Goal: Information Seeking & Learning: Learn about a topic

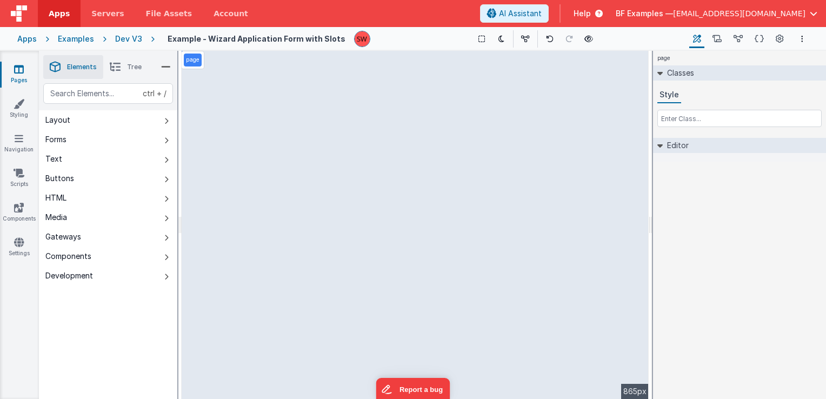
click at [126, 36] on div "Dev V3" at bounding box center [128, 39] width 27 height 11
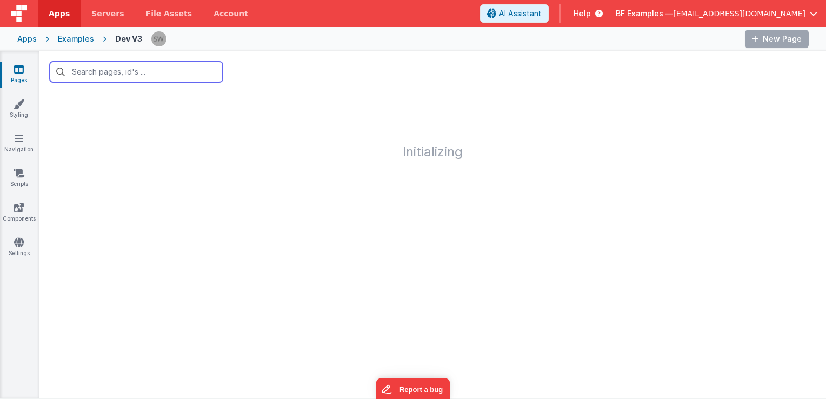
click at [166, 73] on input "text" at bounding box center [136, 72] width 173 height 21
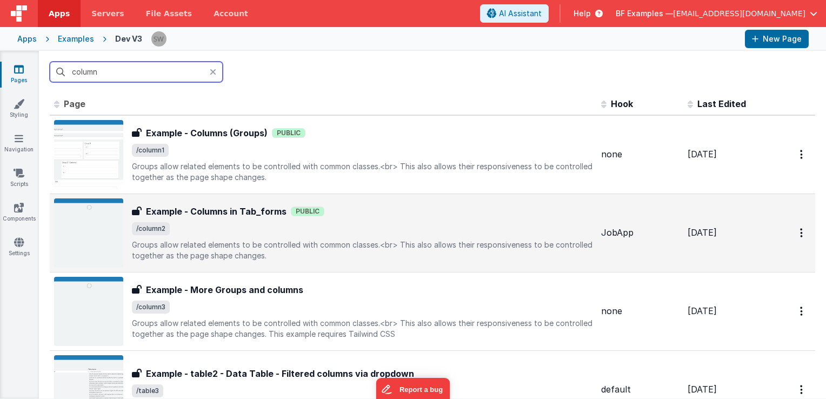
type input "column"
click at [448, 217] on div "Example - Columns in Tab_forms Public" at bounding box center [362, 211] width 461 height 13
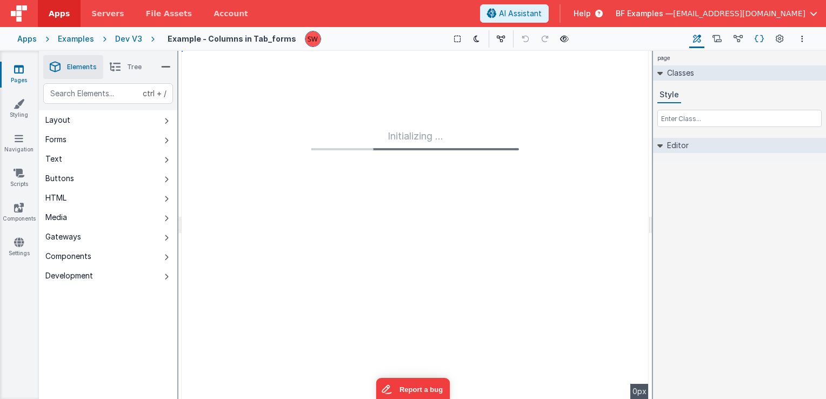
click at [757, 40] on icon at bounding box center [759, 39] width 9 height 11
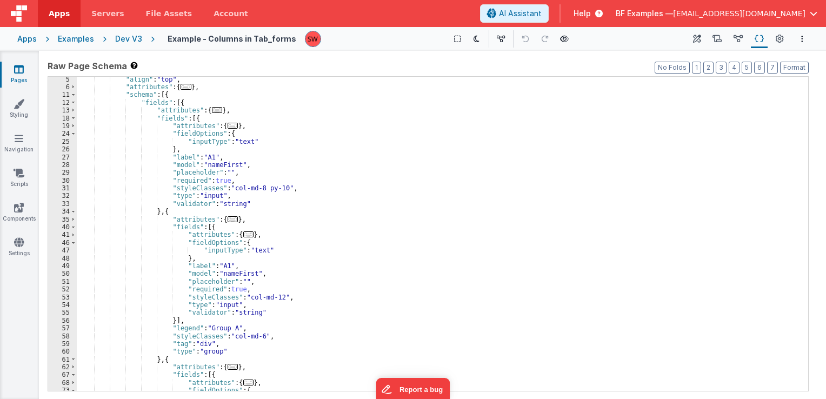
scroll to position [32, 0]
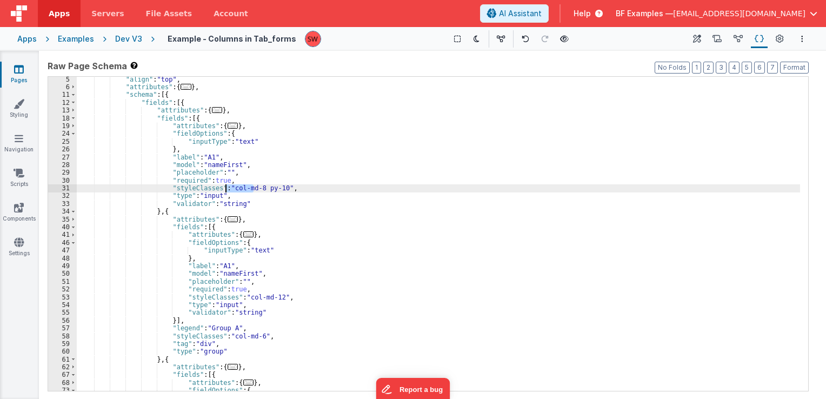
drag, startPoint x: 252, startPoint y: 186, endPoint x: 225, endPoint y: 187, distance: 27.0
click at [225, 187] on div ""align" : "top" , "attributes" : { ... } , "schema" : [{ "fields" : [{ "attribu…" at bounding box center [438, 241] width 723 height 330
drag, startPoint x: 224, startPoint y: 189, endPoint x: 253, endPoint y: 188, distance: 28.7
click at [253, 188] on div ""align" : "top" , "attributes" : { ... } , "schema" : [{ "fields" : [{ "attribu…" at bounding box center [438, 241] width 723 height 330
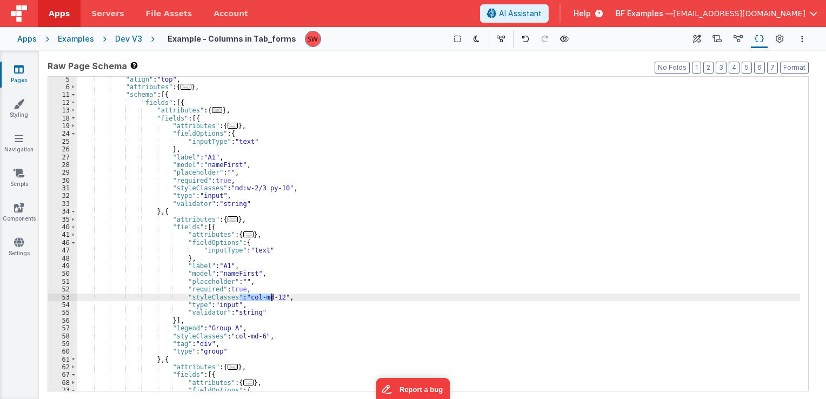
drag, startPoint x: 239, startPoint y: 299, endPoint x: 270, endPoint y: 298, distance: 31.4
click at [270, 298] on div ""align" : "top" , "attributes" : { ... } , "schema" : [{ "fields" : [{ "attribu…" at bounding box center [438, 241] width 723 height 330
paste textarea
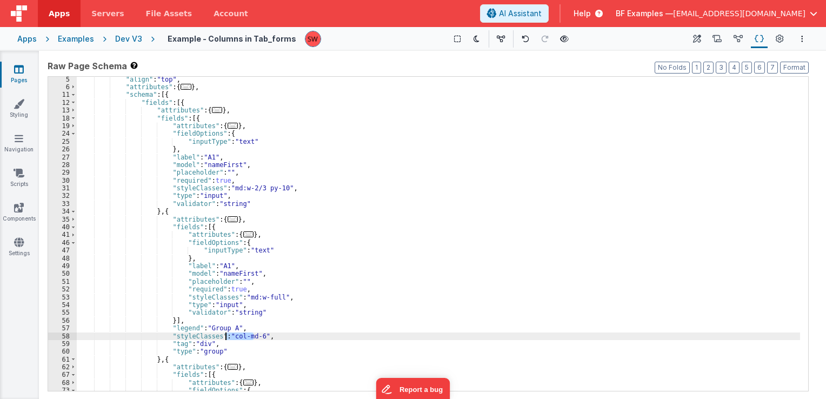
drag, startPoint x: 253, startPoint y: 337, endPoint x: 226, endPoint y: 337, distance: 27.0
click at [226, 337] on div ""align" : "top" , "attributes" : { ... } , "schema" : [{ "fields" : [{ "attribu…" at bounding box center [438, 241] width 723 height 330
paste textarea
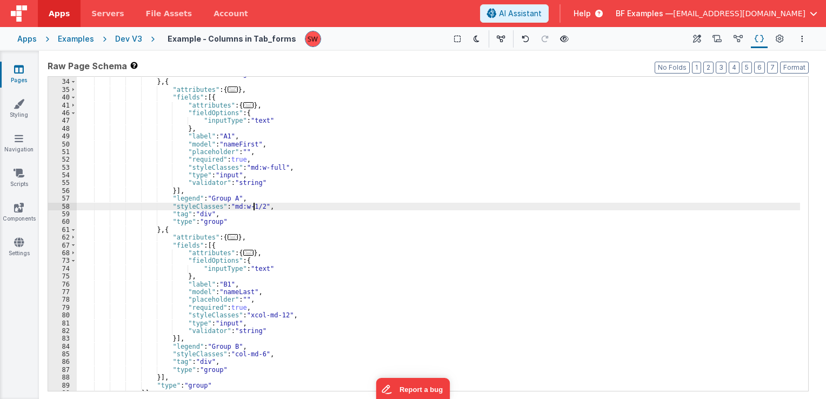
scroll to position [195, 0]
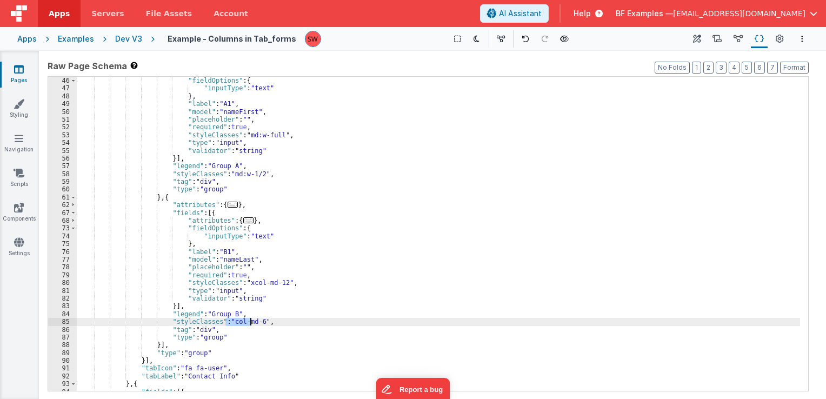
drag, startPoint x: 225, startPoint y: 323, endPoint x: 249, endPoint y: 324, distance: 23.8
click at [249, 324] on div ""attributes" : { ... } , "fieldOptions" : { "inputType" : "text" } , "label" : …" at bounding box center [438, 234] width 723 height 330
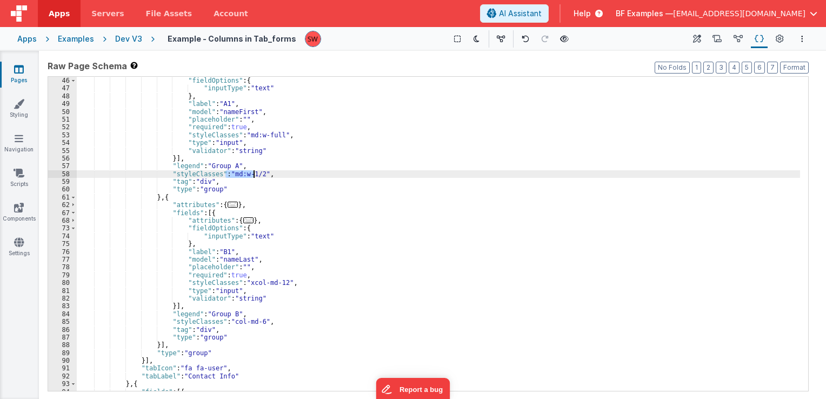
drag, startPoint x: 225, startPoint y: 176, endPoint x: 252, endPoint y: 174, distance: 27.1
click at [252, 174] on div ""attributes" : { ... } , "fieldOptions" : { "inputType" : "text" } , "label" : …" at bounding box center [438, 234] width 723 height 330
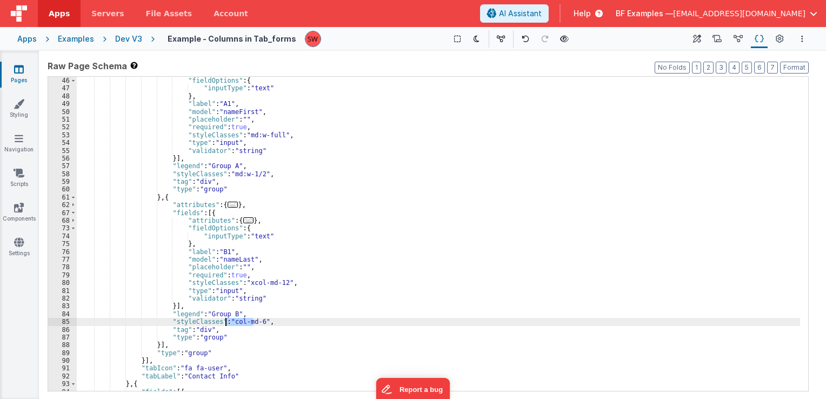
drag, startPoint x: 254, startPoint y: 321, endPoint x: 226, endPoint y: 323, distance: 27.1
click at [226, 323] on div ""attributes" : { ... } , "fieldOptions" : { "inputType" : "text" } , "label" : …" at bounding box center [438, 234] width 723 height 330
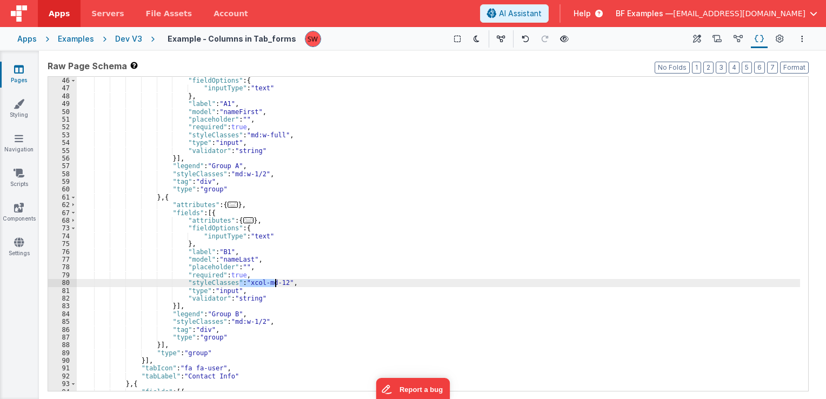
drag, startPoint x: 238, startPoint y: 285, endPoint x: 274, endPoint y: 285, distance: 35.7
click at [274, 285] on div ""attributes" : { ... } , "fieldOptions" : { "inputType" : "text" } , "label" : …" at bounding box center [438, 234] width 723 height 330
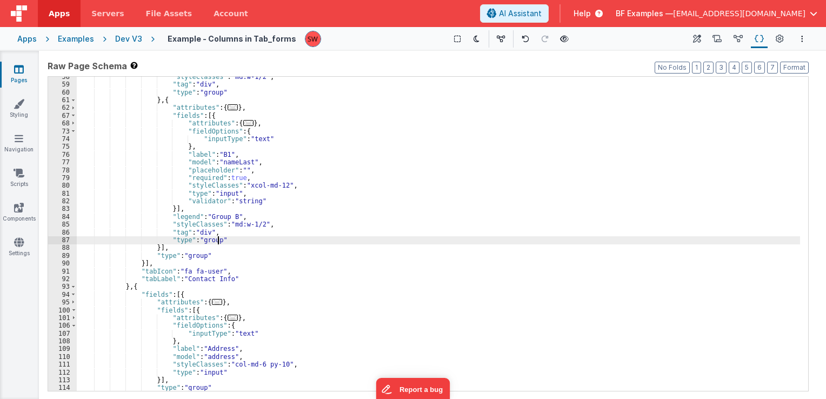
click at [249, 243] on div ""styleClasses" : "md:w-1/2" , "tag" : "div" , "type" : "group" } , { "attribute…" at bounding box center [438, 238] width 723 height 330
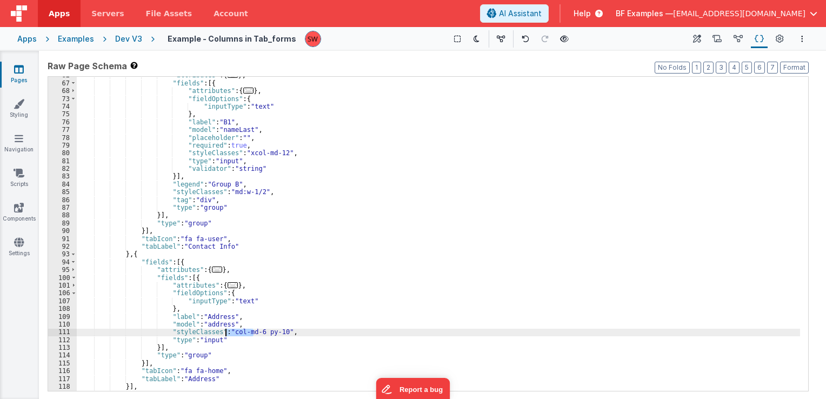
drag, startPoint x: 255, startPoint y: 332, endPoint x: 226, endPoint y: 333, distance: 28.7
click at [226, 333] on div ""attributes" : { ... } , "fields" : [{ "attributes" : { ... } , "fieldOptions" …" at bounding box center [438, 236] width 723 height 330
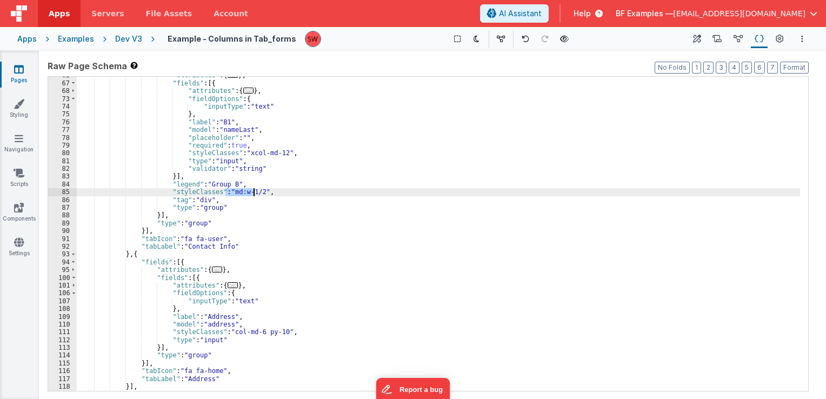
drag, startPoint x: 225, startPoint y: 194, endPoint x: 254, endPoint y: 195, distance: 28.7
click at [254, 195] on div ""attributes" : { ... } , "fields" : [{ "attributes" : { ... } , "fieldOptions" …" at bounding box center [438, 236] width 723 height 330
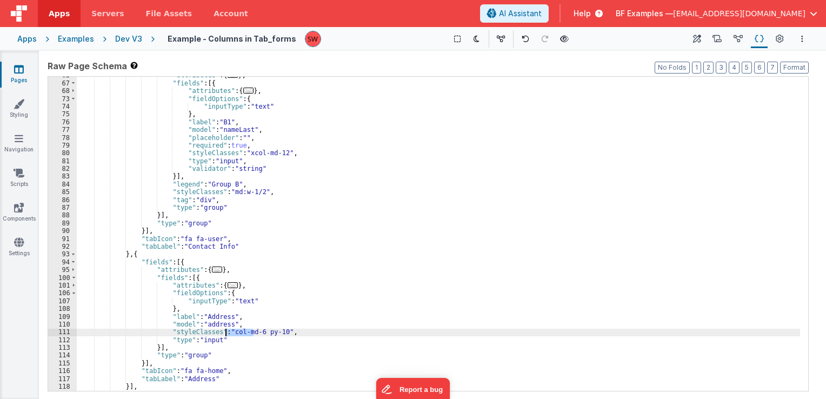
drag, startPoint x: 253, startPoint y: 332, endPoint x: 226, endPoint y: 334, distance: 26.5
click at [226, 334] on div ""attributes" : { ... } , "fields" : [{ "attributes" : { ... } , "fieldOptions" …" at bounding box center [438, 236] width 723 height 330
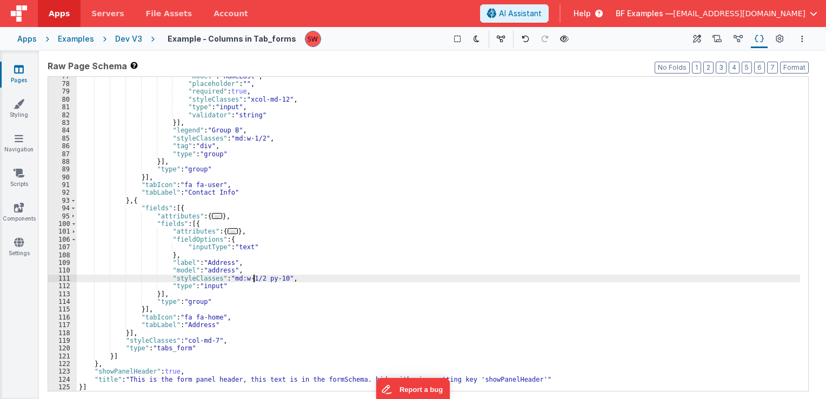
scroll to position [378, 0]
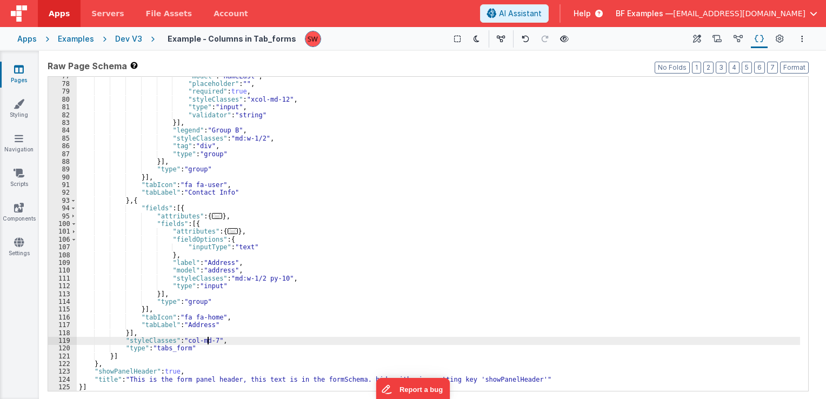
click at [208, 341] on div ""model" : "nameLast" , "placeholder" : "" , "required" : true , "styleClasses" …" at bounding box center [438, 237] width 723 height 330
drag, startPoint x: 211, startPoint y: 340, endPoint x: 182, endPoint y: 339, distance: 28.7
click at [182, 339] on div ""model" : "nameLast" , "placeholder" : "" , "required" : true , "styleClasses" …" at bounding box center [438, 237] width 723 height 330
paste textarea
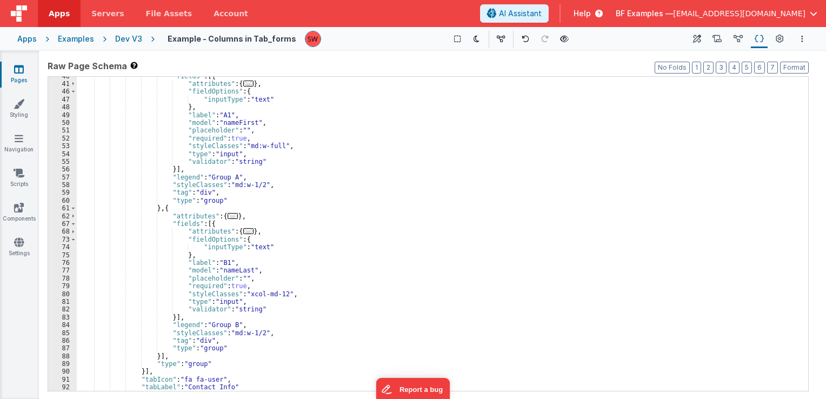
scroll to position [216, 0]
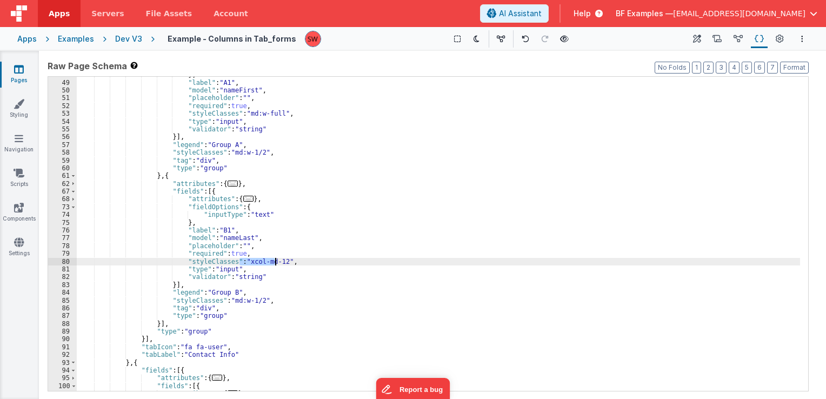
drag, startPoint x: 239, startPoint y: 262, endPoint x: 274, endPoint y: 263, distance: 34.6
click at [274, 263] on div "} , "label" : "A1" , "model" : "nameFirst" , "placeholder" : "" , "required" : …" at bounding box center [438, 236] width 723 height 330
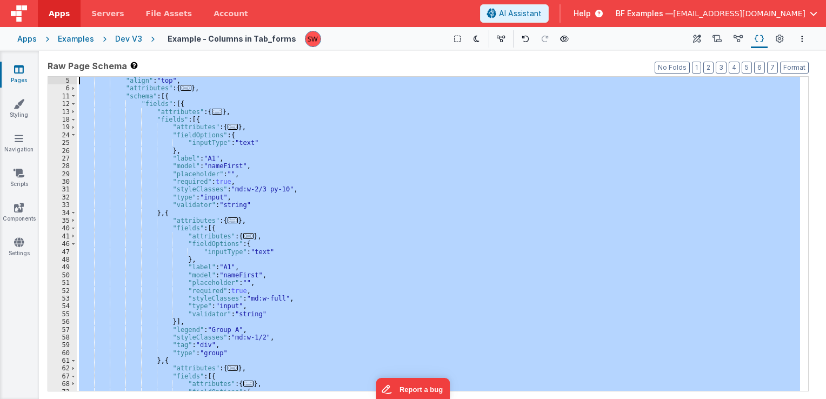
scroll to position [0, 0]
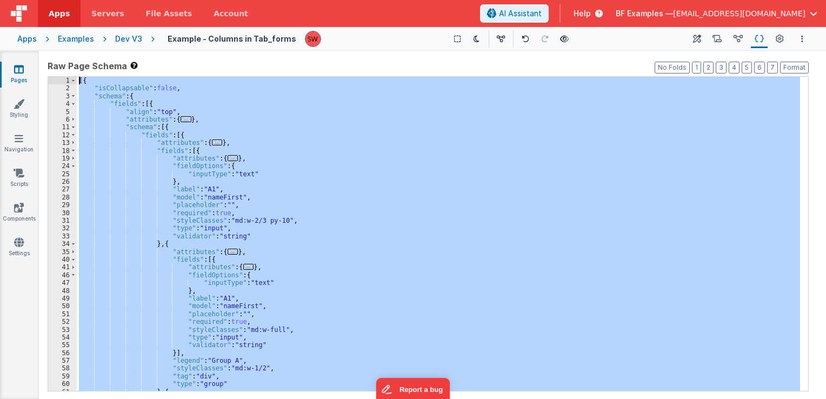
drag, startPoint x: 100, startPoint y: 389, endPoint x: 61, endPoint y: 46, distance: 345.5
click at [61, 46] on div "Apps Servers File Assets Account Some FUTURE Slot AI Assistant Help BF Examples…" at bounding box center [413, 199] width 826 height 399
click at [121, 35] on div "Dev V3" at bounding box center [128, 39] width 27 height 11
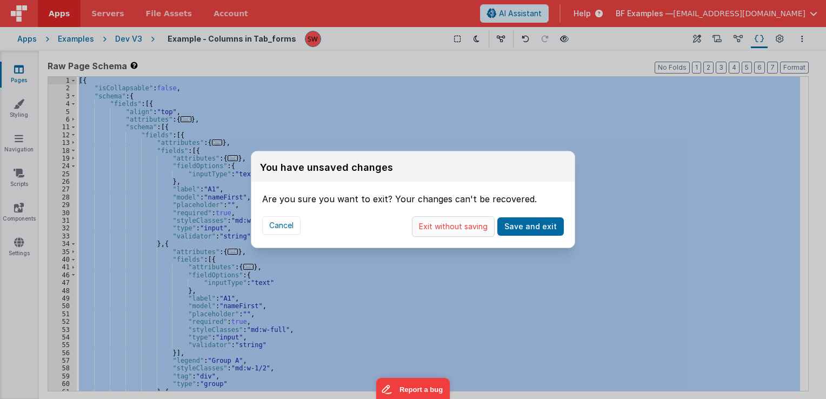
click at [452, 231] on button "Exit without saving" at bounding box center [453, 226] width 83 height 21
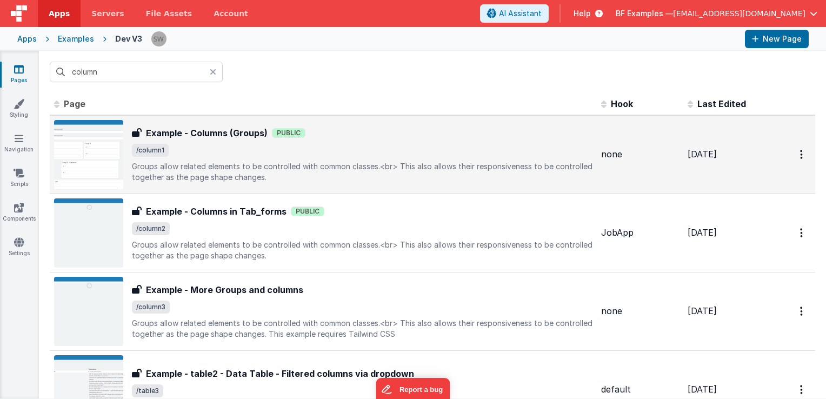
click at [426, 163] on p "Groups allow related elements to be controlled with common classes.<br>This al…" at bounding box center [362, 172] width 461 height 22
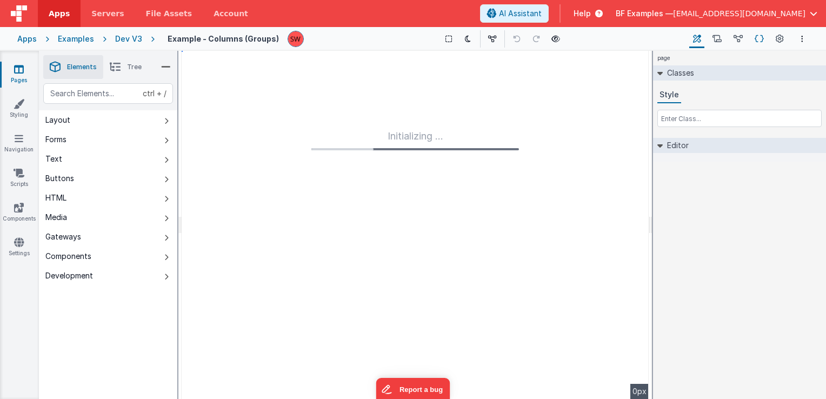
click at [759, 38] on icon at bounding box center [759, 39] width 9 height 11
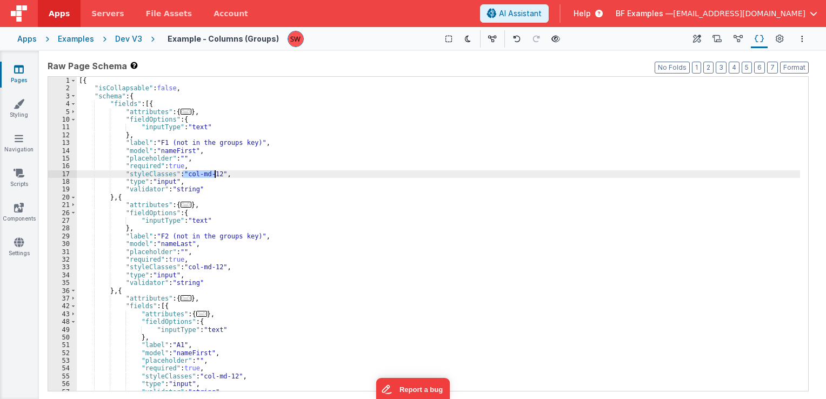
drag, startPoint x: 182, startPoint y: 173, endPoint x: 215, endPoint y: 174, distance: 33.0
click at [215, 174] on div "[{ "isCollapsable" : false , "schema" : { "fields" : [{ "attributes" : { ... } …" at bounding box center [438, 242] width 723 height 330
drag, startPoint x: 214, startPoint y: 174, endPoint x: 184, endPoint y: 174, distance: 29.7
click at [184, 174] on div "[{ "isCollapsable" : false , "schema" : { "fields" : [{ "attributes" : { ... } …" at bounding box center [438, 242] width 723 height 330
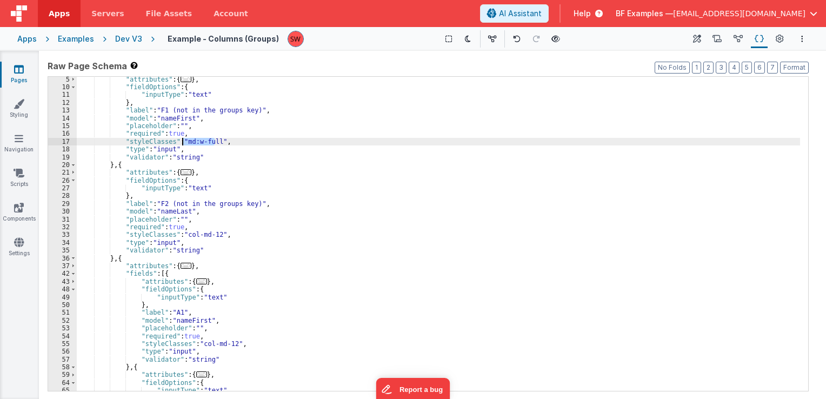
scroll to position [65, 0]
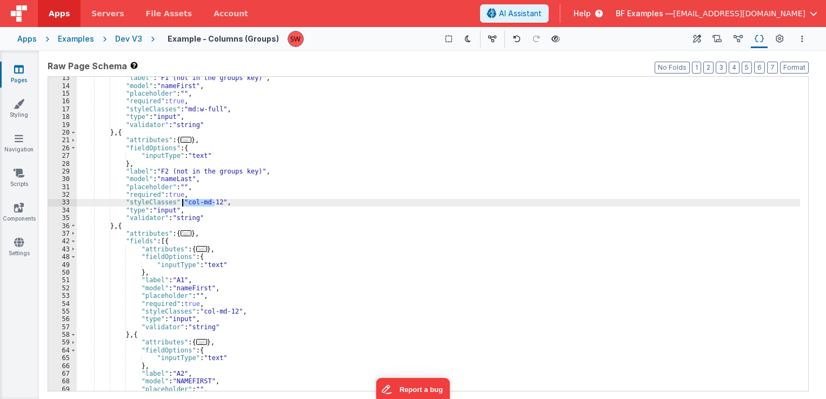
drag, startPoint x: 214, startPoint y: 204, endPoint x: 184, endPoint y: 204, distance: 30.3
click at [184, 204] on div ""label" : "F1 (not in the groups key)" , "model" : "nameFirst" , "placeholder" …" at bounding box center [438, 239] width 723 height 330
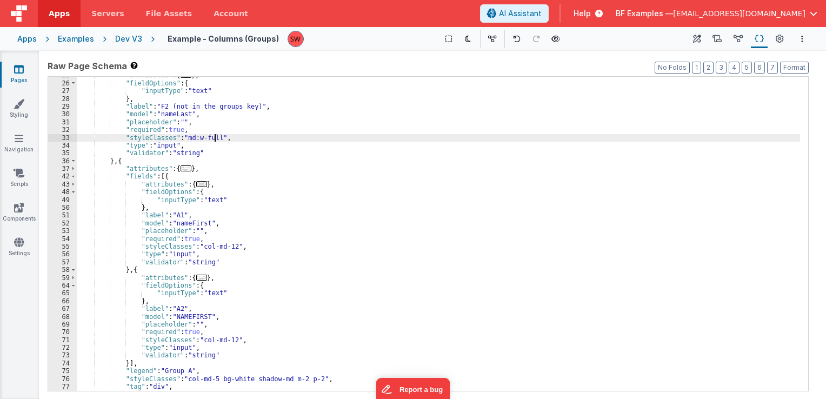
scroll to position [130, 0]
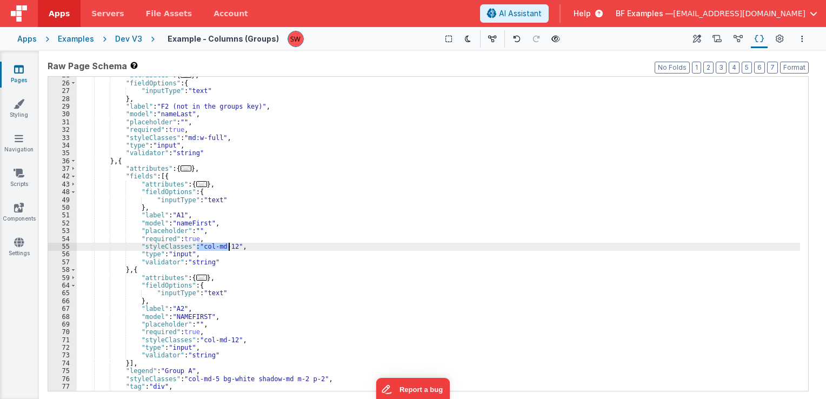
drag, startPoint x: 196, startPoint y: 245, endPoint x: 228, endPoint y: 248, distance: 32.0
click at [228, 248] on div ""attributes" : { ... } , "fieldOptions" : { "inputType" : "text" } , "label" : …" at bounding box center [438, 236] width 723 height 330
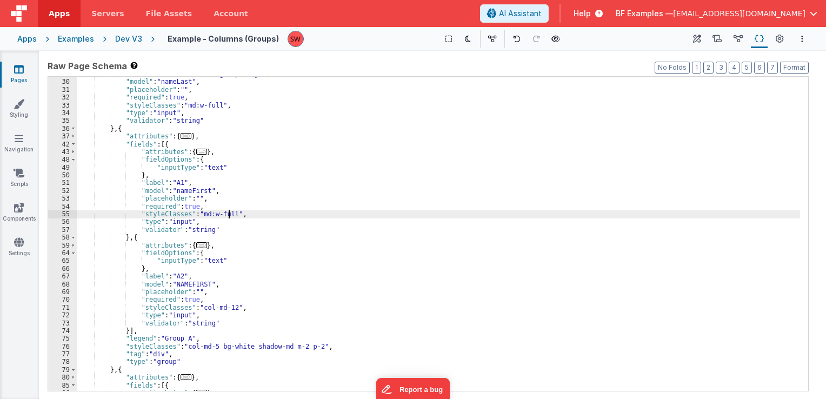
scroll to position [195, 0]
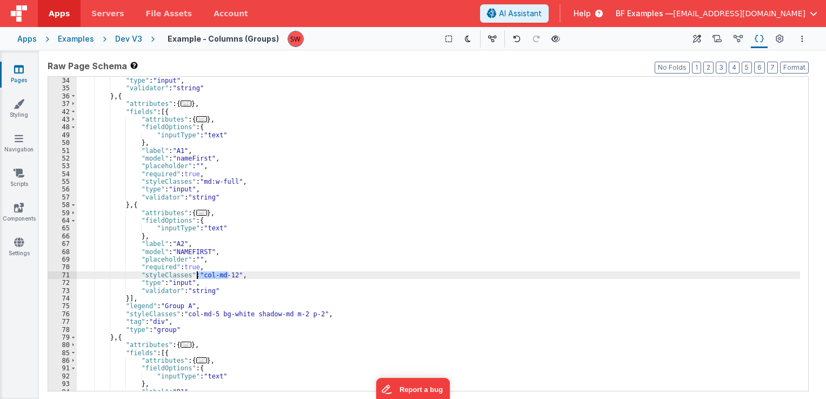
drag, startPoint x: 227, startPoint y: 274, endPoint x: 197, endPoint y: 277, distance: 29.9
click at [197, 277] on div ""styleClasses" : "md:w-full" , "type" : "input" , "validator" : "string" } , { …" at bounding box center [438, 234] width 723 height 330
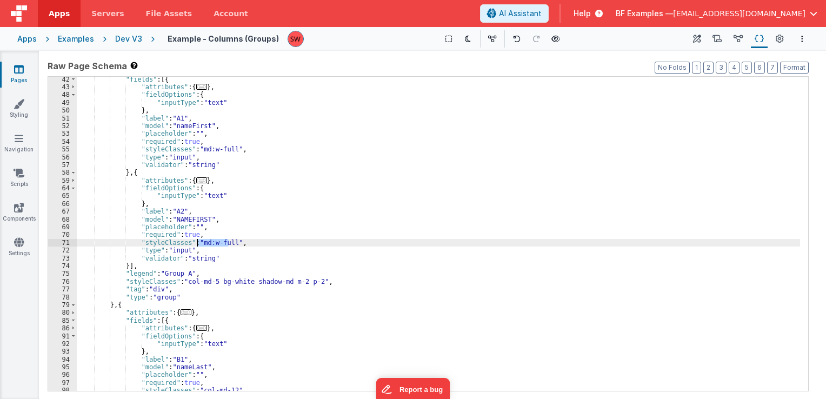
scroll to position [259, 0]
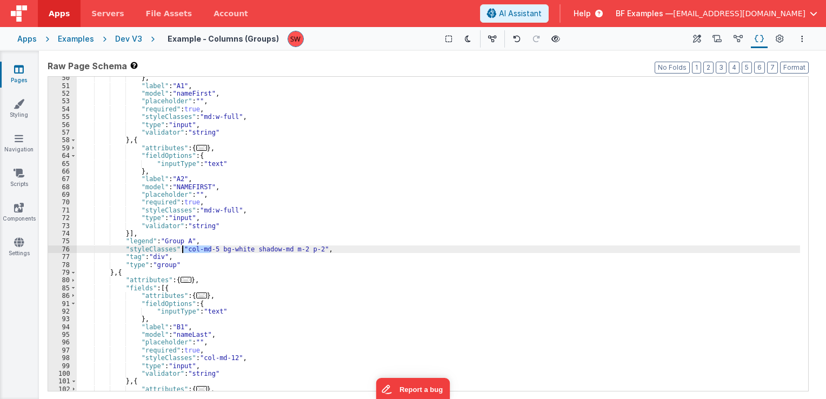
drag, startPoint x: 210, startPoint y: 250, endPoint x: 182, endPoint y: 250, distance: 27.6
click at [182, 250] on div "} , "label" : "A1" , "model" : "nameFirst" , "placeholder" : "" , "required" : …" at bounding box center [438, 239] width 723 height 330
paste textarea
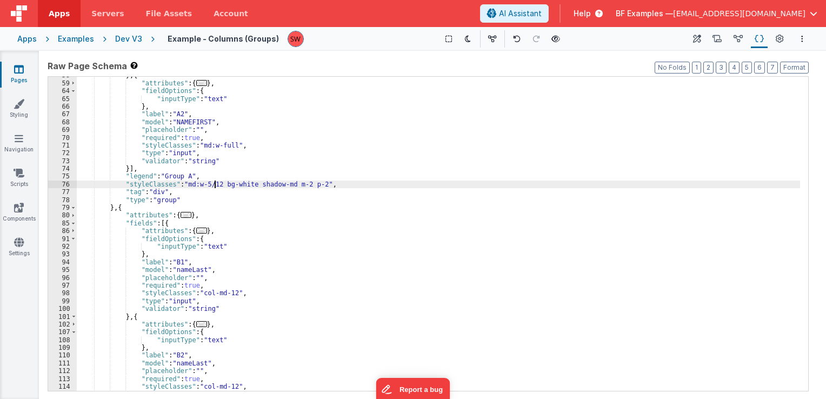
scroll to position [324, 0]
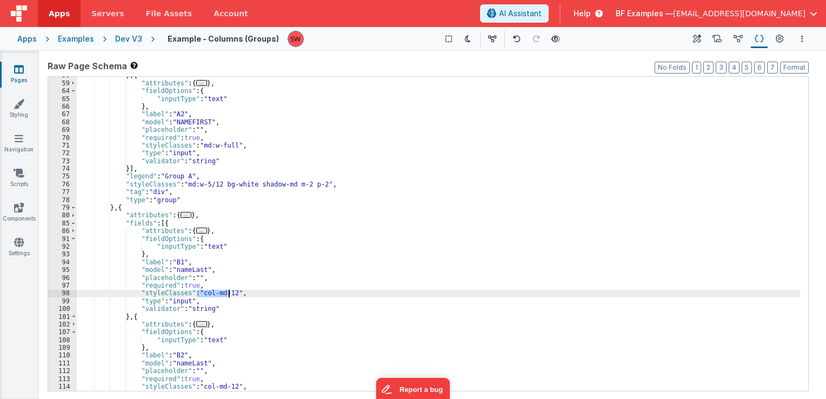
drag, startPoint x: 196, startPoint y: 293, endPoint x: 227, endPoint y: 294, distance: 31.4
click at [227, 294] on div "} , { "attributes" : { ... } , "fieldOptions" : { "inputType" : "text" } , "lab…" at bounding box center [438, 236] width 723 height 330
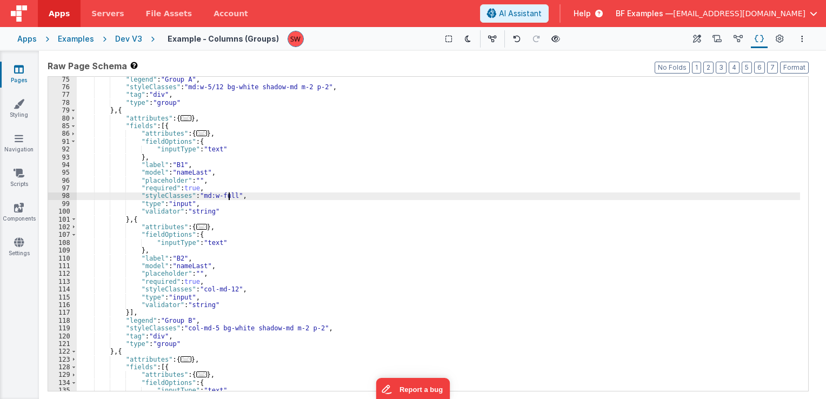
scroll to position [422, 0]
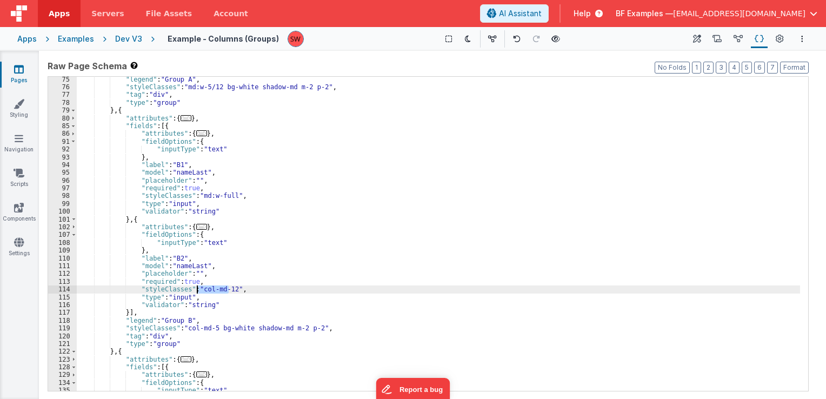
drag, startPoint x: 229, startPoint y: 289, endPoint x: 198, endPoint y: 292, distance: 31.0
click at [198, 292] on div ""legend" : "Group A" , "styleClasses" : "md:w-5/12 bg-white shadow-md m-2 p-2" …" at bounding box center [438, 241] width 723 height 330
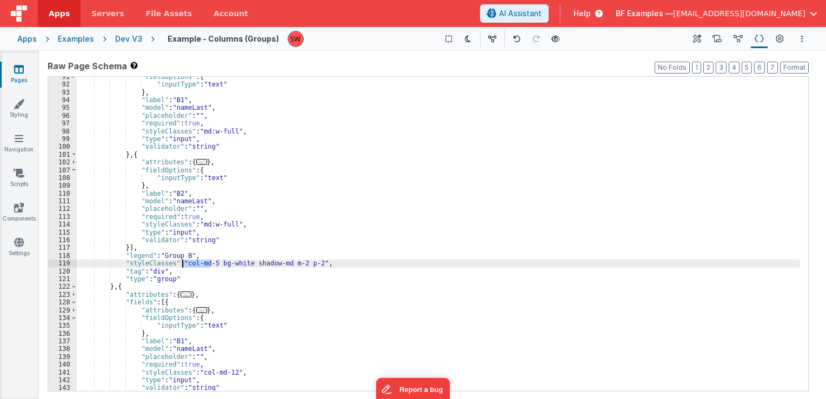
drag, startPoint x: 211, startPoint y: 264, endPoint x: 184, endPoint y: 265, distance: 27.1
click at [184, 265] on div ""fieldOptions" : { "inputType" : "text" } , "label" : "B1" , "model" : "nameLas…" at bounding box center [438, 238] width 723 height 330
paste textarea
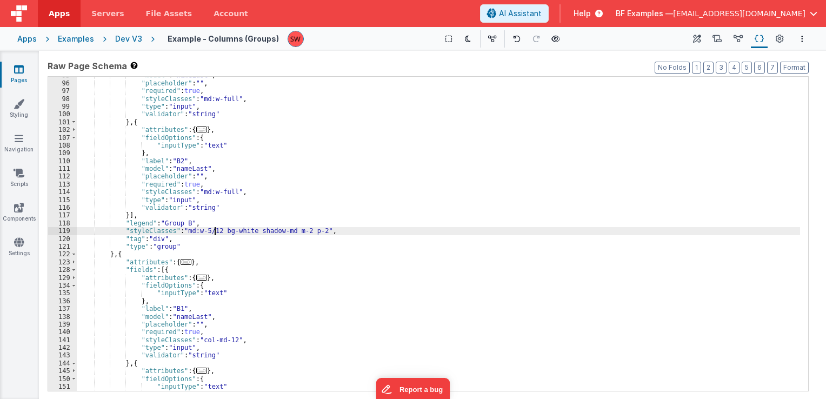
scroll to position [584, 0]
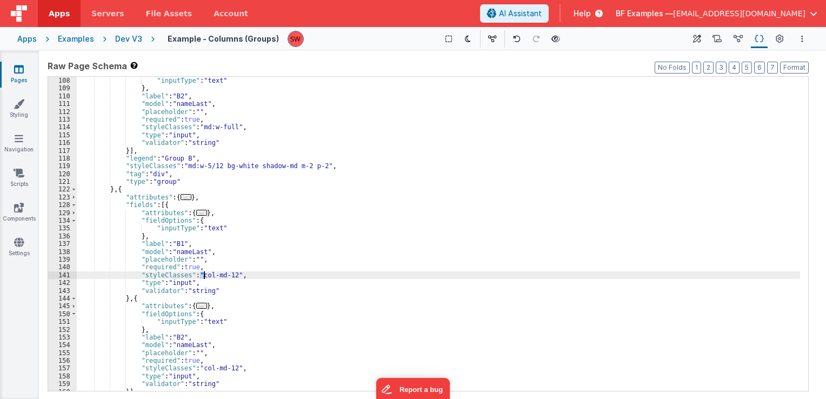
drag, startPoint x: 198, startPoint y: 276, endPoint x: 204, endPoint y: 276, distance: 5.9
click at [204, 276] on div ""fieldOptions" : { "inputType" : "text" } , "label" : "B2" , "model" : "nameLas…" at bounding box center [438, 234] width 723 height 330
drag, startPoint x: 197, startPoint y: 275, endPoint x: 228, endPoint y: 278, distance: 30.9
click at [228, 278] on div ""fieldOptions" : { "inputType" : "text" } , "label" : "B2" , "model" : "nameLas…" at bounding box center [438, 234] width 723 height 330
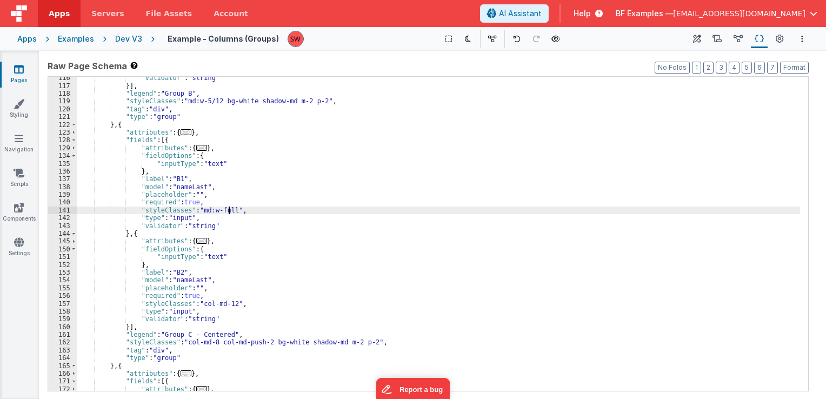
scroll to position [649, 0]
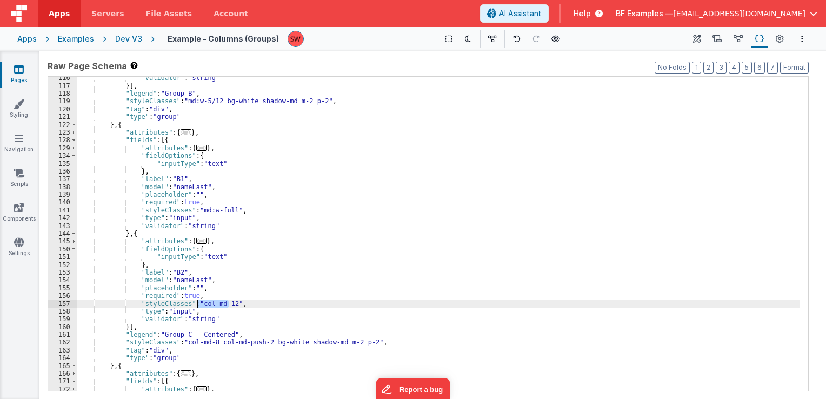
drag, startPoint x: 227, startPoint y: 303, endPoint x: 198, endPoint y: 304, distance: 29.2
click at [198, 304] on div ""validator" : "string" }] , "legend" : "Group B" , "styleClasses" : "md:w-5/12 …" at bounding box center [438, 239] width 723 height 330
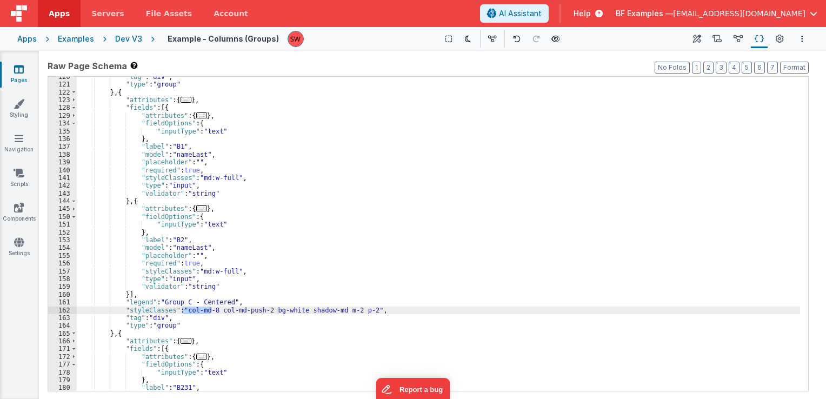
drag, startPoint x: 211, startPoint y: 311, endPoint x: 182, endPoint y: 311, distance: 29.2
click at [182, 311] on div ""tag" : "div" , "type" : "group" } , { "attributes" : { ... } , "fields" : [{ "…" at bounding box center [438, 238] width 723 height 330
paste textarea
drag, startPoint x: 213, startPoint y: 312, endPoint x: 261, endPoint y: 313, distance: 48.1
click at [261, 313] on div ""tag" : "div" , "type" : "group" } , { "attributes" : { ... } , "fields" : [{ "…" at bounding box center [438, 238] width 723 height 330
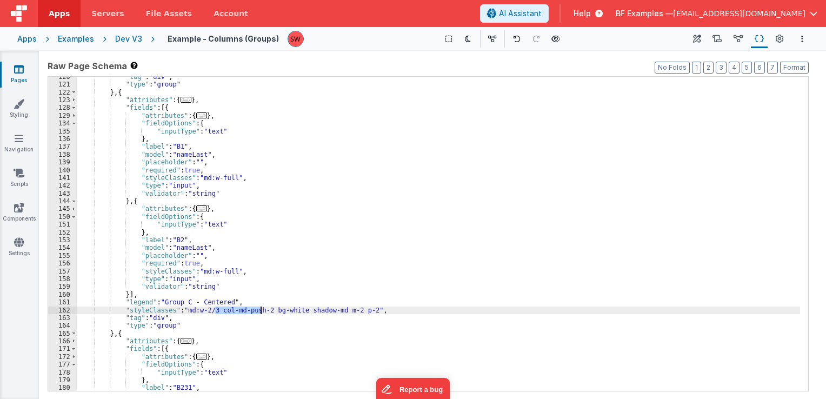
click at [254, 312] on div ""tag" : "div" , "type" : "group" } , { "attributes" : { ... } , "fields" : [{ "…" at bounding box center [438, 234] width 723 height 314
drag, startPoint x: 214, startPoint y: 309, endPoint x: 328, endPoint y: 312, distance: 113.5
click at [328, 312] on div ""tag" : "div" , "type" : "group" } , { "attributes" : { ... } , "fields" : [{ "…" at bounding box center [438, 238] width 723 height 330
click at [262, 308] on div ""tag" : "div" , "type" : "group" } , { "attributes" : { ... } , "fields" : [{ "…" at bounding box center [438, 234] width 723 height 314
drag, startPoint x: 259, startPoint y: 311, endPoint x: 215, endPoint y: 309, distance: 44.9
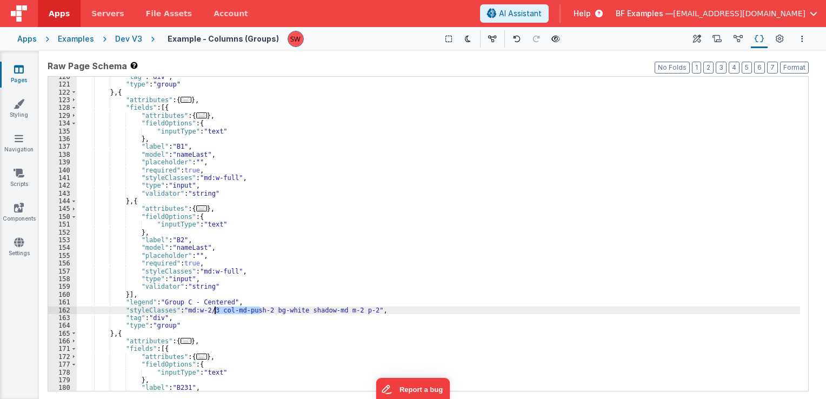
click at [215, 309] on div ""tag" : "div" , "type" : "group" } , { "attributes" : { ... } , "fields" : [{ "…" at bounding box center [438, 238] width 723 height 330
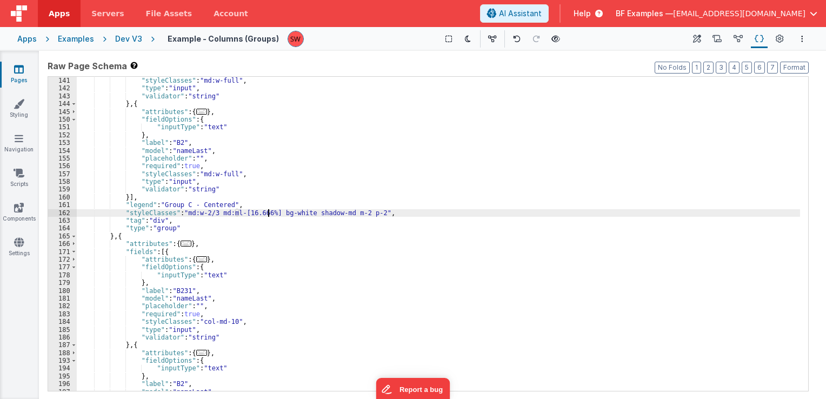
scroll to position [811, 0]
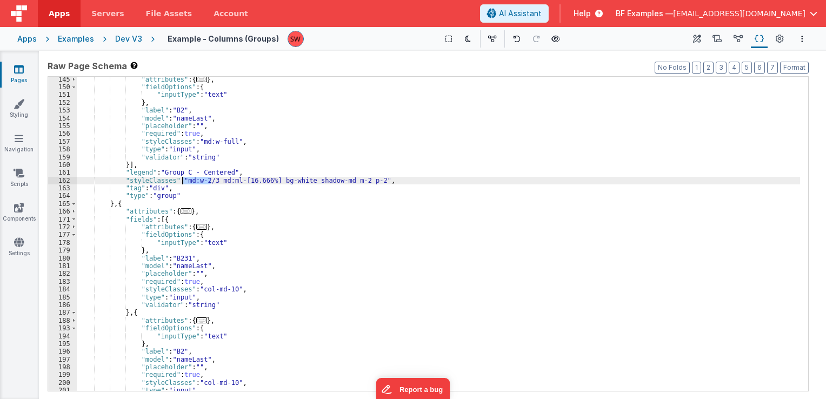
drag, startPoint x: 210, startPoint y: 181, endPoint x: 183, endPoint y: 182, distance: 27.1
click at [183, 182] on div ""attributes" : { ... } , "fieldOptions" : { "inputType" : "text" } , "label" : …" at bounding box center [438, 241] width 723 height 330
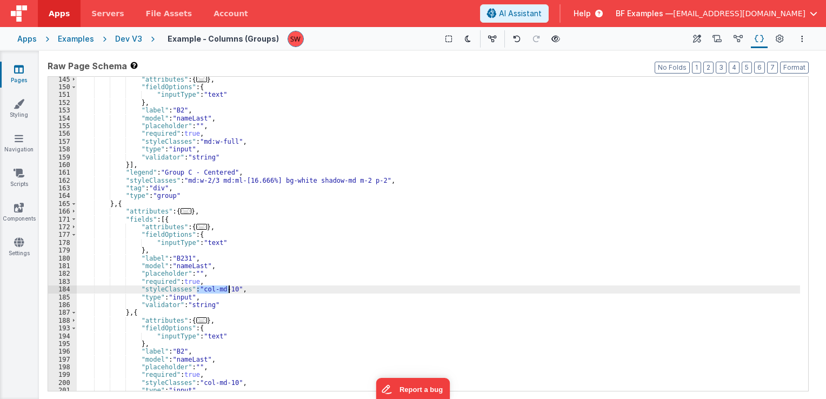
drag, startPoint x: 197, startPoint y: 290, endPoint x: 228, endPoint y: 292, distance: 31.4
click at [228, 292] on div ""attributes" : { ... } , "fieldOptions" : { "inputType" : "text" } , "label" : …" at bounding box center [438, 241] width 723 height 330
paste textarea
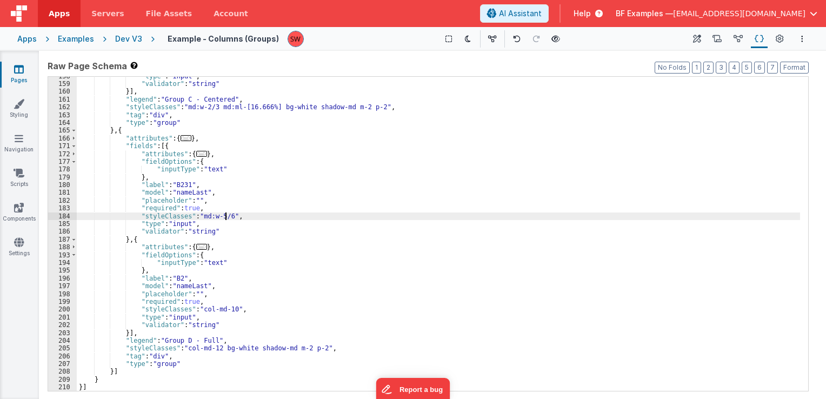
scroll to position [884, 0]
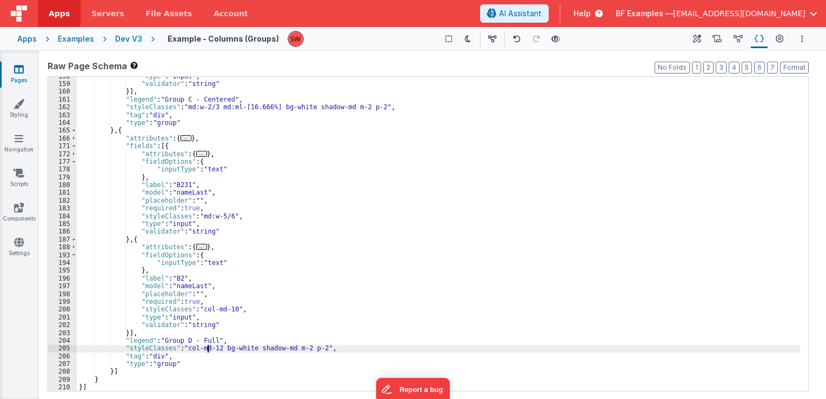
drag, startPoint x: 212, startPoint y: 350, endPoint x: 206, endPoint y: 349, distance: 6.0
click at [206, 349] on div ""type" : "input" , "validator" : "string" }] , "legend" : "Group C - Centered" …" at bounding box center [438, 237] width 723 height 330
drag, startPoint x: 213, startPoint y: 349, endPoint x: 184, endPoint y: 350, distance: 29.2
click at [184, 350] on div ""type" : "input" , "validator" : "string" }] , "legend" : "Group C - Centered" …" at bounding box center [438, 237] width 723 height 330
paste textarea
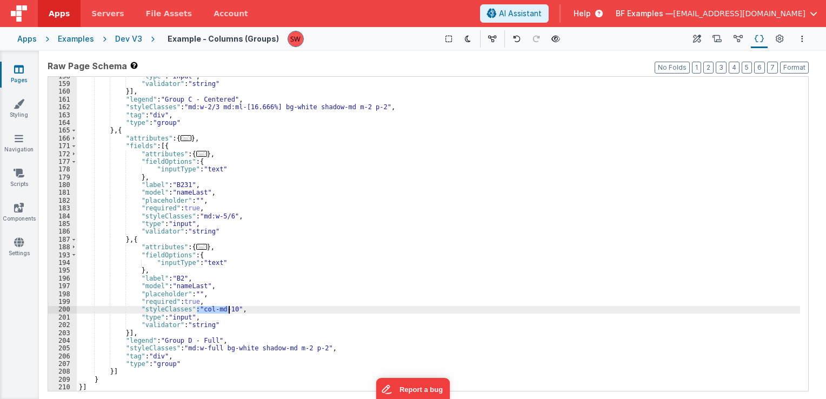
drag, startPoint x: 197, startPoint y: 311, endPoint x: 228, endPoint y: 311, distance: 31.4
click at [228, 311] on div ""type" : "input" , "validator" : "string" }] , "legend" : "Group C - Centered" …" at bounding box center [438, 237] width 723 height 330
paste textarea
click at [554, 40] on icon at bounding box center [555, 39] width 9 height 8
click at [131, 38] on div "Dev V3" at bounding box center [128, 39] width 27 height 11
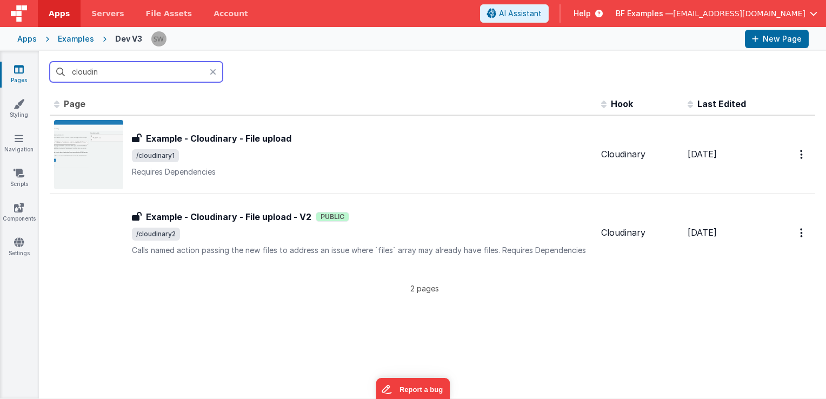
type input "cloudin"
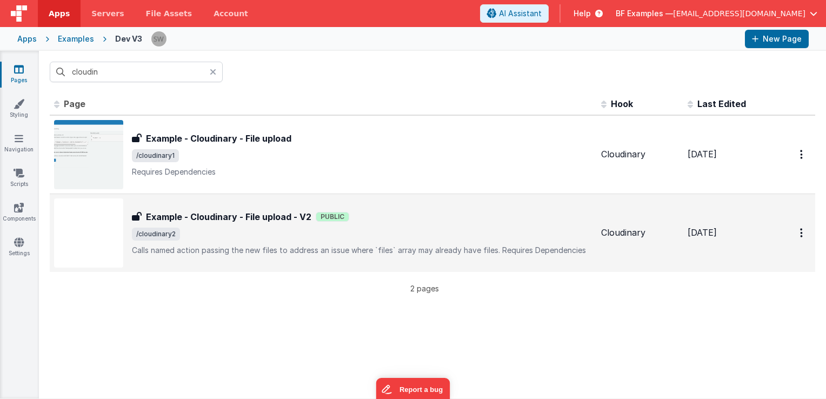
click at [384, 228] on span "/cloudinary2" at bounding box center [362, 234] width 461 height 13
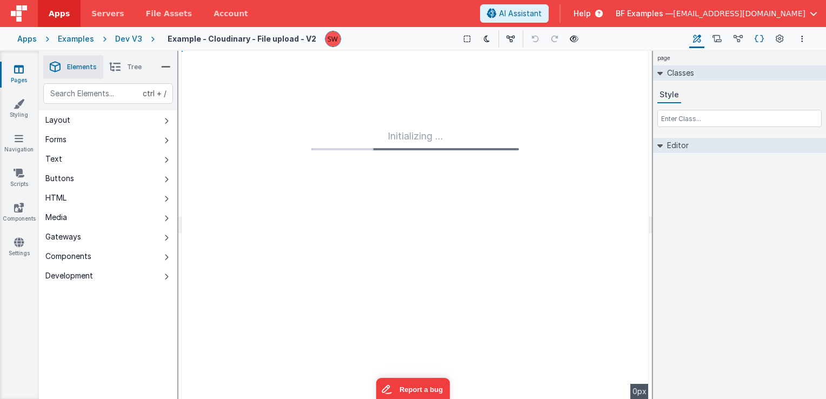
click at [759, 42] on icon at bounding box center [759, 39] width 9 height 11
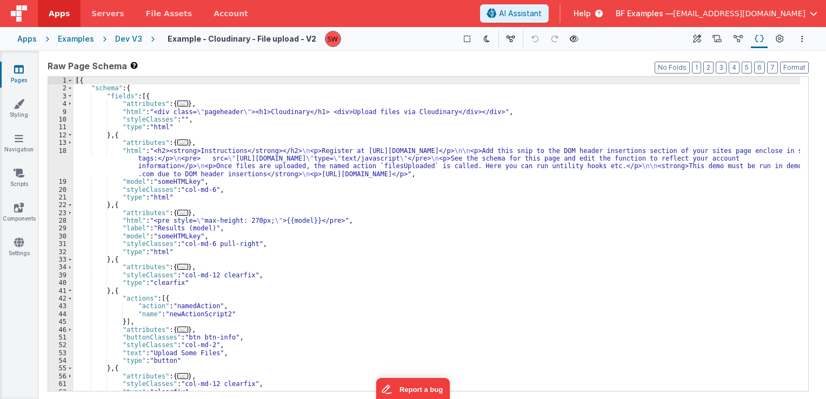
scroll to position [32, 0]
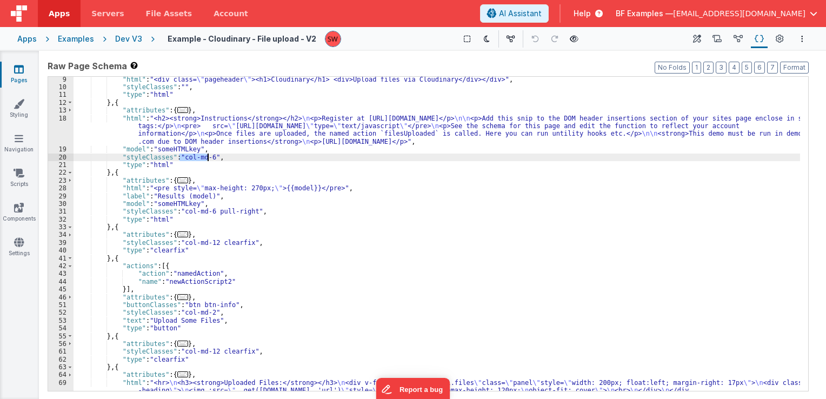
drag, startPoint x: 179, startPoint y: 158, endPoint x: 206, endPoint y: 159, distance: 27.0
click at [206, 159] on div ""html" : "<div class= \" pageheader \" ><h1>Cloudinary</h1> <div>Upload files v…" at bounding box center [437, 249] width 726 height 346
click at [197, 159] on div ""html" : "<div class= \" pageheader \" ><h1>Cloudinary</h1> <div>Upload files v…" at bounding box center [437, 249] width 726 height 346
drag, startPoint x: 179, startPoint y: 158, endPoint x: 207, endPoint y: 158, distance: 27.6
click at [207, 158] on div ""html" : "<div class= \" pageheader \" ><h1>Cloudinary</h1> <div>Upload files v…" at bounding box center [437, 249] width 726 height 346
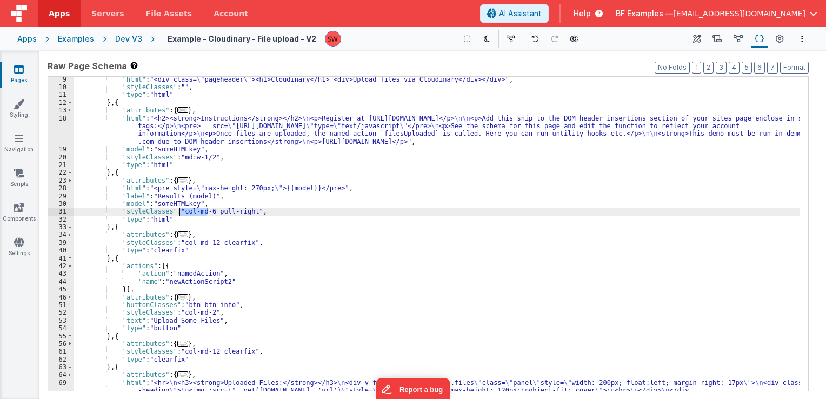
drag, startPoint x: 208, startPoint y: 211, endPoint x: 181, endPoint y: 213, distance: 27.1
click at [181, 213] on div ""html" : "<div class= \" pageheader \" ><h1>Cloudinary</h1> <div>Upload files v…" at bounding box center [437, 249] width 726 height 346
paste textarea
click at [212, 212] on div ""html" : "<div class= \" pageheader \" ><h1>Cloudinary</h1> <div>Upload files v…" at bounding box center [437, 249] width 726 height 346
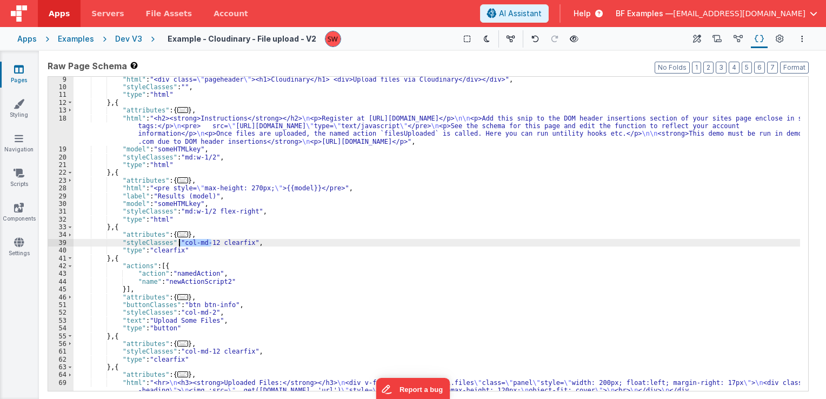
drag, startPoint x: 211, startPoint y: 245, endPoint x: 179, endPoint y: 245, distance: 31.4
click at [179, 245] on div ""html" : "<div class= \" pageheader \" ><h1>Cloudinary</h1> <div>Upload files v…" at bounding box center [437, 249] width 726 height 346
paste textarea
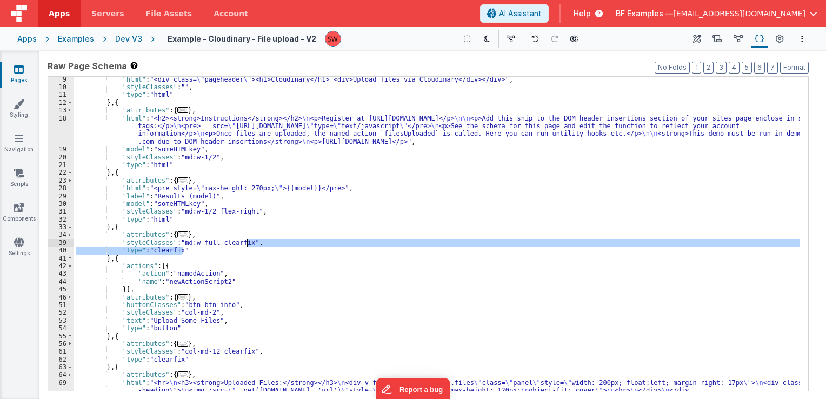
drag, startPoint x: 184, startPoint y: 248, endPoint x: 246, endPoint y: 244, distance: 62.2
click at [246, 244] on div ""html" : "<div class= \" pageheader \" ><h1>Cloudinary</h1> <div>Upload files v…" at bounding box center [437, 249] width 726 height 346
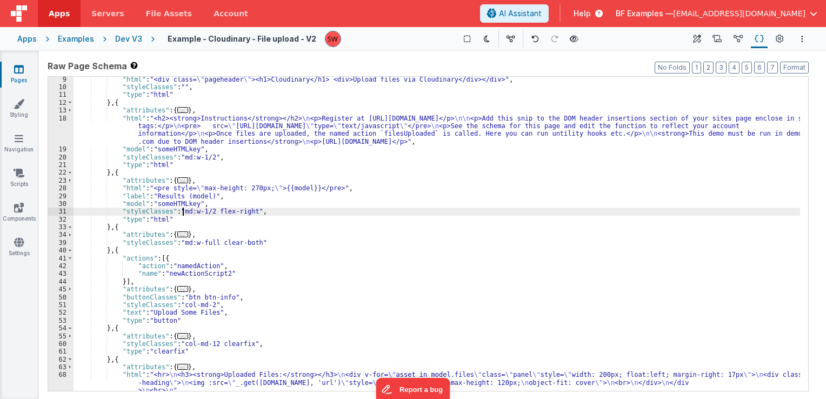
click at [184, 212] on div ""html" : "<div class= \" pageheader \" ><h1>Cloudinary</h1> <div>Upload files v…" at bounding box center [437, 241] width 726 height 330
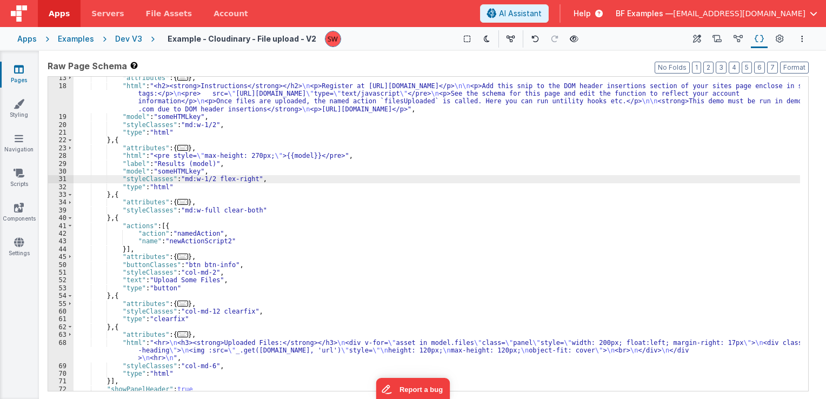
click at [202, 208] on div ""attributes" : { ... } , "html" : "<h2><strong>Instructions</strong></h2> \n <p…" at bounding box center [437, 239] width 726 height 330
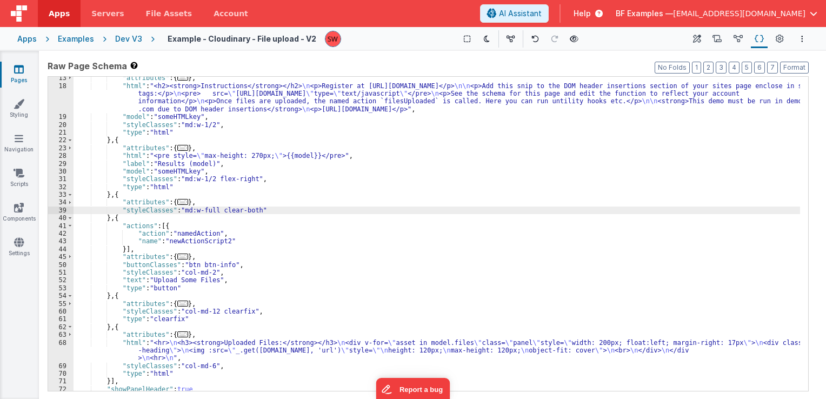
scroll to position [82, 0]
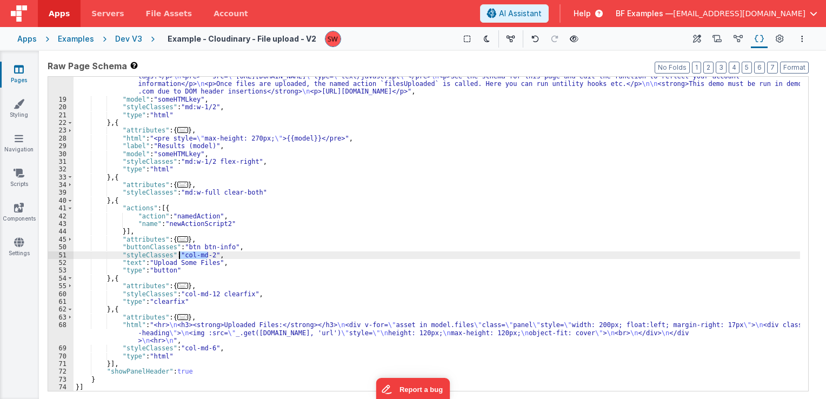
drag, startPoint x: 208, startPoint y: 254, endPoint x: 180, endPoint y: 256, distance: 27.7
click at [180, 256] on div ""html" : "<h2><strong>Instructions</strong></h2> \n <p>Register at [URL][DOMAIN…" at bounding box center [437, 241] width 726 height 354
paste textarea
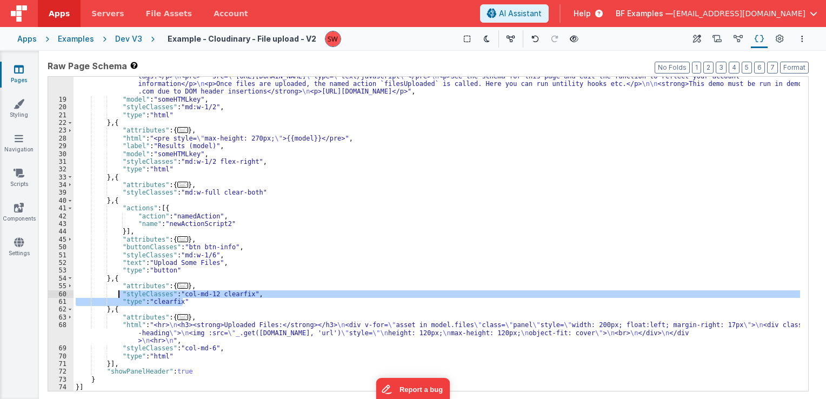
drag, startPoint x: 189, startPoint y: 300, endPoint x: 119, endPoint y: 294, distance: 70.0
click at [119, 294] on div ""html" : "<h2><strong>Instructions</strong></h2> \n <p>Register at [URL][DOMAIN…" at bounding box center [437, 241] width 726 height 354
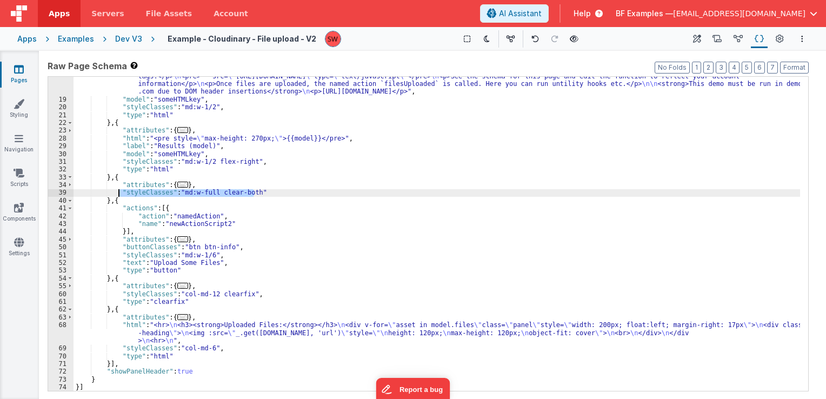
drag, startPoint x: 254, startPoint y: 191, endPoint x: 118, endPoint y: 194, distance: 135.7
click at [118, 194] on div ""html" : "<h2><strong>Instructions</strong></h2> \n <p>Register at [URL][DOMAIN…" at bounding box center [437, 241] width 726 height 354
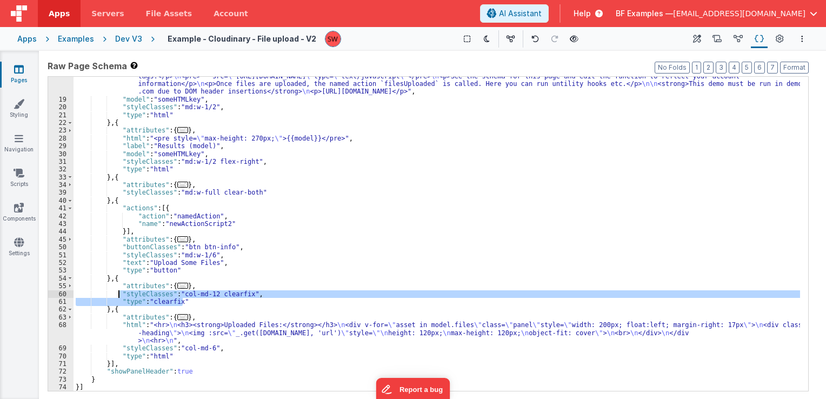
drag, startPoint x: 201, startPoint y: 300, endPoint x: 117, endPoint y: 293, distance: 84.1
click at [117, 293] on div ""html" : "<h2><strong>Instructions</strong></h2> \n <p>Register at [URL][DOMAIN…" at bounding box center [437, 241] width 726 height 354
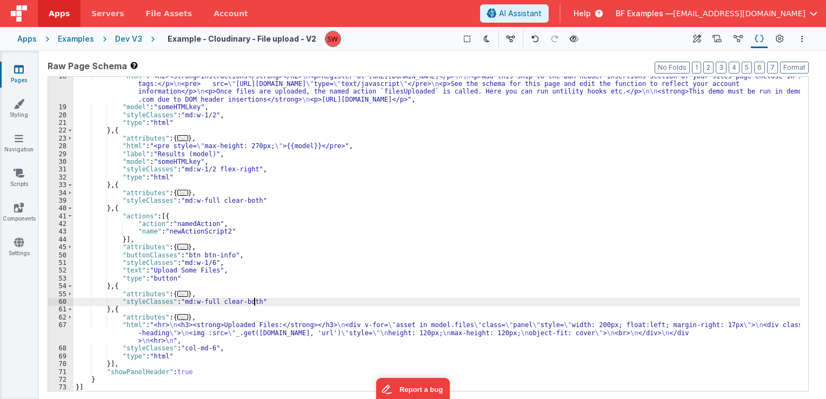
scroll to position [75, 0]
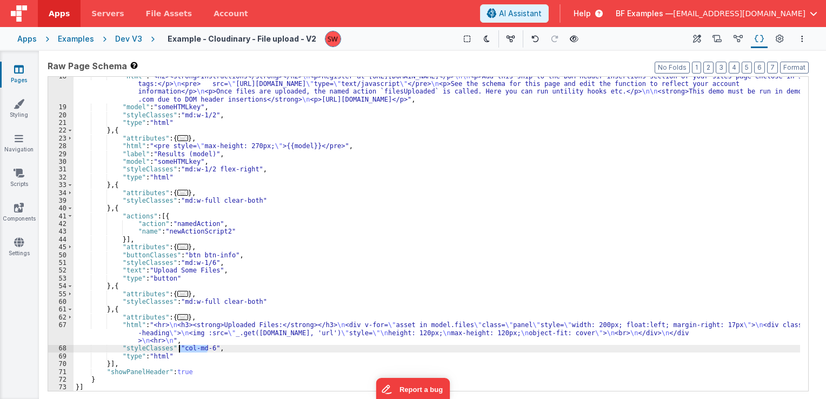
drag, startPoint x: 207, startPoint y: 347, endPoint x: 180, endPoint y: 349, distance: 27.1
click at [180, 349] on div ""html" : "<h2><strong>Instructions</strong></h2> \n <p>Register at [URL][DOMAIN…" at bounding box center [437, 249] width 726 height 354
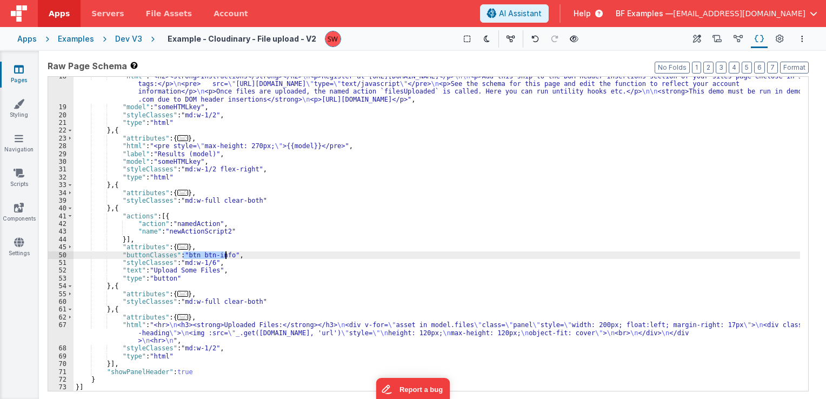
drag, startPoint x: 182, startPoint y: 254, endPoint x: 227, endPoint y: 254, distance: 44.9
click at [227, 254] on div ""html" : "<h2><strong>Instructions</strong></h2> \n <p>Register at [URL][DOMAIN…" at bounding box center [437, 249] width 726 height 354
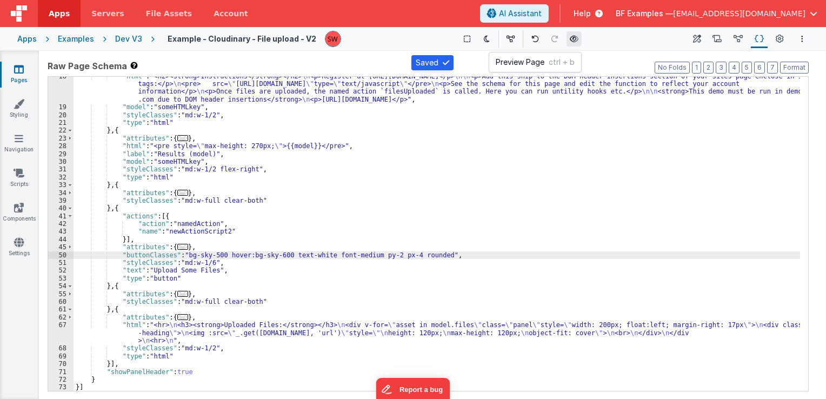
click at [566, 40] on button at bounding box center [573, 38] width 15 height 15
click at [129, 36] on div "Dev V3" at bounding box center [128, 39] width 27 height 11
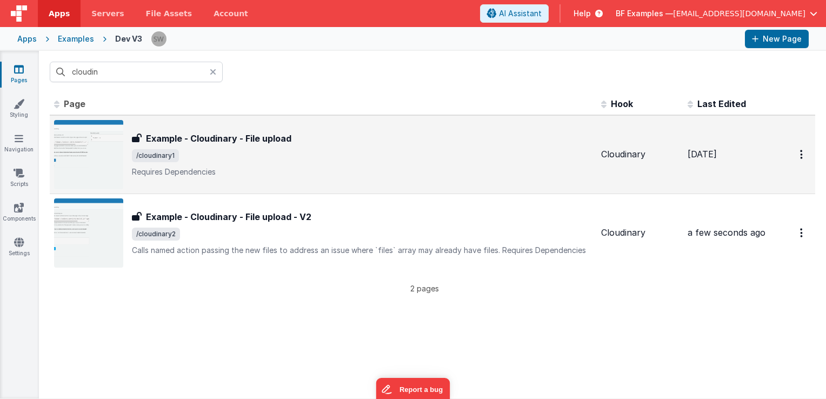
click at [412, 145] on div "Example - Cloudinary - File upload Example - Cloudinary - File upload /cloudina…" at bounding box center [362, 154] width 461 height 45
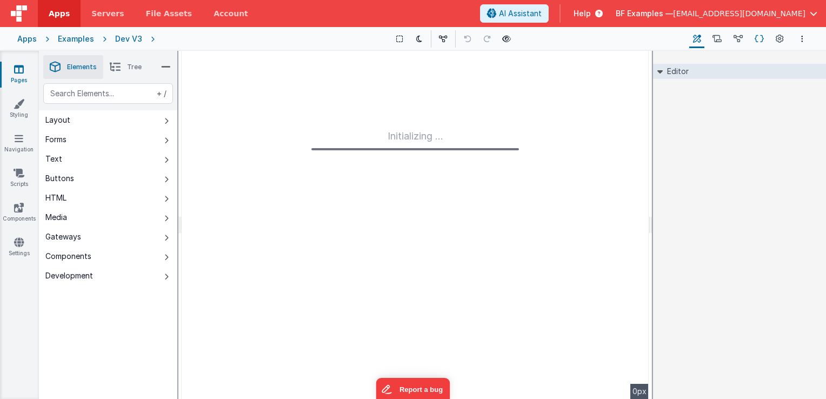
click at [761, 38] on icon at bounding box center [759, 39] width 9 height 11
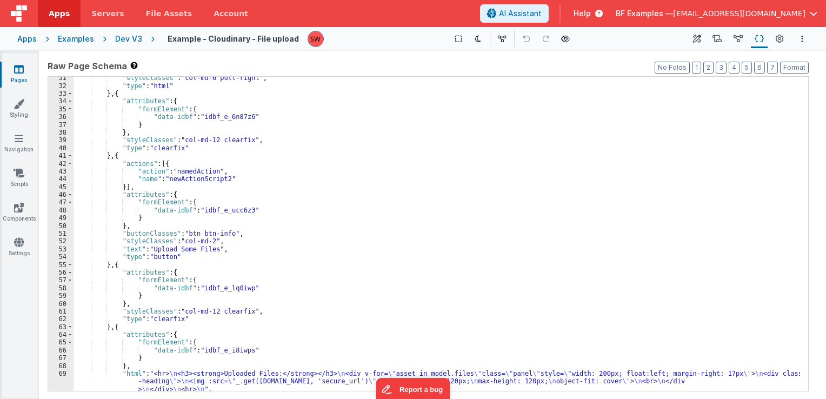
scroll to position [292, 0]
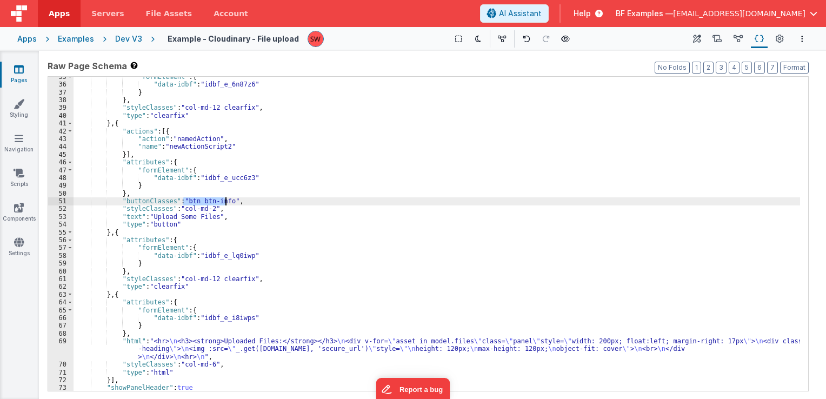
drag, startPoint x: 181, startPoint y: 200, endPoint x: 224, endPoint y: 203, distance: 42.8
click at [224, 203] on div ""formElement" : { "data-idbf" : "idbf_e_6n87z6" } } , "styleClasses" : "col-md-…" at bounding box center [437, 238] width 726 height 330
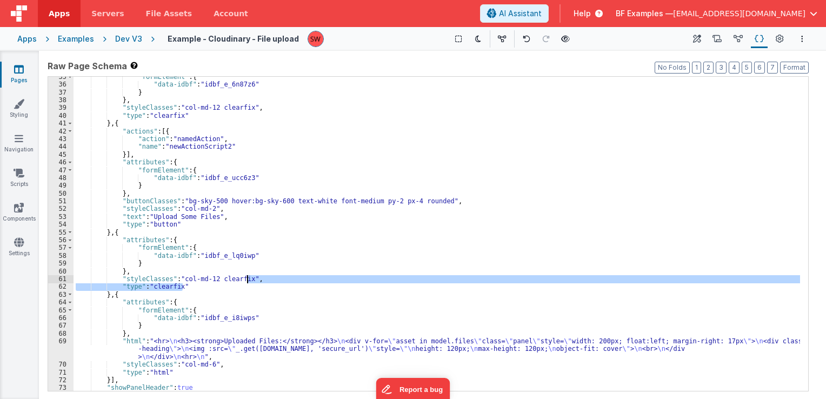
drag, startPoint x: 237, startPoint y: 287, endPoint x: 246, endPoint y: 279, distance: 12.3
click at [246, 279] on div ""formElement" : { "data-idbf" : "idbf_e_6n87z6" } } , "styleClasses" : "col-md-…" at bounding box center [437, 238] width 726 height 330
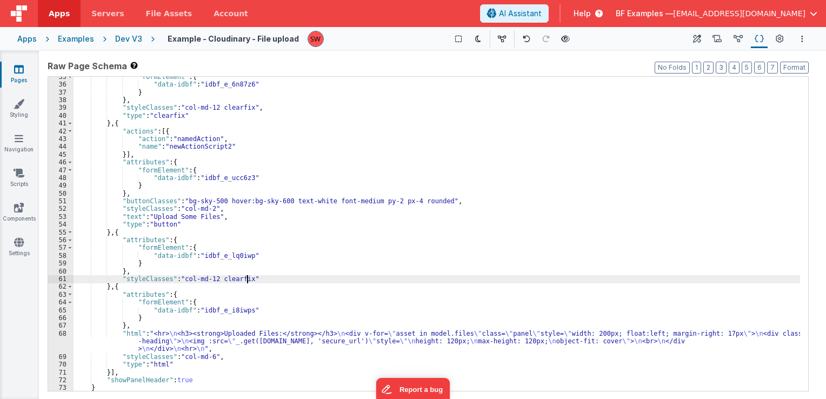
click at [243, 278] on div ""formElement" : { "data-idbf" : "idbf_e_6n87z6" } } , "styleClasses" : "col-md-…" at bounding box center [437, 238] width 726 height 330
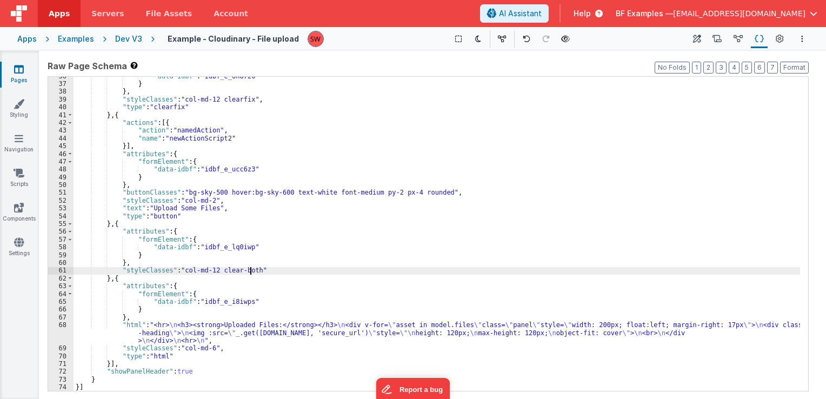
scroll to position [301, 0]
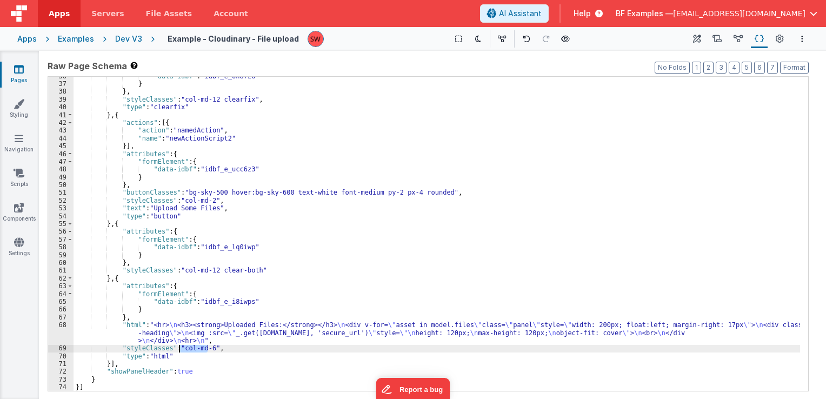
drag, startPoint x: 207, startPoint y: 346, endPoint x: 180, endPoint y: 349, distance: 27.2
click at [180, 349] on div ""data-idbf" : "idbf_e_6n87z6" } } , "styleClasses" : "col-md-12 clearfix" , "ty…" at bounding box center [437, 237] width 726 height 330
drag, startPoint x: 180, startPoint y: 349, endPoint x: 208, endPoint y: 351, distance: 28.2
click at [208, 351] on div ""data-idbf" : "idbf_e_6n87z6" } } , "styleClasses" : "col-md-12 clearfix" , "ty…" at bounding box center [437, 237] width 726 height 330
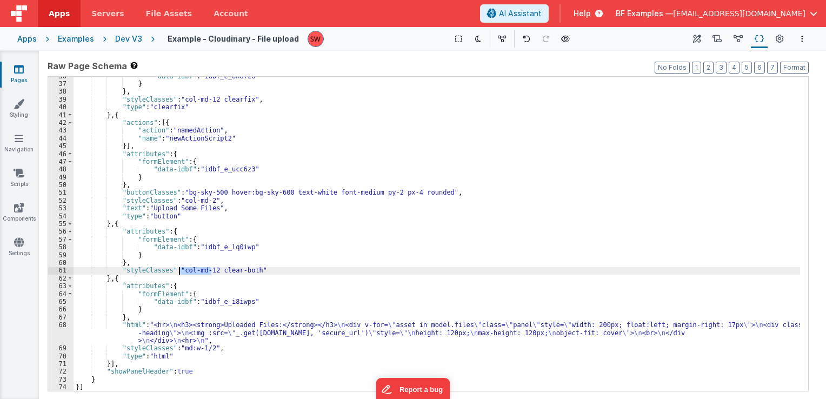
drag, startPoint x: 210, startPoint y: 271, endPoint x: 179, endPoint y: 274, distance: 31.4
click at [179, 274] on div ""data-idbf" : "idbf_e_6n87z6" } } , "styleClasses" : "col-md-12 clearfix" , "ty…" at bounding box center [437, 237] width 726 height 330
paste textarea
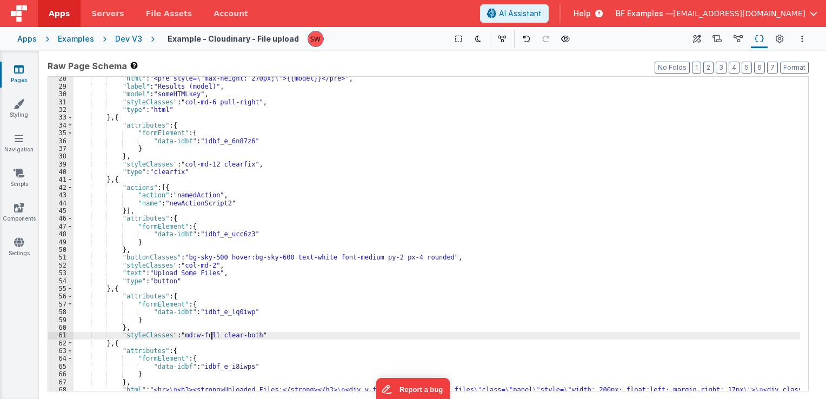
scroll to position [203, 0]
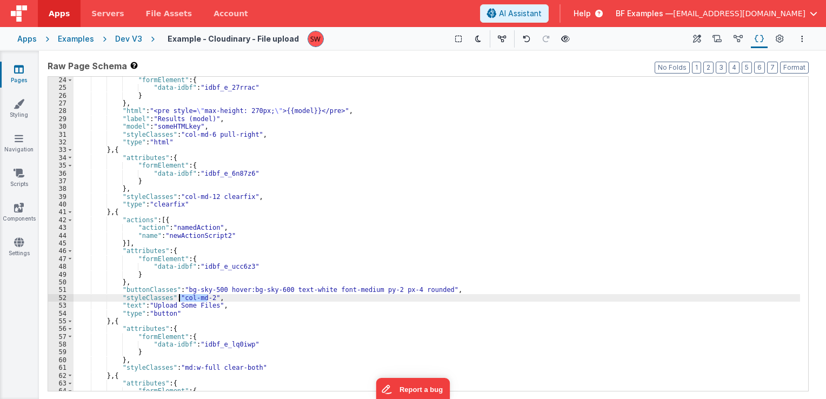
drag, startPoint x: 208, startPoint y: 299, endPoint x: 179, endPoint y: 297, distance: 28.2
click at [179, 297] on div ""formElement" : { "data-idbf" : "idbf_e_27rrac" } } , "html" : "<pre style= \" …" at bounding box center [437, 241] width 726 height 330
paste textarea
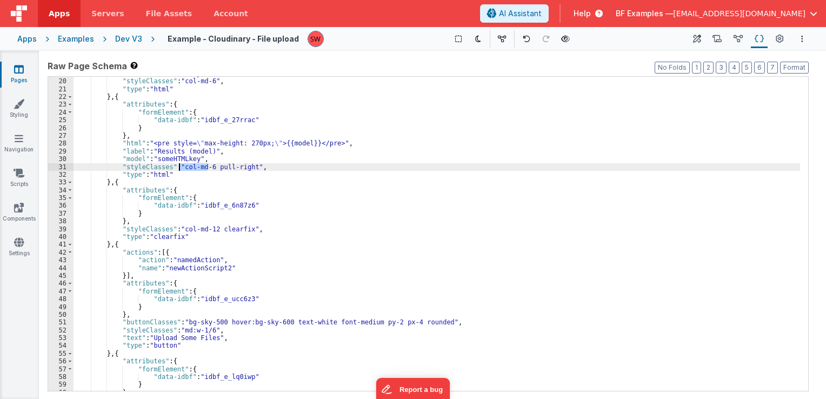
drag, startPoint x: 208, startPoint y: 168, endPoint x: 180, endPoint y: 166, distance: 27.6
click at [180, 166] on div ""model" : "someHTMLkey" , "styleClasses" : "col-md-6" , "type" : "html" } , { "…" at bounding box center [437, 235] width 726 height 330
paste textarea
click at [212, 166] on div ""model" : "someHTMLkey" , "styleClasses" : "col-md-6" , "type" : "html" } , { "…" at bounding box center [437, 235] width 726 height 330
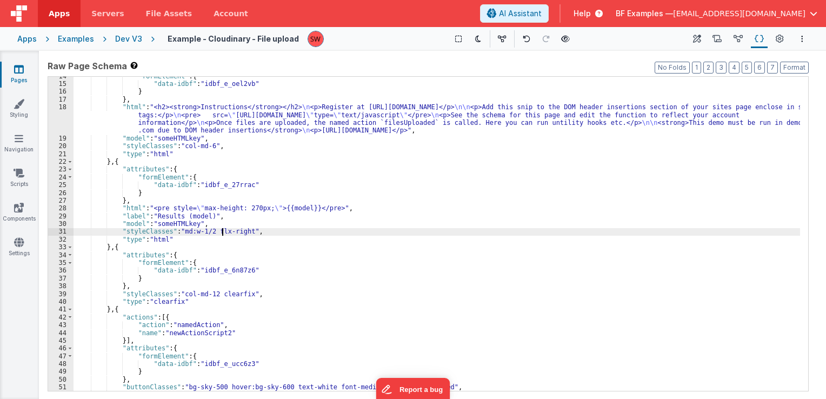
scroll to position [41, 0]
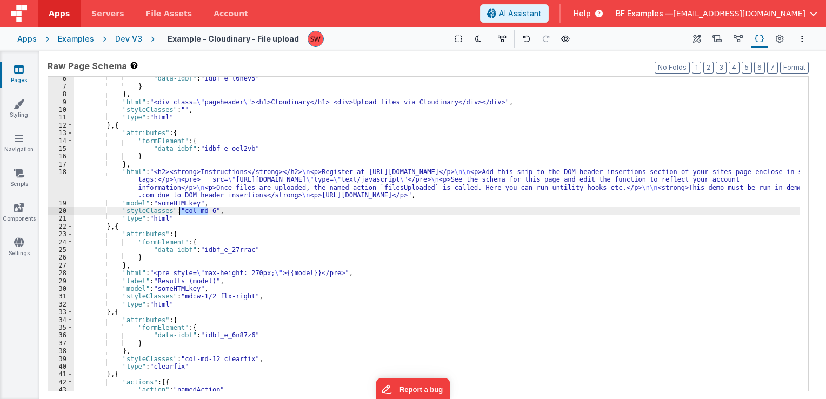
drag, startPoint x: 208, startPoint y: 209, endPoint x: 181, endPoint y: 210, distance: 27.0
click at [181, 210] on div ""data-idbf" : "idbf_e_t6nev5" } } , "html" : "<div class= \" pageheader \" ><h1…" at bounding box center [437, 240] width 726 height 330
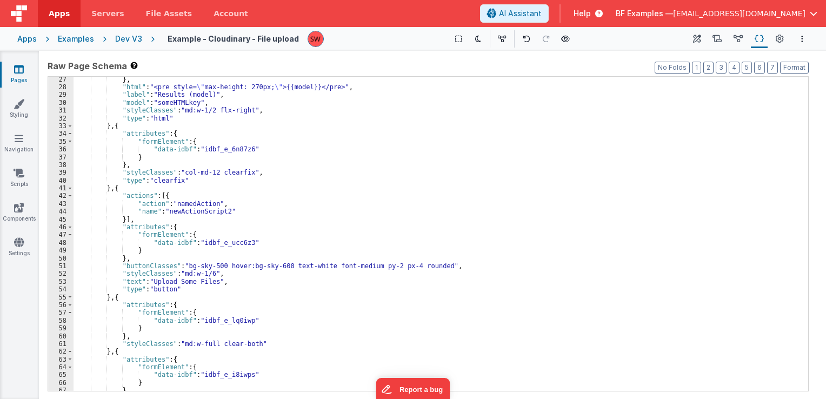
scroll to position [292, 0]
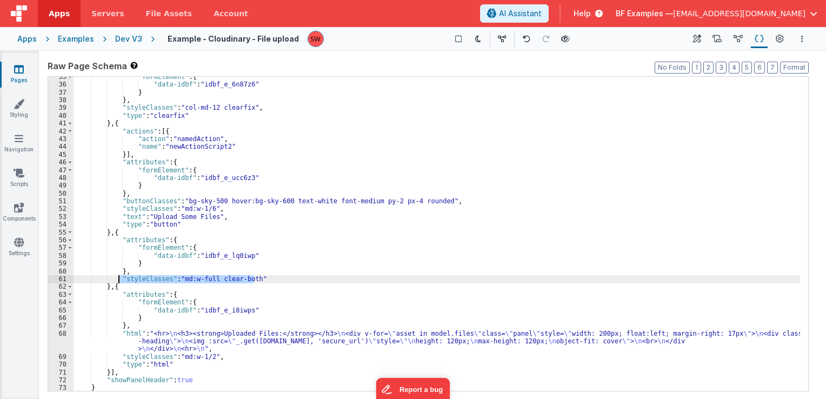
drag, startPoint x: 253, startPoint y: 278, endPoint x: 119, endPoint y: 280, distance: 134.1
click at [119, 280] on div ""formElement" : { "data-idbf" : "idbf_e_6n87z6" } } , "styleClasses" : "col-md-…" at bounding box center [437, 238] width 726 height 330
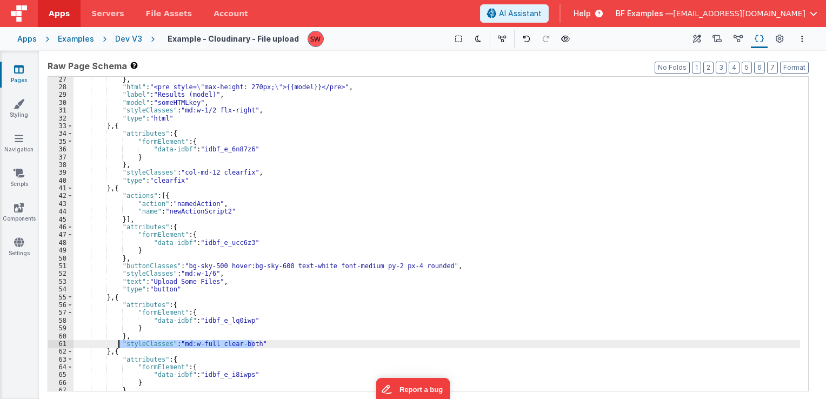
scroll to position [195, 0]
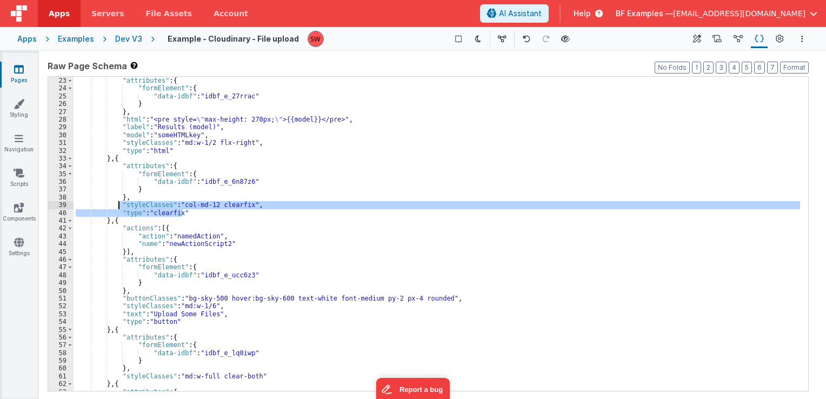
drag, startPoint x: 183, startPoint y: 212, endPoint x: 119, endPoint y: 209, distance: 63.9
click at [119, 209] on div "} , { "attributes" : { "formElement" : { "data-idbf" : "idbf_e_27rrac" } } , "h…" at bounding box center [437, 234] width 726 height 330
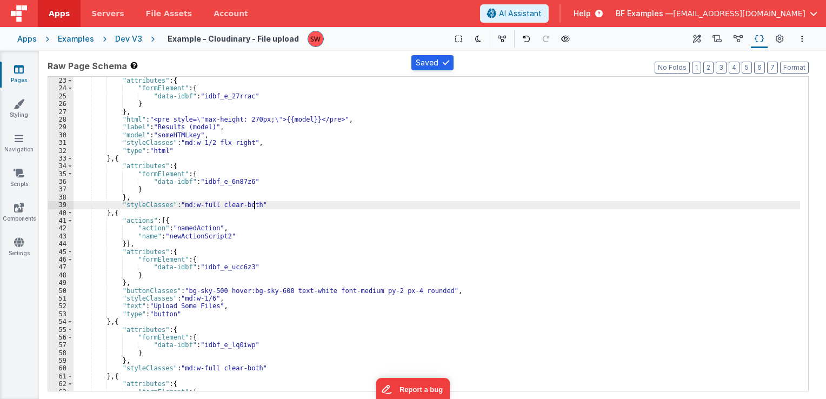
click at [128, 40] on div "Dev V3" at bounding box center [128, 39] width 27 height 11
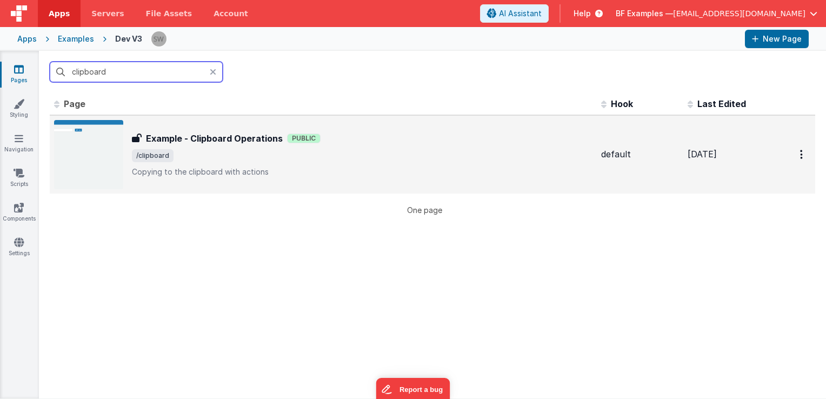
type input "clipboard"
click at [482, 139] on div "Example - Clipboard Operations Public" at bounding box center [362, 138] width 461 height 13
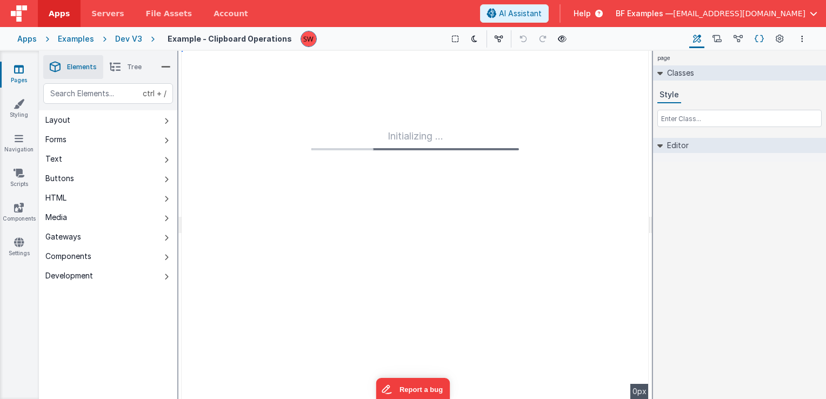
click at [757, 35] on icon at bounding box center [759, 39] width 9 height 11
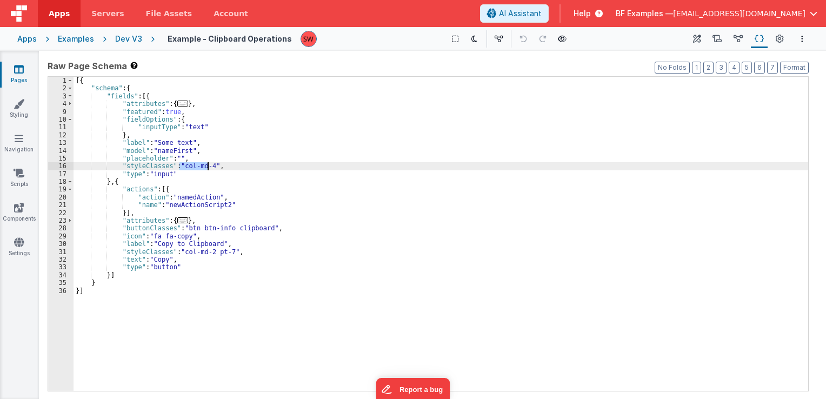
drag, startPoint x: 179, startPoint y: 167, endPoint x: 208, endPoint y: 168, distance: 28.1
click at [208, 168] on div "[{ "schema" : { "fields" : [{ "attributes" : { ... } , "featured" : true , "fie…" at bounding box center [441, 242] width 735 height 330
click at [190, 165] on div "[{ "schema" : { "fields" : [{ "attributes" : { ... } , "featured" : true , "fie…" at bounding box center [441, 242] width 735 height 330
click at [186, 169] on div "[{ "schema" : { "fields" : [{ "attributes" : { ... } , "featured" : true , "fie…" at bounding box center [441, 242] width 735 height 330
drag, startPoint x: 180, startPoint y: 165, endPoint x: 207, endPoint y: 166, distance: 27.0
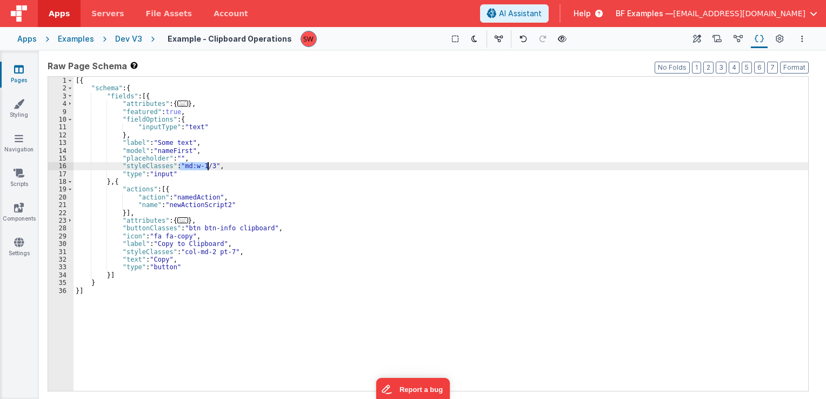
click at [207, 166] on div "[{ "schema" : { "fields" : [{ "attributes" : { ... } , "featured" : true , "fie…" at bounding box center [441, 242] width 735 height 330
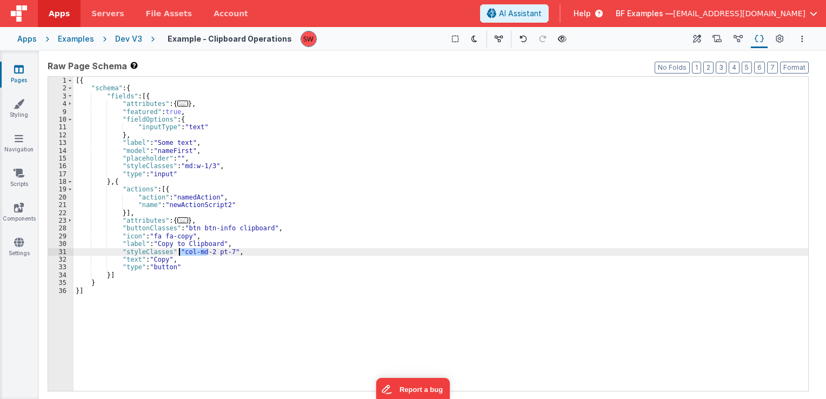
drag, startPoint x: 208, startPoint y: 252, endPoint x: 179, endPoint y: 252, distance: 28.1
click at [179, 252] on div "[{ "schema" : { "fields" : [{ "attributes" : { ... } , "featured" : true , "fie…" at bounding box center [441, 242] width 735 height 330
paste textarea
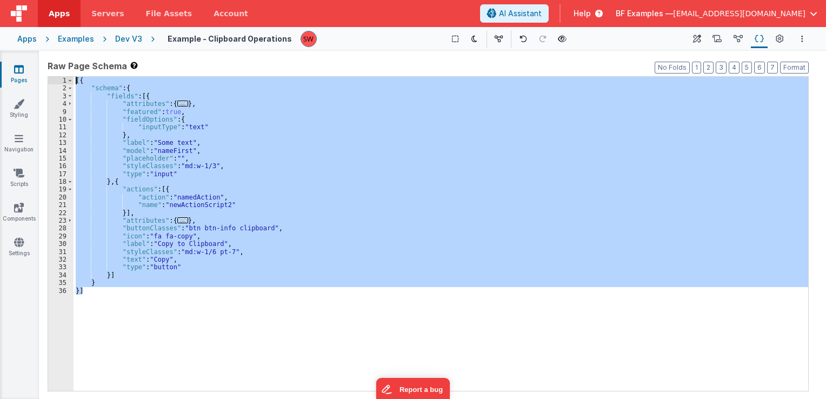
drag, startPoint x: 109, startPoint y: 295, endPoint x: 74, endPoint y: 81, distance: 216.9
click at [74, 81] on div "[{ "schema" : { "fields" : [{ "attributes" : { ... } , "featured" : true , "fie…" at bounding box center [441, 242] width 735 height 330
click at [126, 36] on div "Dev V3" at bounding box center [128, 39] width 27 height 11
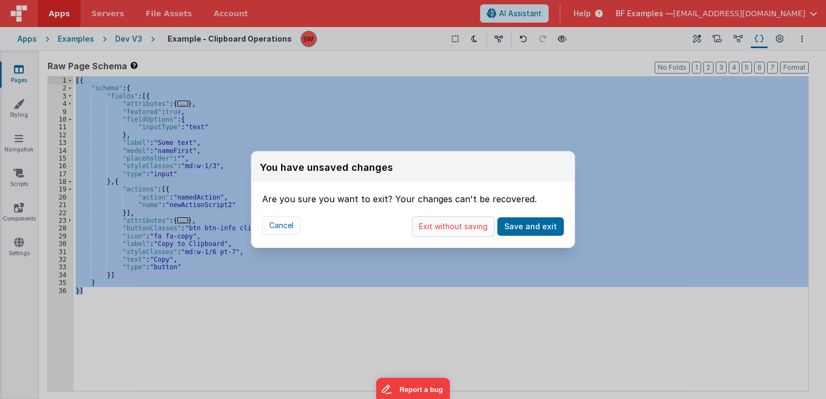
click at [438, 225] on button "Exit without saving" at bounding box center [453, 226] width 83 height 21
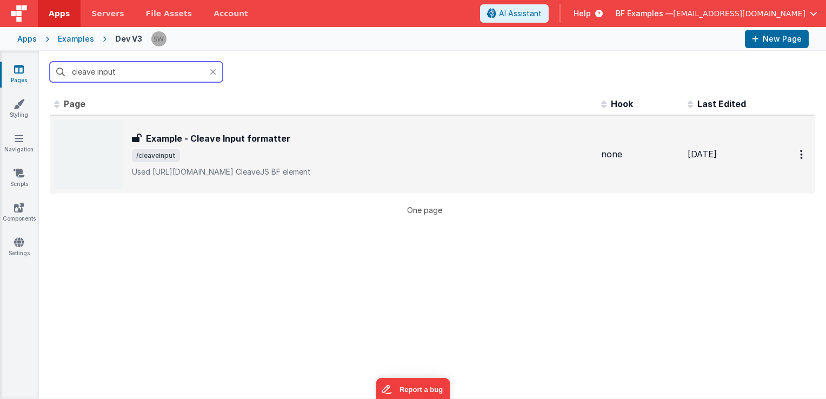
type input "cleave input"
click at [314, 142] on div "Example - Cleave Input formatter" at bounding box center [362, 138] width 461 height 13
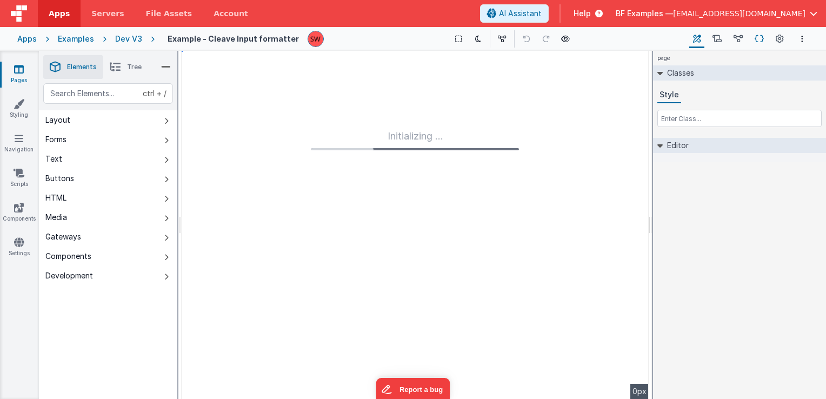
click at [759, 34] on icon at bounding box center [759, 39] width 9 height 11
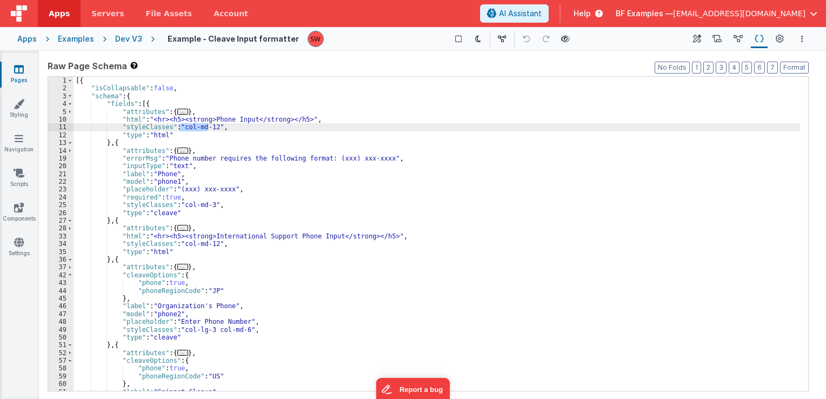
drag, startPoint x: 179, startPoint y: 127, endPoint x: 210, endPoint y: 129, distance: 31.4
click at [210, 129] on div "[{ "isCollapsable" : false , "schema" : { "fields" : [{ "attributes" : { ... } …" at bounding box center [437, 242] width 726 height 330
drag, startPoint x: 210, startPoint y: 127, endPoint x: 181, endPoint y: 130, distance: 29.3
click at [181, 130] on div "[{ "isCollapsable" : false , "schema" : { "fields" : [{ "attributes" : { ... } …" at bounding box center [437, 242] width 726 height 330
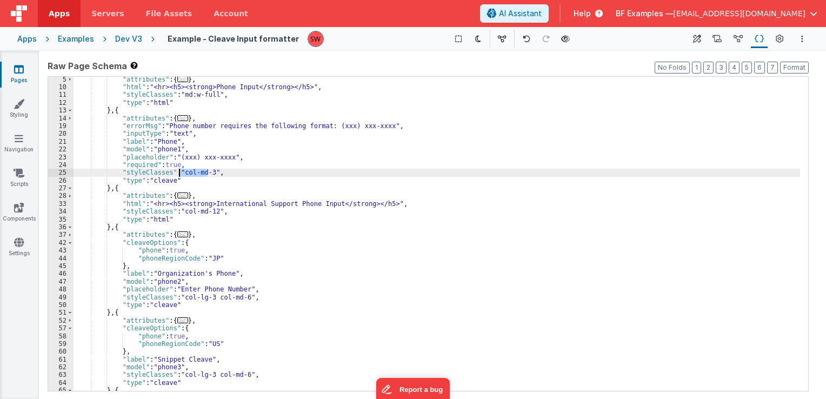
drag, startPoint x: 208, startPoint y: 172, endPoint x: 180, endPoint y: 173, distance: 27.6
click at [180, 173] on div ""attributes" : { ... } , "html" : "<hr><h5><strong>Phone Input</strong></h5>" ,…" at bounding box center [437, 241] width 726 height 330
paste textarea
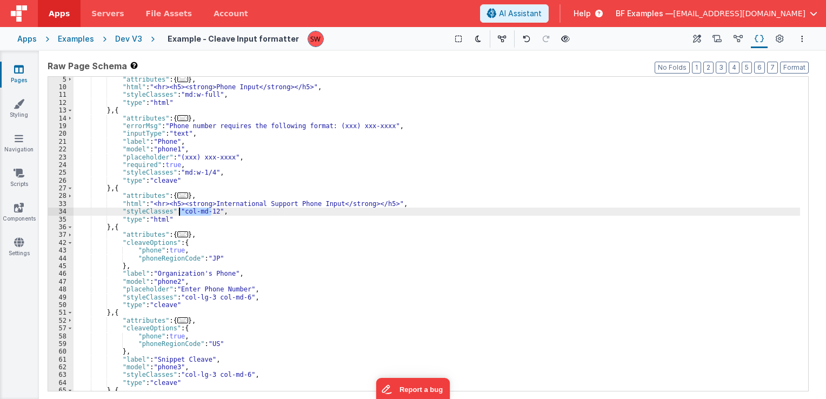
drag, startPoint x: 210, startPoint y: 211, endPoint x: 180, endPoint y: 213, distance: 29.8
click at [180, 213] on div ""attributes" : { ... } , "html" : "<hr><h5><strong>Phone Input</strong></h5>" ,…" at bounding box center [437, 241] width 726 height 330
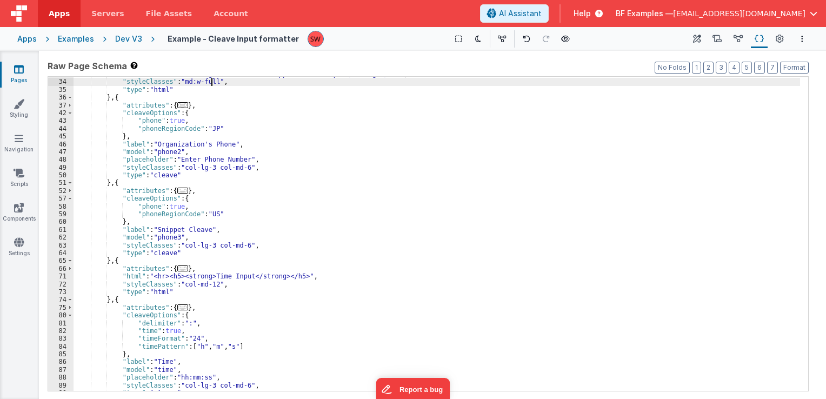
scroll to position [162, 0]
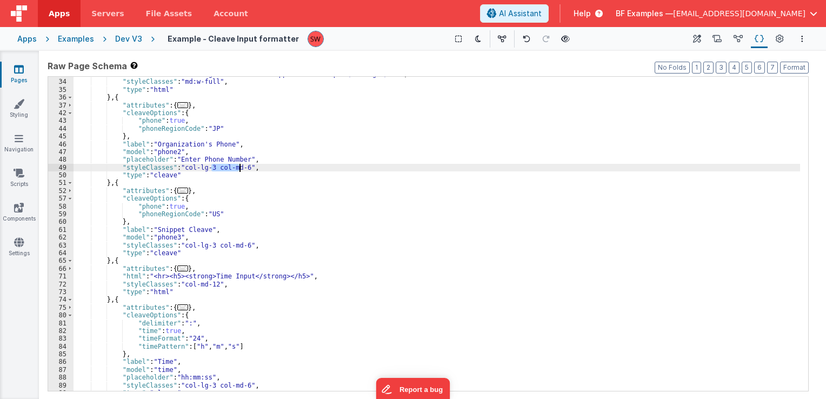
drag, startPoint x: 212, startPoint y: 168, endPoint x: 240, endPoint y: 171, distance: 28.2
click at [240, 171] on div ""html" : "<hr><h5><strong>International Support Phone Input</strong></h5>" , "s…" at bounding box center [437, 235] width 726 height 330
paste textarea
drag, startPoint x: 208, startPoint y: 168, endPoint x: 180, endPoint y: 170, distance: 27.6
click at [180, 170] on div ""html" : "<hr><h5><strong>International Support Phone Input</strong></h5>" , "s…" at bounding box center [437, 235] width 726 height 330
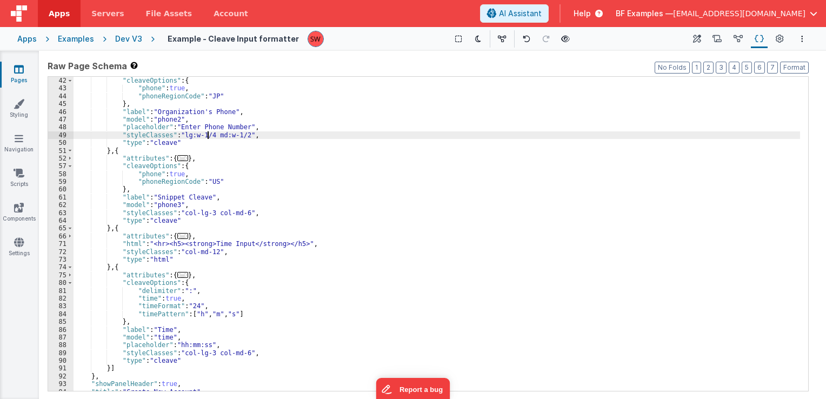
scroll to position [207, 0]
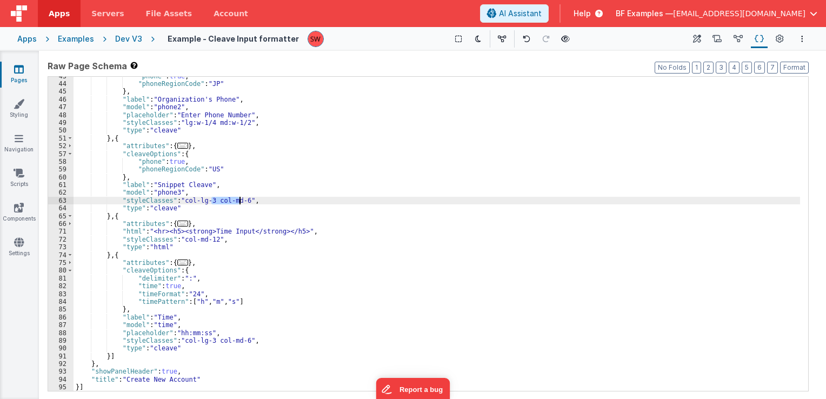
drag, startPoint x: 212, startPoint y: 201, endPoint x: 239, endPoint y: 203, distance: 27.1
click at [239, 203] on div ""phone" : true , "phoneRegionCode" : "JP" } , "label" : "Organization's Phone" …" at bounding box center [437, 237] width 726 height 330
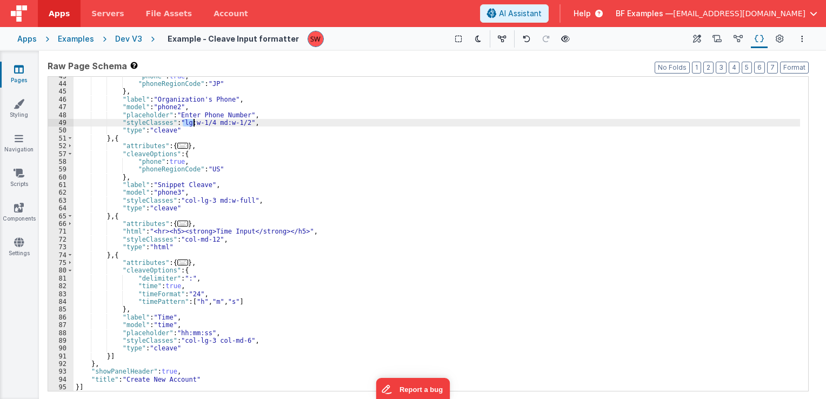
drag, startPoint x: 190, startPoint y: 125, endPoint x: 196, endPoint y: 125, distance: 5.4
click at [196, 125] on div ""phone" : true , "phoneRegionCode" : "JP" } , "label" : "Organization's Phone" …" at bounding box center [437, 237] width 726 height 330
drag, startPoint x: 179, startPoint y: 122, endPoint x: 241, endPoint y: 125, distance: 61.7
click at [241, 125] on div ""phone" : true , "phoneRegionCode" : "JP" } , "label" : "Organization's Phone" …" at bounding box center [437, 237] width 726 height 330
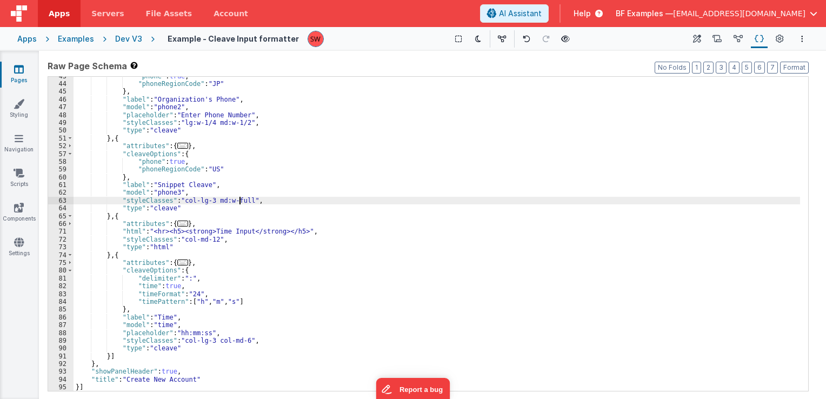
click at [239, 199] on div ""phone" : true , "phoneRegionCode" : "JP" } , "label" : "Organization's Phone" …" at bounding box center [437, 237] width 726 height 330
drag, startPoint x: 243, startPoint y: 201, endPoint x: 179, endPoint y: 202, distance: 63.3
click at [179, 202] on div ""phone" : true , "phoneRegionCode" : "JP" } , "label" : "Organization's Phone" …" at bounding box center [437, 237] width 726 height 330
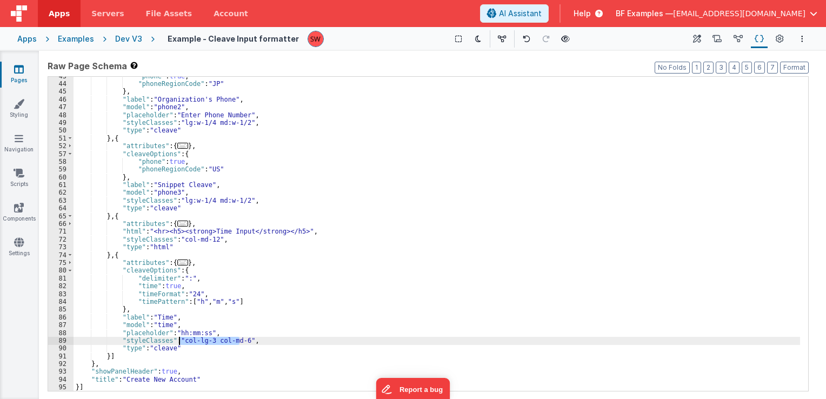
drag, startPoint x: 238, startPoint y: 342, endPoint x: 179, endPoint y: 344, distance: 58.9
click at [179, 344] on div ""phone" : true , "phoneRegionCode" : "JP" } , "label" : "Organization's Phone" …" at bounding box center [437, 237] width 726 height 330
click at [125, 36] on div "Dev V3" at bounding box center [128, 39] width 27 height 11
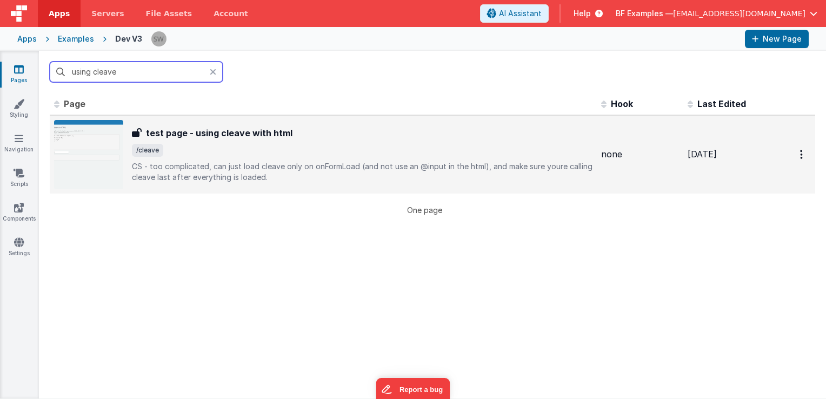
type input "using cleave"
click at [373, 161] on p "CS - too complicated, can just load cleave only on onFormLoad (and not use an @…" at bounding box center [362, 172] width 461 height 22
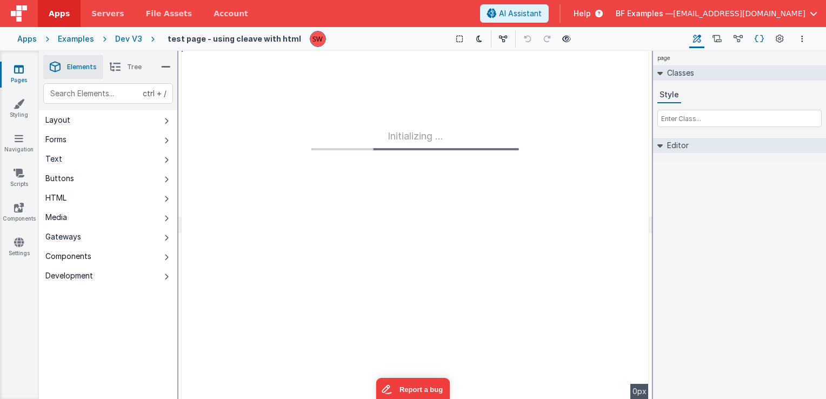
click at [758, 35] on icon at bounding box center [759, 39] width 9 height 11
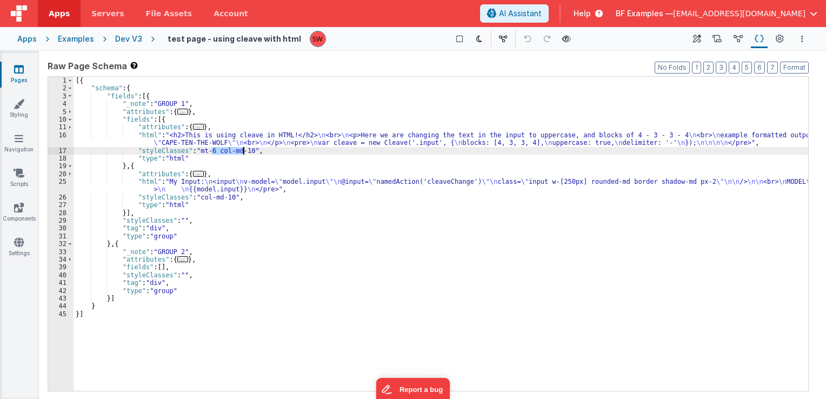
drag, startPoint x: 210, startPoint y: 154, endPoint x: 242, endPoint y: 151, distance: 32.0
click at [242, 151] on div "[{ "schema" : { "fields" : [{ "_note" : "GROUP 1" , "attributes" : { ... } , "f…" at bounding box center [441, 242] width 735 height 330
drag, startPoint x: 242, startPoint y: 151, endPoint x: 227, endPoint y: 152, distance: 15.2
click at [227, 152] on div "[{ "schema" : { "fields" : [{ "_note" : "GROUP 1" , "attributes" : { ... } , "f…" at bounding box center [441, 242] width 735 height 330
click at [223, 152] on div "[{ "schema" : { "fields" : [{ "_note" : "GROUP 1" , "attributes" : { ... } , "f…" at bounding box center [441, 242] width 735 height 330
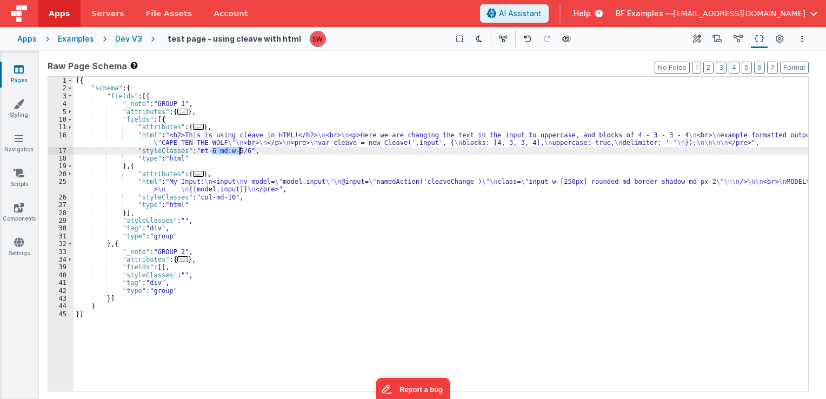
drag, startPoint x: 212, startPoint y: 150, endPoint x: 239, endPoint y: 150, distance: 27.6
click at [239, 150] on div "[{ "schema" : { "fields" : [{ "_note" : "GROUP 1" , "attributes" : { ... } , "f…" at bounding box center [441, 242] width 735 height 330
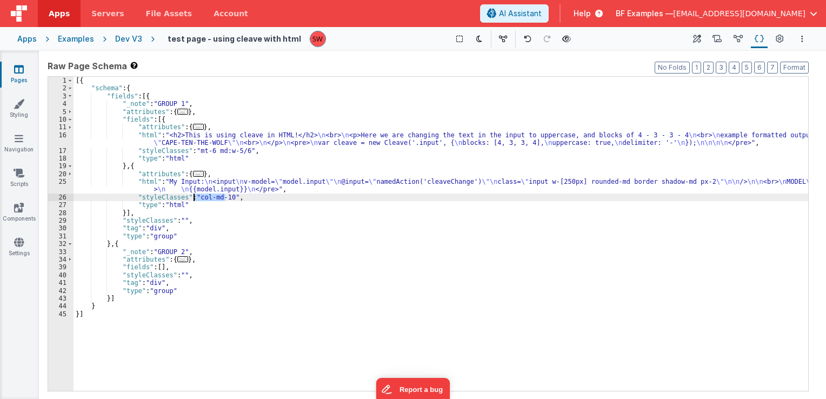
drag, startPoint x: 225, startPoint y: 198, endPoint x: 195, endPoint y: 199, distance: 30.8
click at [195, 199] on div "[{ "schema" : { "fields" : [{ "_note" : "GROUP 1" , "attributes" : { ... } , "f…" at bounding box center [441, 242] width 735 height 330
click at [121, 38] on div "Dev V3" at bounding box center [128, 39] width 27 height 11
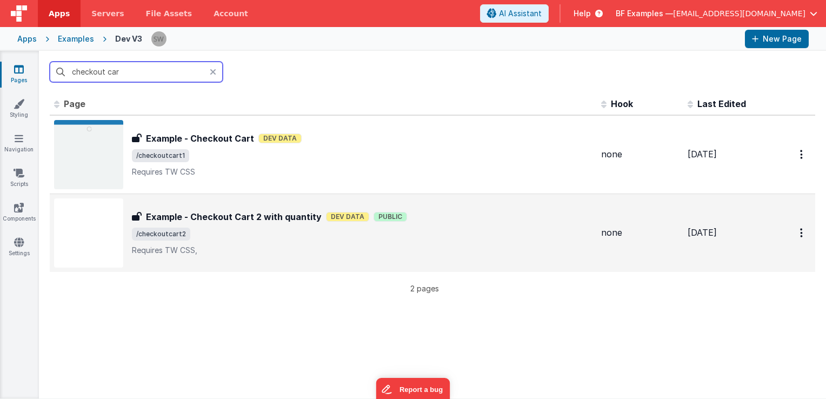
type input "checkout car"
click at [465, 209] on div "Example - Checkout Cart 2 with quantity Example - Checkout Cart 2 with quantity…" at bounding box center [323, 232] width 538 height 69
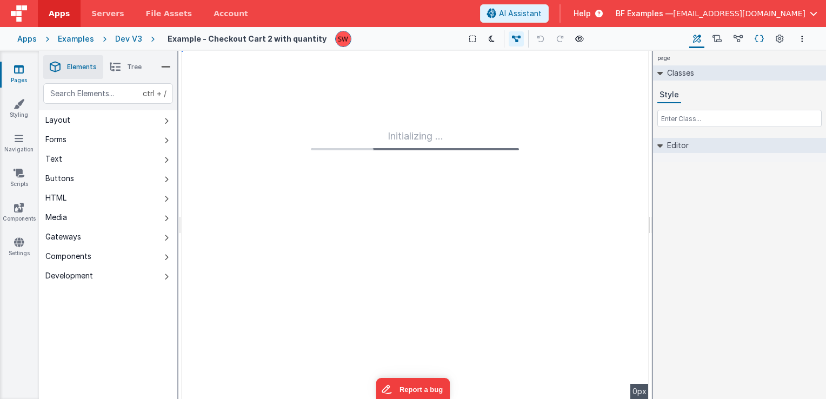
click at [758, 40] on icon at bounding box center [759, 39] width 9 height 11
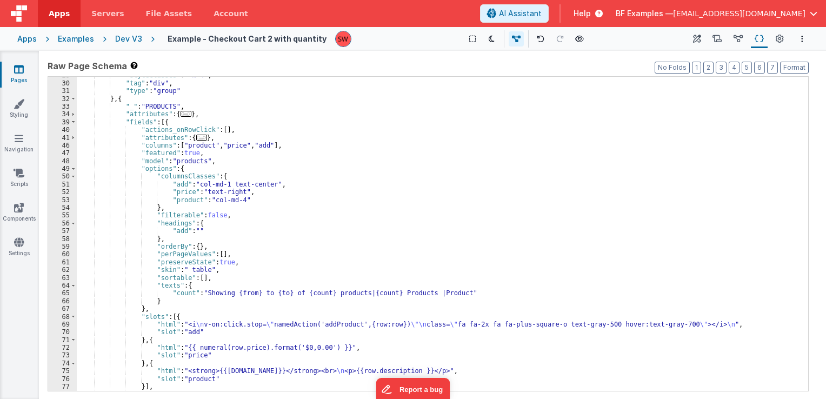
scroll to position [130, 0]
drag, startPoint x: 236, startPoint y: 199, endPoint x: 209, endPoint y: 201, distance: 27.1
click at [209, 201] on div ""styleClasses" : "-m-4" , "tag" : "div" , "type" : "group" } , { "_" : "PRODUCT…" at bounding box center [438, 236] width 723 height 330
paste textarea
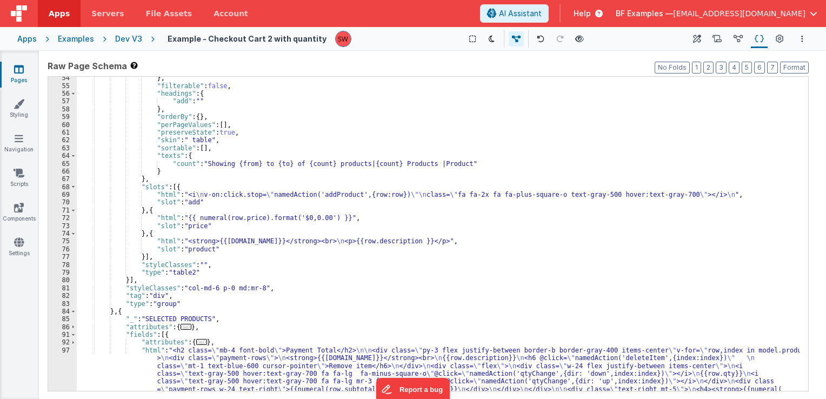
scroll to position [324, 0]
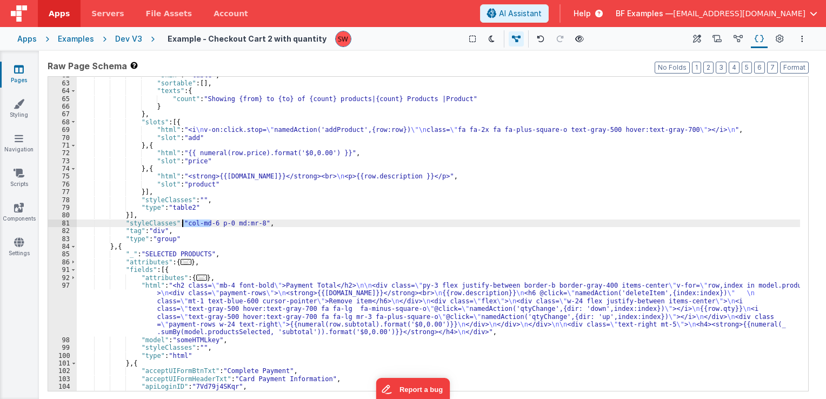
drag, startPoint x: 211, startPoint y: 224, endPoint x: 182, endPoint y: 224, distance: 29.2
click at [182, 224] on div ""skin" : " table" , "sortable" : [ ] , "texts" : { "count" : "Showing {from} to…" at bounding box center [438, 236] width 723 height 330
paste textarea
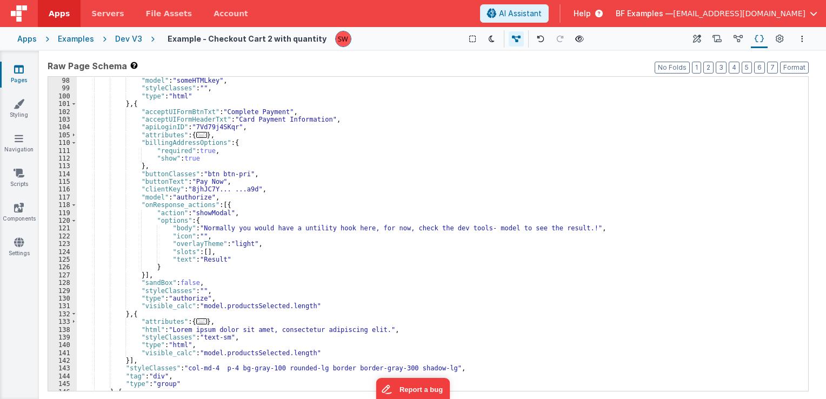
scroll to position [616, 0]
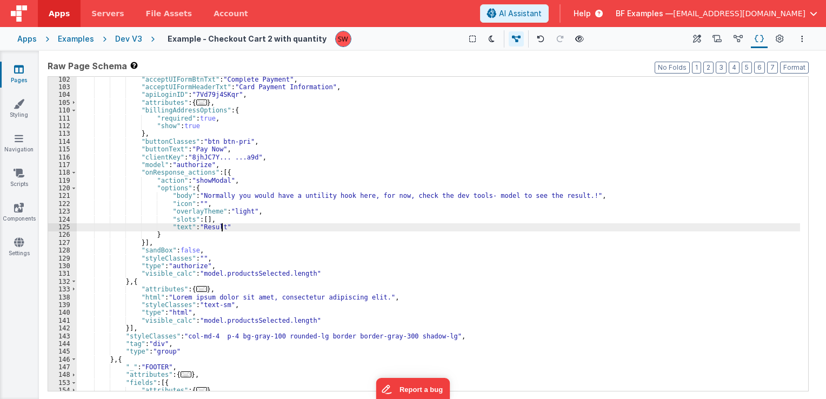
click at [220, 224] on div ""acceptUIFormBtnTxt" : "Complete Payment" , "acceptUIFormHeaderTxt" : "Card Pay…" at bounding box center [438, 245] width 723 height 338
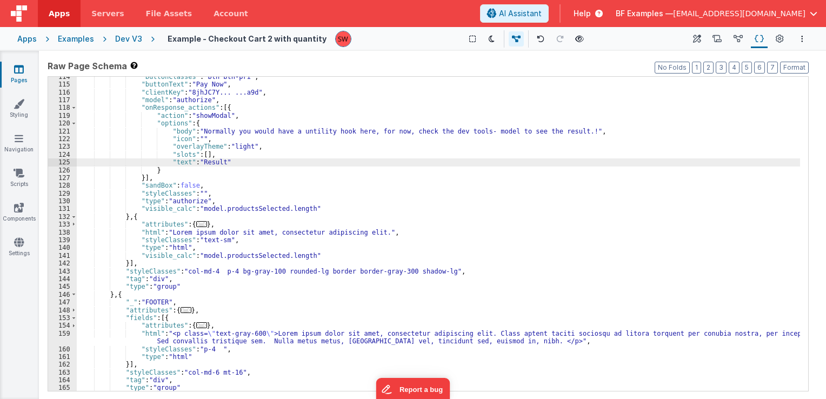
scroll to position [705, 0]
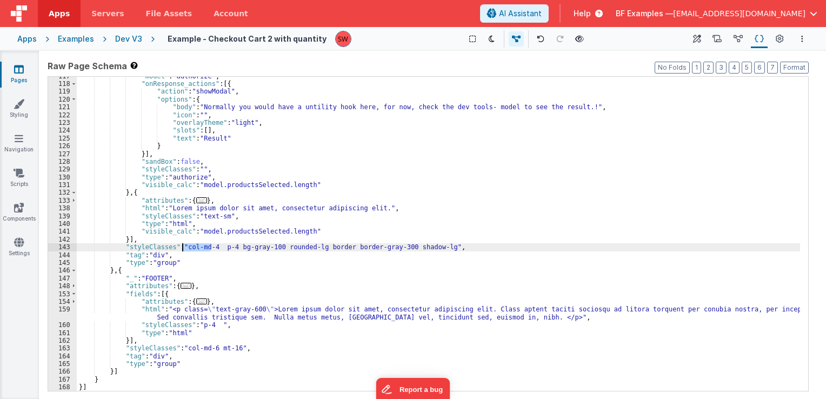
drag, startPoint x: 209, startPoint y: 247, endPoint x: 184, endPoint y: 248, distance: 24.9
click at [184, 248] on div ""model" : "authorize" , "onResponse_actions" : [{ "action" : "showModal" , "opt…" at bounding box center [438, 237] width 723 height 330
paste textarea
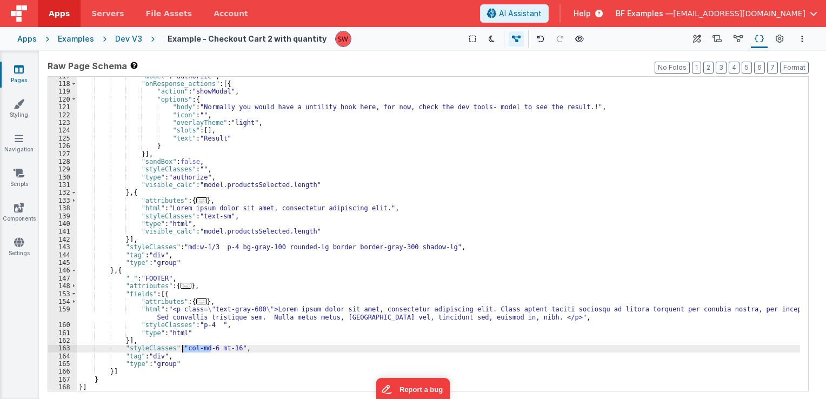
drag, startPoint x: 210, startPoint y: 346, endPoint x: 184, endPoint y: 346, distance: 26.5
click at [184, 346] on div ""model" : "authorize" , "onResponse_actions" : [{ "action" : "showModal" , "opt…" at bounding box center [438, 237] width 723 height 330
paste textarea
click at [125, 38] on div "Dev V3" at bounding box center [128, 39] width 27 height 11
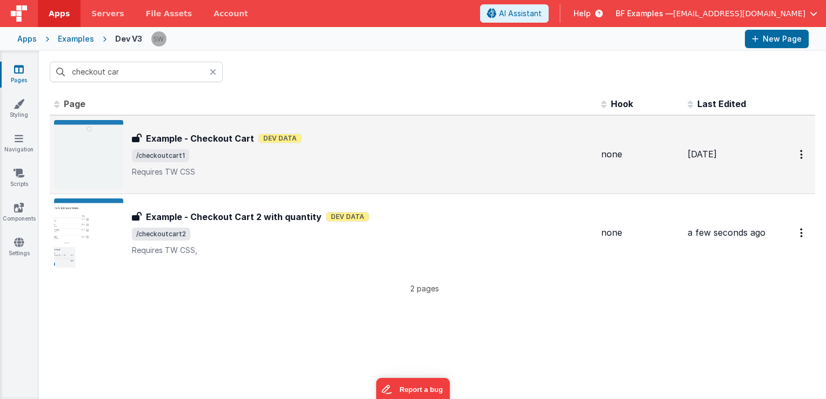
click at [328, 146] on div "Example - Checkout Cart Example - Checkout Cart Dev Data /checkoutcart1 Require…" at bounding box center [362, 154] width 461 height 45
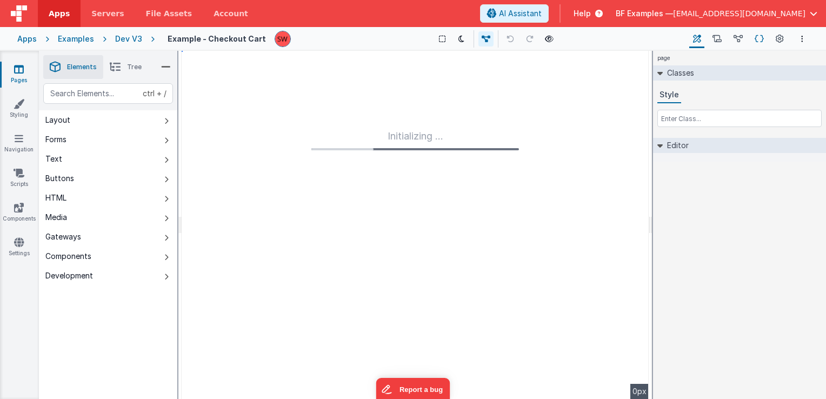
click at [760, 41] on icon at bounding box center [759, 39] width 9 height 11
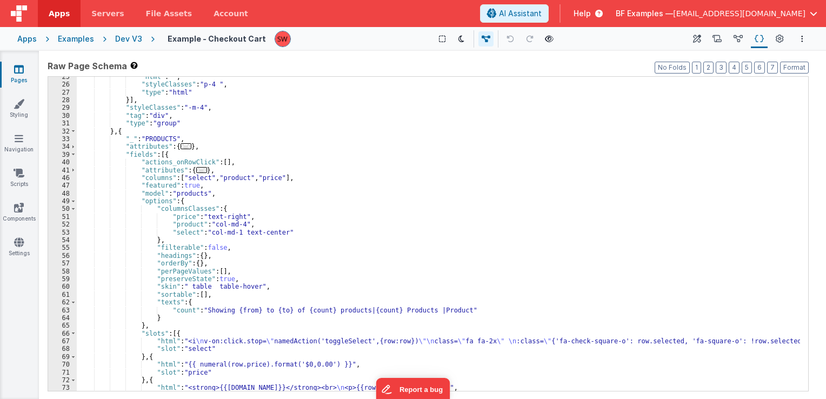
scroll to position [130, 0]
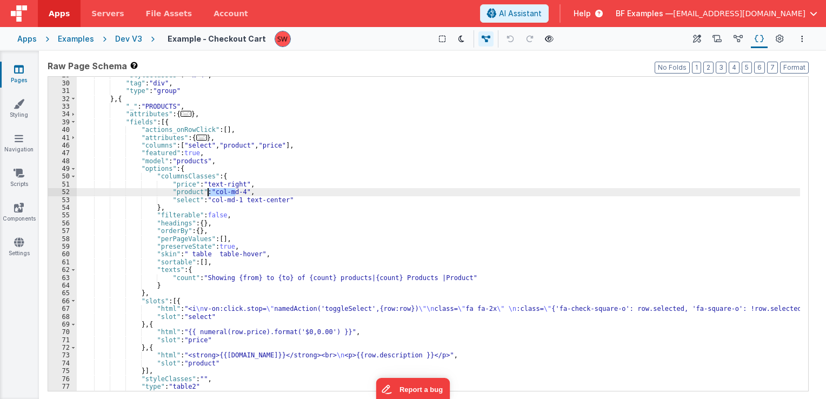
drag, startPoint x: 235, startPoint y: 192, endPoint x: 208, endPoint y: 192, distance: 27.6
click at [208, 192] on div ""styleClasses" : "-m-4" , "tag" : "div" , "type" : "group" } , { "_" : "PRODUCT…" at bounding box center [438, 236] width 723 height 330
drag, startPoint x: 206, startPoint y: 190, endPoint x: 235, endPoint y: 193, distance: 28.3
click at [235, 193] on div ""styleClasses" : "-m-4" , "tag" : "div" , "type" : "group" } , { "_" : "PRODUCT…" at bounding box center [438, 236] width 723 height 330
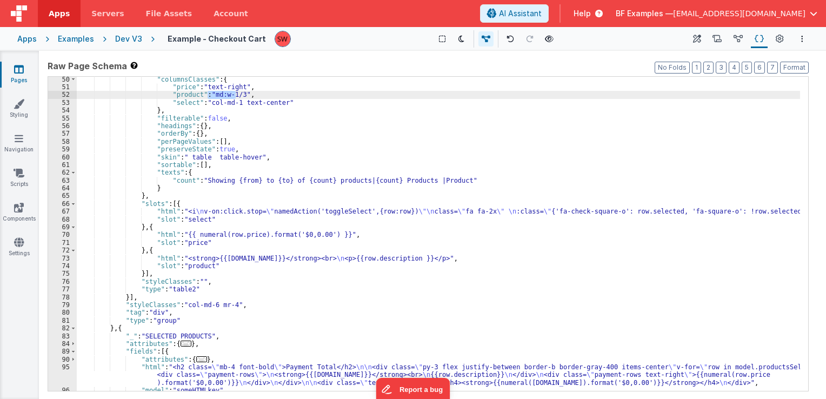
scroll to position [259, 0]
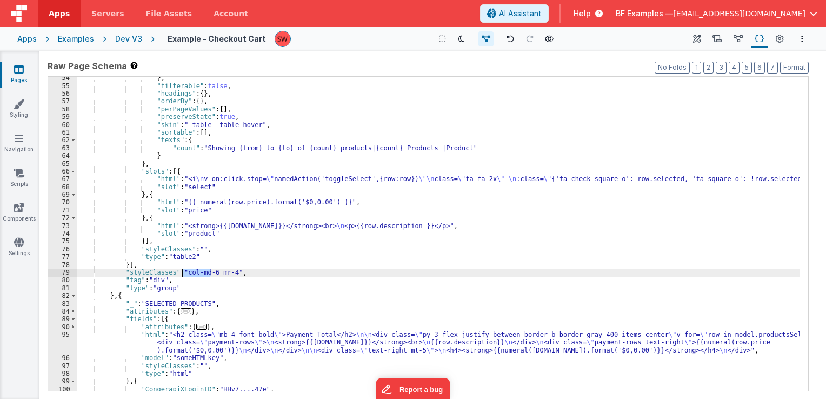
drag, startPoint x: 210, startPoint y: 272, endPoint x: 184, endPoint y: 274, distance: 26.5
click at [184, 274] on div "} , "filterable" : false , "headings" : { } , "orderBy" : { } , "perPageValues"…" at bounding box center [438, 239] width 723 height 330
paste textarea
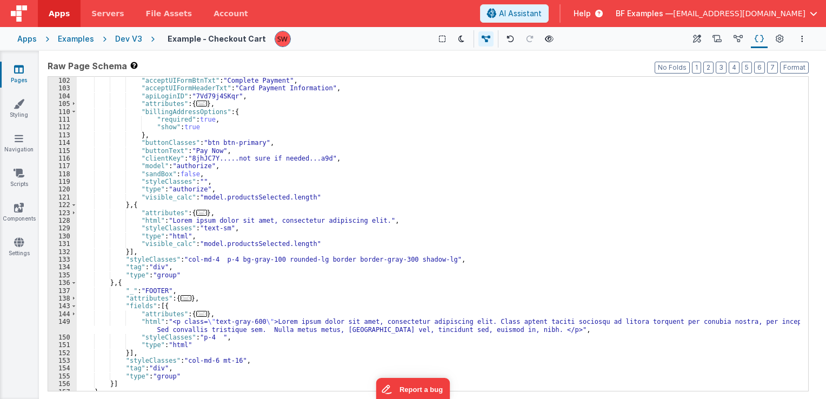
scroll to position [596, 0]
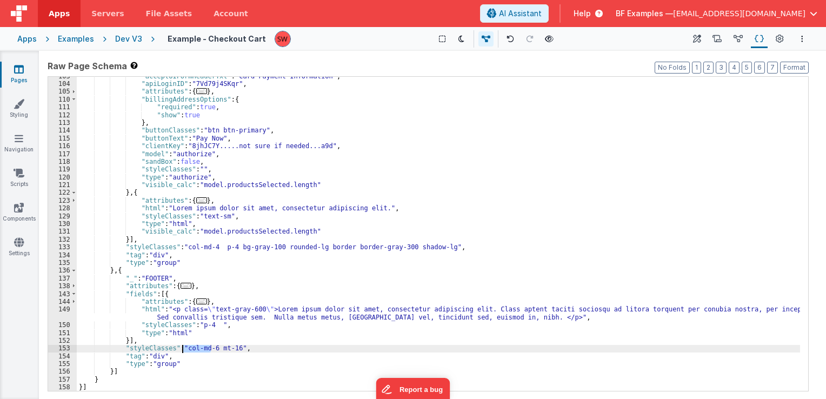
drag, startPoint x: 210, startPoint y: 349, endPoint x: 183, endPoint y: 350, distance: 26.5
click at [183, 350] on div ""acceptUIFormHeaderTxt" : "Card Payment Information" , "apiLoginID" : "7Vd79j4S…" at bounding box center [438, 237] width 723 height 330
paste textarea
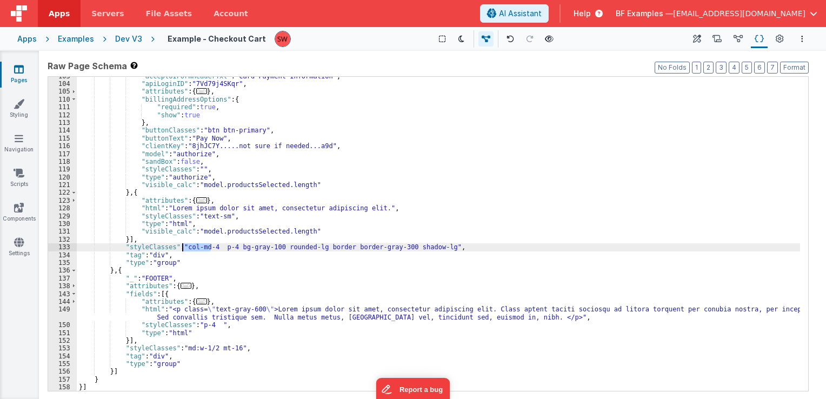
drag, startPoint x: 210, startPoint y: 247, endPoint x: 183, endPoint y: 249, distance: 26.6
click at [183, 249] on div ""acceptUIFormHeaderTxt" : "Card Payment Information" , "apiLoginID" : "7Vd79j4S…" at bounding box center [438, 237] width 723 height 330
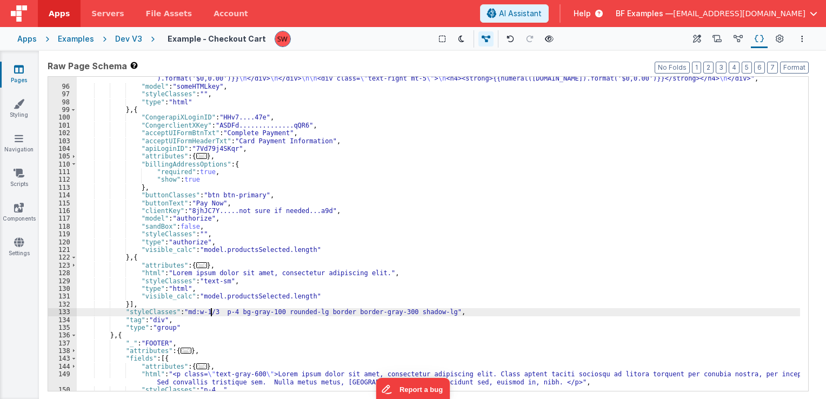
scroll to position [466, 0]
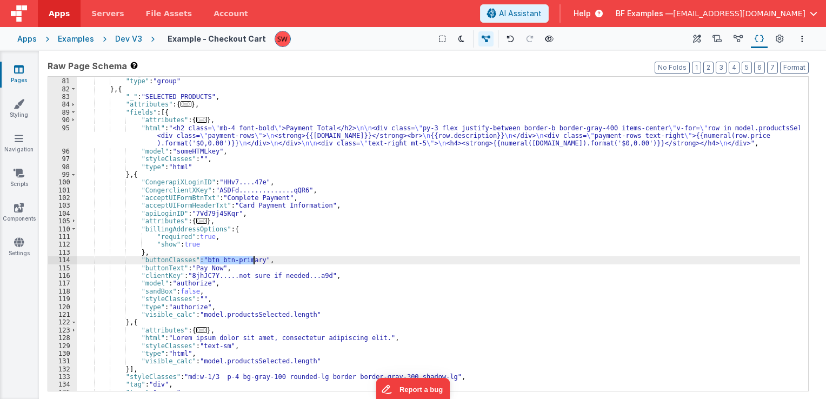
drag, startPoint x: 200, startPoint y: 259, endPoint x: 253, endPoint y: 263, distance: 53.1
click at [253, 263] on div ""tag" : "div" , "type" : "group" } , { "_" : "SELECTED PRODUCTS" , "attributes"…" at bounding box center [438, 235] width 723 height 330
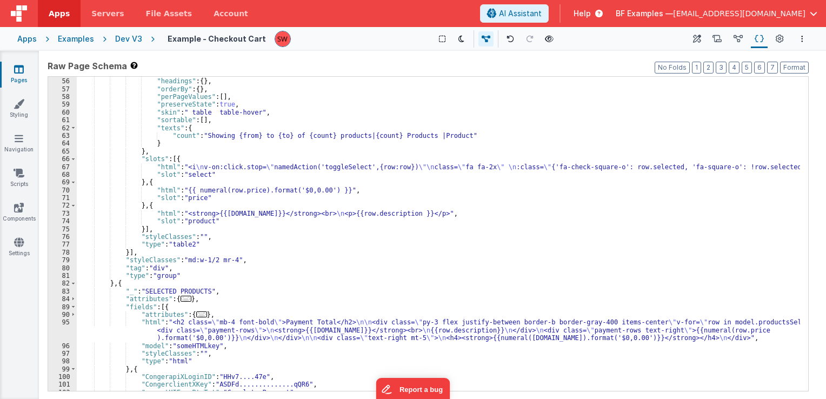
scroll to position [207, 0]
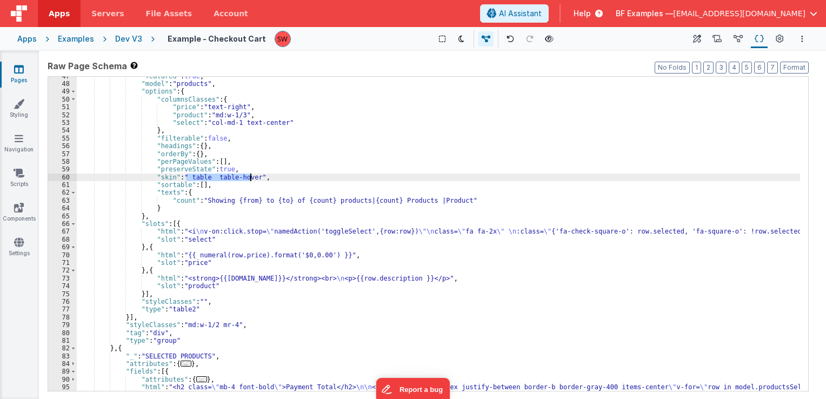
drag, startPoint x: 186, startPoint y: 178, endPoint x: 250, endPoint y: 179, distance: 64.3
click at [250, 179] on div ""featured" : true , "model" : "products" , "options" : { "columnsClasses" : { "…" at bounding box center [438, 245] width 723 height 346
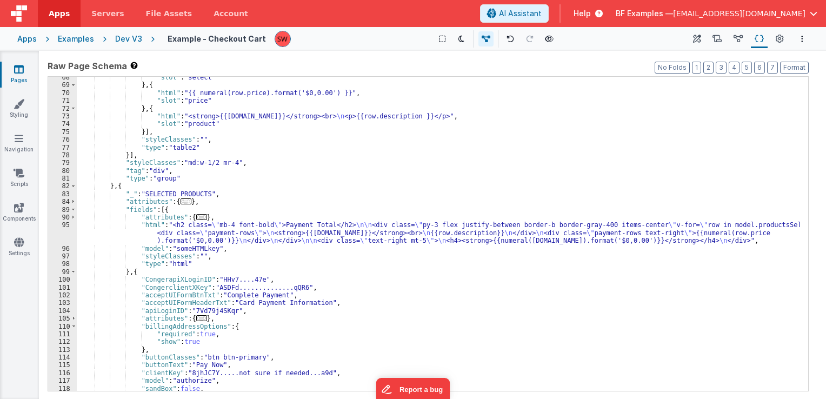
scroll to position [434, 0]
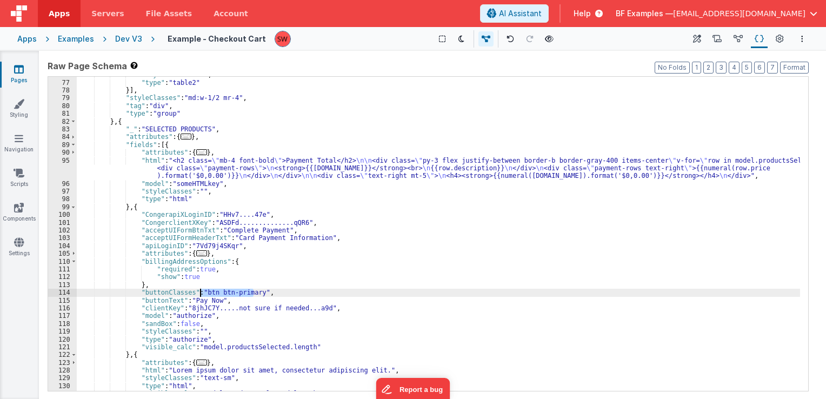
drag, startPoint x: 253, startPoint y: 294, endPoint x: 201, endPoint y: 295, distance: 52.4
click at [201, 295] on div ""styleClasses" : "" , "type" : "table2" }] , "styleClasses" : "md:w-1/2 mr-4" ,…" at bounding box center [438, 236] width 723 height 330
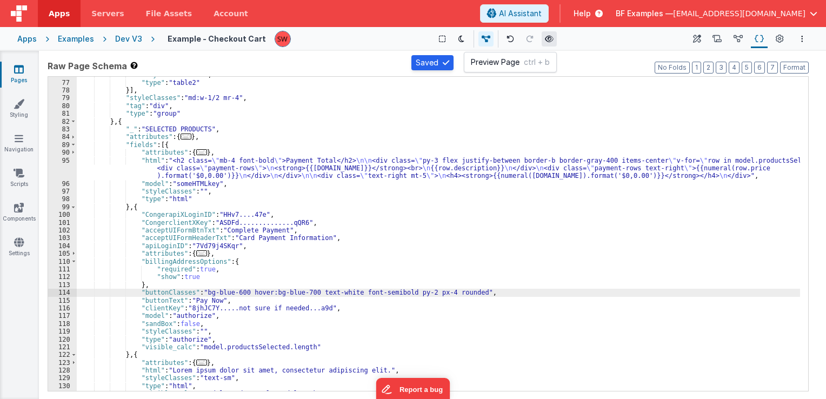
click at [546, 41] on icon at bounding box center [549, 39] width 9 height 8
click at [123, 38] on div "Dev V3" at bounding box center [128, 39] width 27 height 11
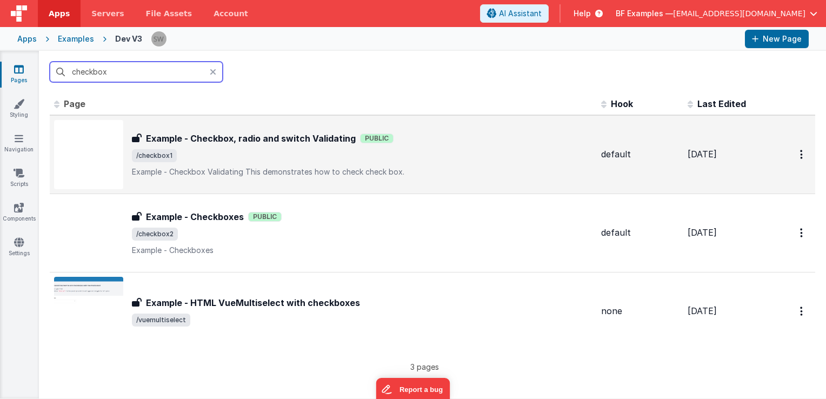
type input "checkbox"
click at [480, 147] on div "Example - Checkbox, radio and switch Validating Example - Checkbox, radio and s…" at bounding box center [362, 154] width 461 height 45
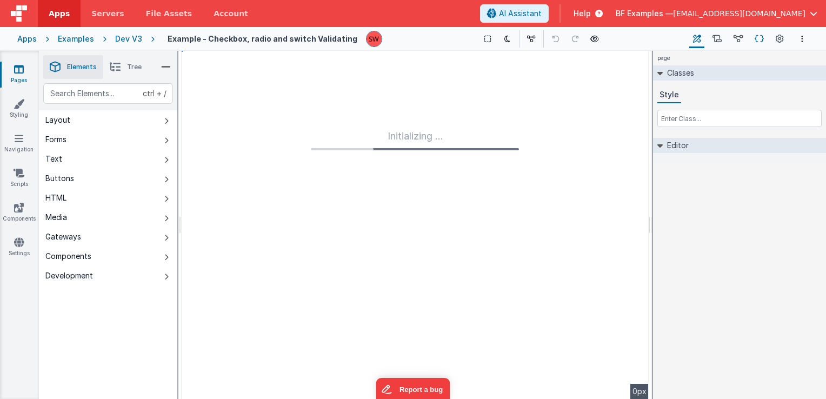
click at [762, 38] on icon at bounding box center [759, 39] width 9 height 11
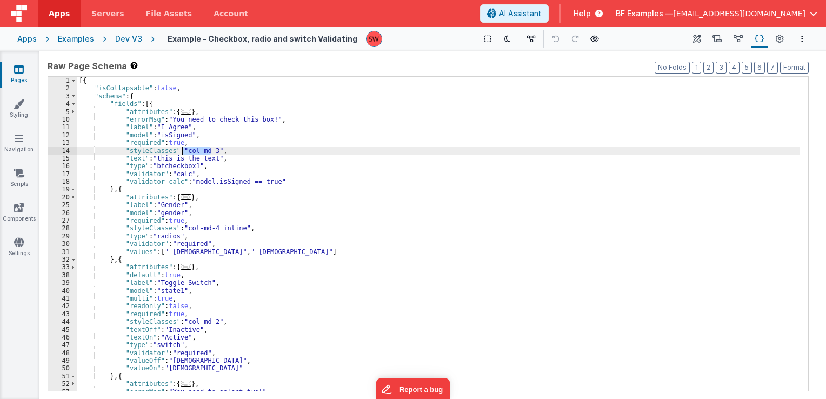
drag, startPoint x: 210, startPoint y: 150, endPoint x: 184, endPoint y: 154, distance: 26.1
click at [184, 154] on div "[{ "isCollapsable" : false , "schema" : { "fields" : [{ "attributes" : { ... } …" at bounding box center [438, 242] width 723 height 330
drag, startPoint x: 183, startPoint y: 150, endPoint x: 210, endPoint y: 151, distance: 27.6
click at [210, 151] on div "[{ "isCollapsable" : false , "schema" : { "fields" : [{ "attributes" : { ... } …" at bounding box center [438, 242] width 723 height 330
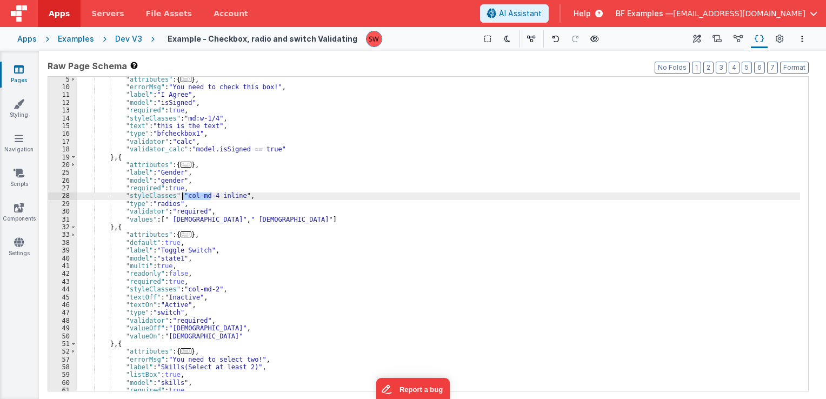
drag, startPoint x: 210, startPoint y: 196, endPoint x: 184, endPoint y: 195, distance: 26.0
click at [184, 195] on div ""attributes" : { ... } , "errorMsg" : "You need to check this box!" , "label" :…" at bounding box center [438, 241] width 723 height 330
paste textarea
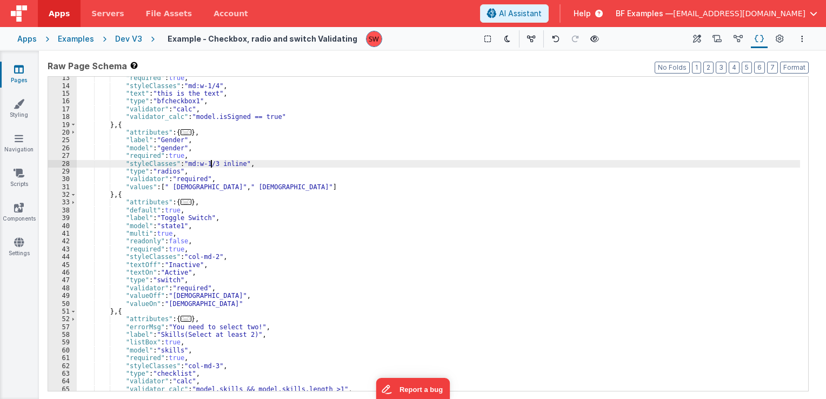
scroll to position [97, 0]
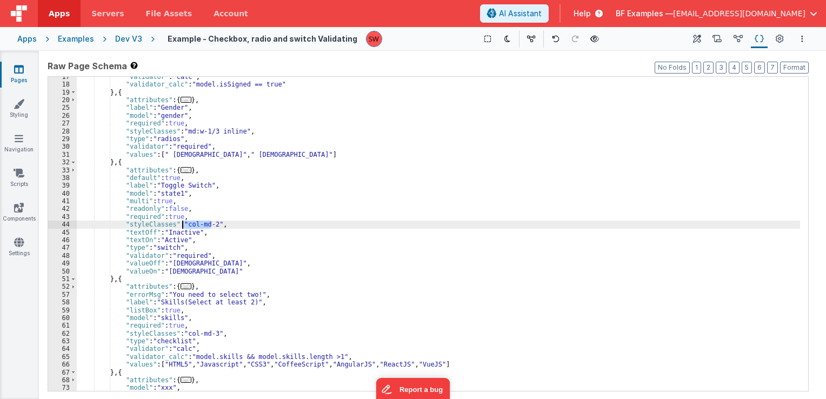
drag, startPoint x: 211, startPoint y: 226, endPoint x: 183, endPoint y: 224, distance: 28.2
click at [183, 224] on div ""validator" : "calc" , "validator_calc" : "model.isSigned == true" } , { "attri…" at bounding box center [438, 238] width 723 height 330
paste textarea
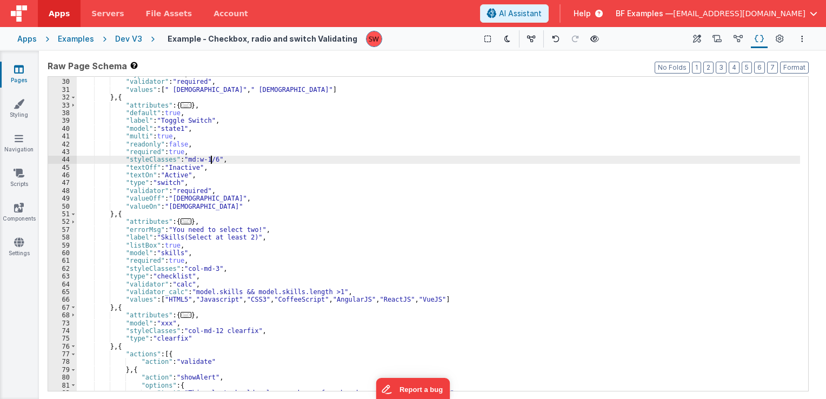
scroll to position [195, 0]
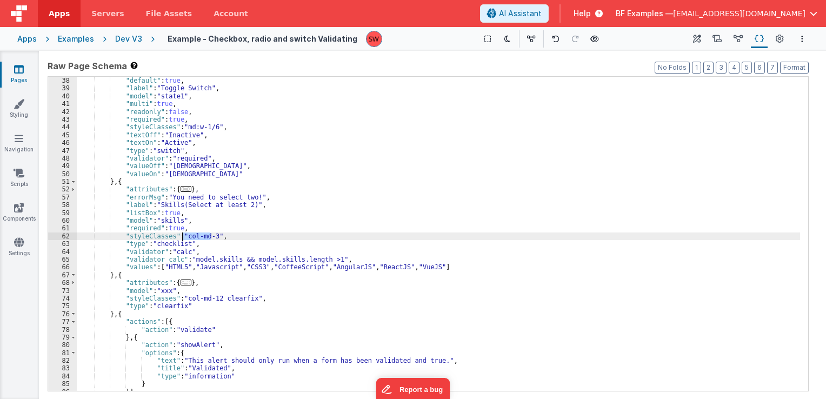
drag, startPoint x: 210, startPoint y: 238, endPoint x: 181, endPoint y: 235, distance: 29.3
click at [181, 235] on div ""attributes" : { ... } , "default" : true , "label" : "Toggle Switch" , "model"…" at bounding box center [438, 234] width 723 height 330
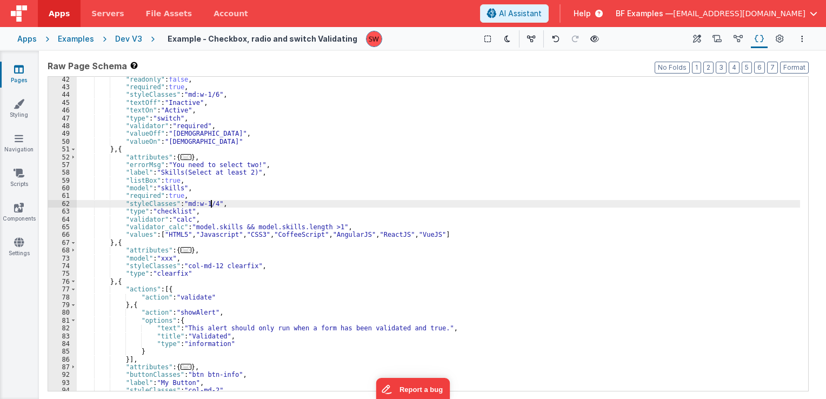
scroll to position [227, 0]
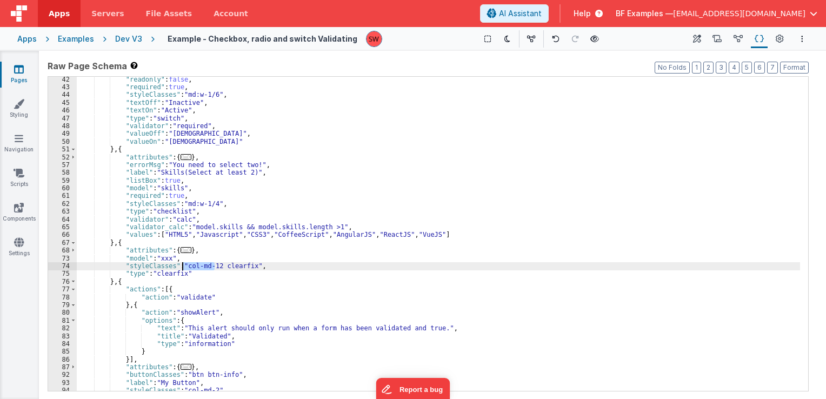
drag, startPoint x: 214, startPoint y: 267, endPoint x: 184, endPoint y: 266, distance: 30.3
click at [184, 266] on div ""readonly" : false , "required" : true , "styleClasses" : "md:w-1/6" , "textOff…" at bounding box center [438, 241] width 723 height 330
paste textarea
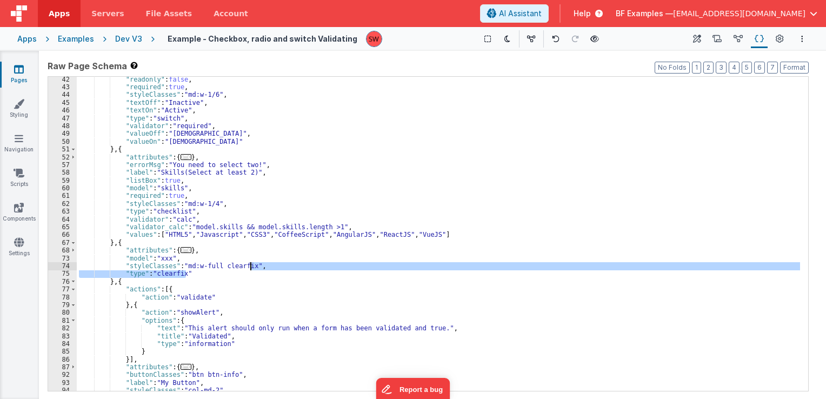
drag, startPoint x: 199, startPoint y: 274, endPoint x: 249, endPoint y: 268, distance: 50.7
click at [249, 268] on div ""readonly" : false , "required" : true , "styleClasses" : "md:w-1/6" , "textOff…" at bounding box center [438, 241] width 723 height 330
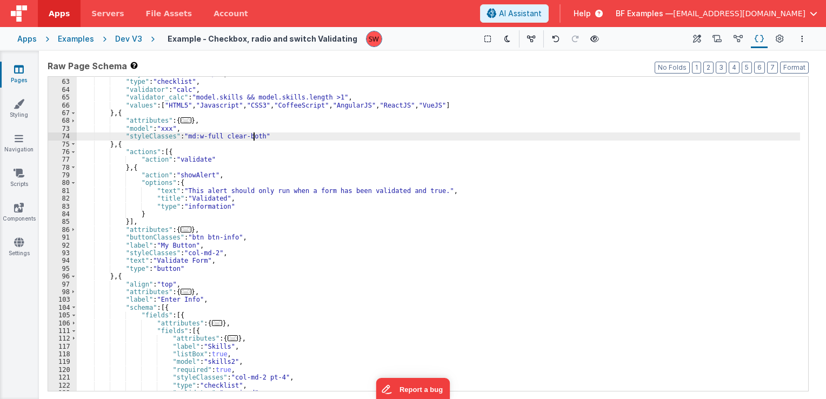
scroll to position [357, 0]
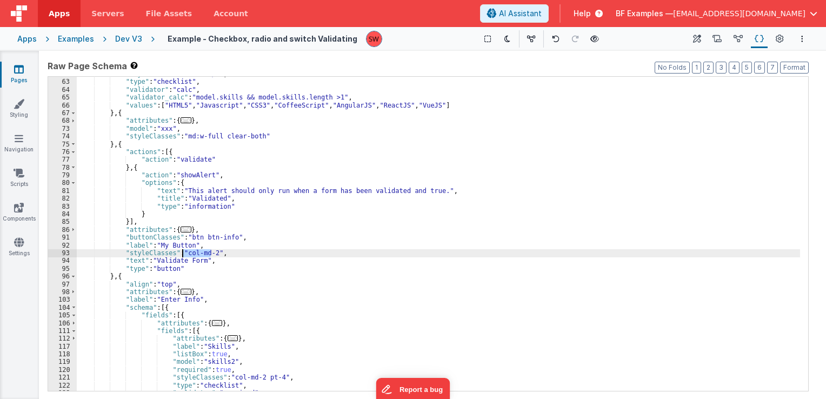
drag, startPoint x: 209, startPoint y: 252, endPoint x: 184, endPoint y: 256, distance: 25.8
click at [184, 256] on div ""styleClasses" : "md:w-1/4" , "type" : "checklist" , "validator" : "calc" , "va…" at bounding box center [438, 235] width 723 height 330
paste textarea
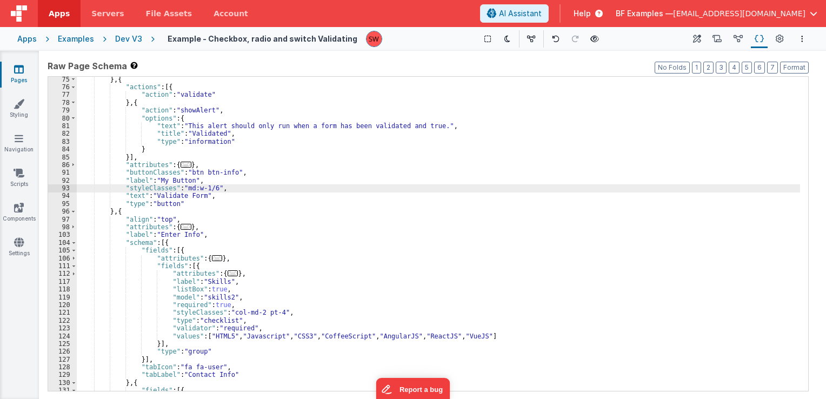
scroll to position [454, 0]
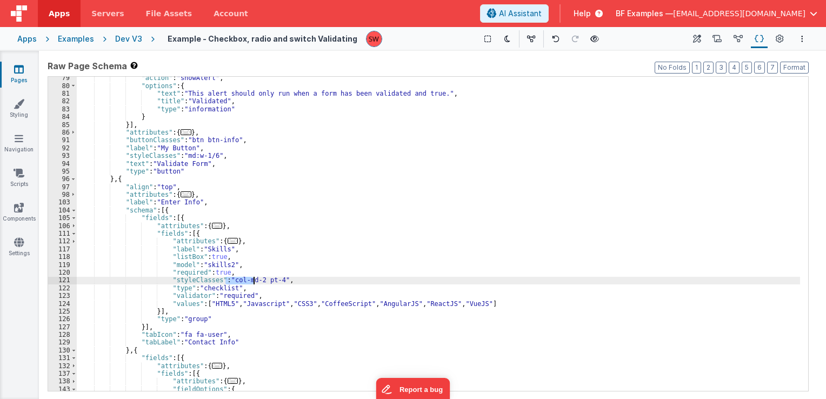
drag, startPoint x: 226, startPoint y: 281, endPoint x: 253, endPoint y: 281, distance: 27.0
click at [253, 281] on div ""action" : "showAlert" , "options" : { "text" : "This alert should only run whe…" at bounding box center [438, 239] width 723 height 330
paste textarea
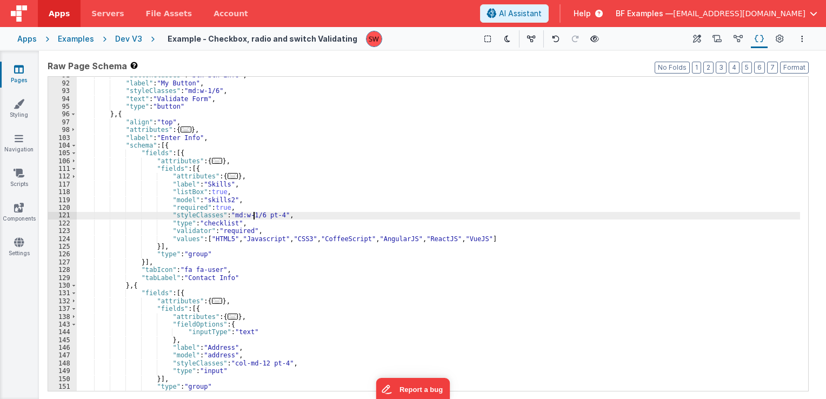
scroll to position [584, 0]
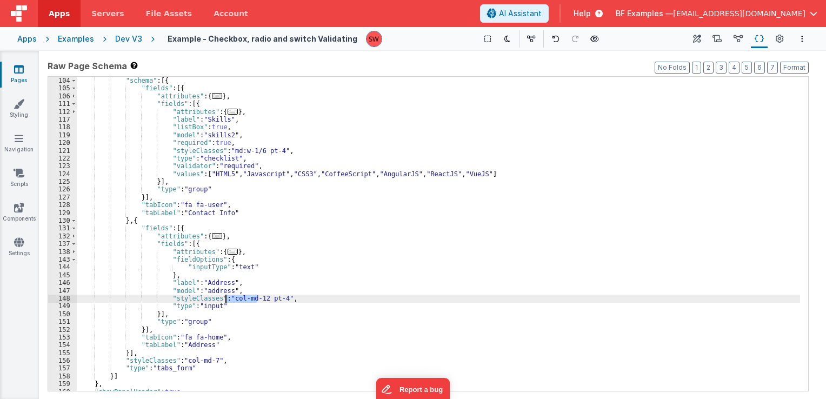
drag, startPoint x: 258, startPoint y: 297, endPoint x: 226, endPoint y: 299, distance: 31.9
click at [226, 299] on div ""label" : "Enter Info" , "schema" : [{ "fields" : [{ "attributes" : { ... } , "…" at bounding box center [438, 234] width 723 height 330
paste textarea
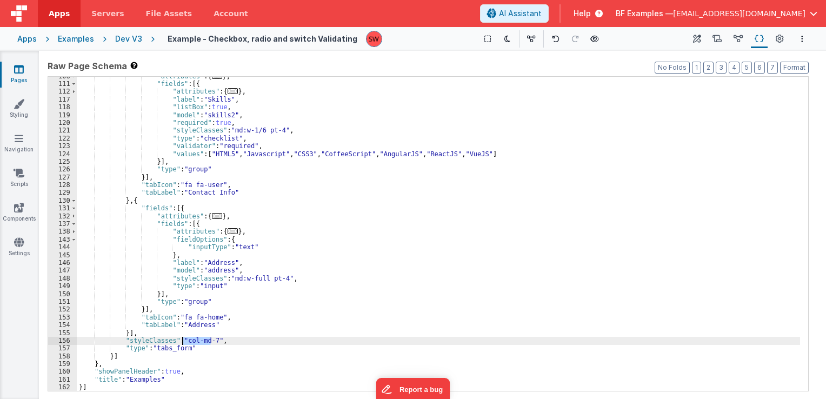
drag, startPoint x: 210, startPoint y: 341, endPoint x: 183, endPoint y: 342, distance: 26.5
click at [183, 342] on div ""attributes" : { ... } , "fields" : [{ "attributes" : { ... } , "label" : "Skil…" at bounding box center [438, 237] width 723 height 330
paste textarea
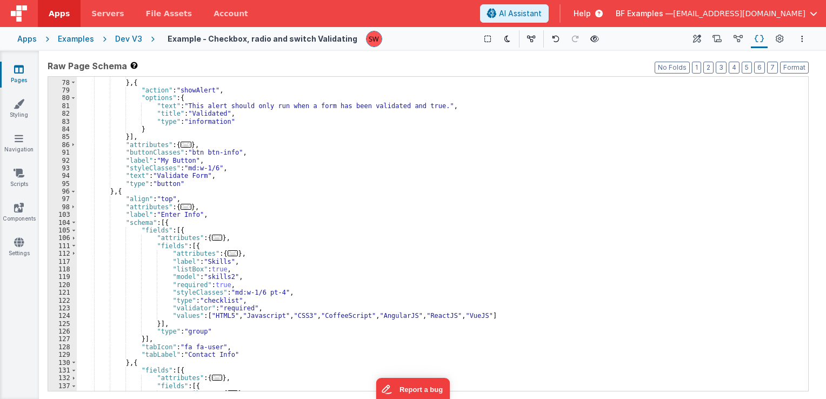
scroll to position [344, 0]
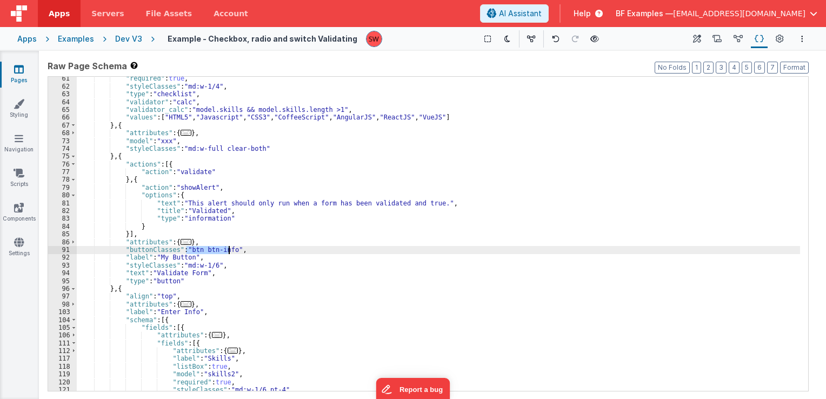
drag, startPoint x: 186, startPoint y: 250, endPoint x: 229, endPoint y: 249, distance: 43.2
click at [229, 249] on div ""required" : true , "styleClasses" : "md:w-1/4" , "type" : "checklist" , "valid…" at bounding box center [438, 240] width 723 height 330
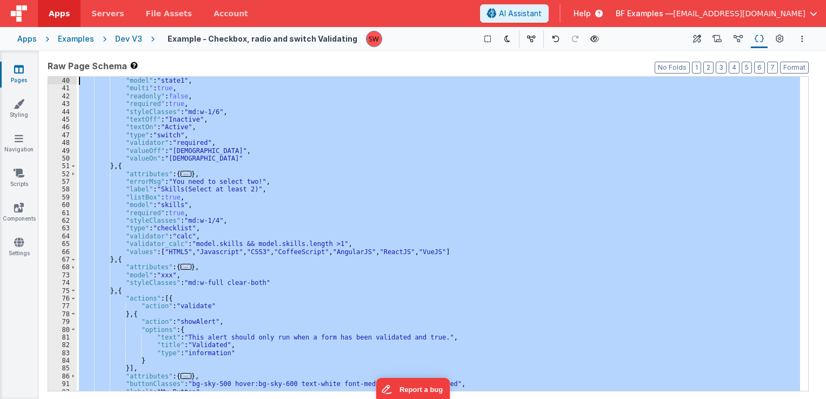
scroll to position [0, 0]
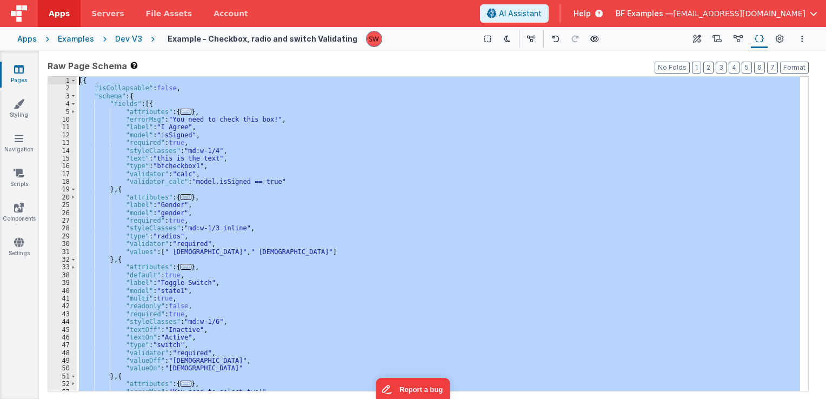
drag, startPoint x: 121, startPoint y: 387, endPoint x: 62, endPoint y: 10, distance: 381.4
click at [62, 10] on div "Apps Servers File Assets Account Some FUTURE Slot AI Assistant Help BF Examples…" at bounding box center [413, 199] width 826 height 399
click at [121, 42] on div "Dev V3" at bounding box center [128, 39] width 27 height 11
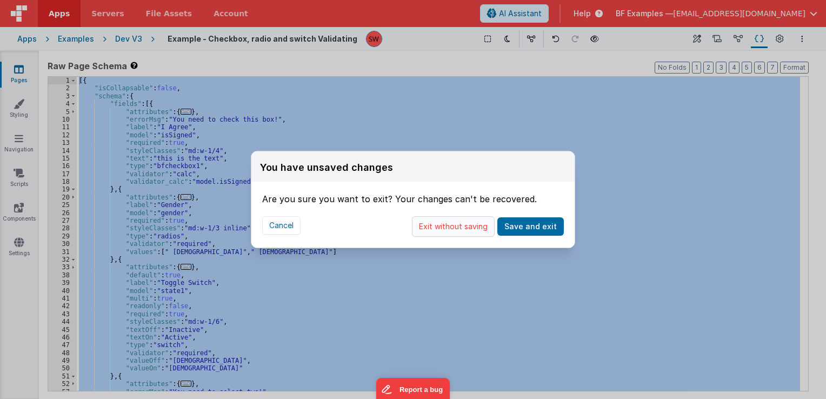
click at [450, 236] on button "Exit without saving" at bounding box center [453, 226] width 83 height 21
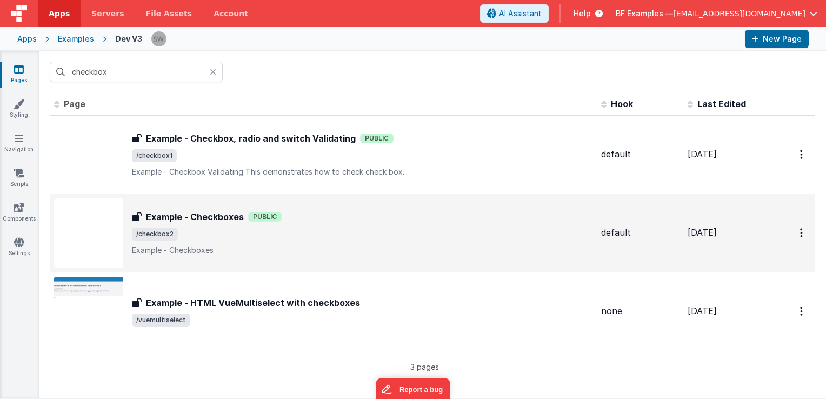
click at [408, 236] on span "/checkbox2" at bounding box center [362, 234] width 461 height 13
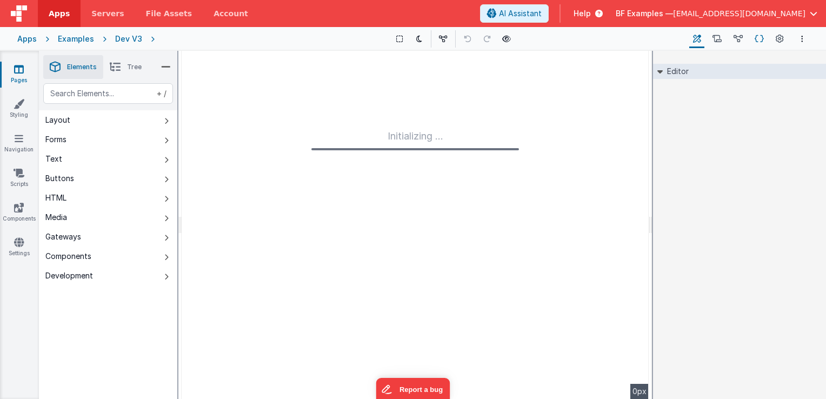
click at [761, 41] on icon at bounding box center [759, 39] width 9 height 11
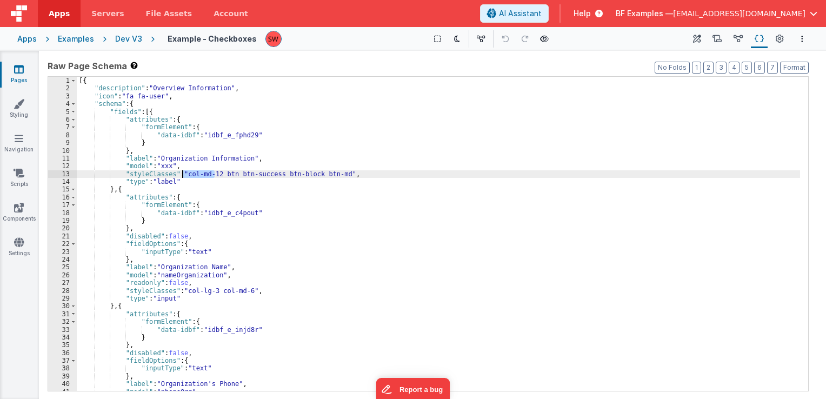
drag, startPoint x: 214, startPoint y: 174, endPoint x: 184, endPoint y: 172, distance: 29.8
click at [184, 172] on div "[{ "description" : "Overview Information" , "icon" : "fa fa-user" , "schema" : …" at bounding box center [438, 242] width 723 height 330
drag, startPoint x: 217, startPoint y: 174, endPoint x: 331, endPoint y: 174, distance: 113.5
click at [331, 174] on div "[{ "description" : "Overview Information" , "icon" : "fa fa-user" , "schema" : …" at bounding box center [438, 242] width 723 height 330
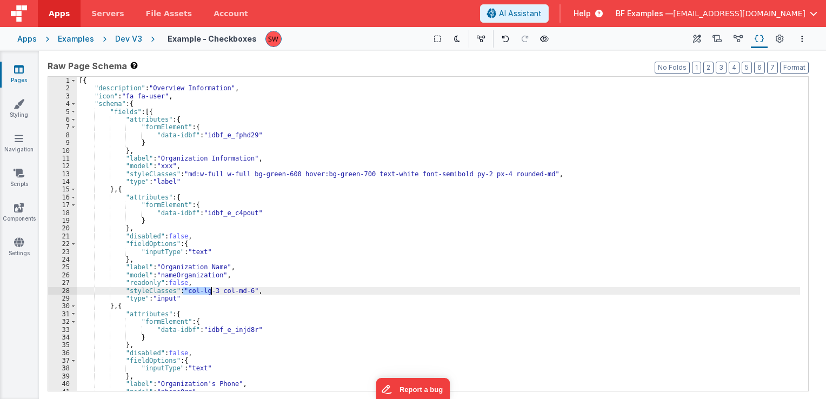
drag, startPoint x: 182, startPoint y: 290, endPoint x: 211, endPoint y: 289, distance: 28.7
click at [211, 289] on div "[{ "description" : "Overview Information" , "icon" : "fa fa-user" , "schema" : …" at bounding box center [438, 242] width 723 height 330
drag, startPoint x: 213, startPoint y: 293, endPoint x: 242, endPoint y: 291, distance: 29.2
click at [242, 291] on div "[{ "description" : "Overview Information" , "icon" : "fa fa-user" , "schema" : …" at bounding box center [438, 242] width 723 height 330
drag, startPoint x: 242, startPoint y: 291, endPoint x: 183, endPoint y: 294, distance: 59.0
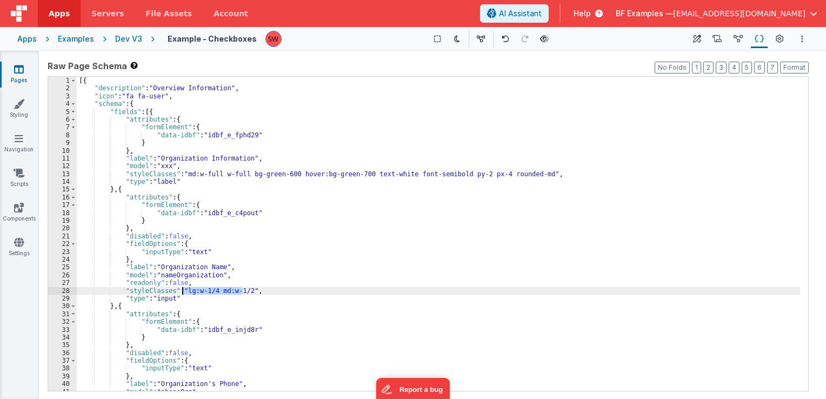
click at [183, 294] on div "[{ "description" : "Overview Information" , "icon" : "fa fa-user" , "schema" : …" at bounding box center [438, 242] width 723 height 330
click at [245, 294] on div "[{ "description" : "Overview Information" , "icon" : "fa fa-user" , "schema" : …" at bounding box center [438, 242] width 723 height 330
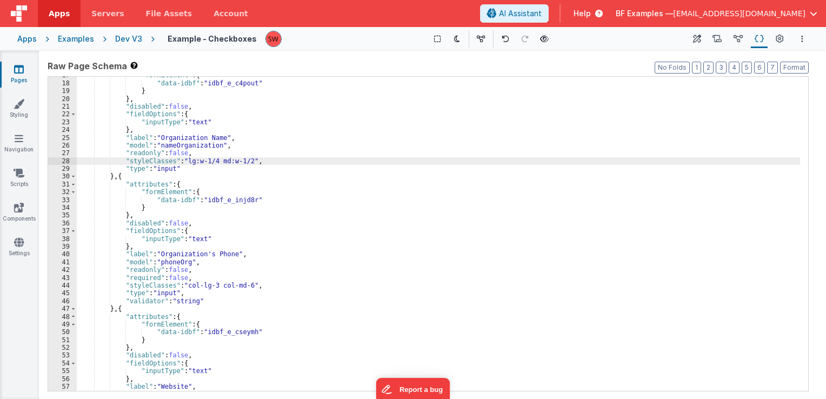
scroll to position [162, 0]
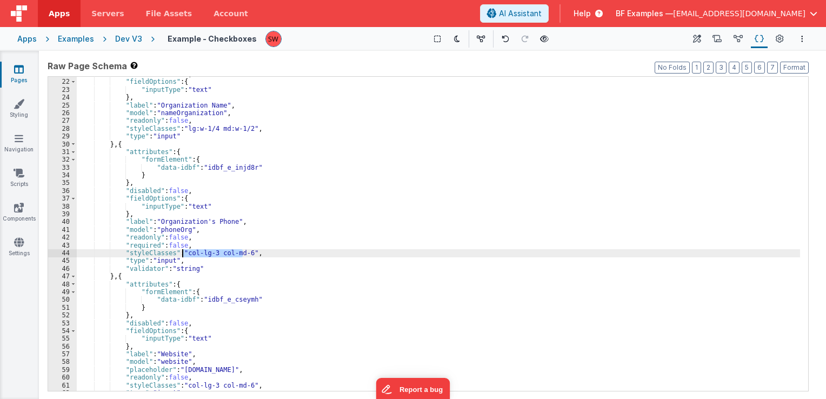
drag, startPoint x: 244, startPoint y: 255, endPoint x: 182, endPoint y: 254, distance: 61.6
click at [182, 254] on div ""disabled" : false , "fieldOptions" : { "inputType" : "text" } , "label" : "Org…" at bounding box center [438, 235] width 723 height 330
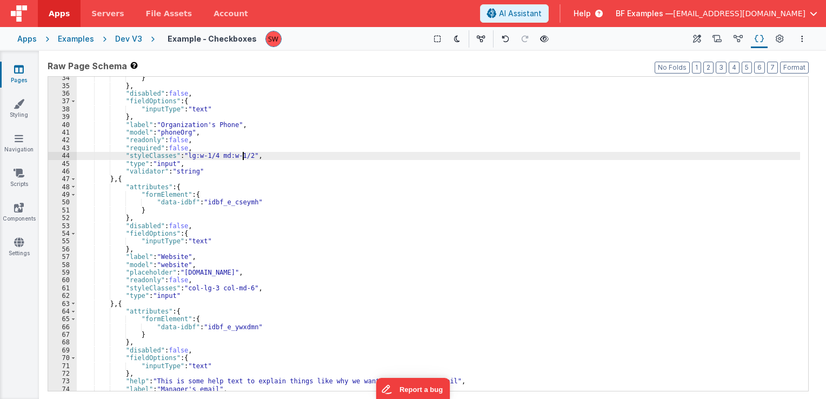
scroll to position [259, 0]
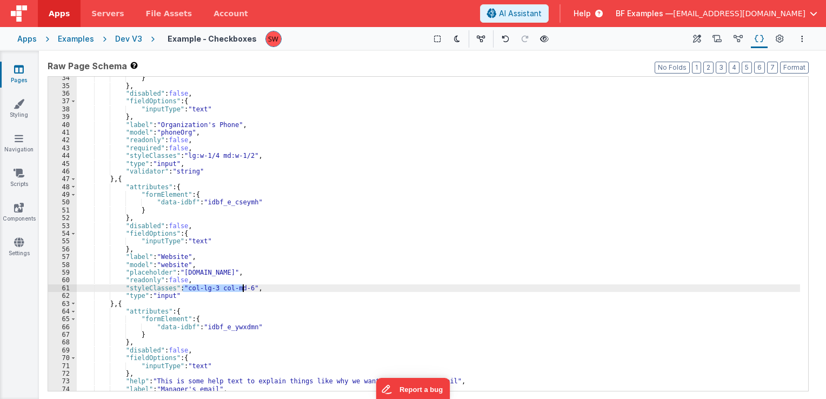
drag, startPoint x: 183, startPoint y: 289, endPoint x: 242, endPoint y: 289, distance: 59.5
click at [242, 289] on div "} } , "disabled" : false , "fieldOptions" : { "inputType" : "text" } , "label" …" at bounding box center [438, 239] width 723 height 330
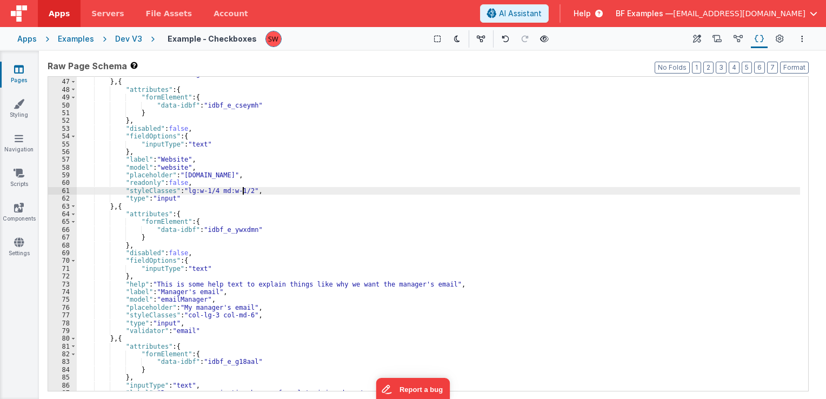
scroll to position [389, 0]
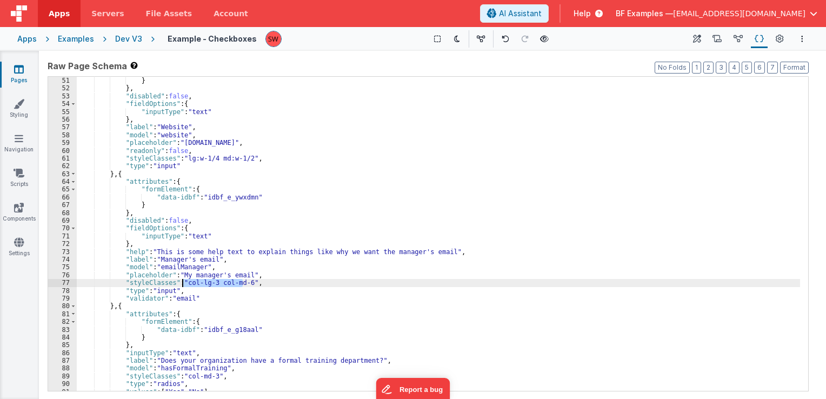
drag, startPoint x: 243, startPoint y: 283, endPoint x: 183, endPoint y: 283, distance: 59.5
click at [183, 283] on div ""data-idbf" : "idbf_e_cseymh" } } , "disabled" : false , "fieldOptions" : { "in…" at bounding box center [438, 234] width 723 height 330
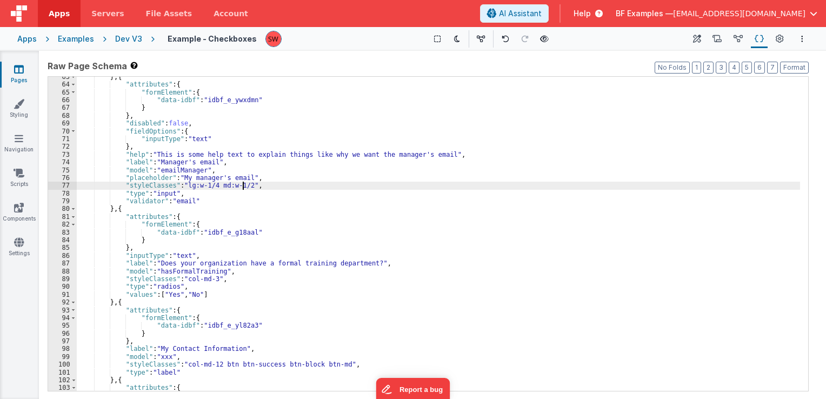
scroll to position [519, 0]
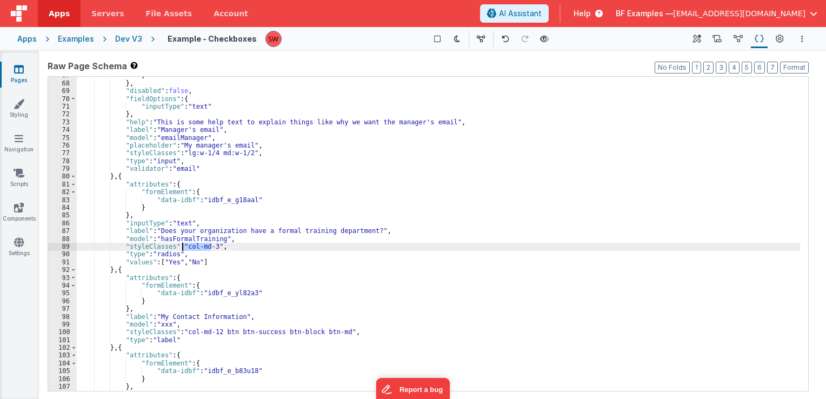
drag, startPoint x: 210, startPoint y: 245, endPoint x: 184, endPoint y: 248, distance: 26.0
click at [184, 248] on div "} } , "disabled" : false , "fieldOptions" : { "inputType" : "text" } , "help" :…" at bounding box center [438, 236] width 723 height 330
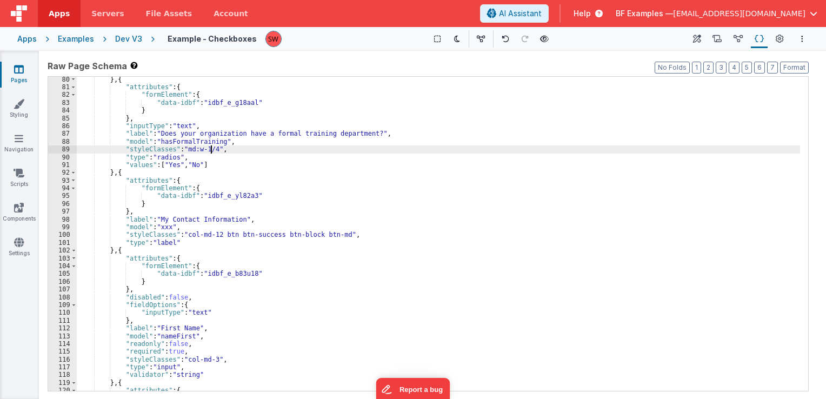
scroll to position [616, 0]
drag, startPoint x: 183, startPoint y: 149, endPoint x: 210, endPoint y: 150, distance: 27.0
click at [210, 150] on div "} , { "attributes" : { "formElement" : { "data-idbf" : "idbf_e_g18aal" } } , "i…" at bounding box center [438, 241] width 723 height 330
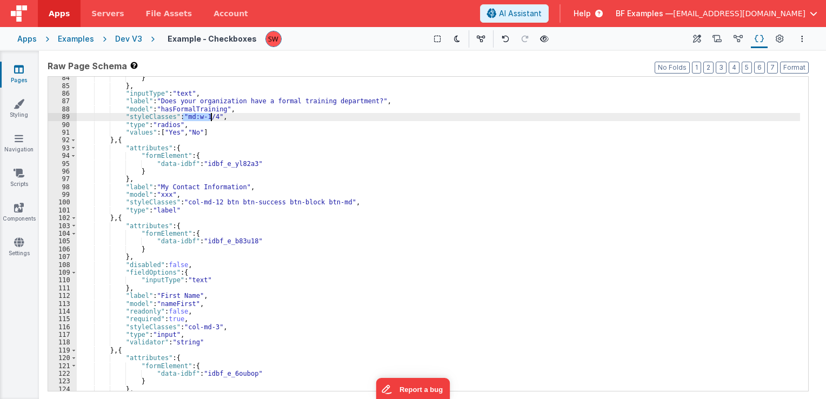
scroll to position [649, 0]
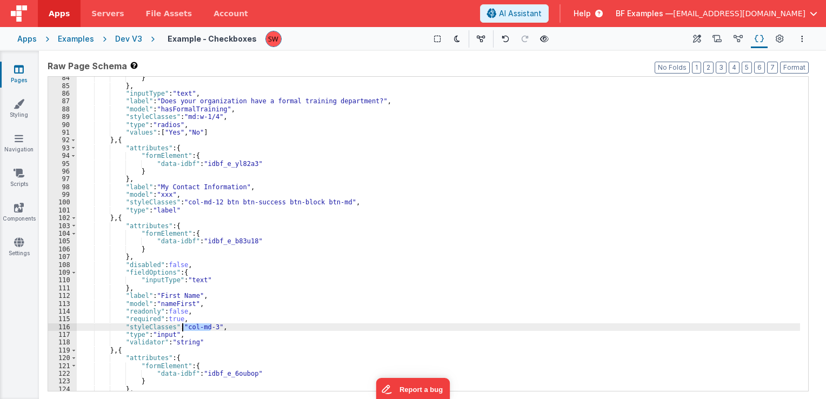
drag, startPoint x: 210, startPoint y: 328, endPoint x: 183, endPoint y: 326, distance: 27.6
click at [183, 326] on div "} } , "inputType" : "text" , "label" : "Does your organization have a formal tr…" at bounding box center [438, 239] width 723 height 330
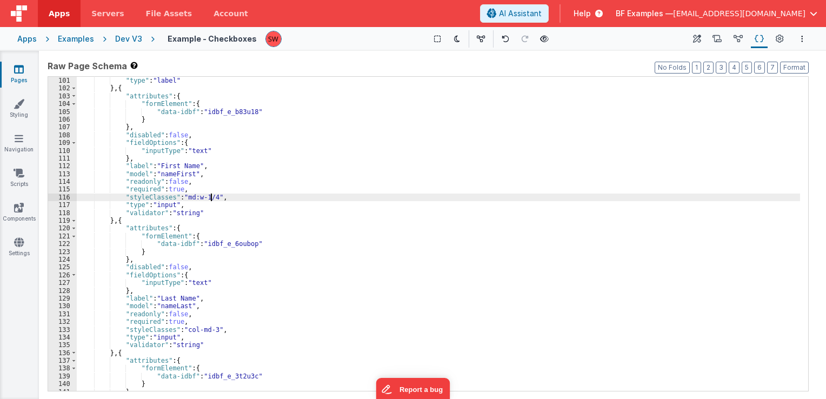
scroll to position [811, 0]
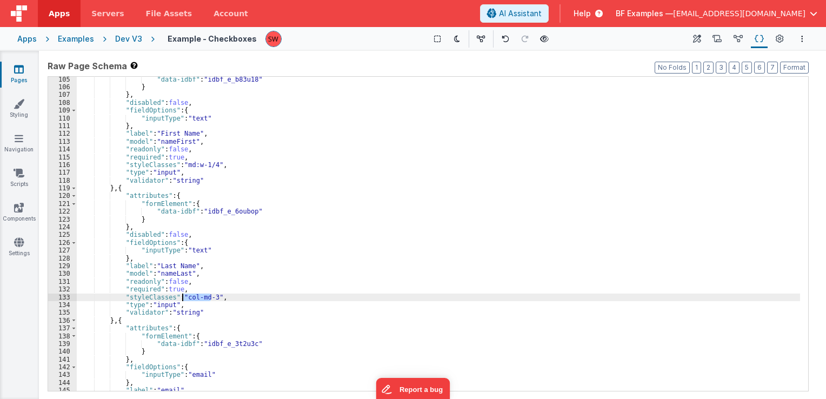
drag, startPoint x: 211, startPoint y: 297, endPoint x: 183, endPoint y: 297, distance: 28.6
click at [183, 297] on div ""data-idbf" : "idbf_e_b83u18" } } , "disabled" : false , "fieldOptions" : { "in…" at bounding box center [438, 241] width 723 height 330
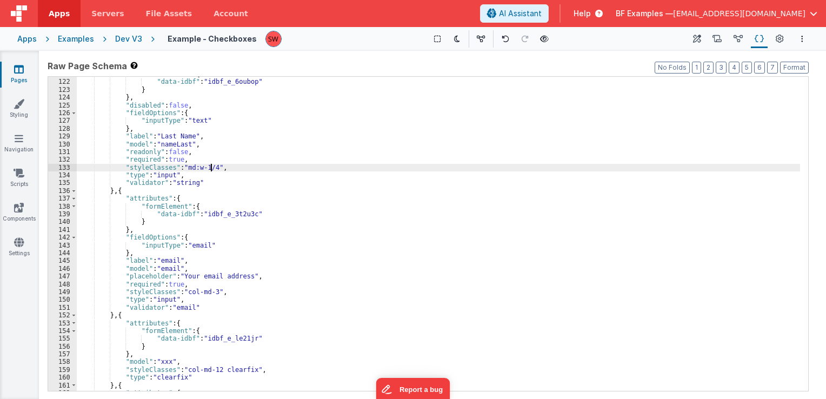
scroll to position [941, 0]
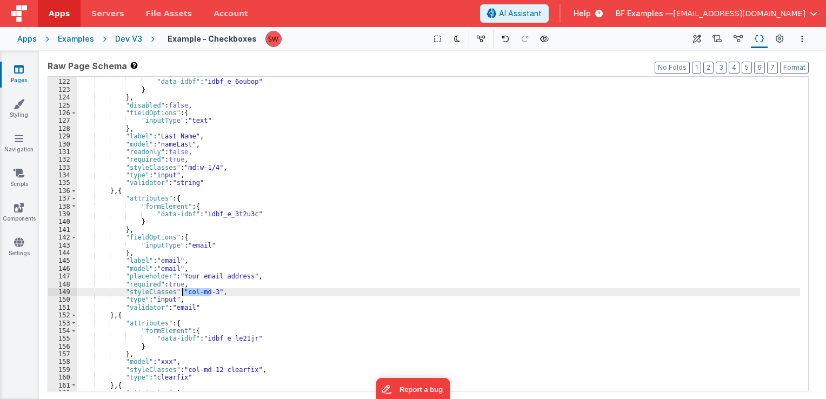
drag, startPoint x: 210, startPoint y: 292, endPoint x: 184, endPoint y: 294, distance: 26.0
click at [184, 294] on div ""formElement" : { "data-idbf" : "idbf_e_6oubop" } } , "disabled" : false , "fie…" at bounding box center [438, 235] width 723 height 330
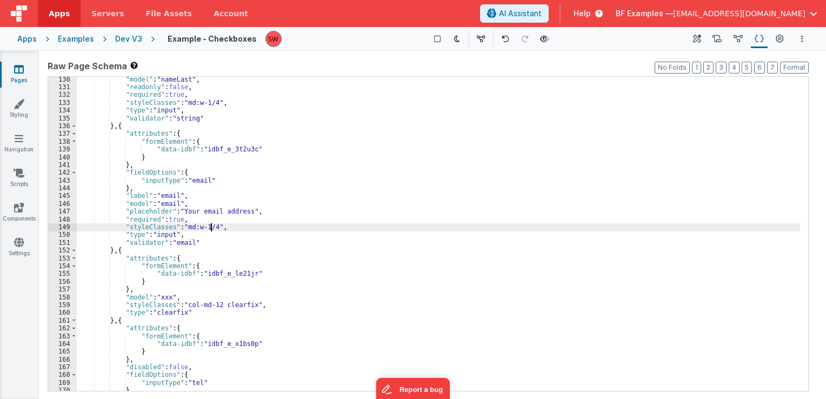
scroll to position [1038, 0]
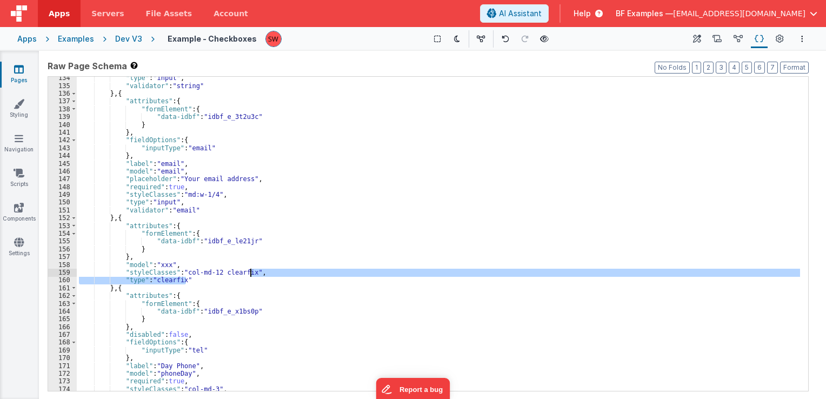
drag, startPoint x: 197, startPoint y: 279, endPoint x: 251, endPoint y: 276, distance: 54.2
click at [251, 276] on div ""type" : "input" , "validator" : "string" } , { "attributes" : { "formElement" …" at bounding box center [438, 239] width 723 height 330
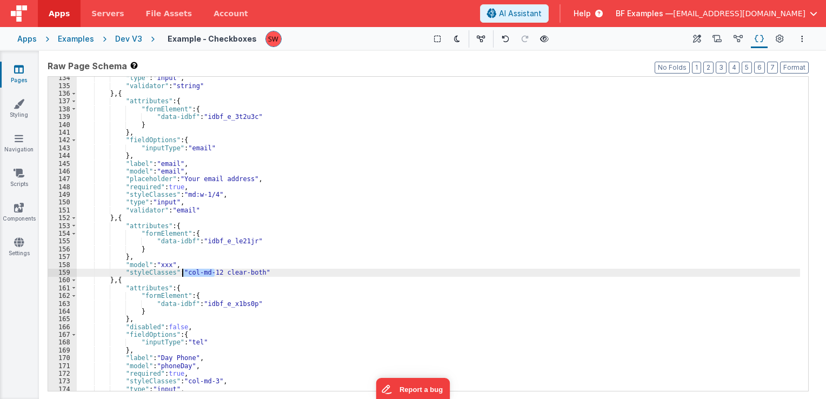
drag, startPoint x: 214, startPoint y: 272, endPoint x: 184, endPoint y: 274, distance: 30.3
click at [184, 274] on div ""type" : "input" , "validator" : "string" } , { "attributes" : { "formElement" …" at bounding box center [438, 239] width 723 height 330
paste textarea
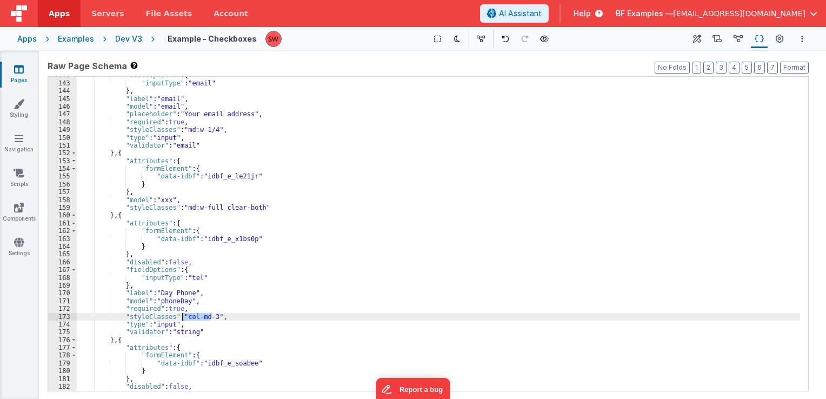
drag, startPoint x: 211, startPoint y: 318, endPoint x: 182, endPoint y: 319, distance: 29.7
click at [182, 319] on div ""fieldOptions" : { "inputType" : "email" } , "label" : "email" , "model" : "ema…" at bounding box center [438, 236] width 723 height 330
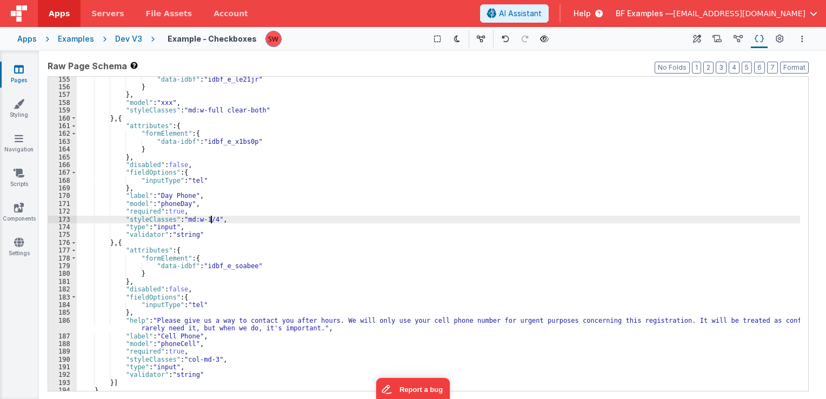
scroll to position [1232, 0]
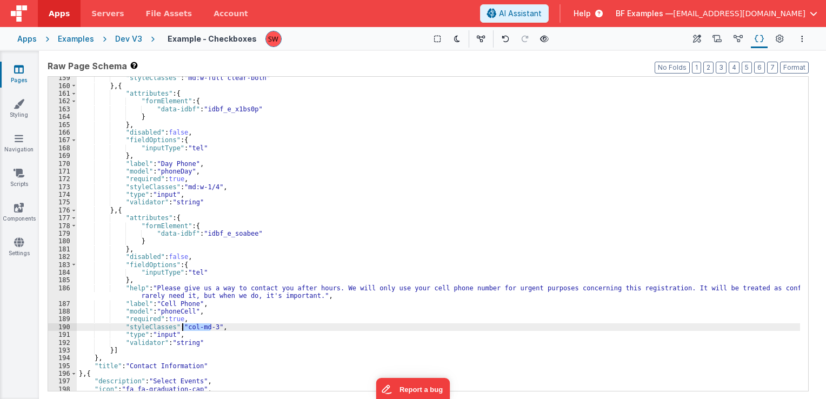
drag, startPoint x: 210, startPoint y: 328, endPoint x: 182, endPoint y: 328, distance: 28.1
click at [182, 328] on div ""styleClasses" : "md:w-full clear-both" } , { "attributes" : { "formElement" : …" at bounding box center [438, 239] width 723 height 330
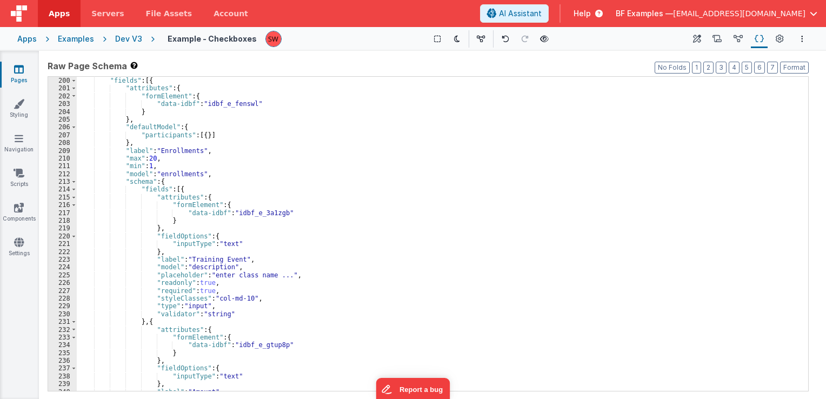
scroll to position [1589, 0]
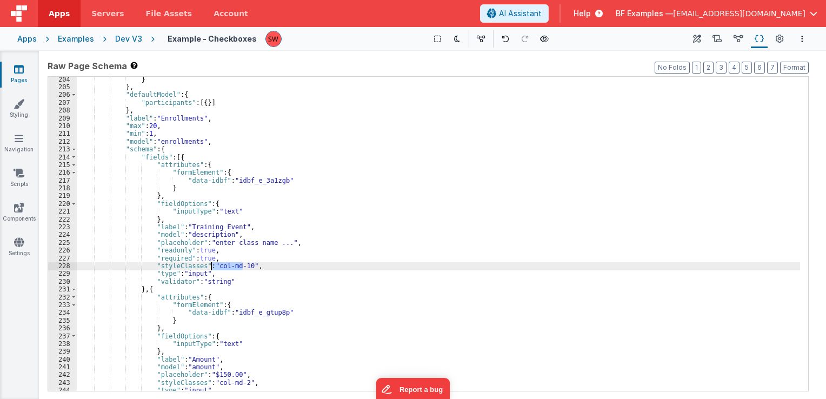
drag, startPoint x: 243, startPoint y: 265, endPoint x: 212, endPoint y: 268, distance: 30.9
click at [212, 268] on div "} } , "defaultModel" : { "participants" : [{ }] } , "label" : "Enrollments" , "…" at bounding box center [438, 241] width 723 height 330
paste textarea
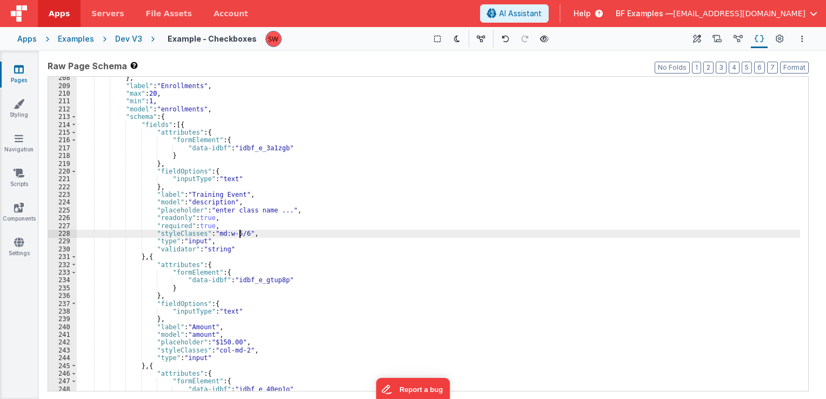
scroll to position [1654, 0]
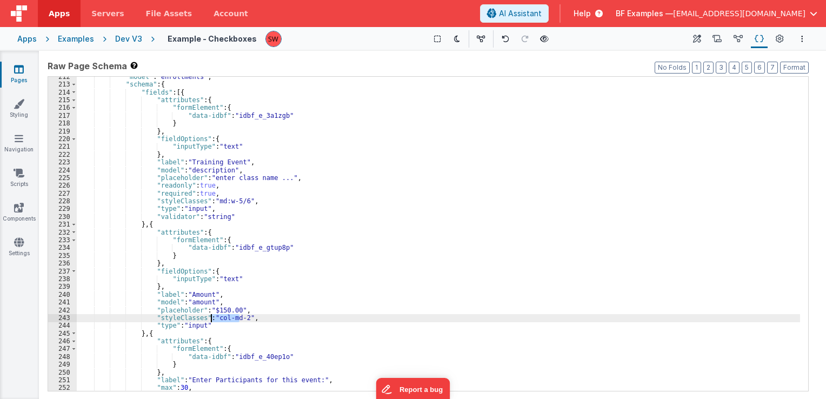
drag, startPoint x: 238, startPoint y: 318, endPoint x: 212, endPoint y: 318, distance: 26.5
click at [212, 318] on div ""model" : "enrollments" , "schema" : { "fields" : [{ "attributes" : { "formElem…" at bounding box center [438, 238] width 723 height 330
paste textarea
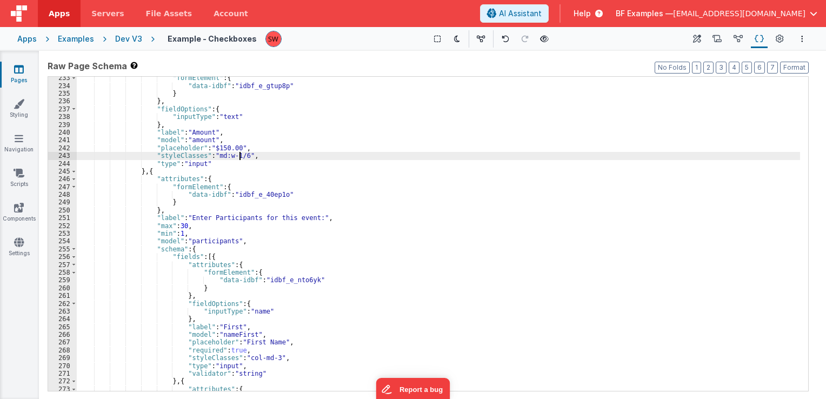
scroll to position [1849, 0]
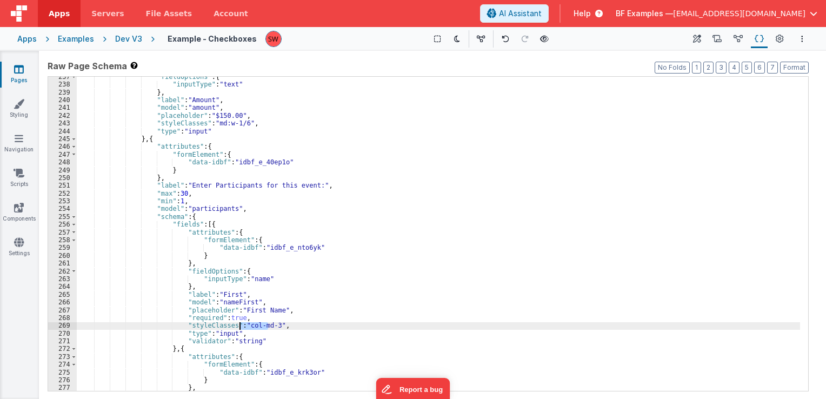
drag, startPoint x: 268, startPoint y: 329, endPoint x: 241, endPoint y: 328, distance: 27.0
click at [241, 328] on div ""fieldOptions" : { "inputType" : "text" } , "label" : "Amount" , "model" : "amo…" at bounding box center [438, 238] width 723 height 330
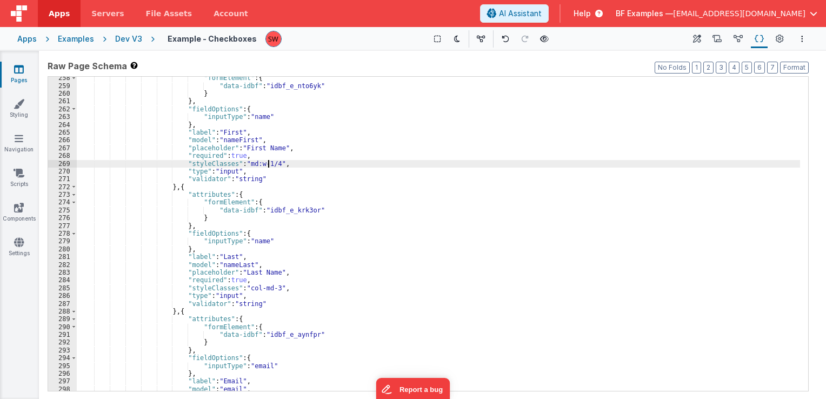
scroll to position [2011, 0]
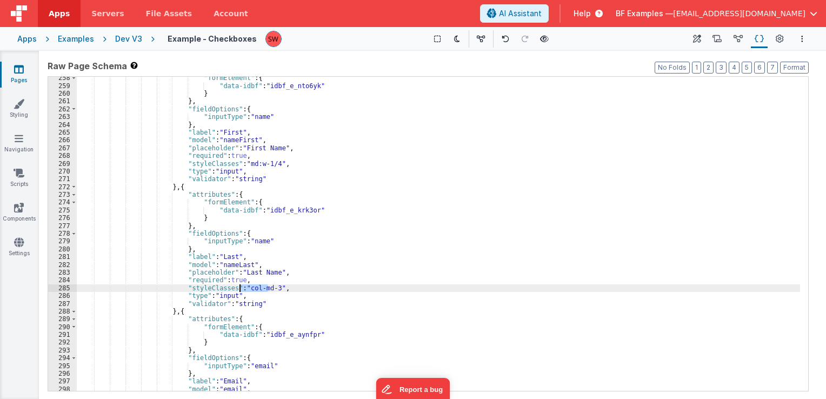
drag, startPoint x: 268, startPoint y: 289, endPoint x: 238, endPoint y: 290, distance: 29.8
click at [238, 290] on div ""formElement" : { "data-idbf" : "idbf_e_nto6yk" } } , "fieldOptions" : { "input…" at bounding box center [438, 239] width 723 height 330
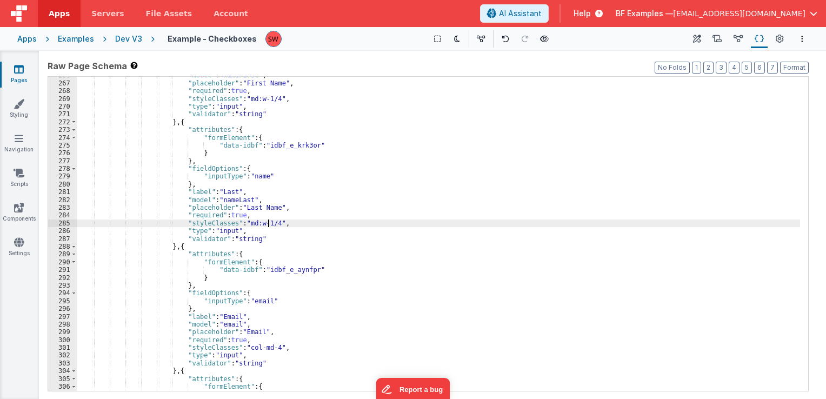
scroll to position [2141, 0]
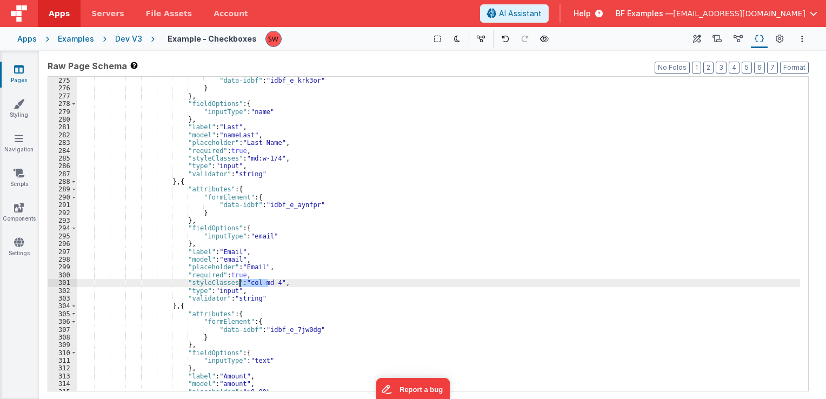
paste textarea
drag, startPoint x: 268, startPoint y: 282, endPoint x: 240, endPoint y: 285, distance: 28.3
click at [240, 285] on div ""formElement" : { "data-idbf" : "idbf_e_krk3or" } } , "fieldOptions" : { "input…" at bounding box center [438, 234] width 723 height 330
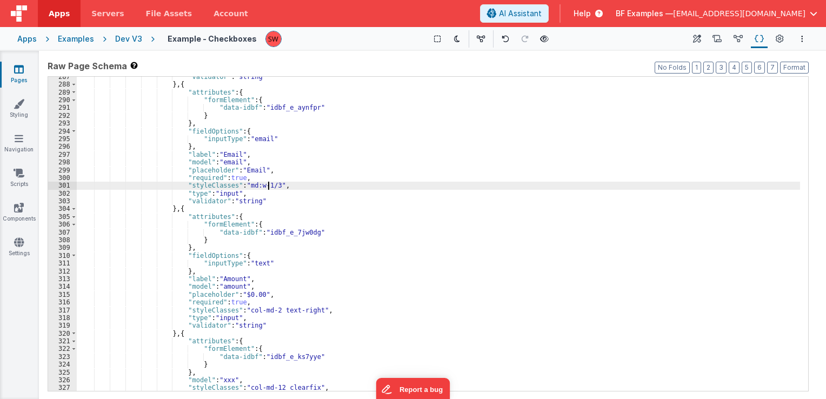
scroll to position [2270, 0]
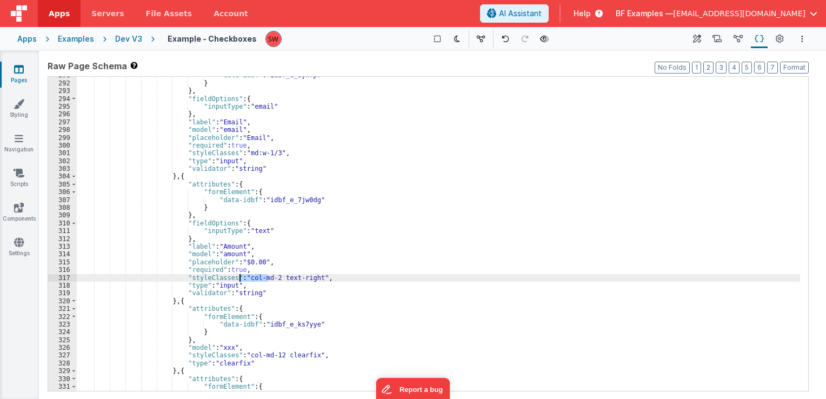
drag, startPoint x: 268, startPoint y: 278, endPoint x: 241, endPoint y: 281, distance: 27.7
click at [241, 281] on div ""data-idbf" : "idbf_e_aynfpr" } } , "fieldOptions" : { "inputType" : "email" } …" at bounding box center [438, 236] width 723 height 330
paste textarea
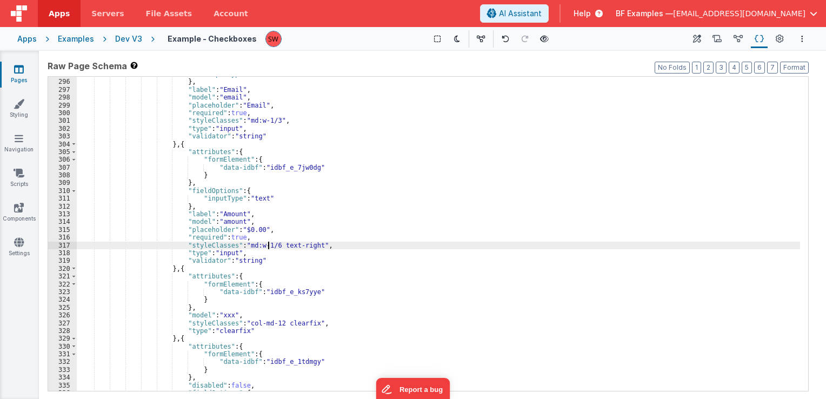
scroll to position [2368, 0]
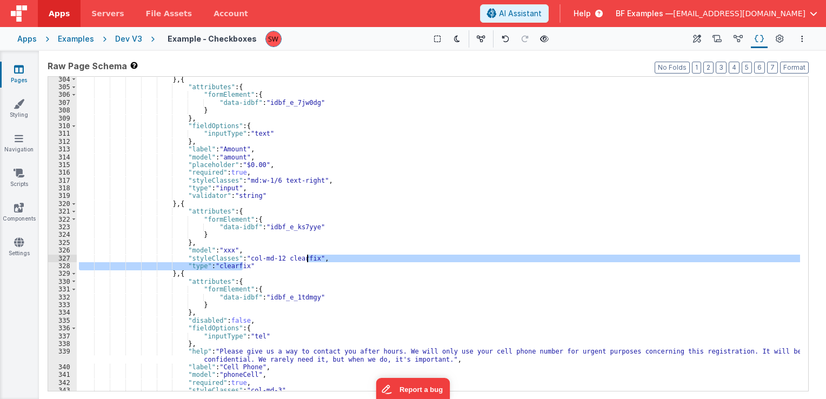
drag, startPoint x: 250, startPoint y: 267, endPoint x: 308, endPoint y: 259, distance: 58.3
click at [308, 259] on div "} , { "attributes" : { "formElement" : { "data-idbf" : "idbf_e_7jw0dg" } } , "f…" at bounding box center [438, 241] width 723 height 330
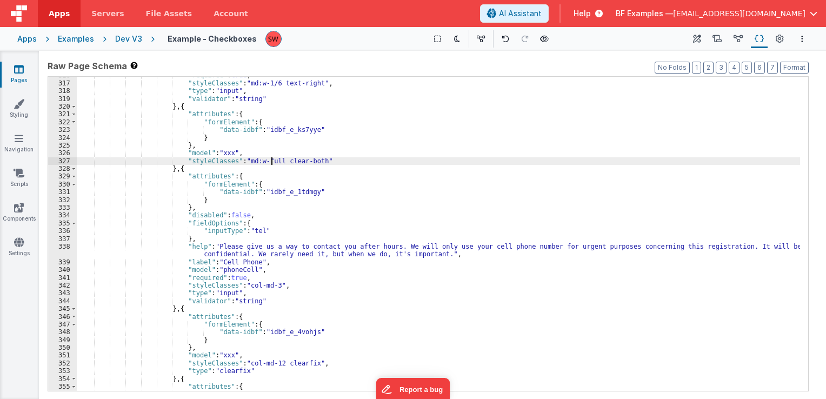
scroll to position [2465, 0]
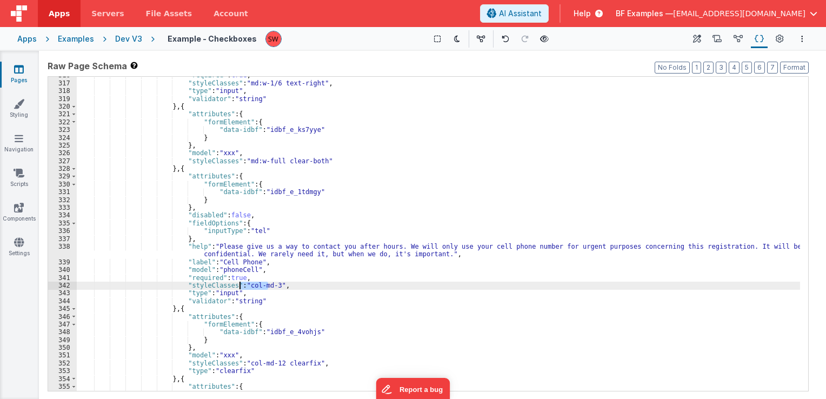
drag, startPoint x: 269, startPoint y: 284, endPoint x: 241, endPoint y: 286, distance: 28.2
click at [241, 286] on div ""required" : true , "styleClasses" : "md:w-1/6 text-right" , "type" : "input" ,…" at bounding box center [438, 236] width 723 height 330
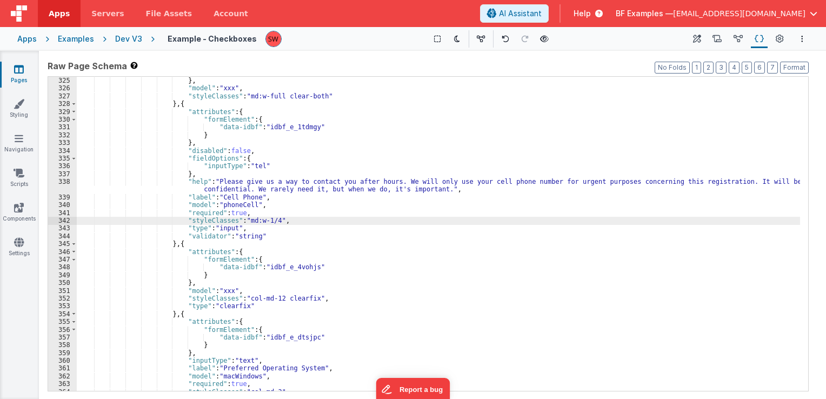
scroll to position [2497, 0]
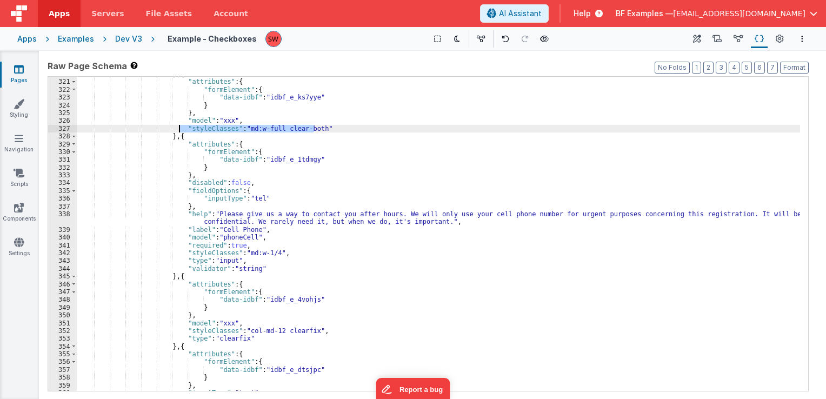
drag, startPoint x: 316, startPoint y: 128, endPoint x: 179, endPoint y: 128, distance: 137.3
click at [179, 128] on div "} , { "attributes" : { "formElement" : { "data-idbf" : "idbf_e_ks7yye" } } , "m…" at bounding box center [438, 235] width 723 height 330
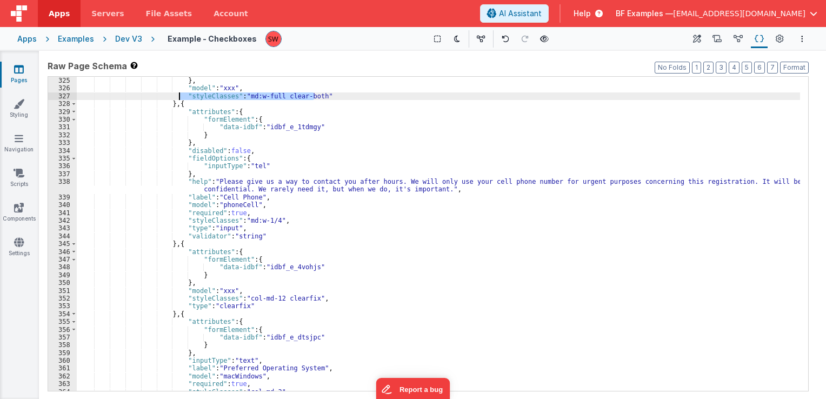
scroll to position [2595, 0]
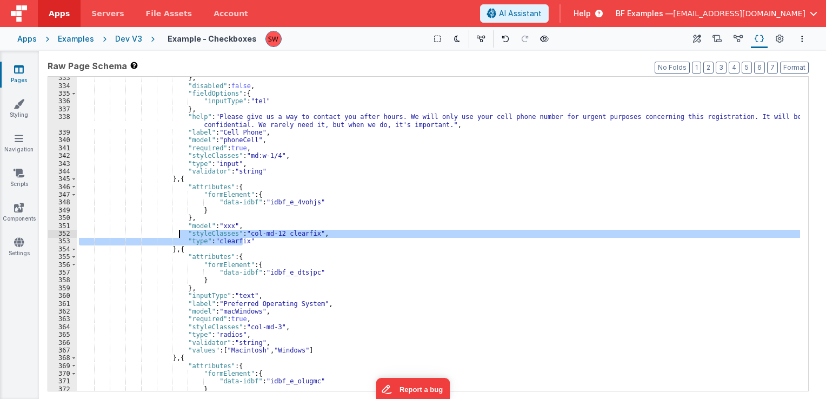
drag, startPoint x: 249, startPoint y: 239, endPoint x: 179, endPoint y: 235, distance: 69.3
click at [179, 235] on div "} , "disabled" : false , "fieldOptions" : { "inputType" : "tel" } , "help" : "P…" at bounding box center [438, 239] width 723 height 330
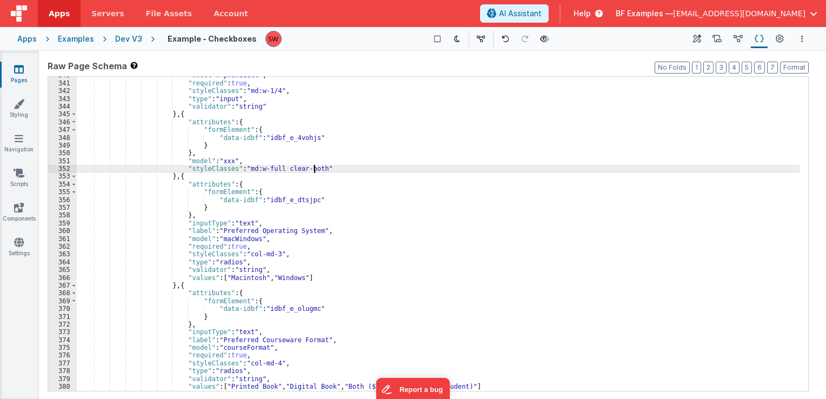
scroll to position [2627, 0]
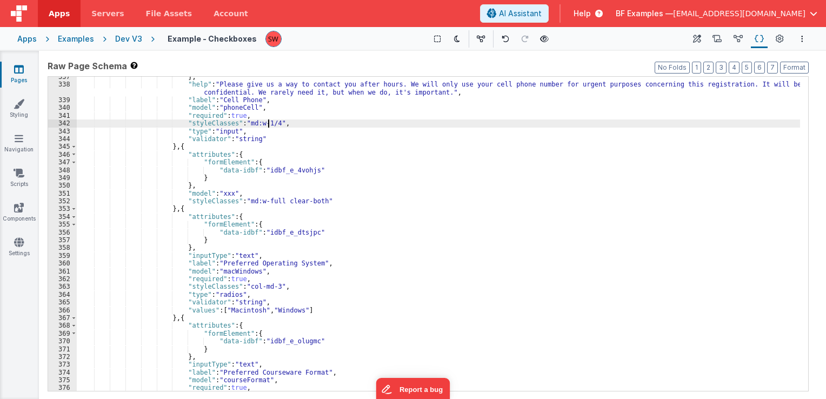
click at [267, 122] on div "} , "help" : "Please give us a way to contact you after hours. We will only use…" at bounding box center [438, 238] width 723 height 330
drag, startPoint x: 266, startPoint y: 123, endPoint x: 240, endPoint y: 124, distance: 26.5
click at [240, 124] on div "} , "help" : "Please give us a way to contact you after hours. We will only use…" at bounding box center [438, 238] width 723 height 330
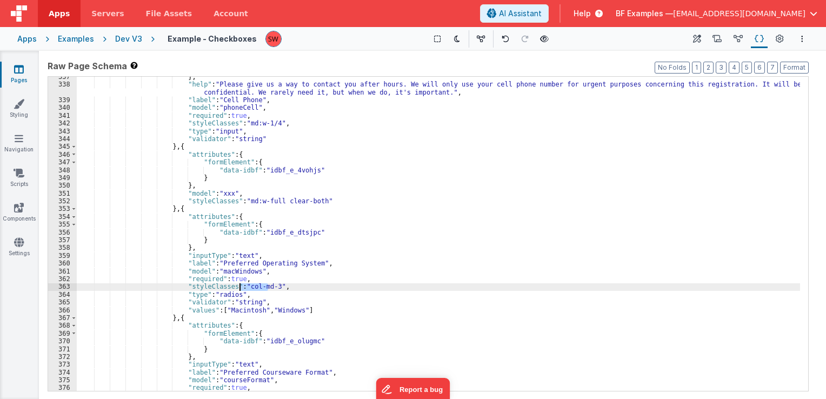
drag, startPoint x: 268, startPoint y: 285, endPoint x: 239, endPoint y: 284, distance: 28.7
click at [239, 284] on div "} , "help" : "Please give us a way to contact you after hours. We will only use…" at bounding box center [438, 238] width 723 height 330
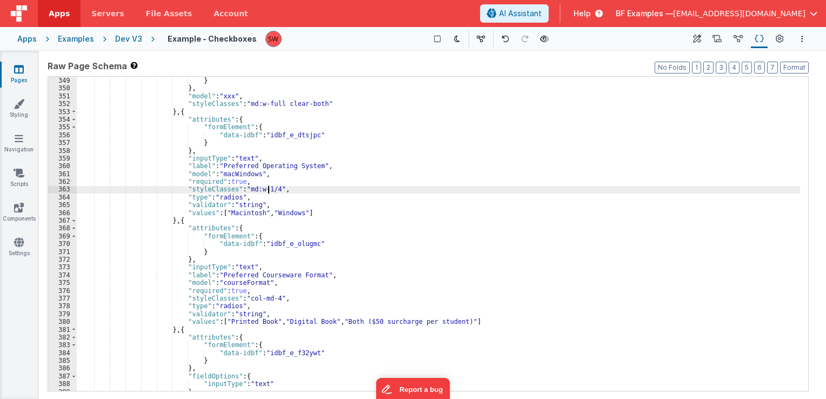
scroll to position [2757, 0]
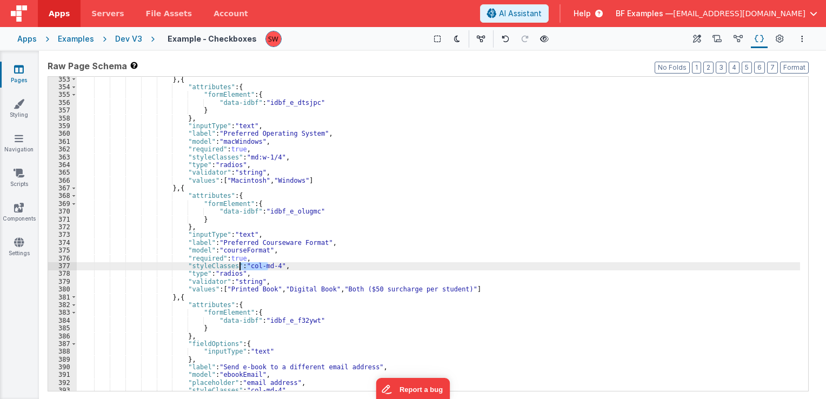
drag, startPoint x: 269, startPoint y: 264, endPoint x: 240, endPoint y: 264, distance: 29.2
click at [240, 264] on div "} , { "attributes" : { "formElement" : { "data-idbf" : "idbf_e_dtsjpc" } } , "i…" at bounding box center [438, 241] width 723 height 330
paste textarea
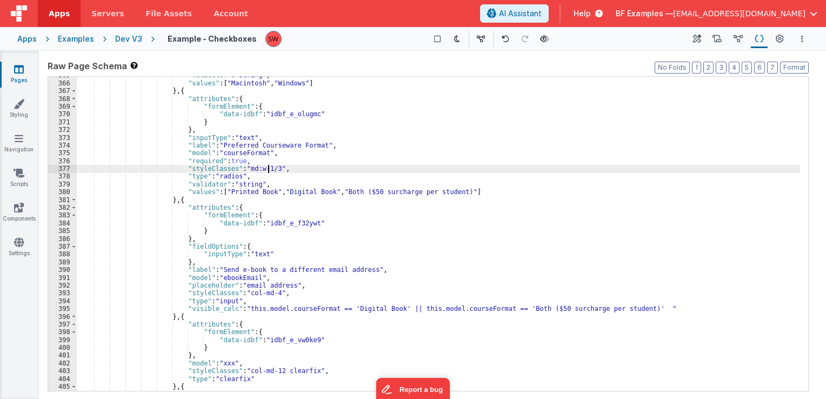
scroll to position [2854, 0]
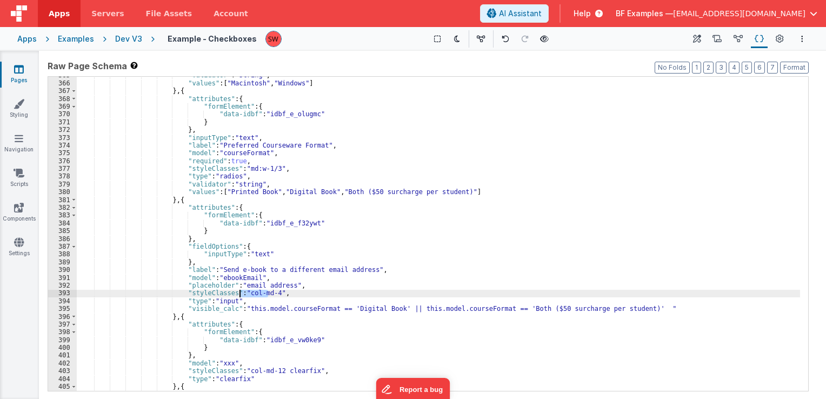
drag, startPoint x: 268, startPoint y: 293, endPoint x: 239, endPoint y: 294, distance: 28.7
click at [239, 294] on div ""validator" : "string" , "values" : [ "Macintosh" , "Windows" ] } , { "attribut…" at bounding box center [438, 236] width 723 height 330
paste textarea
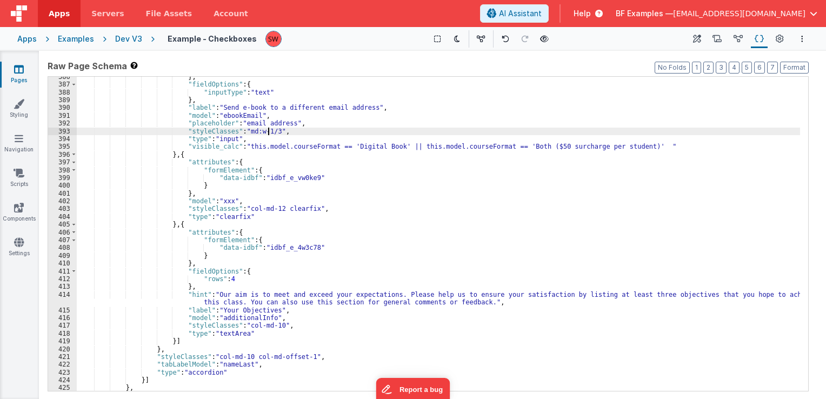
scroll to position [3016, 0]
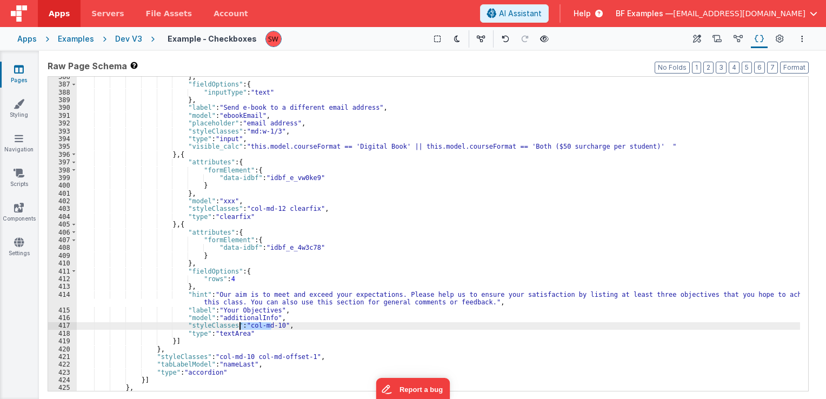
drag, startPoint x: 272, startPoint y: 325, endPoint x: 240, endPoint y: 326, distance: 32.4
click at [240, 326] on div "} , "fieldOptions" : { "inputType" : "text" } , "label" : "Send e-book to a dif…" at bounding box center [438, 238] width 723 height 330
paste textarea
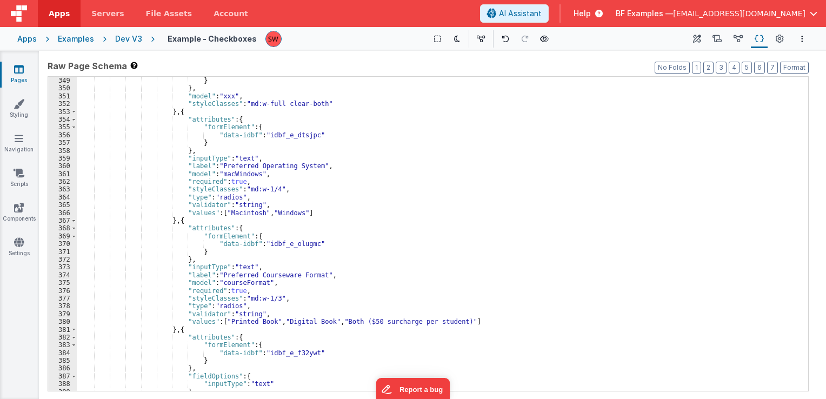
scroll to position [2659, 0]
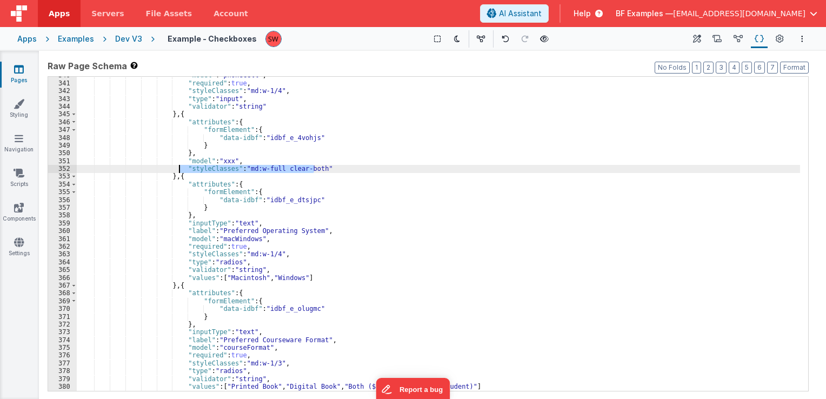
drag, startPoint x: 314, startPoint y: 168, endPoint x: 179, endPoint y: 172, distance: 134.7
click at [179, 172] on div ""model" : "phoneCell" , "required" : true , "styleClasses" : "md:w-1/4" , "type…" at bounding box center [438, 236] width 723 height 330
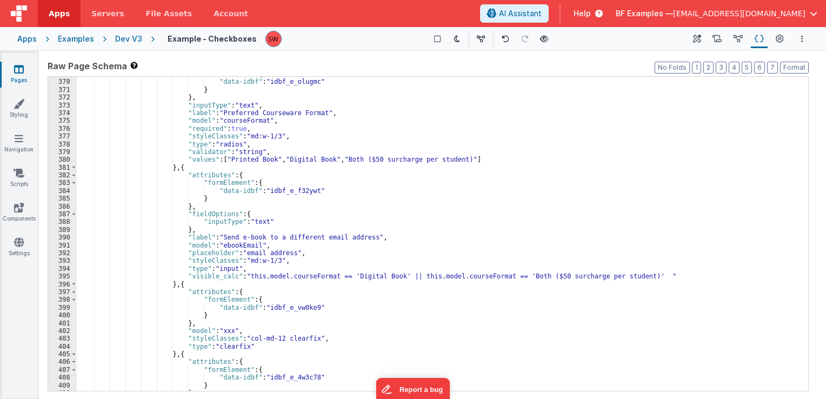
scroll to position [2919, 0]
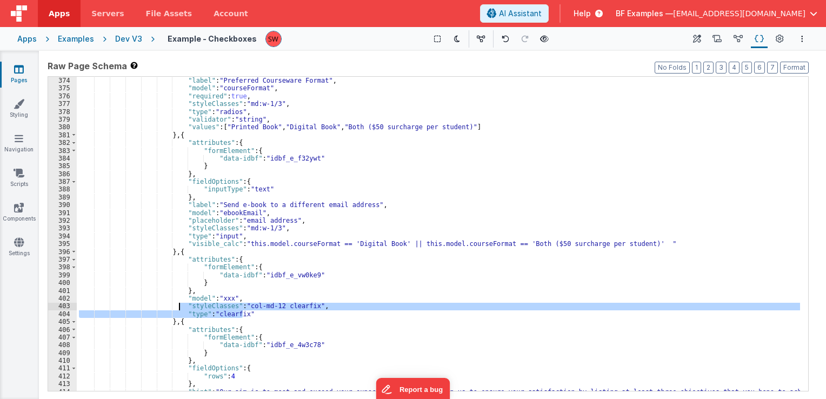
drag, startPoint x: 242, startPoint y: 316, endPoint x: 178, endPoint y: 305, distance: 64.6
click at [178, 305] on div ""inputType" : "text" , "label" : "Preferred Courseware Format" , "model" : "cou…" at bounding box center [438, 238] width 723 height 338
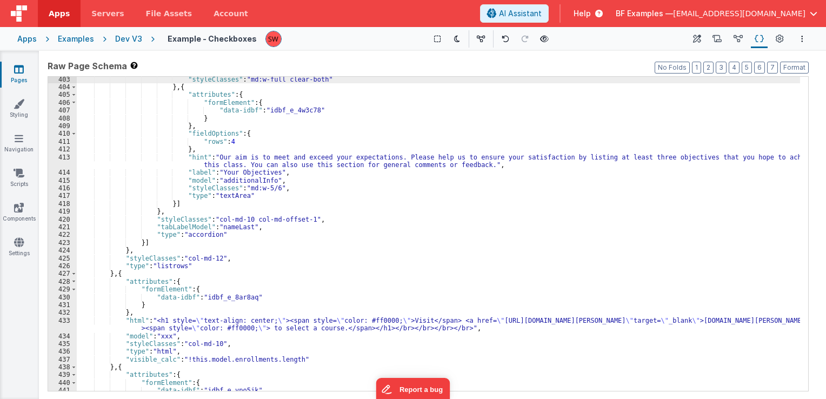
scroll to position [3178, 0]
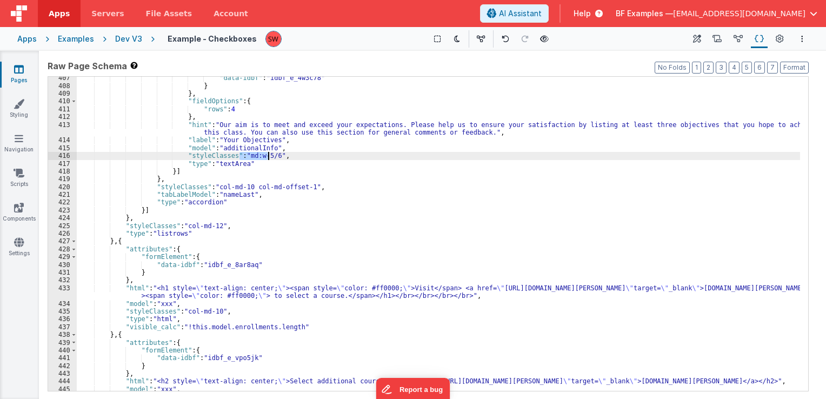
drag, startPoint x: 241, startPoint y: 155, endPoint x: 268, endPoint y: 155, distance: 27.0
click at [268, 155] on div ""data-idbf" : "idbf_e_4w3c78" } } , "fieldOptions" : { "rows" : 4 } , "hint" : …" at bounding box center [438, 239] width 723 height 330
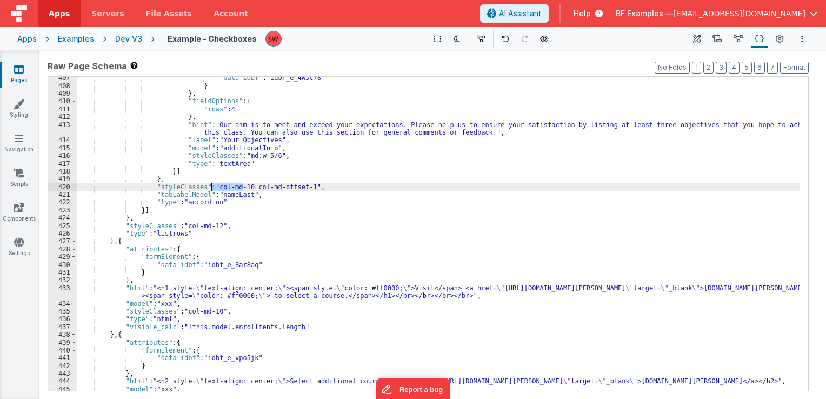
drag, startPoint x: 243, startPoint y: 185, endPoint x: 212, endPoint y: 185, distance: 30.8
click at [212, 185] on div ""data-idbf" : "idbf_e_4w3c78" } } , "fieldOptions" : { "rows" : 4 } , "hint" : …" at bounding box center [438, 239] width 723 height 330
drag, startPoint x: 243, startPoint y: 189, endPoint x: 296, endPoint y: 188, distance: 53.0
click at [296, 188] on div ""data-idbf" : "idbf_e_4w3c78" } } , "fieldOptions" : { "rows" : 4 } , "hint" : …" at bounding box center [438, 239] width 723 height 330
drag, startPoint x: 296, startPoint y: 188, endPoint x: 243, endPoint y: 188, distance: 53.0
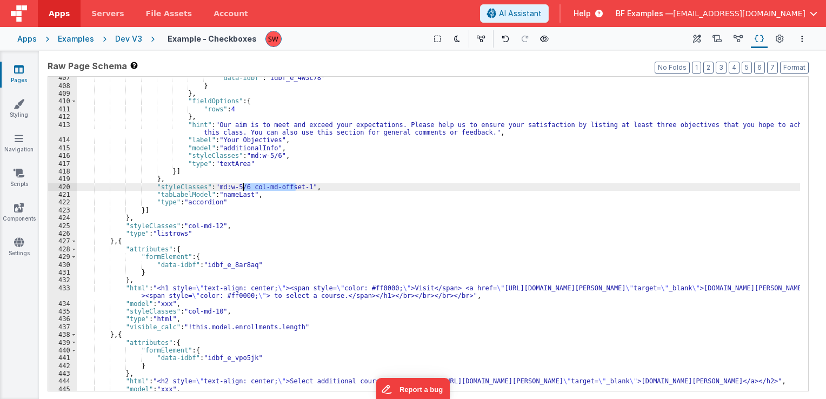
click at [243, 188] on div ""data-idbf" : "idbf_e_4w3c78" } } , "fieldOptions" : { "rows" : 4 } , "hint" : …" at bounding box center [438, 239] width 723 height 330
drag, startPoint x: 240, startPoint y: 185, endPoint x: 212, endPoint y: 185, distance: 28.1
click at [212, 185] on div ""data-idbf" : "idbf_e_4w3c78" } } , "fieldOptions" : { "rows" : 4 } , "hint" : …" at bounding box center [438, 239] width 723 height 330
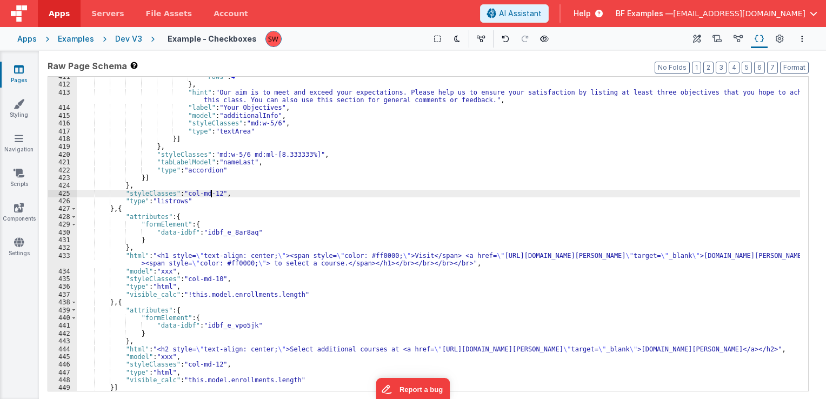
drag, startPoint x: 212, startPoint y: 191, endPoint x: 199, endPoint y: 194, distance: 13.2
click at [199, 194] on div ""rows" : 4 } , "hint" : "Our aim is to meet and exceed your expectations. Pleas…" at bounding box center [438, 238] width 723 height 330
drag, startPoint x: 214, startPoint y: 192, endPoint x: 184, endPoint y: 195, distance: 29.9
click at [184, 195] on div ""rows" : 4 } , "hint" : "Our aim is to meet and exceed your expectations. Pleas…" at bounding box center [438, 238] width 723 height 330
paste textarea
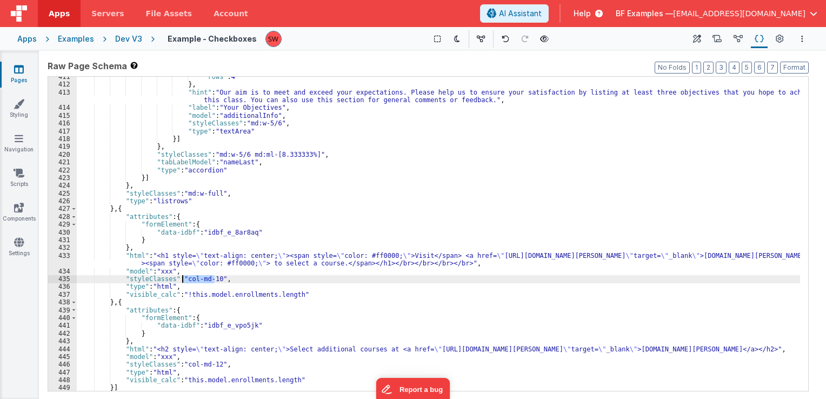
drag, startPoint x: 214, startPoint y: 278, endPoint x: 182, endPoint y: 279, distance: 32.5
click at [182, 279] on div ""rows" : 4 } , "hint" : "Our aim is to meet and exceed your expectations. Pleas…" at bounding box center [438, 238] width 723 height 330
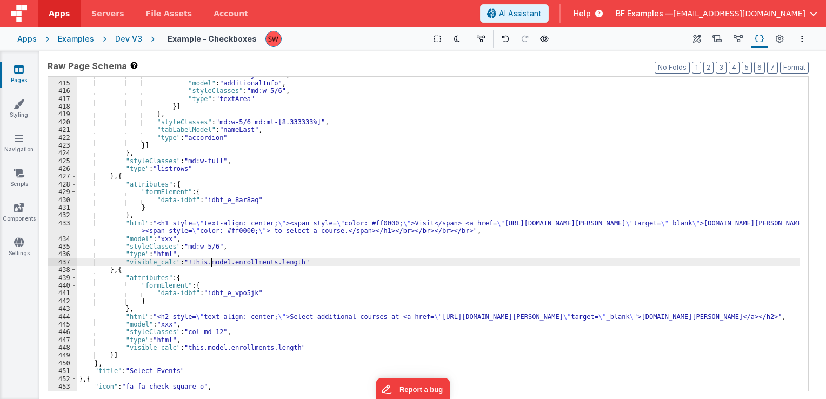
click at [210, 258] on div ""label" : "Your Objectives" , "model" : "additionalInfo" , "styleClasses" : "md…" at bounding box center [438, 236] width 723 height 330
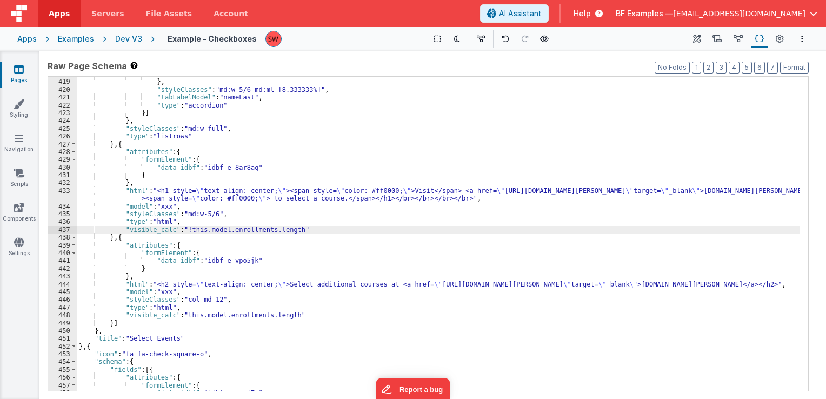
scroll to position [3308, 0]
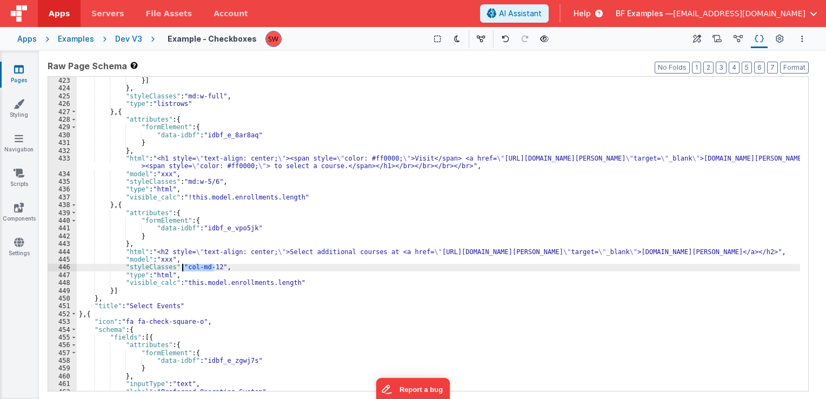
drag, startPoint x: 213, startPoint y: 266, endPoint x: 183, endPoint y: 265, distance: 29.8
click at [183, 265] on div ""type" : "accordion" }] } , "styleClasses" : "md:w-full" , "type" : "listrows" …" at bounding box center [438, 234] width 723 height 330
paste textarea
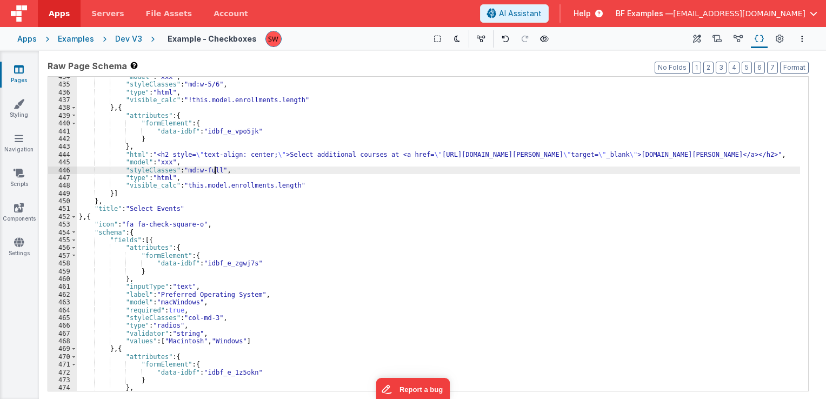
scroll to position [3438, 0]
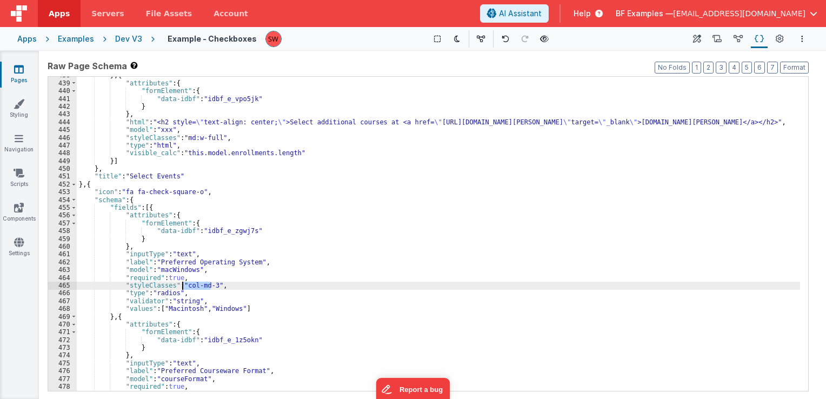
drag, startPoint x: 211, startPoint y: 285, endPoint x: 182, endPoint y: 286, distance: 29.2
click at [182, 286] on div "} , { "attributes" : { "formElement" : { "data-idbf" : "idbf_e_vpo5jk" } } , "h…" at bounding box center [438, 236] width 723 height 330
paste textarea
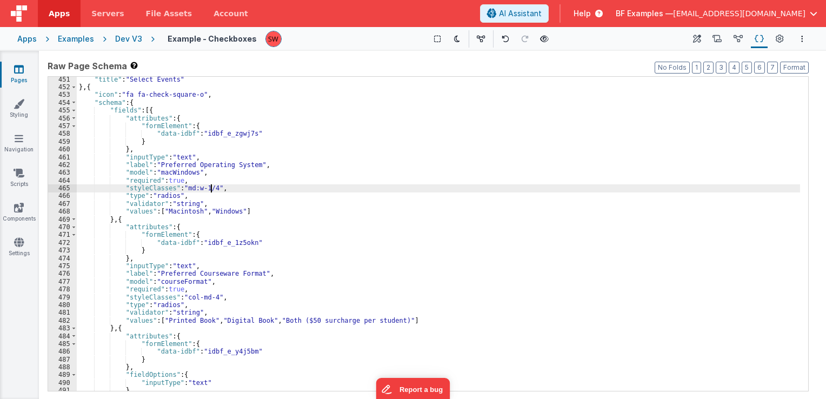
scroll to position [3535, 0]
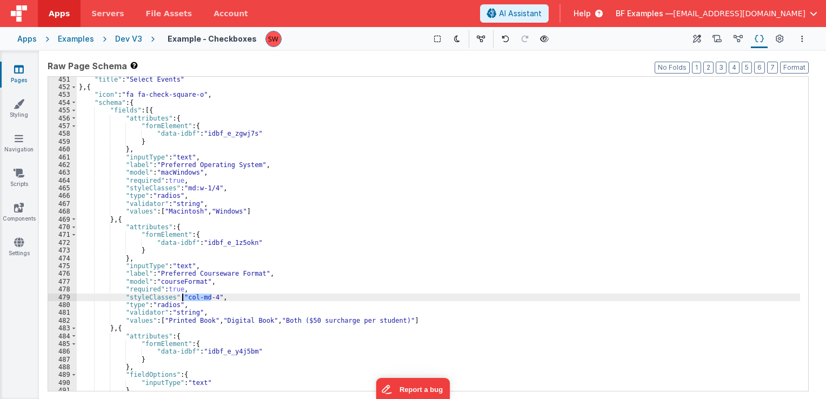
drag, startPoint x: 211, startPoint y: 297, endPoint x: 184, endPoint y: 298, distance: 27.0
click at [184, 298] on div ""title" : "Select Events" } , { "icon" : "fa fa-check-square-o" , "schema" : { …" at bounding box center [438, 241] width 723 height 330
paste textarea
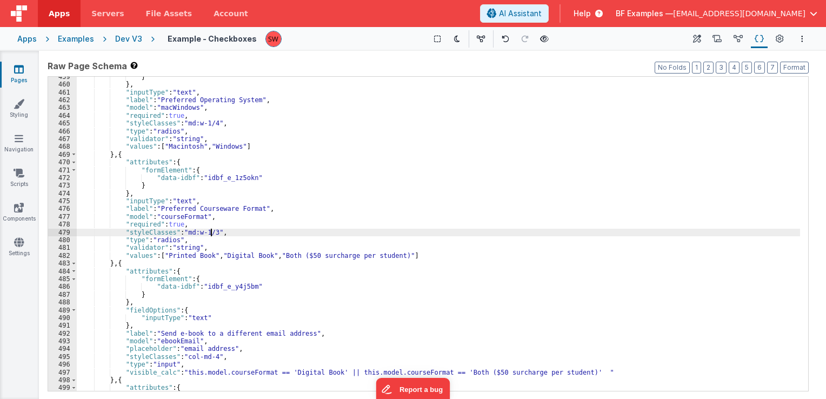
scroll to position [3632, 0]
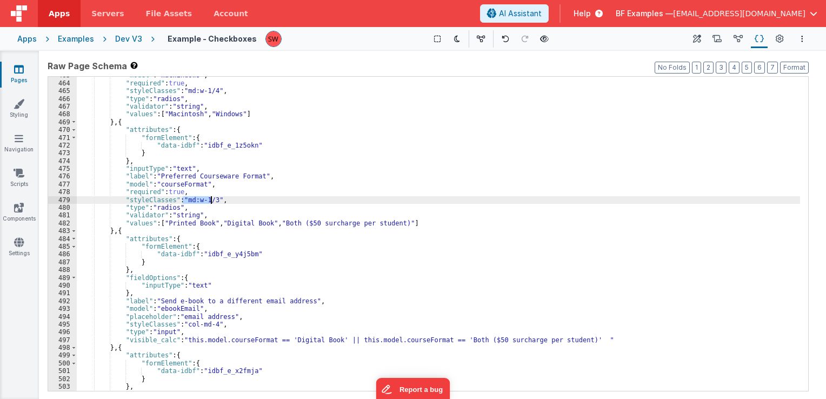
drag, startPoint x: 183, startPoint y: 199, endPoint x: 210, endPoint y: 201, distance: 27.1
click at [210, 201] on div ""model" : "macWindows" , "required" : true , "styleClasses" : "md:w-1/4" , "typ…" at bounding box center [438, 236] width 723 height 330
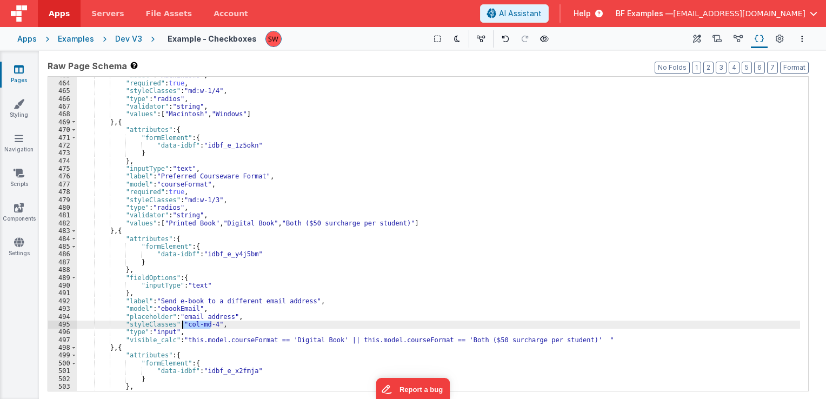
drag, startPoint x: 211, startPoint y: 323, endPoint x: 182, endPoint y: 325, distance: 28.7
click at [182, 325] on div ""model" : "macWindows" , "required" : true , "styleClasses" : "md:w-1/4" , "typ…" at bounding box center [438, 236] width 723 height 330
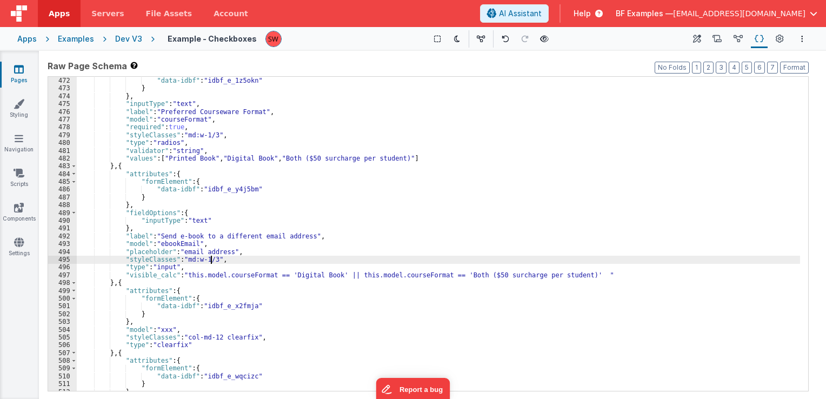
scroll to position [3762, 0]
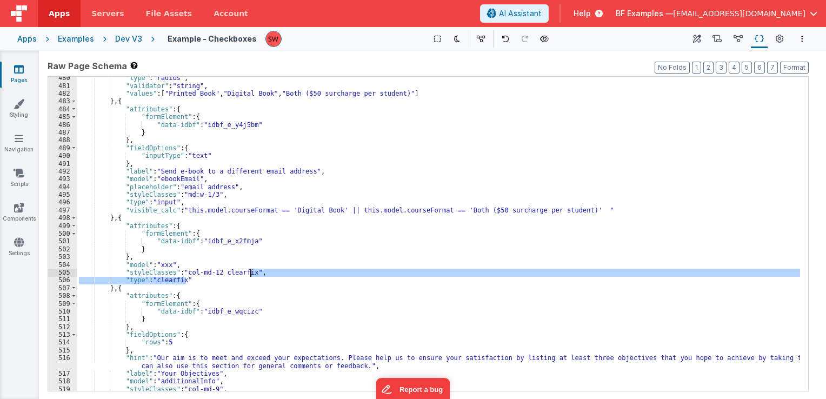
drag, startPoint x: 194, startPoint y: 277, endPoint x: 249, endPoint y: 271, distance: 55.4
click at [249, 271] on div ""type" : "radios" , "validator" : "string" , "values" : [ "Printed Book" , "Dig…" at bounding box center [438, 239] width 723 height 330
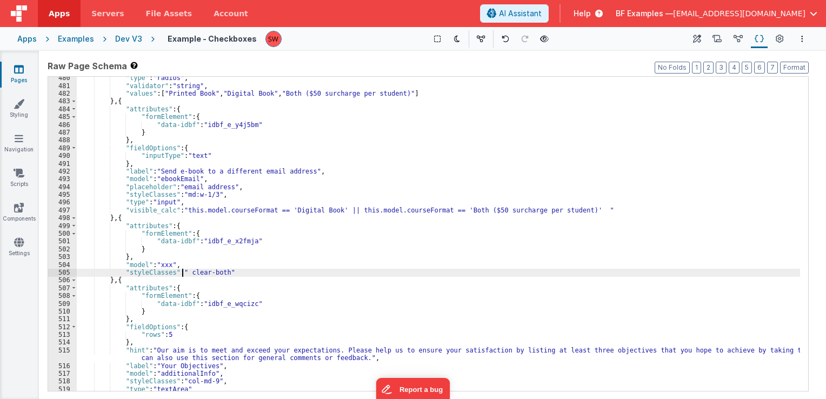
paste textarea
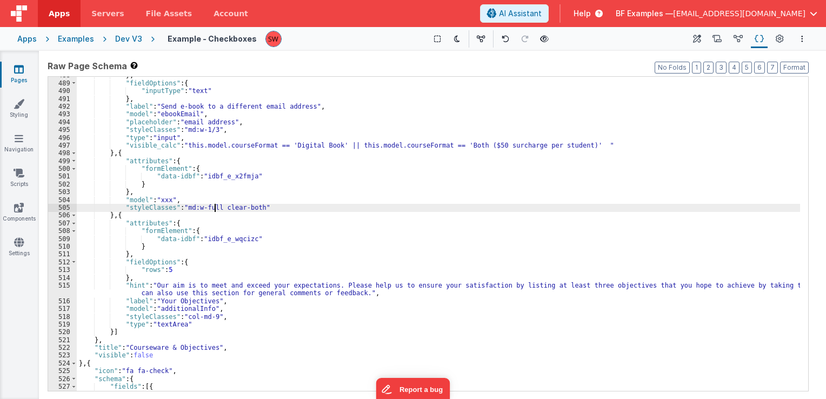
scroll to position [3860, 0]
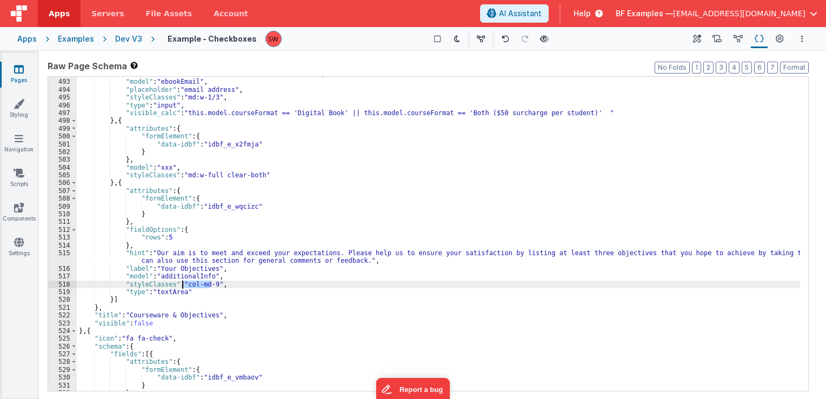
drag, startPoint x: 210, startPoint y: 284, endPoint x: 183, endPoint y: 284, distance: 27.6
click at [183, 284] on div ""label" : "Send e-book to a different email address" , "model" : "ebookEmail" ,…" at bounding box center [438, 235] width 723 height 330
paste textarea
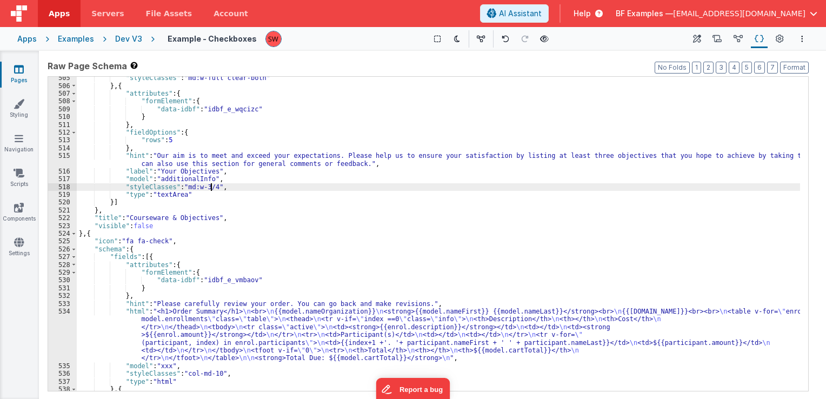
scroll to position [3989, 0]
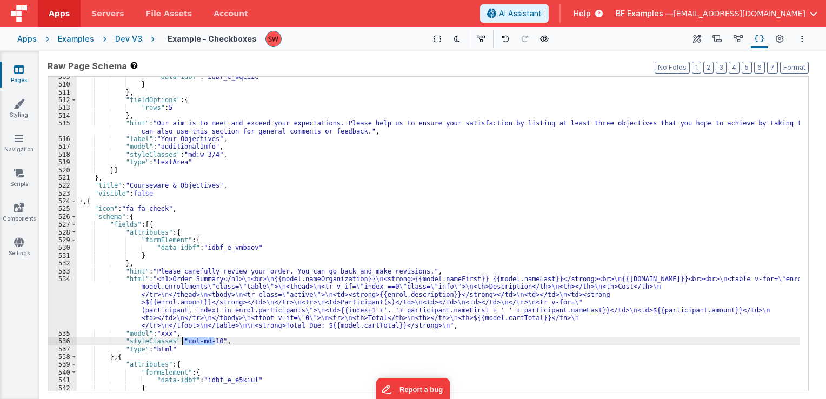
drag, startPoint x: 213, startPoint y: 342, endPoint x: 183, endPoint y: 343, distance: 29.7
click at [183, 343] on div ""data-idbf" : "idbf_e_wqcizc" } } , "fieldOptions" : { "rows" : 5 } , "hint" : …" at bounding box center [438, 238] width 723 height 330
paste textarea
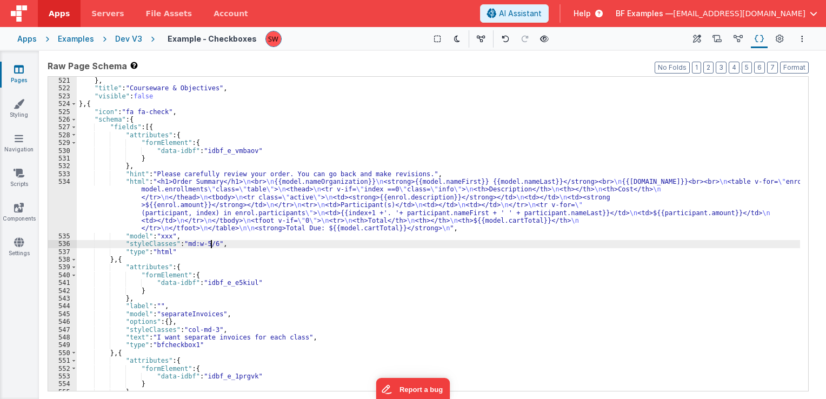
scroll to position [4087, 0]
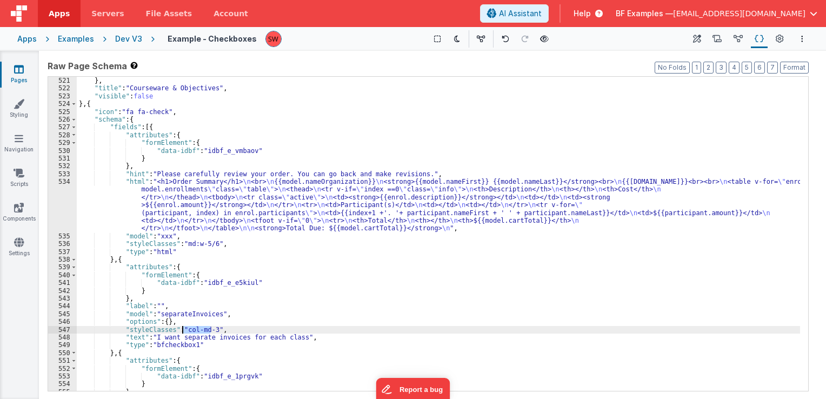
drag, startPoint x: 210, startPoint y: 328, endPoint x: 184, endPoint y: 331, distance: 26.2
click at [184, 331] on div "}] } , "title" : "Courseware & Objectives" , "visible" : false } , { "icon" : "…" at bounding box center [438, 234] width 723 height 330
paste textarea
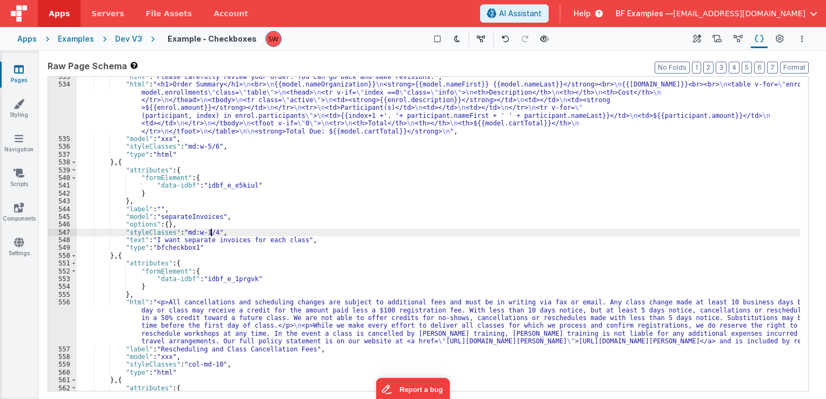
scroll to position [4216, 0]
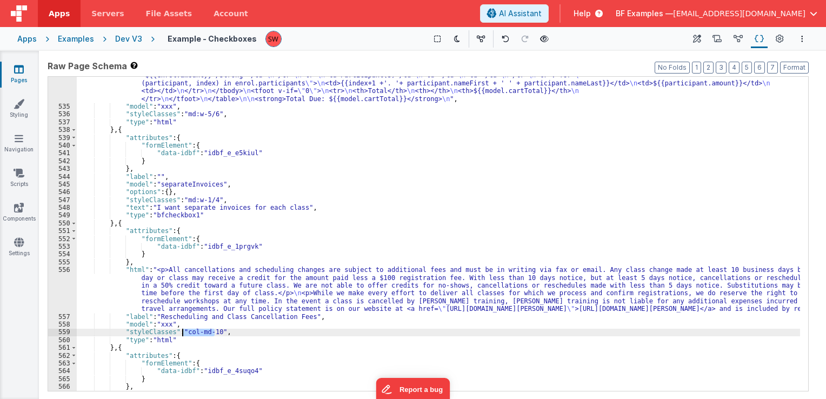
drag, startPoint x: 214, startPoint y: 332, endPoint x: 184, endPoint y: 331, distance: 29.7
click at [184, 331] on div ""html" : "<h1>Order Summary</h1> \n <br> \n {{model.nameOrganization}} \n <stro…" at bounding box center [438, 236] width 723 height 377
paste textarea
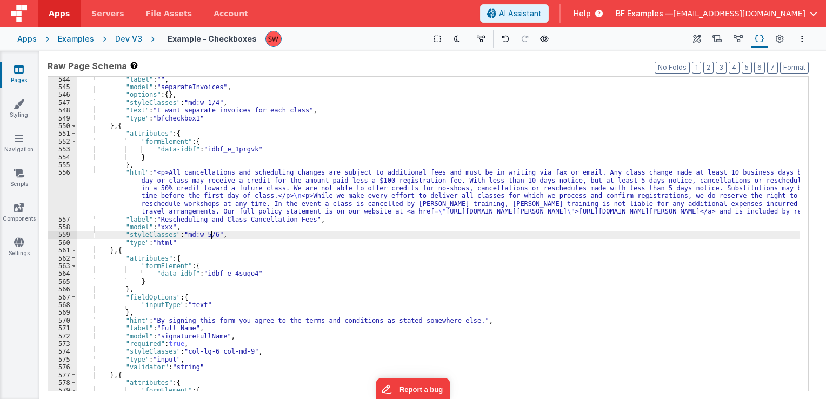
scroll to position [4346, 0]
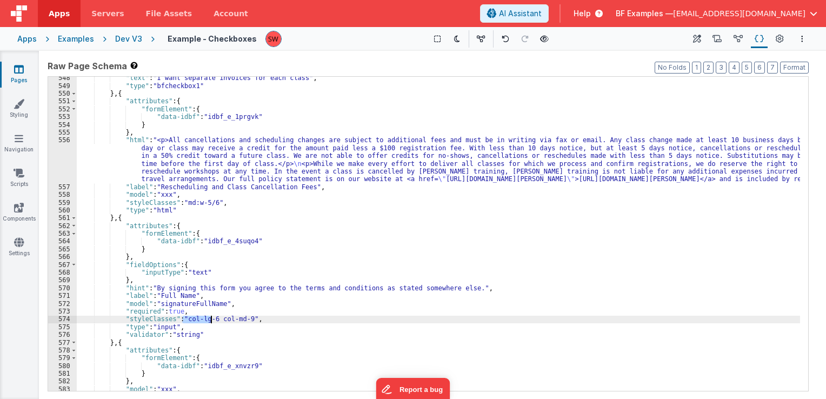
drag, startPoint x: 182, startPoint y: 319, endPoint x: 210, endPoint y: 317, distance: 28.2
click at [210, 318] on div ""text" : "I want separate invoices for each class" , "type" : "bfcheckbox1" } ,…" at bounding box center [438, 239] width 723 height 330
drag, startPoint x: 214, startPoint y: 318, endPoint x: 244, endPoint y: 319, distance: 29.7
click at [244, 319] on div ""text" : "I want separate invoices for each class" , "type" : "bfcheckbox1" } ,…" at bounding box center [438, 239] width 723 height 330
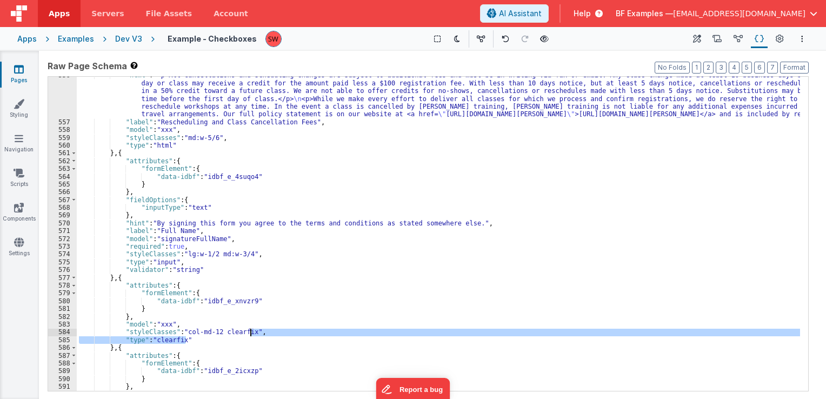
drag, startPoint x: 207, startPoint y: 342, endPoint x: 250, endPoint y: 332, distance: 43.8
click at [250, 332] on div ""html" : "<p>All cancellations and scheduling changes are subject to additional…" at bounding box center [438, 255] width 723 height 369
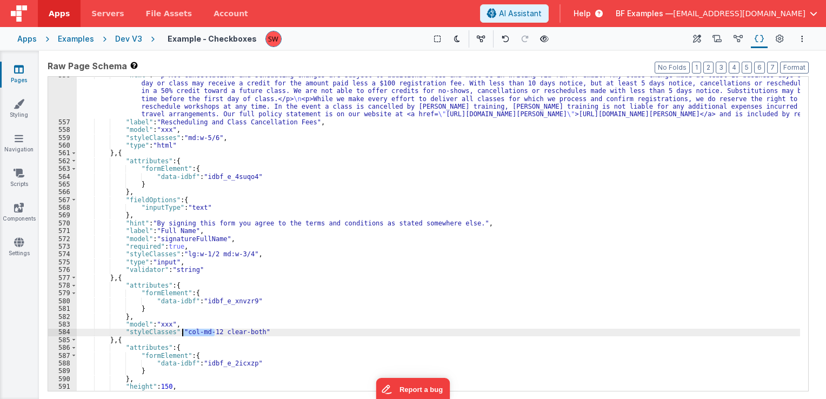
drag, startPoint x: 214, startPoint y: 332, endPoint x: 184, endPoint y: 334, distance: 29.8
click at [184, 334] on div ""html" : "<p>All cancellations and scheduling changes are subject to additional…" at bounding box center [438, 255] width 723 height 369
paste textarea
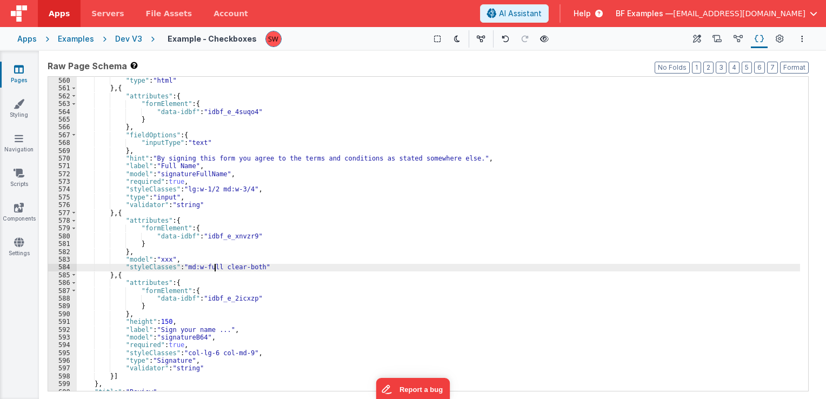
scroll to position [4508, 0]
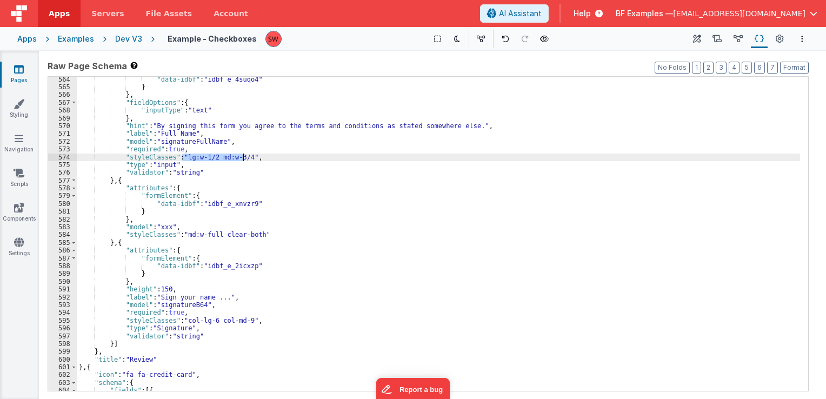
drag, startPoint x: 182, startPoint y: 156, endPoint x: 241, endPoint y: 157, distance: 58.9
click at [241, 157] on div ""data-idbf" : "idbf_e_4suqo4" } } , "fieldOptions" : { "inputType" : "text" } ,…" at bounding box center [438, 241] width 723 height 330
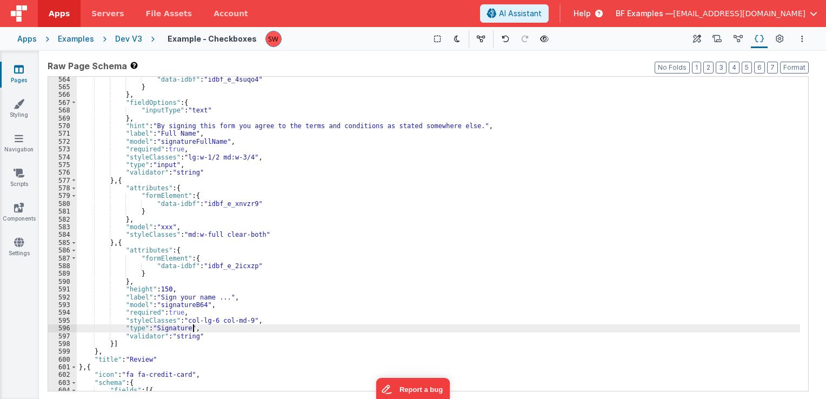
click at [242, 325] on div ""data-idbf" : "idbf_e_4suqo4" } } , "fieldOptions" : { "inputType" : "text" } ,…" at bounding box center [438, 241] width 723 height 330
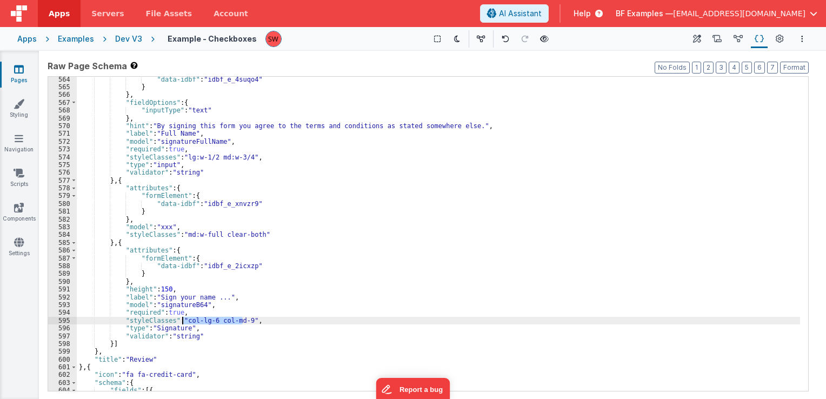
drag, startPoint x: 244, startPoint y: 319, endPoint x: 183, endPoint y: 322, distance: 60.6
click at [183, 322] on div ""data-idbf" : "idbf_e_4suqo4" } } , "fieldOptions" : { "inputType" : "text" } ,…" at bounding box center [438, 241] width 723 height 330
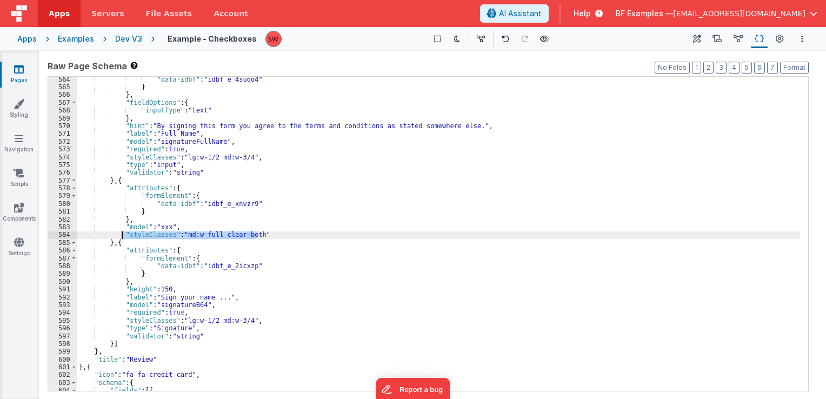
drag, startPoint x: 259, startPoint y: 235, endPoint x: 122, endPoint y: 235, distance: 137.8
click at [122, 235] on div ""data-idbf" : "idbf_e_4suqo4" } } , "fieldOptions" : { "inputType" : "text" } ,…" at bounding box center [438, 241] width 723 height 330
click at [228, 317] on div ""data-idbf" : "idbf_e_4suqo4" } } , "fieldOptions" : { "inputType" : "text" } ,…" at bounding box center [438, 241] width 723 height 330
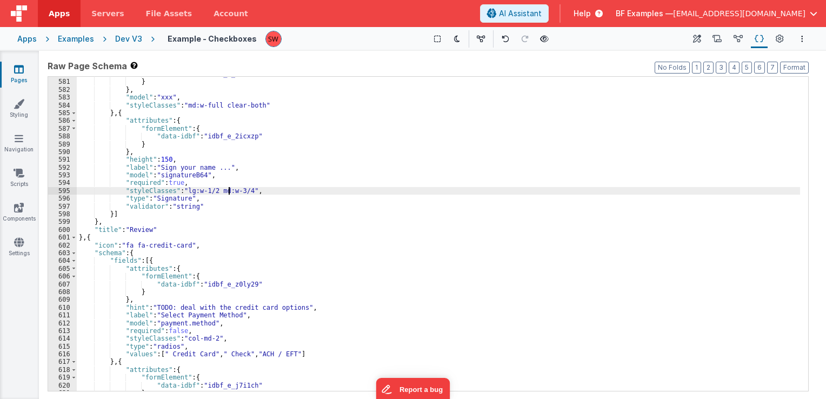
scroll to position [4670, 0]
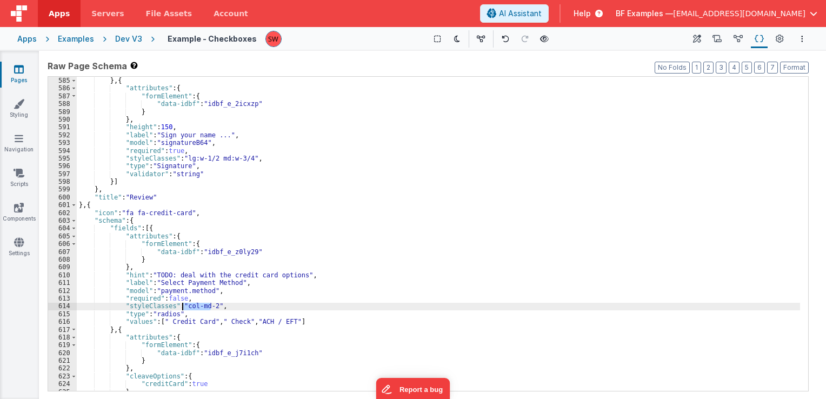
drag, startPoint x: 211, startPoint y: 306, endPoint x: 184, endPoint y: 304, distance: 27.2
click at [184, 304] on div ""styleClasses" : "md:w-full clear-both" } , { "attributes" : { "formElement" : …" at bounding box center [438, 234] width 723 height 330
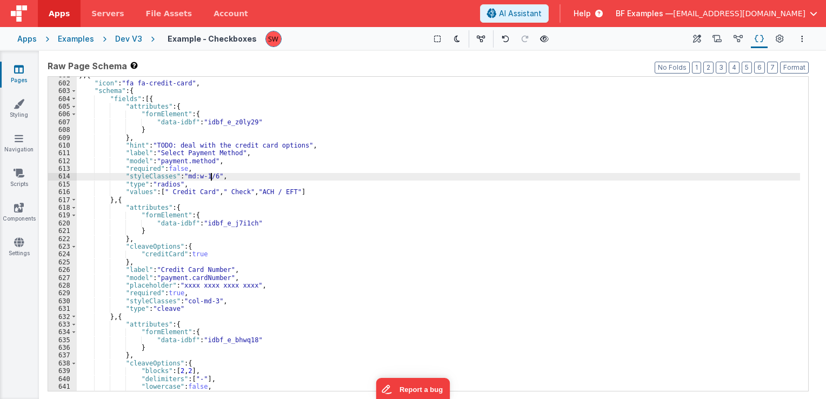
scroll to position [4800, 0]
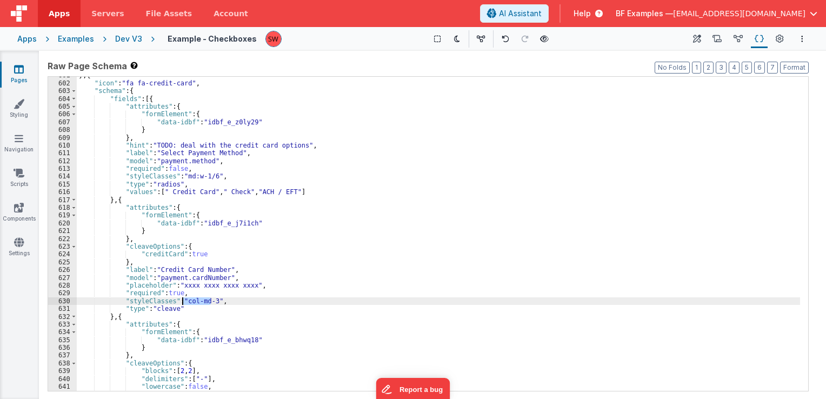
drag, startPoint x: 211, startPoint y: 301, endPoint x: 182, endPoint y: 302, distance: 29.2
click at [182, 302] on div "} , { "icon" : "fa fa-credit-card" , "schema" : { "fields" : [{ "attributes" : …" at bounding box center [438, 236] width 723 height 330
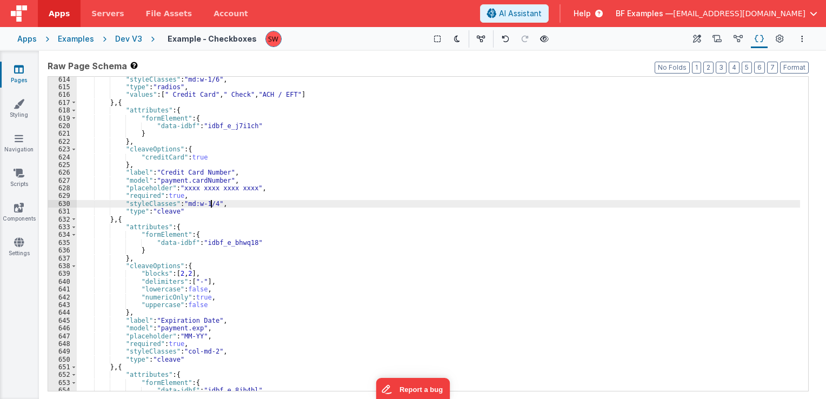
scroll to position [4930, 0]
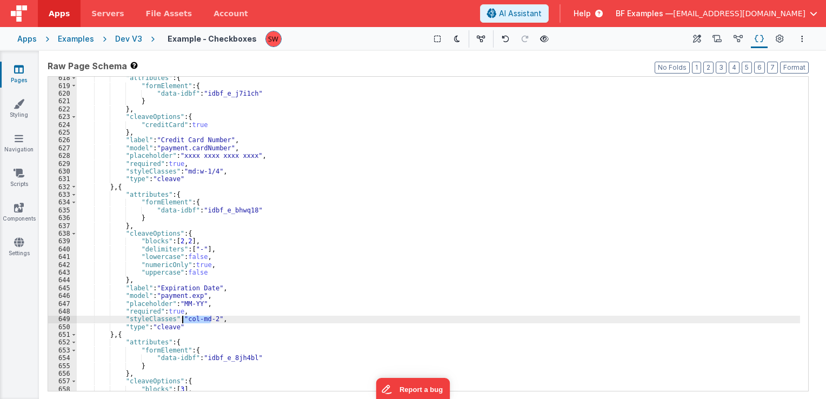
drag, startPoint x: 211, startPoint y: 320, endPoint x: 184, endPoint y: 321, distance: 27.6
click at [184, 321] on div ""attributes" : { "formElement" : { "data-idbf" : "idbf_e_j7i1ch" } } , "cleaveO…" at bounding box center [438, 239] width 723 height 330
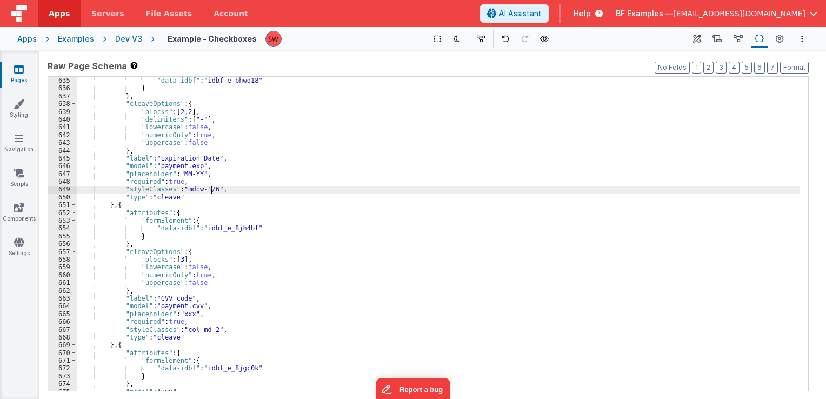
scroll to position [5092, 0]
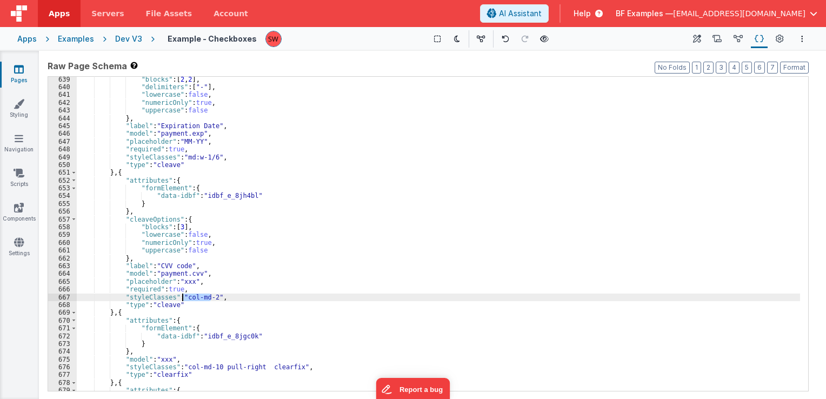
drag, startPoint x: 210, startPoint y: 295, endPoint x: 183, endPoint y: 298, distance: 26.6
click at [183, 298] on div ""blocks" : [ 2 , 2 ] , "delimiters" : [ "-" ] , "lowercase" : false , "numericO…" at bounding box center [438, 241] width 723 height 330
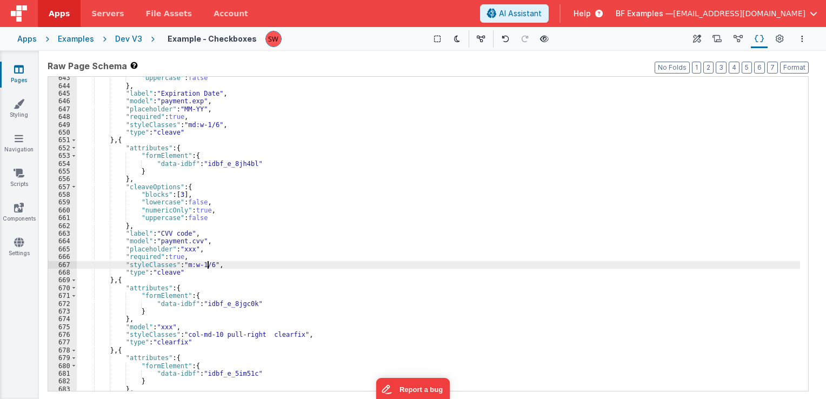
scroll to position [5124, 0]
click at [187, 265] on div ""uppercase" : false } , "label" : "Expiration Date" , "model" : "payment.exp" ,…" at bounding box center [438, 239] width 723 height 330
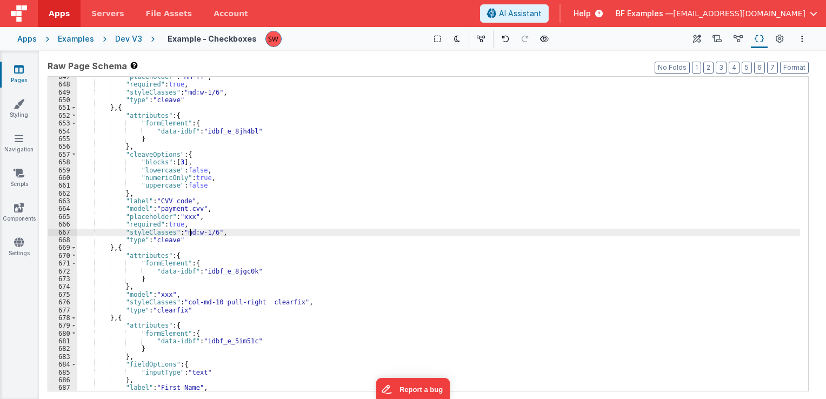
scroll to position [5157, 0]
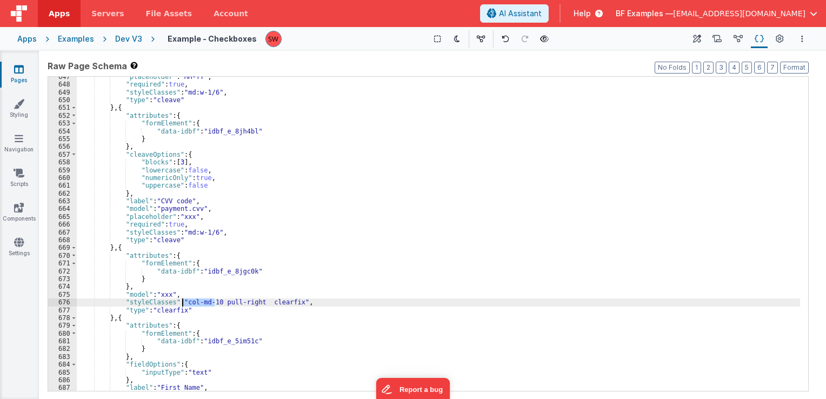
drag, startPoint x: 214, startPoint y: 304, endPoint x: 184, endPoint y: 305, distance: 29.7
click at [184, 305] on div ""placeholder" : "MM-YY" , "required" : true , "styleClasses" : "md:w-1/6" , "ty…" at bounding box center [438, 238] width 723 height 330
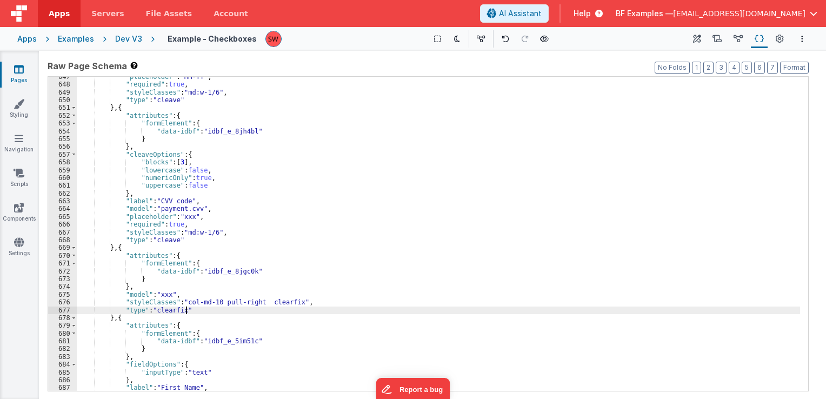
click at [189, 310] on div ""placeholder" : "MM-YY" , "required" : true , "styleClasses" : "md:w-1/6" , "ty…" at bounding box center [438, 238] width 723 height 330
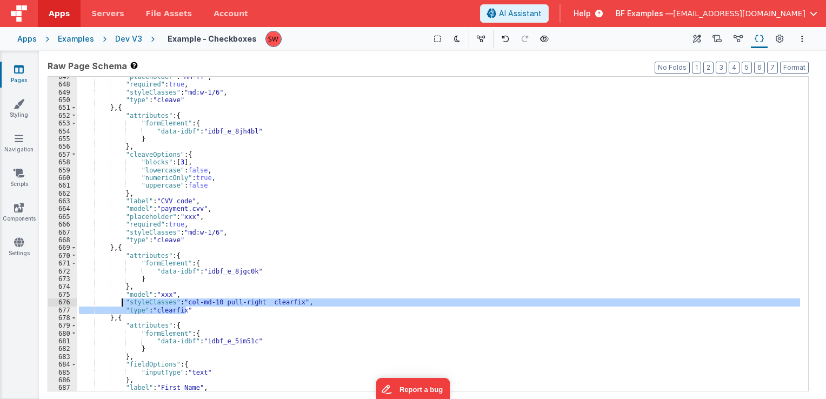
drag, startPoint x: 214, startPoint y: 311, endPoint x: 122, endPoint y: 306, distance: 92.0
click at [122, 306] on div ""placeholder" : "MM-YY" , "required" : true , "styleClasses" : "md:w-1/6" , "ty…" at bounding box center [438, 238] width 723 height 330
paste textarea
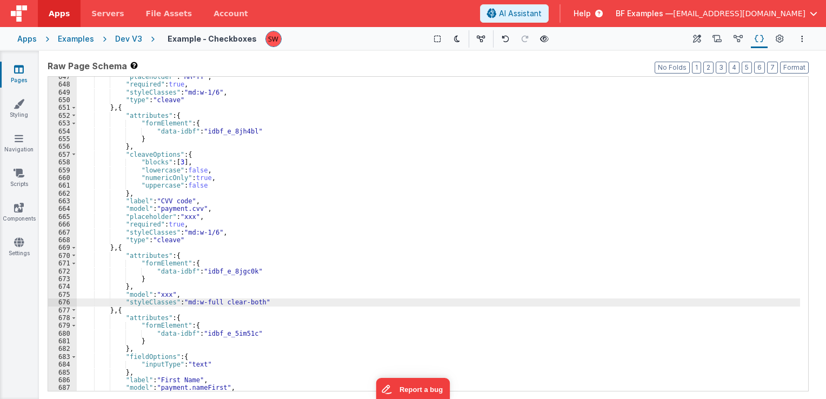
click at [218, 304] on div ""placeholder" : "MM-YY" , "required" : true , "styleClasses" : "md:w-1/6" , "ty…" at bounding box center [438, 238] width 723 height 330
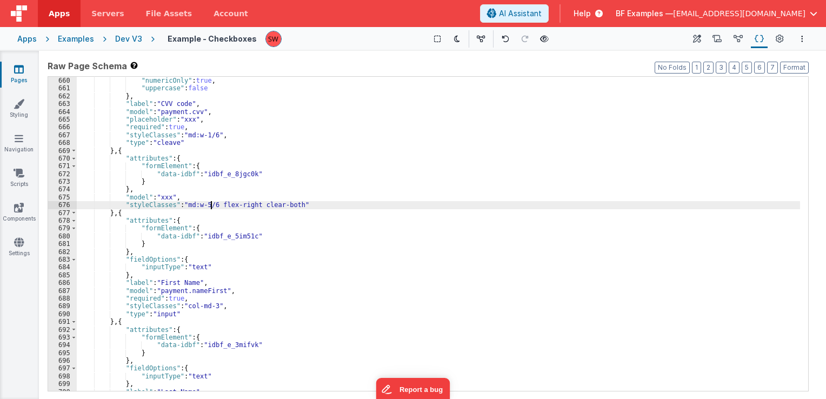
scroll to position [5254, 0]
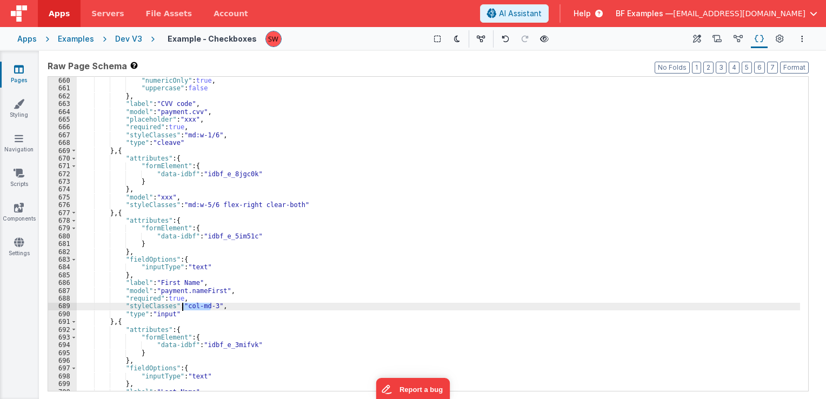
drag, startPoint x: 211, startPoint y: 307, endPoint x: 183, endPoint y: 307, distance: 27.6
click at [183, 307] on div ""lowercase" : false , "numericOnly" : true , "uppercase" : false } , "label" : …" at bounding box center [438, 234] width 723 height 330
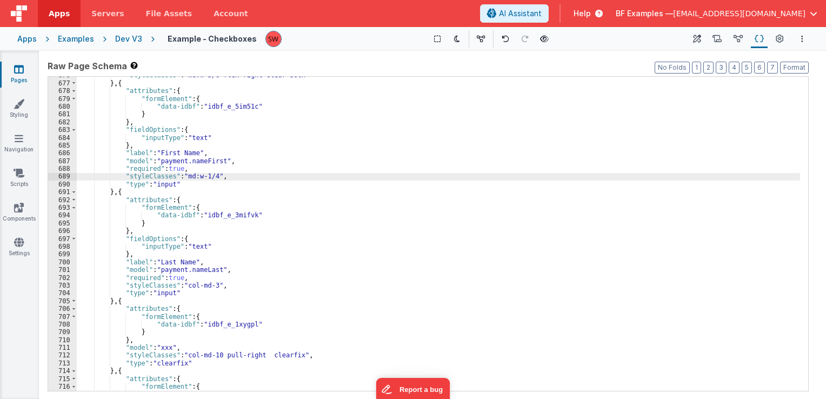
scroll to position [5351, 0]
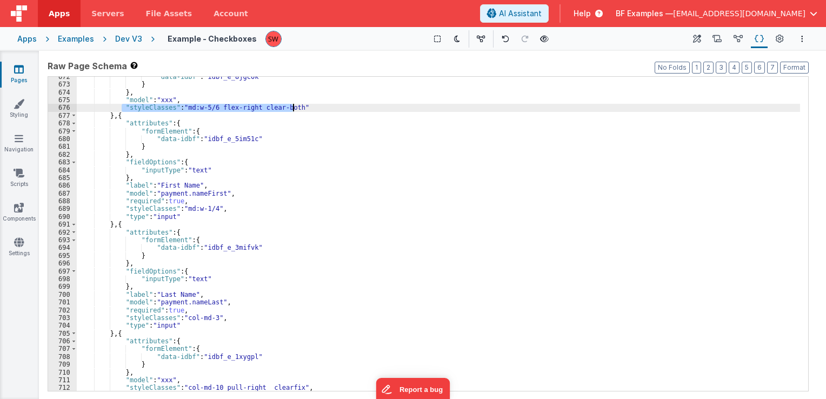
drag, startPoint x: 121, startPoint y: 109, endPoint x: 294, endPoint y: 106, distance: 173.0
click at [294, 106] on div ""data-idbf" : "idbf_e_8jgc0k" } } , "model" : "xxx" , "styleClasses" : "md:w-5/…" at bounding box center [438, 238] width 723 height 330
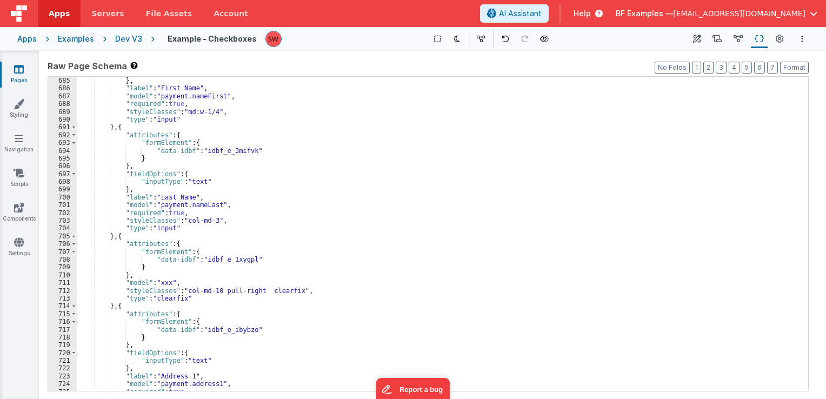
scroll to position [5449, 0]
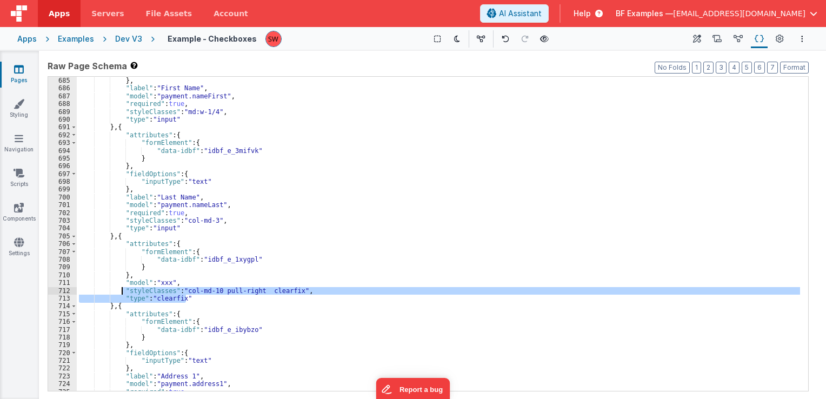
drag, startPoint x: 187, startPoint y: 299, endPoint x: 122, endPoint y: 291, distance: 65.4
click at [122, 291] on div ""inputType" : "text" } , "label" : "First Name" , "model" : "payment.nameFirst"…" at bounding box center [438, 234] width 723 height 330
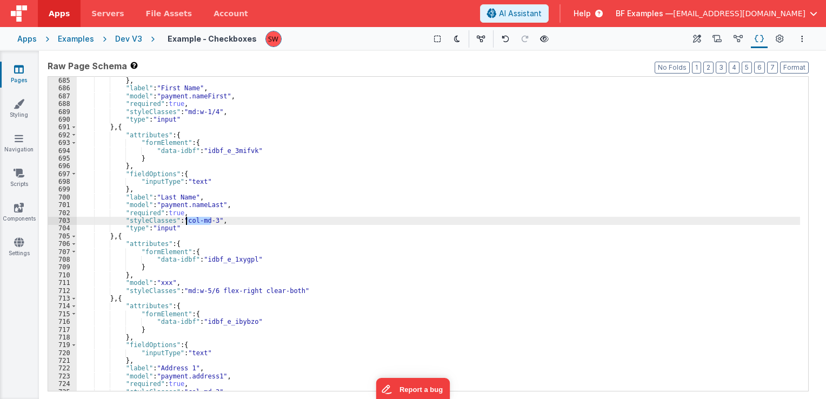
drag, startPoint x: 210, startPoint y: 222, endPoint x: 184, endPoint y: 222, distance: 25.9
click at [184, 222] on div ""inputType" : "text" } , "label" : "First Name" , "model" : "payment.nameFirst"…" at bounding box center [438, 234] width 723 height 330
drag, startPoint x: 181, startPoint y: 221, endPoint x: 211, endPoint y: 222, distance: 29.7
click at [211, 222] on div ""inputType" : "text" } , "label" : "First Name" , "model" : "payment.nameFirst"…" at bounding box center [438, 234] width 723 height 330
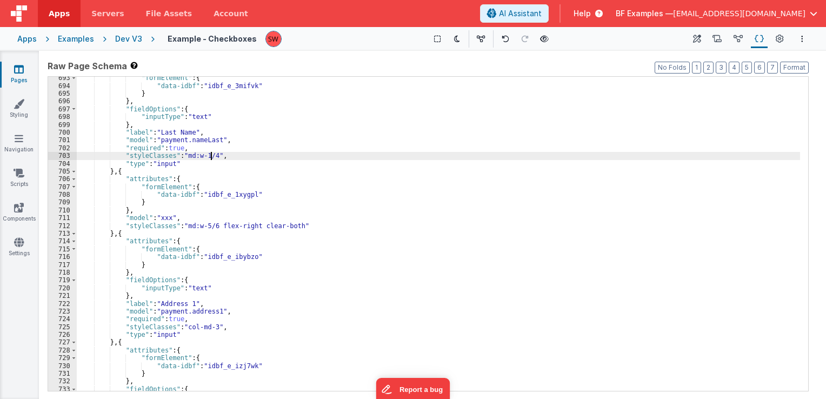
scroll to position [5546, 0]
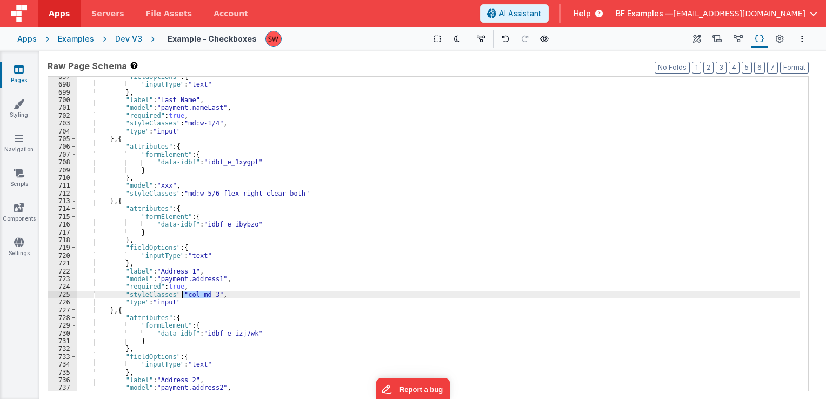
drag, startPoint x: 210, startPoint y: 295, endPoint x: 184, endPoint y: 295, distance: 25.9
click at [184, 295] on div ""fieldOptions" : { "inputType" : "text" } , "label" : "Last Name" , "model" : "…" at bounding box center [438, 238] width 723 height 330
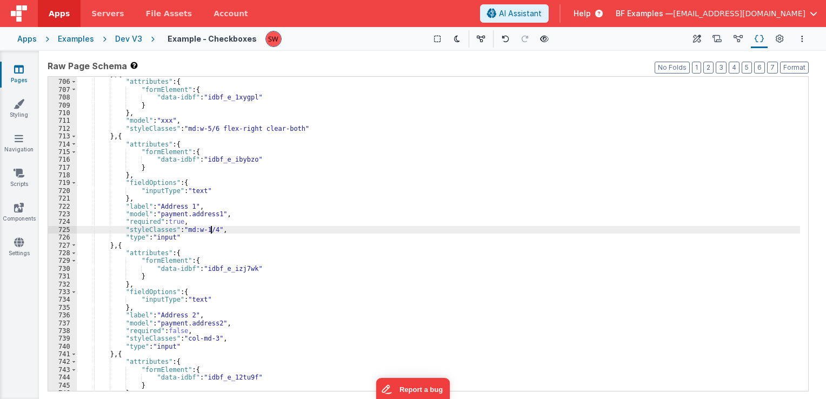
scroll to position [5643, 0]
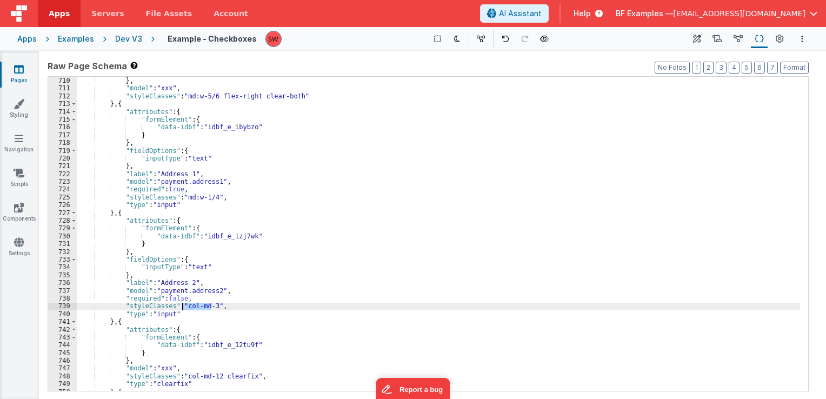
drag, startPoint x: 211, startPoint y: 305, endPoint x: 184, endPoint y: 308, distance: 27.7
click at [184, 308] on div "} } , "model" : "xxx" , "styleClasses" : "md:w-5/6 flex-right clear-both" } , {…" at bounding box center [438, 234] width 723 height 330
click at [291, 97] on div "} } , "model" : "xxx" , "styleClasses" : "md:w-5/6 flex-right clear-both" } , {…" at bounding box center [438, 234] width 723 height 330
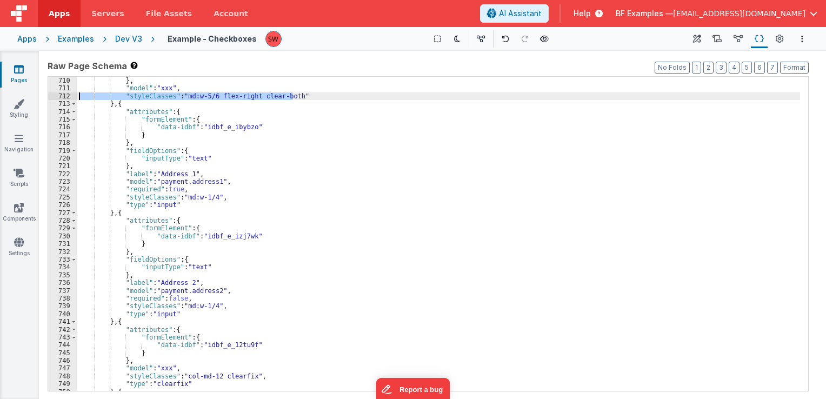
drag, startPoint x: 291, startPoint y: 97, endPoint x: 122, endPoint y: 96, distance: 169.2
click at [122, 96] on div "} } , "model" : "xxx" , "styleClasses" : "md:w-5/6 flex-right clear-both" } , {…" at bounding box center [438, 234] width 723 height 330
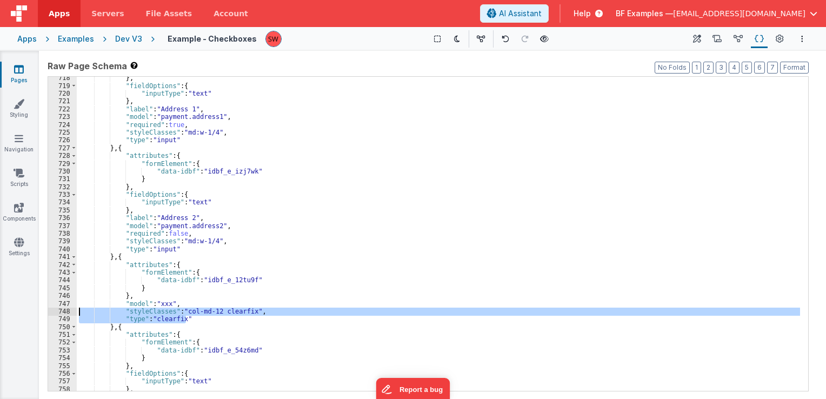
drag, startPoint x: 192, startPoint y: 319, endPoint x: 79, endPoint y: 314, distance: 113.1
click at [79, 314] on div "} , "fieldOptions" : { "inputType" : "text" } , "label" : "Address 1" , "model"…" at bounding box center [438, 239] width 723 height 330
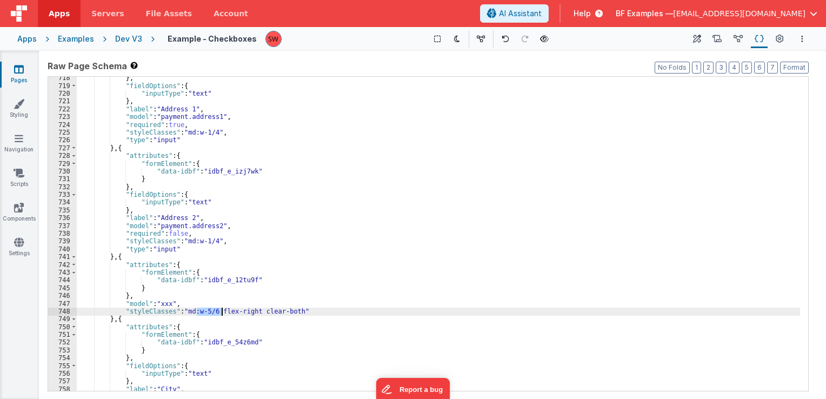
drag, startPoint x: 197, startPoint y: 311, endPoint x: 220, endPoint y: 311, distance: 23.2
click at [220, 311] on div "} , "fieldOptions" : { "inputType" : "text" } , "label" : "Address 1" , "model"…" at bounding box center [438, 239] width 723 height 330
click at [215, 312] on div "} , "fieldOptions" : { "inputType" : "text" } , "label" : "Address 1" , "model"…" at bounding box center [438, 234] width 723 height 314
drag, startPoint x: 249, startPoint y: 312, endPoint x: 200, endPoint y: 310, distance: 48.7
click at [200, 310] on div "} , "fieldOptions" : { "inputType" : "text" } , "label" : "Address 1" , "model"…" at bounding box center [438, 239] width 723 height 330
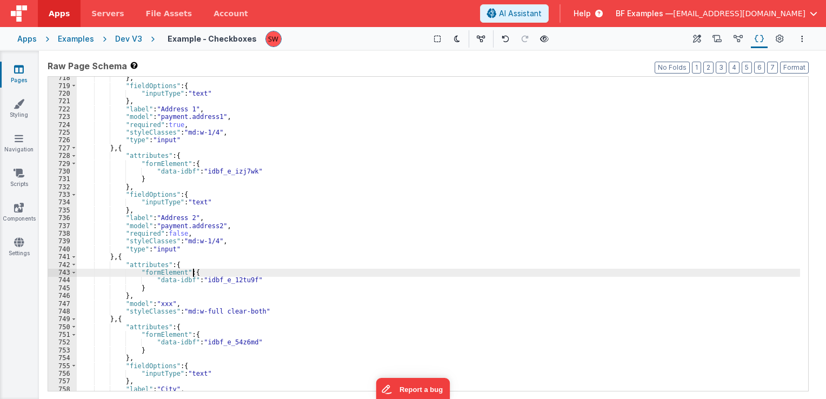
click at [252, 272] on div "} , "fieldOptions" : { "inputType" : "text" } , "label" : "Address 1" , "model"…" at bounding box center [438, 239] width 723 height 330
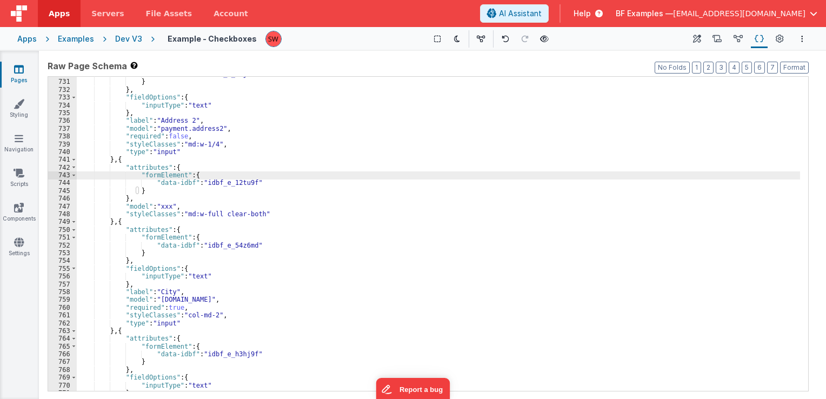
scroll to position [5838, 0]
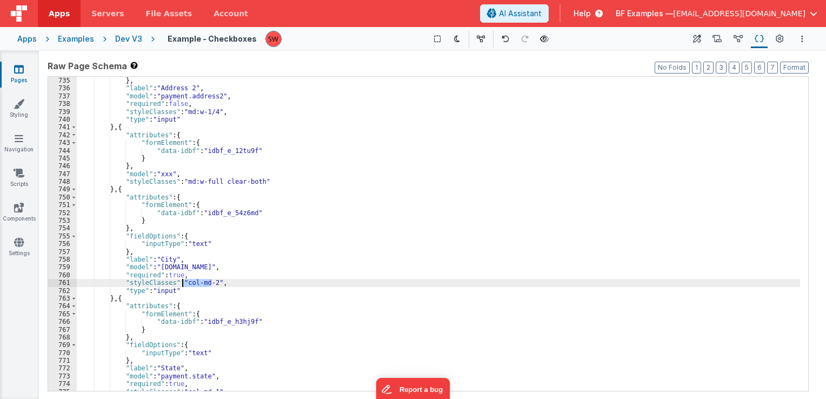
drag, startPoint x: 211, startPoint y: 284, endPoint x: 184, endPoint y: 284, distance: 27.6
click at [184, 284] on div ""inputType" : "text" } , "label" : "Address 2" , "model" : "payment.address2" ,…" at bounding box center [438, 234] width 723 height 330
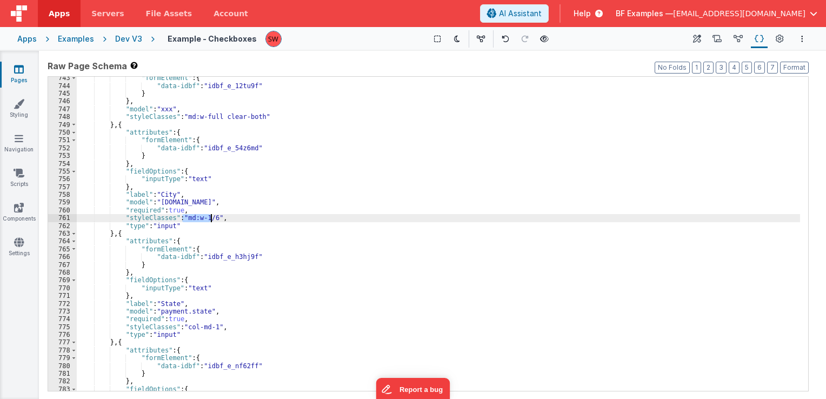
drag, startPoint x: 182, startPoint y: 217, endPoint x: 211, endPoint y: 217, distance: 29.7
click at [211, 217] on div ""formElement" : { "data-idbf" : "idbf_e_12tu9f" } } , "model" : "xxx" , "styleC…" at bounding box center [438, 239] width 723 height 330
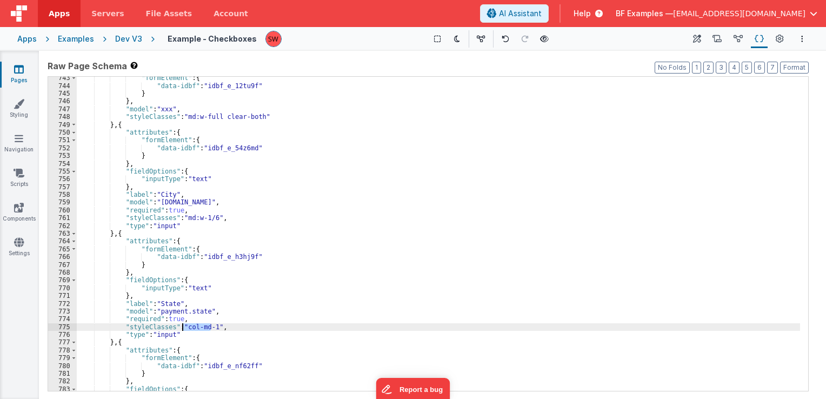
drag, startPoint x: 209, startPoint y: 327, endPoint x: 184, endPoint y: 328, distance: 25.4
click at [184, 330] on div ""formElement" : { "data-idbf" : "idbf_e_12tu9f" } } , "model" : "xxx" , "styleC…" at bounding box center [438, 239] width 723 height 330
paste textarea
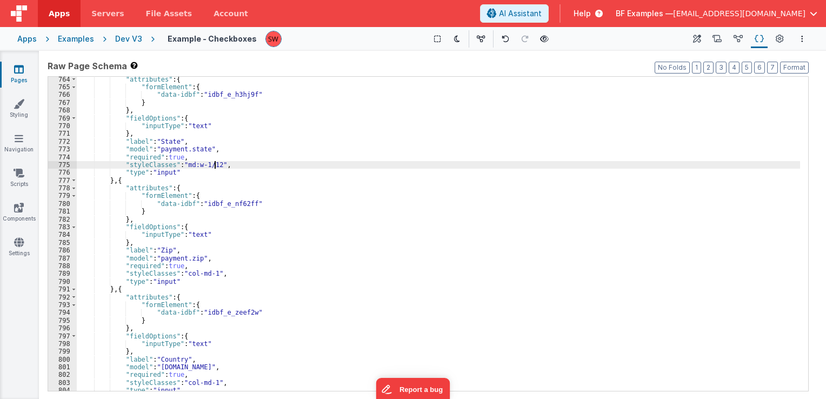
scroll to position [6065, 0]
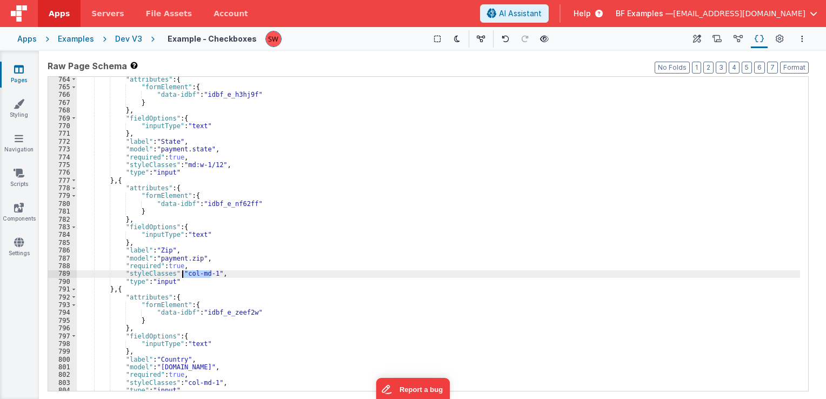
drag, startPoint x: 210, startPoint y: 274, endPoint x: 182, endPoint y: 277, distance: 28.2
click at [182, 277] on div ""attributes" : { "formElement" : { "data-idbf" : "idbf_e_h3hj9f" } } , "fieldOp…" at bounding box center [438, 241] width 723 height 330
paste textarea
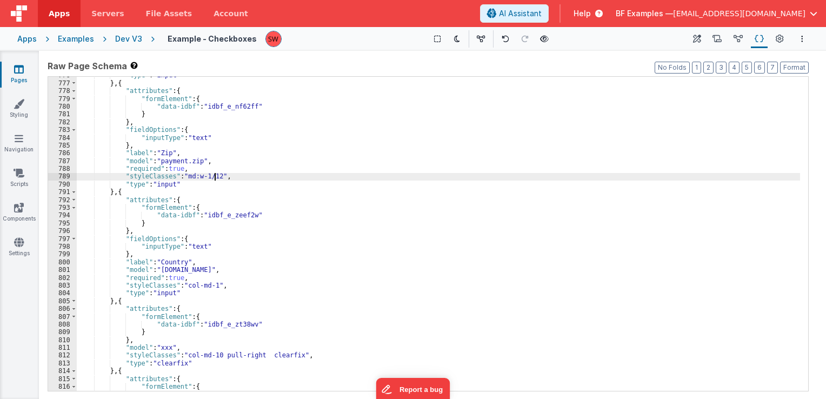
scroll to position [6162, 0]
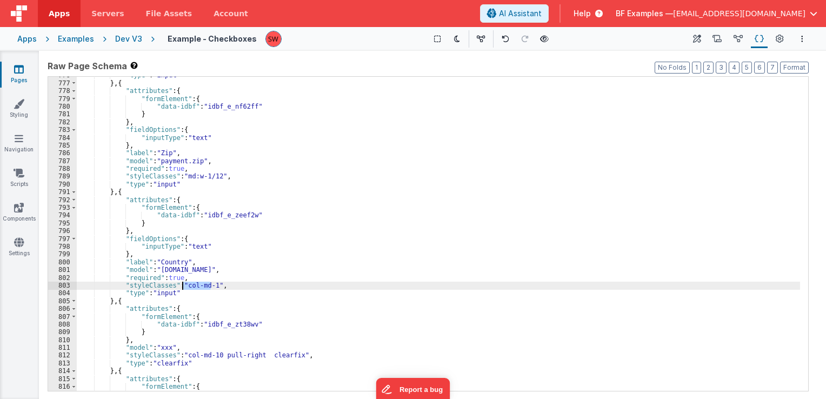
drag, startPoint x: 211, startPoint y: 285, endPoint x: 182, endPoint y: 286, distance: 28.7
click at [182, 286] on div ""type" : "input" } , { "attributes" : { "formElement" : { "data-idbf" : "idbf_e…" at bounding box center [438, 236] width 723 height 330
paste textarea
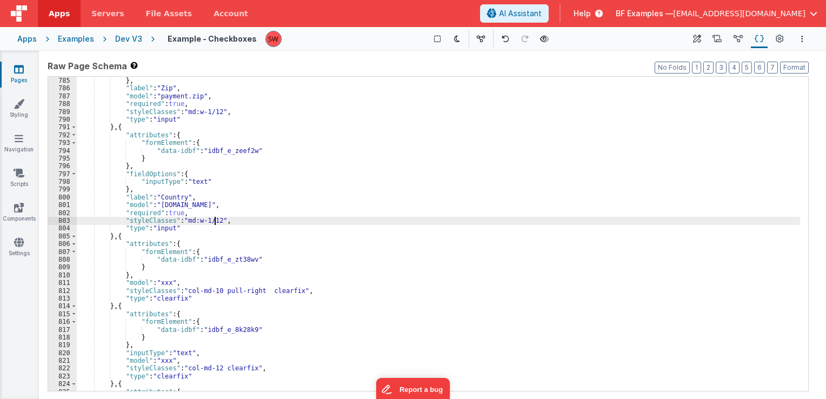
scroll to position [6227, 0]
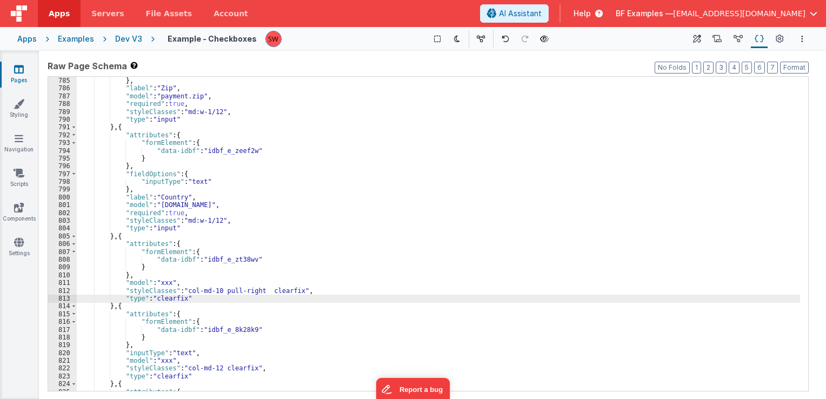
drag, startPoint x: 204, startPoint y: 297, endPoint x: 293, endPoint y: 294, distance: 88.7
click at [283, 295] on div ""inputType" : "text" } , "label" : "Zip" , "model" : "payment.zip" , "required"…" at bounding box center [438, 234] width 723 height 330
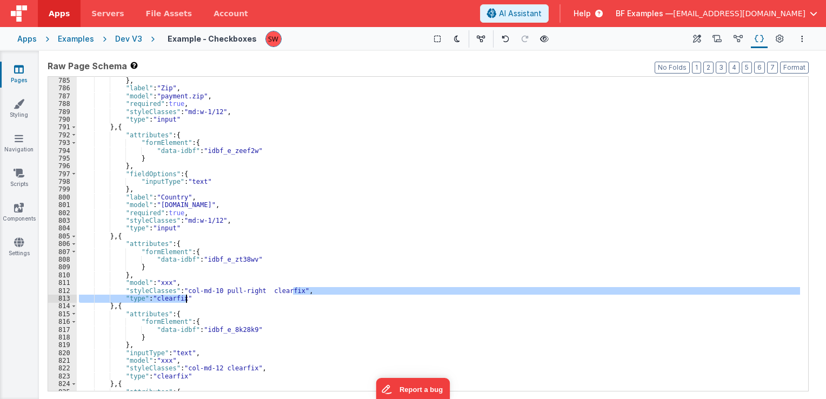
drag, startPoint x: 294, startPoint y: 294, endPoint x: 293, endPoint y: 300, distance: 6.6
click at [293, 300] on div ""inputType" : "text" } , "label" : "Zip" , "model" : "payment.zip" , "required"…" at bounding box center [438, 234] width 723 height 330
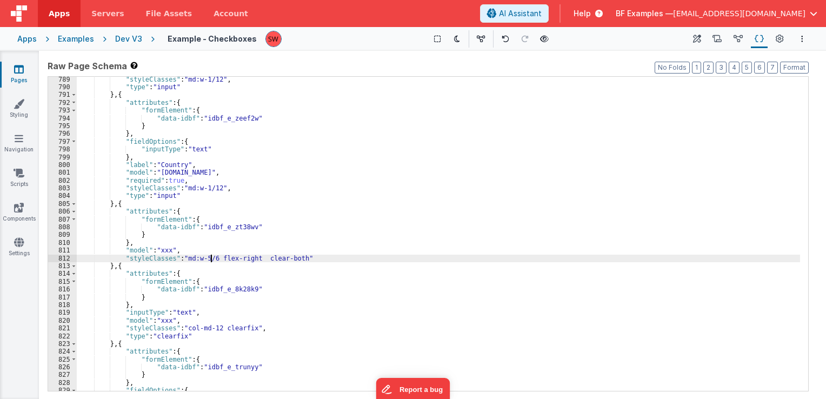
scroll to position [6292, 0]
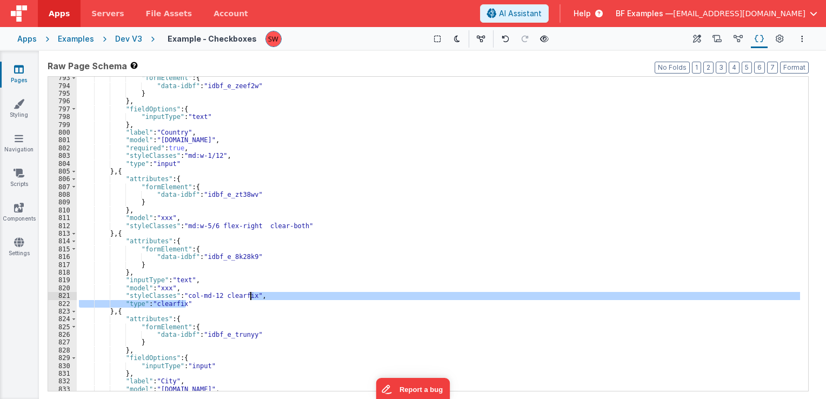
drag, startPoint x: 195, startPoint y: 304, endPoint x: 251, endPoint y: 297, distance: 56.6
click at [251, 297] on div ""formElement" : { "data-idbf" : "idbf_e_zeef2w" } } , "fieldOptions" : { "input…" at bounding box center [438, 239] width 723 height 330
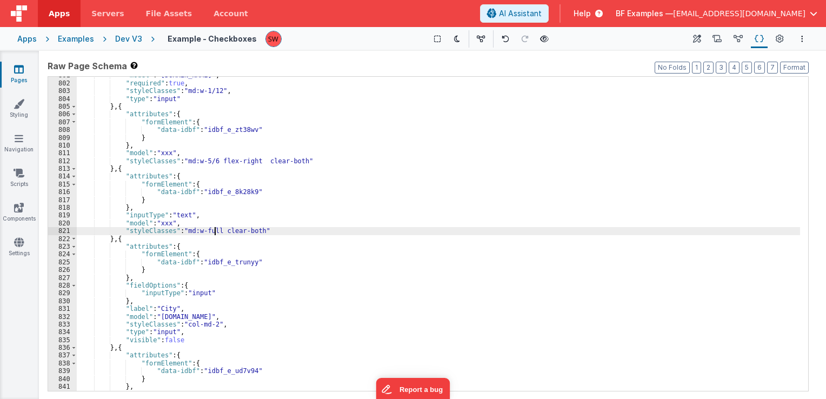
scroll to position [6389, 0]
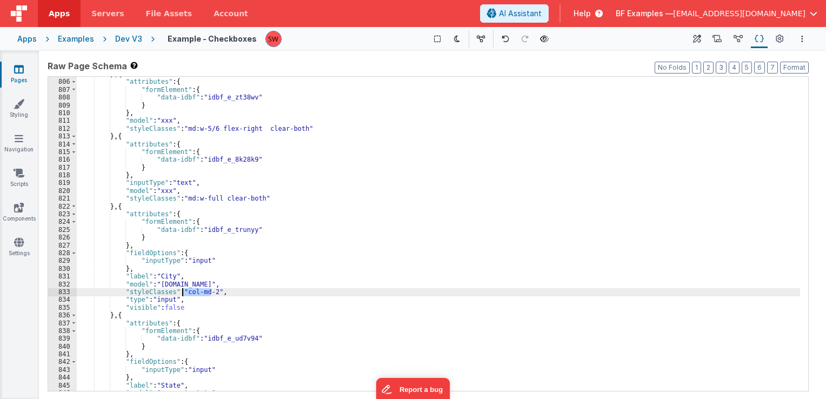
drag, startPoint x: 210, startPoint y: 292, endPoint x: 184, endPoint y: 291, distance: 26.5
click at [184, 291] on div "} , { "attributes" : { "formElement" : { "data-idbf" : "idbf_e_zt38wv" } } , "m…" at bounding box center [438, 235] width 723 height 330
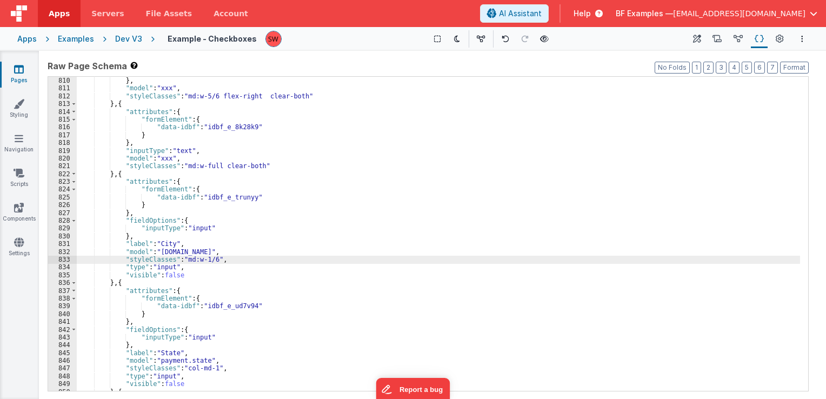
scroll to position [6454, 0]
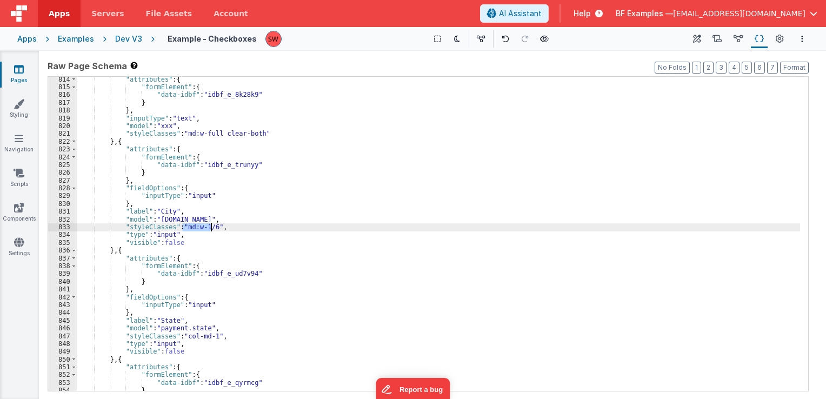
drag, startPoint x: 182, startPoint y: 230, endPoint x: 210, endPoint y: 228, distance: 27.7
click at [210, 228] on div ""attributes" : { "formElement" : { "data-idbf" : "idbf_e_8k28k9" } } , "inputTy…" at bounding box center [438, 241] width 723 height 330
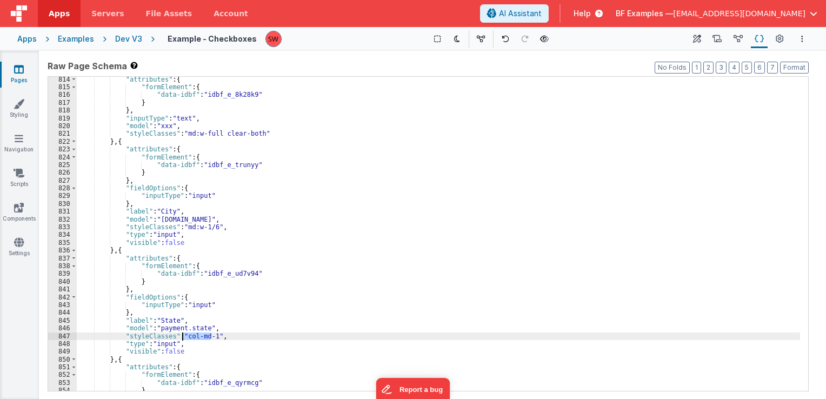
drag, startPoint x: 210, startPoint y: 335, endPoint x: 183, endPoint y: 338, distance: 27.3
click at [183, 338] on div ""attributes" : { "formElement" : { "data-idbf" : "idbf_e_8k28k9" } } , "inputTy…" at bounding box center [438, 241] width 723 height 330
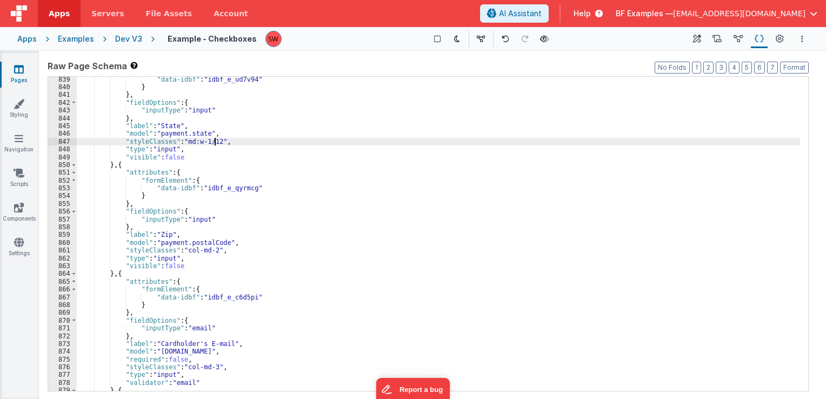
scroll to position [6649, 0]
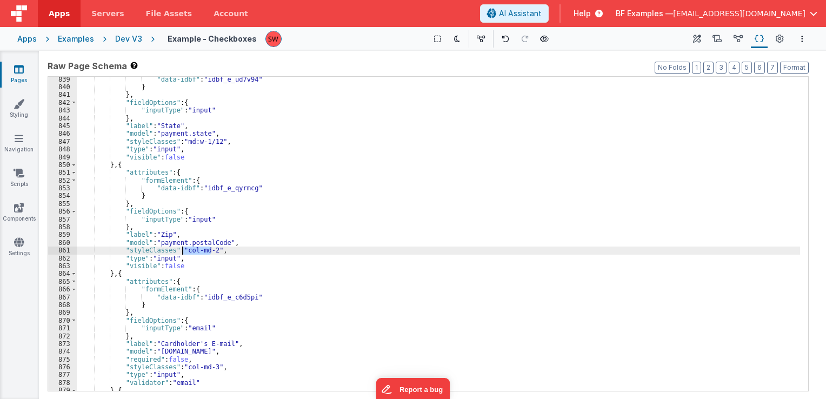
drag, startPoint x: 211, startPoint y: 251, endPoint x: 183, endPoint y: 253, distance: 28.2
click at [183, 253] on div ""data-idbf" : "idbf_e_ud7v94" } } , "fieldOptions" : { "inputType" : "input" } …" at bounding box center [438, 241] width 723 height 330
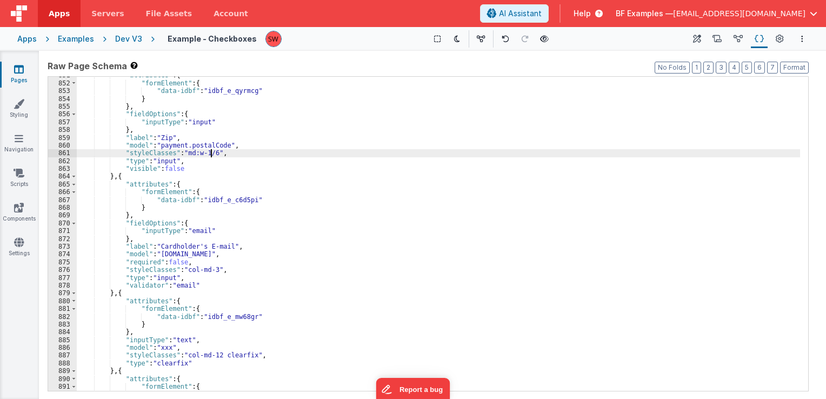
scroll to position [6746, 0]
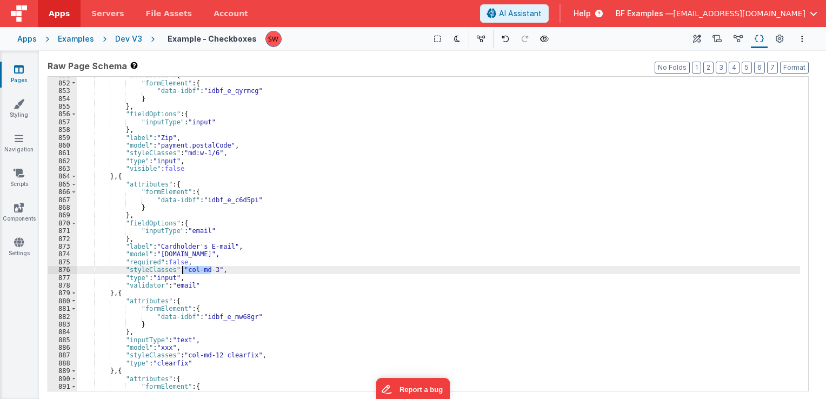
drag, startPoint x: 211, startPoint y: 269, endPoint x: 184, endPoint y: 273, distance: 27.3
click at [184, 273] on div ""attributes" : { "formElement" : { "data-idbf" : "idbf_e_qyrmcg" } } , "fieldOp…" at bounding box center [438, 236] width 723 height 330
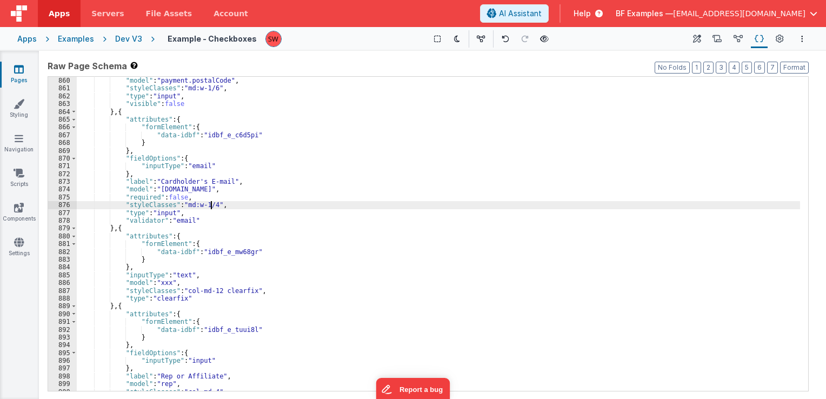
scroll to position [6843, 0]
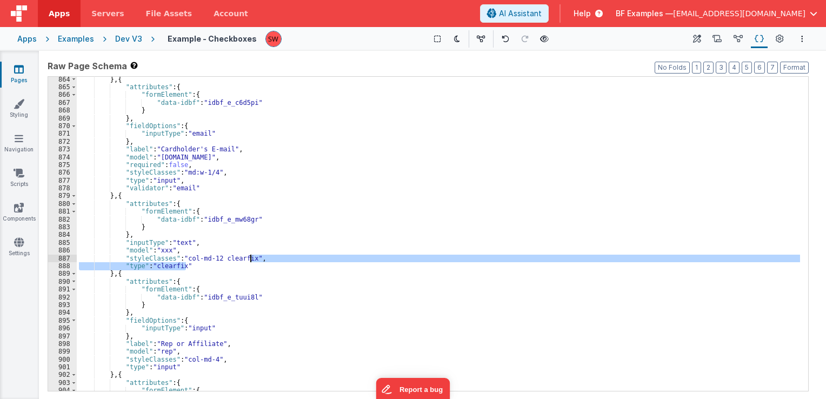
drag, startPoint x: 188, startPoint y: 267, endPoint x: 251, endPoint y: 258, distance: 63.8
click at [251, 258] on div "} , { "attributes" : { "formElement" : { "data-idbf" : "idbf_e_c6d5pi" } } , "f…" at bounding box center [438, 241] width 723 height 330
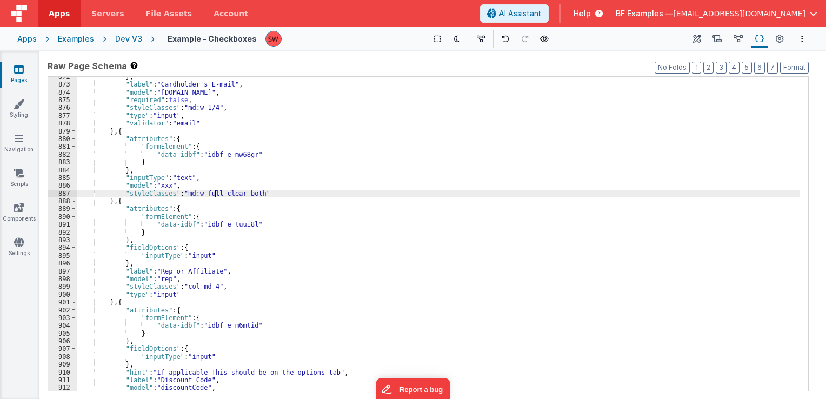
scroll to position [6941, 0]
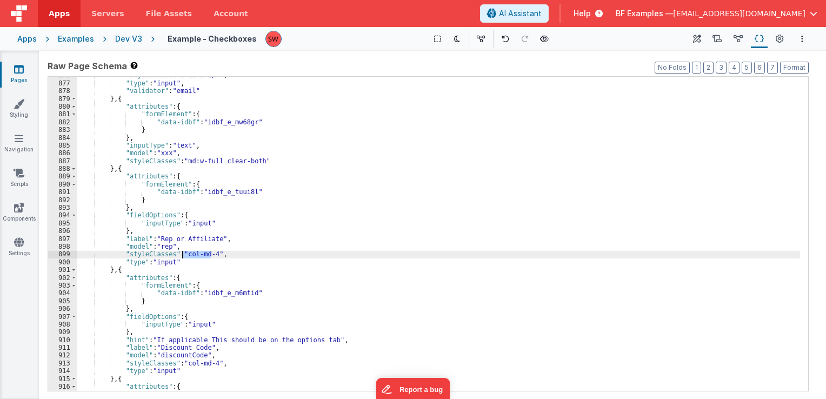
drag, startPoint x: 212, startPoint y: 255, endPoint x: 183, endPoint y: 256, distance: 28.7
click at [183, 256] on div ""styleClasses" : "md:w-1/4" , "type" : "input" , "validator" : "email" } , { "a…" at bounding box center [438, 236] width 723 height 330
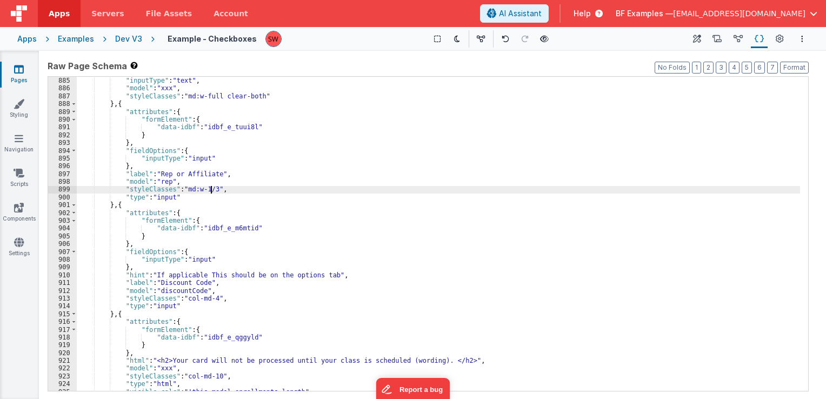
scroll to position [7038, 0]
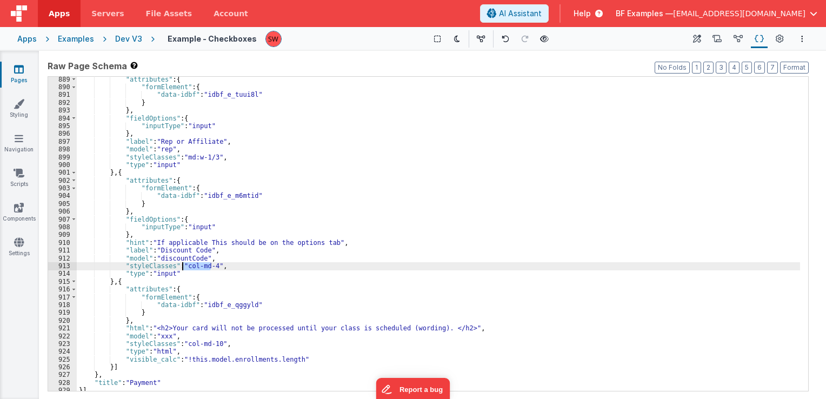
drag, startPoint x: 211, startPoint y: 265, endPoint x: 183, endPoint y: 267, distance: 28.2
click at [183, 267] on div ""attributes" : { "formElement" : { "data-idbf" : "idbf_e_tuui8l" } } , "fieldOp…" at bounding box center [438, 241] width 723 height 330
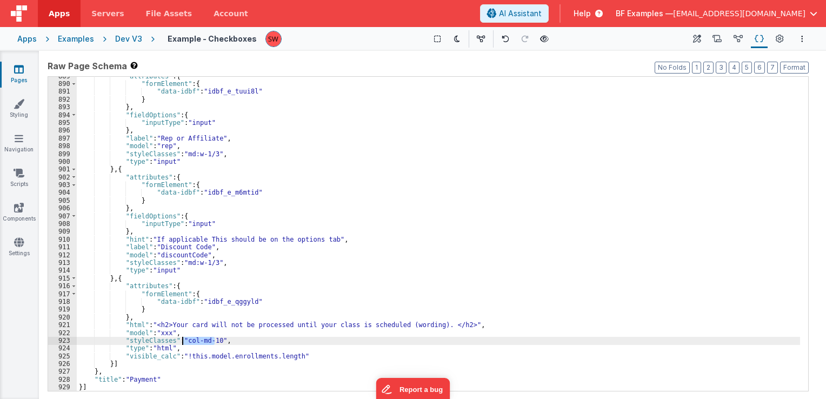
drag, startPoint x: 214, startPoint y: 339, endPoint x: 184, endPoint y: 343, distance: 30.4
click at [184, 343] on div ""attributes" : { "formElement" : { "data-idbf" : "idbf_e_tuui8l" } } , "fieldOp…" at bounding box center [438, 237] width 723 height 330
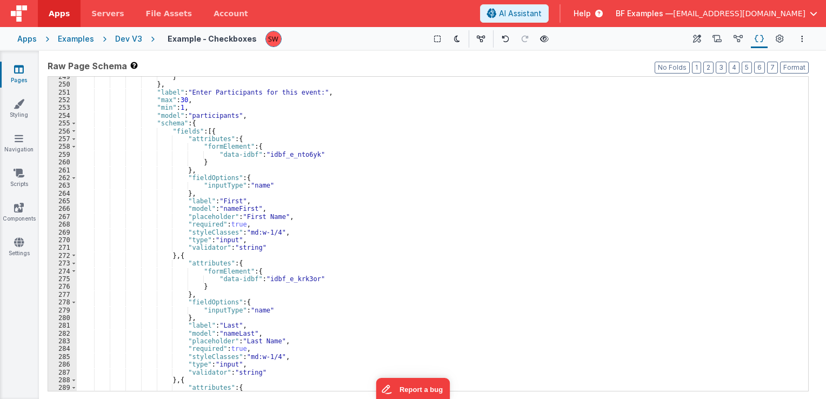
scroll to position [0, 0]
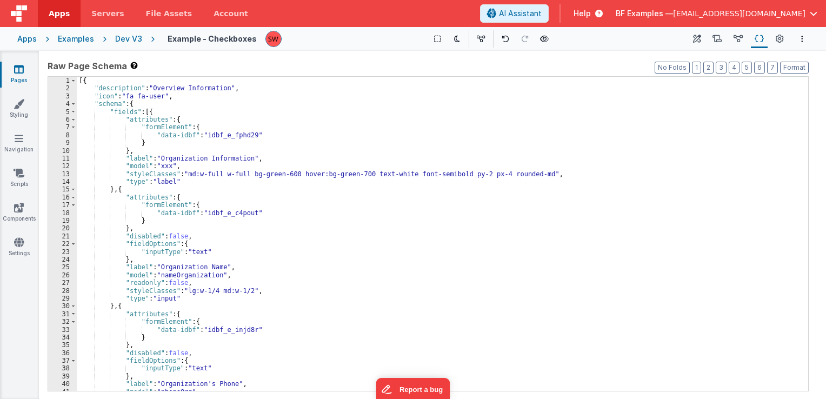
click at [274, 166] on div "[{ "description" : "Overview Information" , "icon" : "fa fa-user" , "schema" : …" at bounding box center [438, 242] width 723 height 330
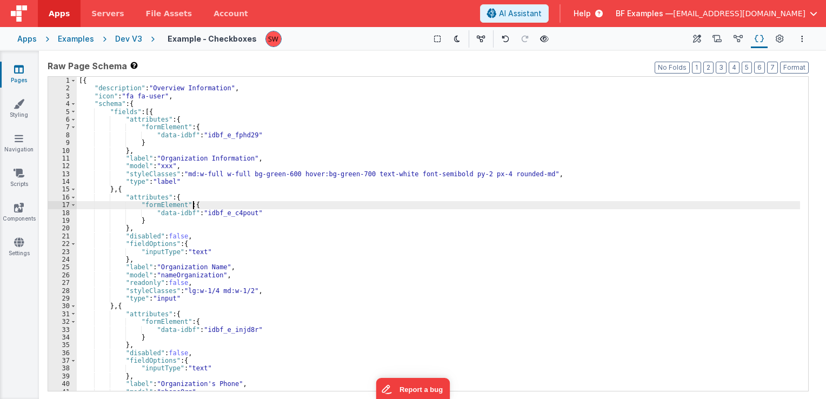
click at [276, 209] on div "[{ "description" : "Overview Information" , "icon" : "fa fa-user" , "schema" : …" at bounding box center [438, 242] width 723 height 330
click at [281, 243] on div "[{ "description" : "Overview Information" , "icon" : "fa fa-user" , "schema" : …" at bounding box center [438, 242] width 723 height 330
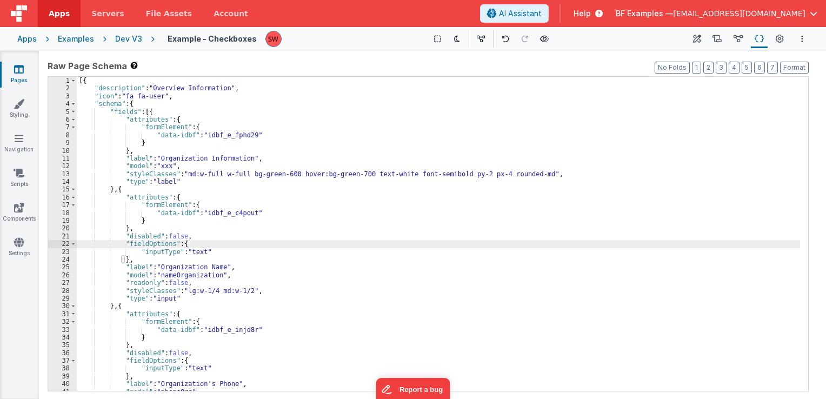
click at [212, 206] on div "[{ "description" : "Overview Information" , "icon" : "fa fa-user" , "schema" : …" at bounding box center [438, 242] width 723 height 330
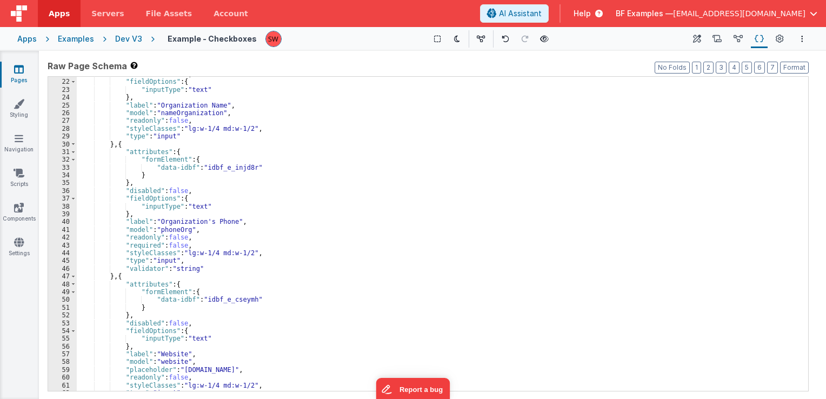
click at [212, 206] on div ""disabled" : false , "fieldOptions" : { "inputType" : "text" } , "label" : "Org…" at bounding box center [438, 235] width 723 height 330
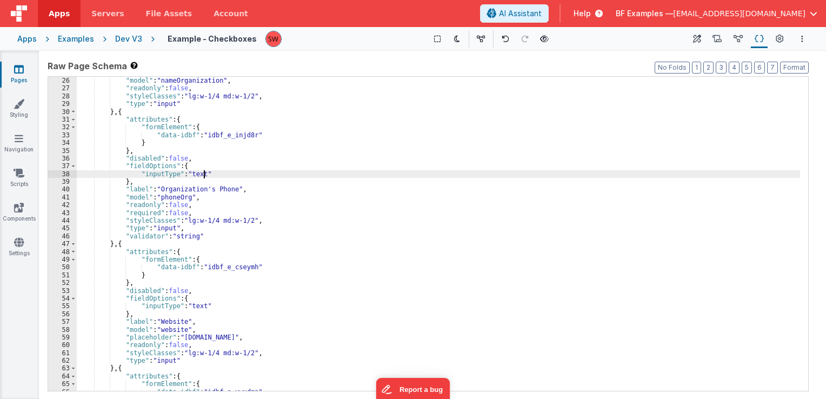
scroll to position [195, 0]
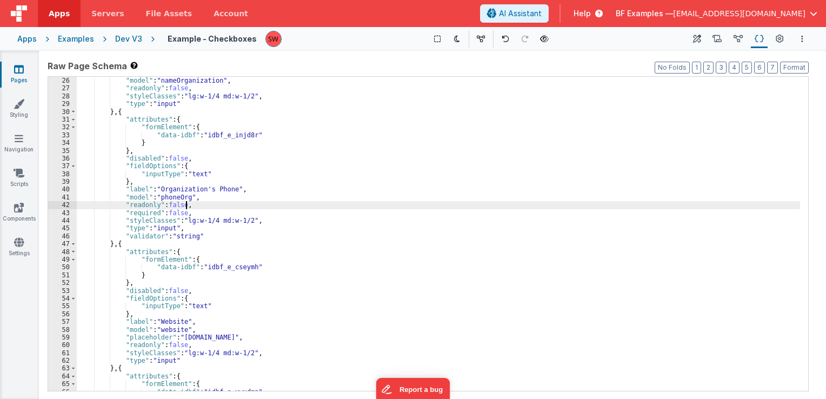
click at [212, 206] on div ""label" : "Organization Name" , "model" : "nameOrganization" , "readonly" : fal…" at bounding box center [438, 234] width 723 height 330
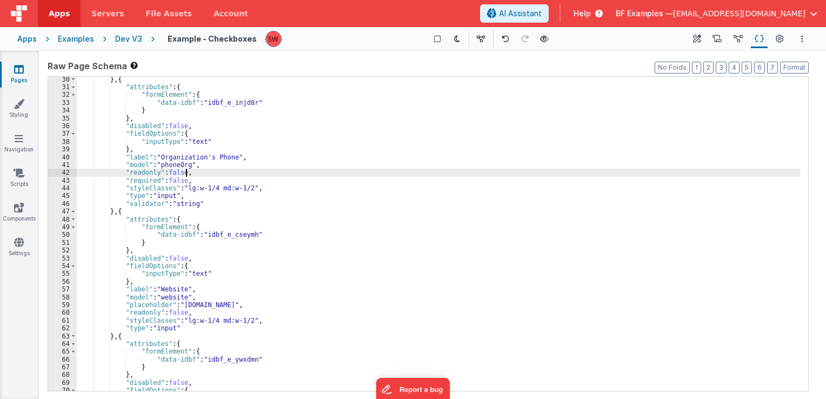
click at [212, 206] on div "} , { "attributes" : { "formElement" : { "data-idbf" : "idbf_e_injd8r" } } , "d…" at bounding box center [438, 241] width 723 height 330
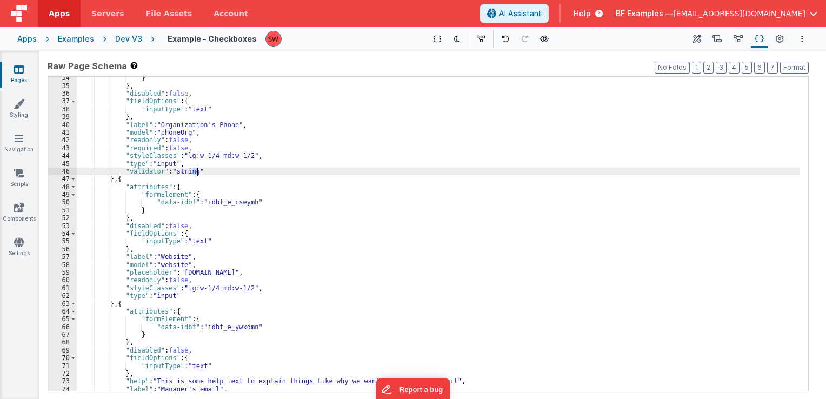
click at [212, 206] on div "} } , "disabled" : false , "fieldOptions" : { "inputType" : "text" } , "label" …" at bounding box center [438, 239] width 723 height 330
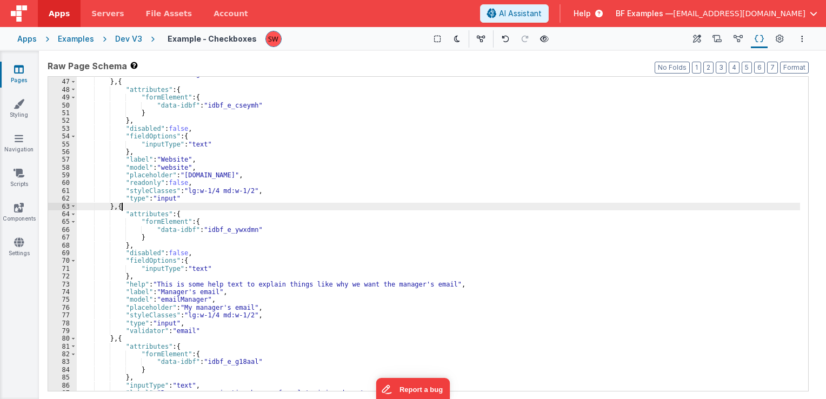
click at [212, 206] on div ""validator" : "string" } , { "attributes" : { "formElement" : { "data-idbf" : "…" at bounding box center [438, 235] width 723 height 330
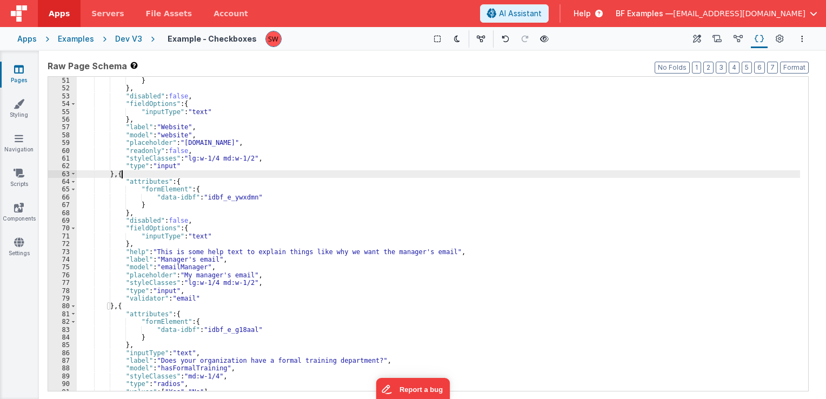
scroll to position [422, 0]
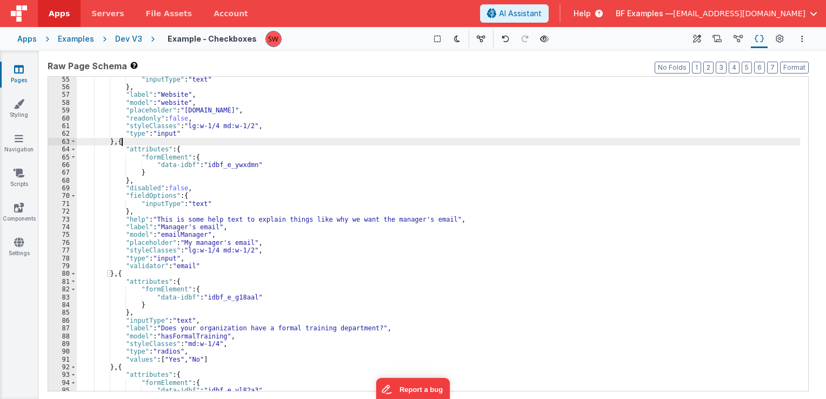
click at [212, 206] on div ""inputType" : "text" } , "label" : "Website" , "model" : "website" , "placehold…" at bounding box center [438, 241] width 723 height 330
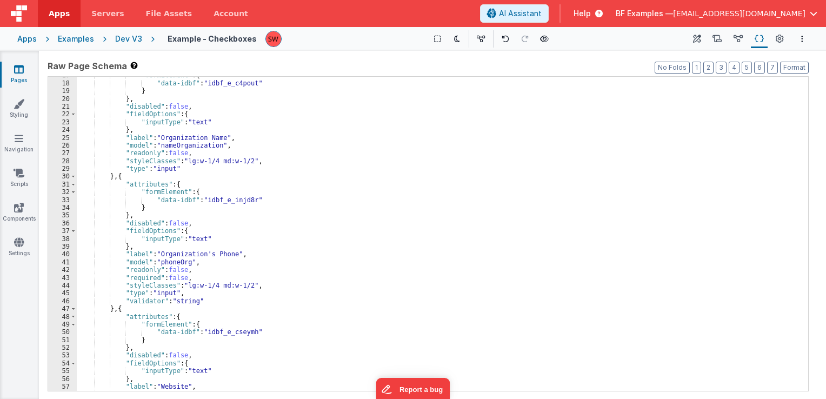
scroll to position [0, 0]
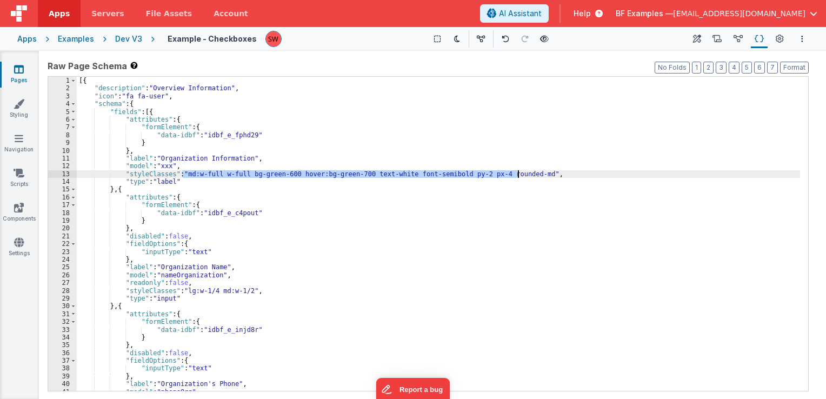
drag, startPoint x: 182, startPoint y: 174, endPoint x: 519, endPoint y: 176, distance: 337.3
click at [519, 176] on div "[{ "description" : "Overview Information" , "icon" : "fa fa-user" , "schema" : …" at bounding box center [438, 242] width 723 height 330
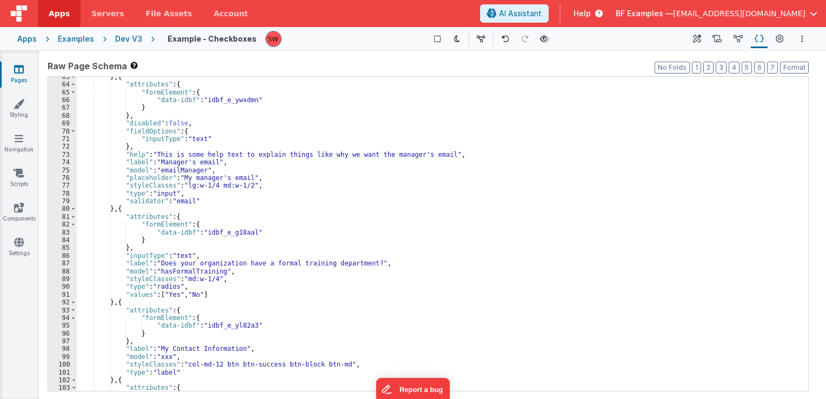
scroll to position [519, 0]
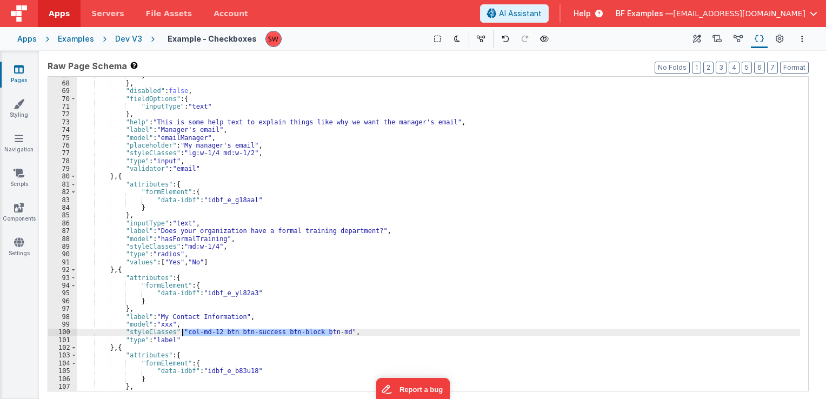
drag, startPoint x: 331, startPoint y: 331, endPoint x: 184, endPoint y: 335, distance: 147.6
click at [184, 335] on div "} } , "disabled" : false , "fieldOptions" : { "inputType" : "text" } , "help" :…" at bounding box center [438, 236] width 723 height 330
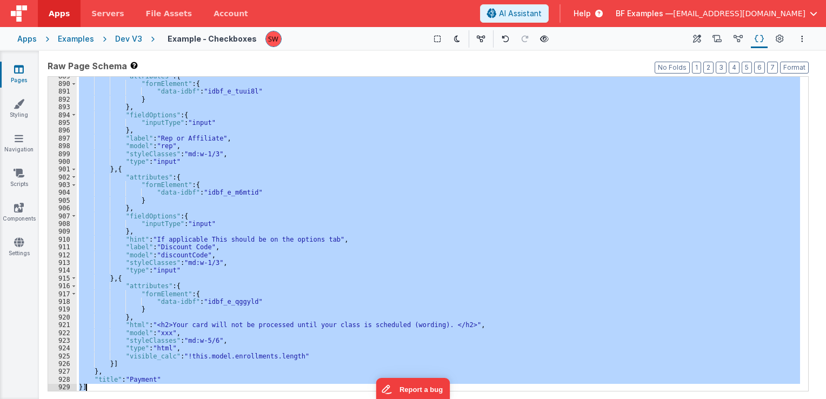
scroll to position [7041, 0]
drag, startPoint x: 78, startPoint y: 82, endPoint x: 92, endPoint y: 386, distance: 304.6
click at [92, 386] on div ""attributes" : { "formElement" : { "data-idbf" : "idbf_e_tuui8l" } } , "fieldOp…" at bounding box center [438, 237] width 723 height 330
click at [131, 40] on div "Dev V3" at bounding box center [128, 39] width 27 height 11
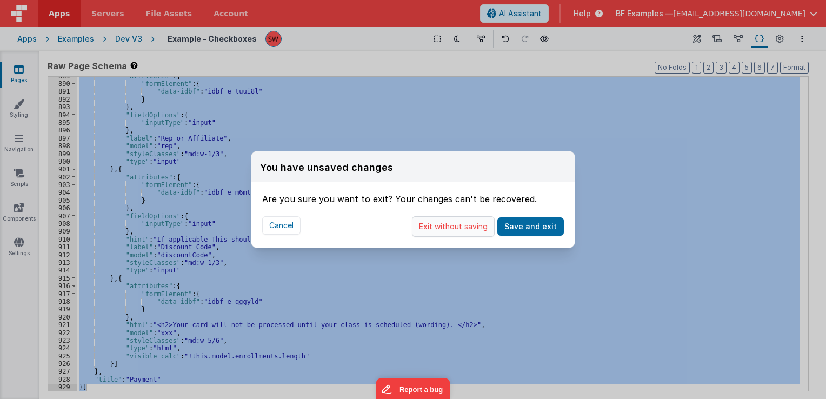
click at [455, 229] on button "Exit without saving" at bounding box center [453, 226] width 83 height 21
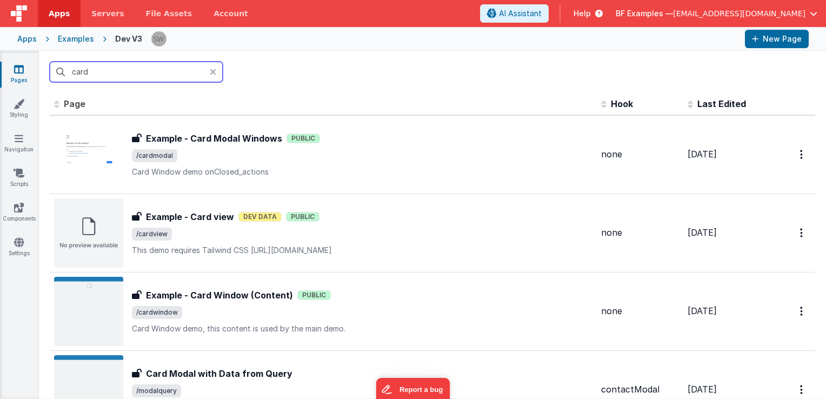
type input "card"
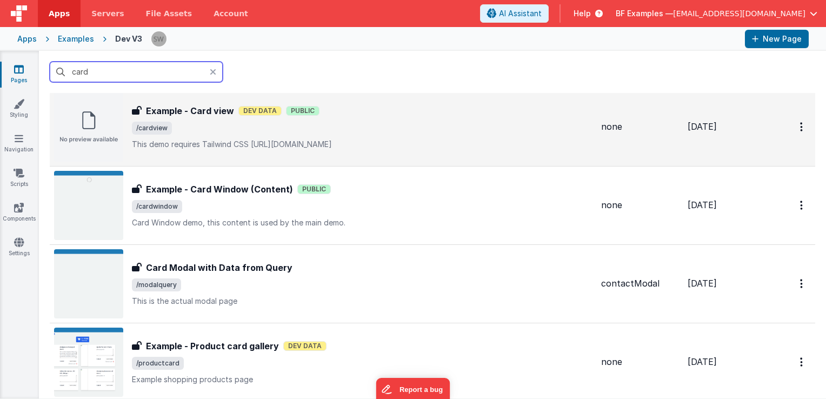
scroll to position [108, 0]
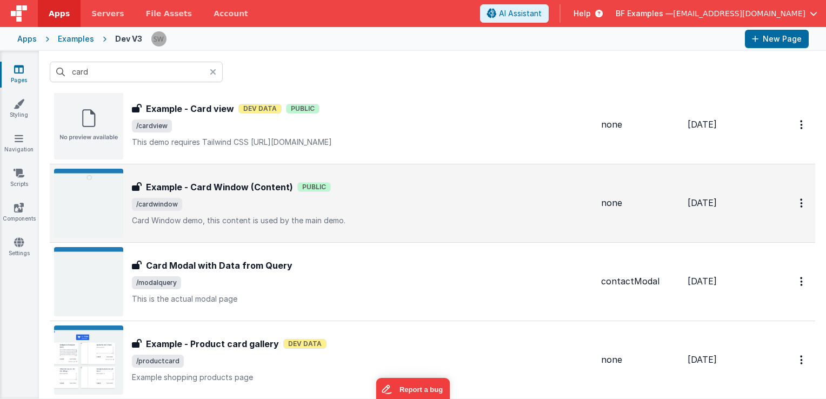
click at [435, 193] on div "Example - Card Window (Content) Example - Card Window (Content) Public /cardwin…" at bounding box center [362, 203] width 461 height 45
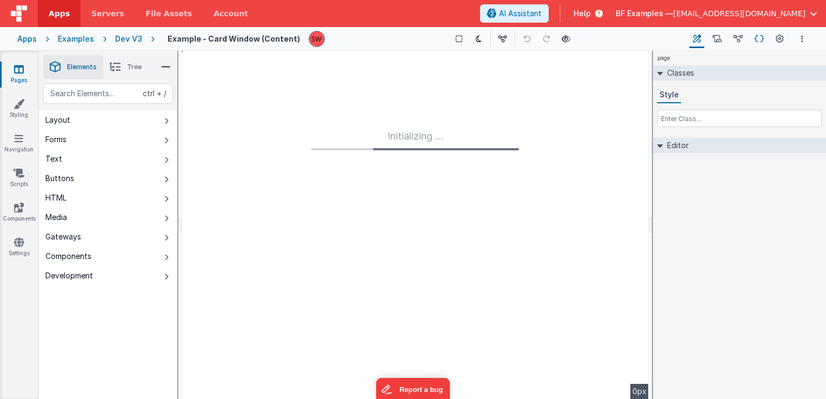
click at [760, 42] on icon at bounding box center [759, 39] width 9 height 11
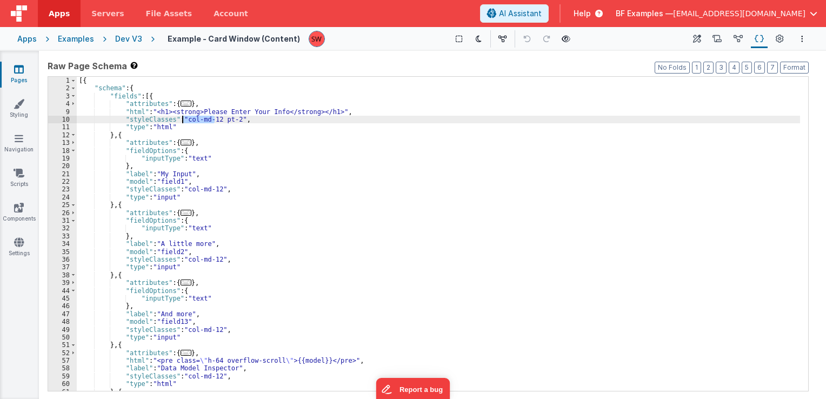
drag, startPoint x: 214, startPoint y: 122, endPoint x: 184, endPoint y: 122, distance: 30.3
click at [184, 122] on div "[{ "schema" : { "fields" : [{ "attributes" : { ... } , "html" : "<h1><strong>Pl…" at bounding box center [438, 242] width 723 height 330
drag, startPoint x: 184, startPoint y: 122, endPoint x: 214, endPoint y: 122, distance: 30.3
click at [214, 122] on div "[{ "schema" : { "fields" : [{ "attributes" : { ... } , "html" : "<h1><strong>Pl…" at bounding box center [438, 242] width 723 height 330
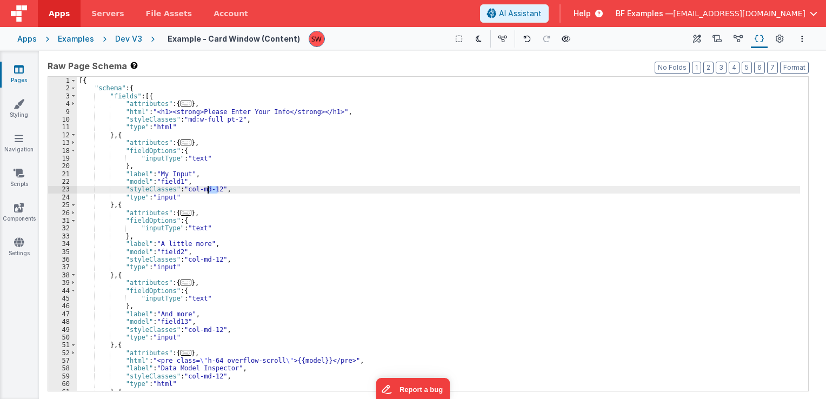
drag, startPoint x: 216, startPoint y: 188, endPoint x: 205, endPoint y: 189, distance: 10.9
click at [205, 189] on div "[{ "schema" : { "fields" : [{ "attributes" : { ... } , "html" : "<h1><strong>Pl…" at bounding box center [438, 242] width 723 height 330
click at [205, 189] on div "[{ "schema" : { "fields" : [{ "attributes" : { ... } , "html" : "<h1><strong>Pl…" at bounding box center [438, 234] width 723 height 314
drag, startPoint x: 182, startPoint y: 189, endPoint x: 215, endPoint y: 191, distance: 32.5
click at [215, 191] on div "[{ "schema" : { "fields" : [{ "attributes" : { ... } , "html" : "<h1><strong>Pl…" at bounding box center [438, 242] width 723 height 330
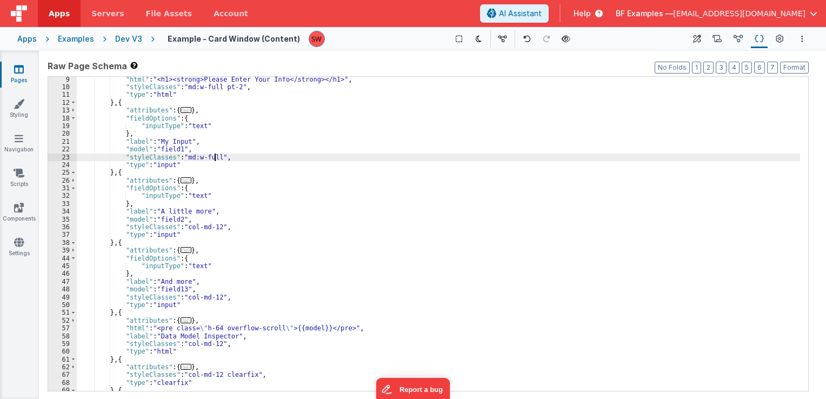
scroll to position [32, 0]
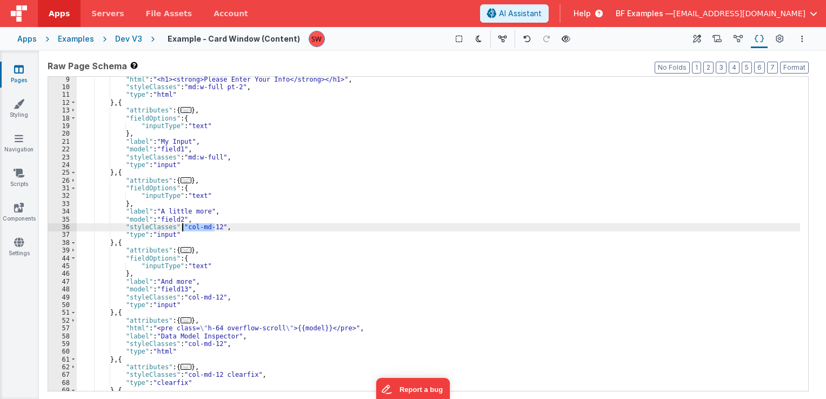
drag, startPoint x: 213, startPoint y: 226, endPoint x: 184, endPoint y: 228, distance: 29.2
click at [184, 228] on div ""html" : "<h1><strong>Please Enter Your Info</strong></h1>" , "styleClasses" : …" at bounding box center [438, 241] width 723 height 330
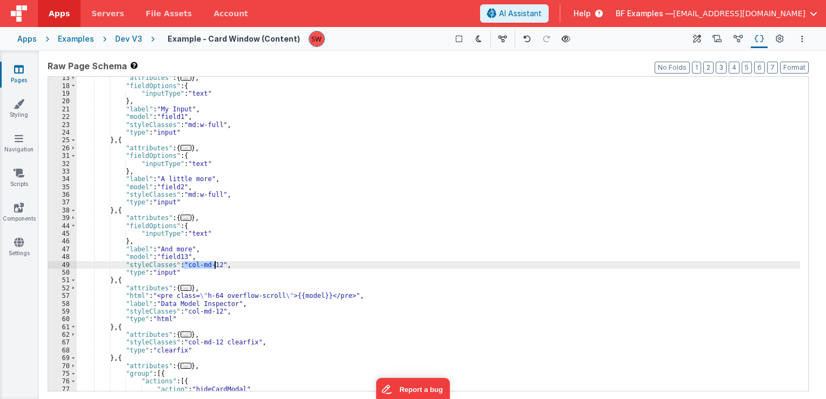
drag, startPoint x: 183, startPoint y: 265, endPoint x: 214, endPoint y: 267, distance: 31.4
click at [214, 267] on div ""attributes" : { ... } , "fieldOptions" : { "inputType" : "text" } , "label" : …" at bounding box center [438, 239] width 723 height 330
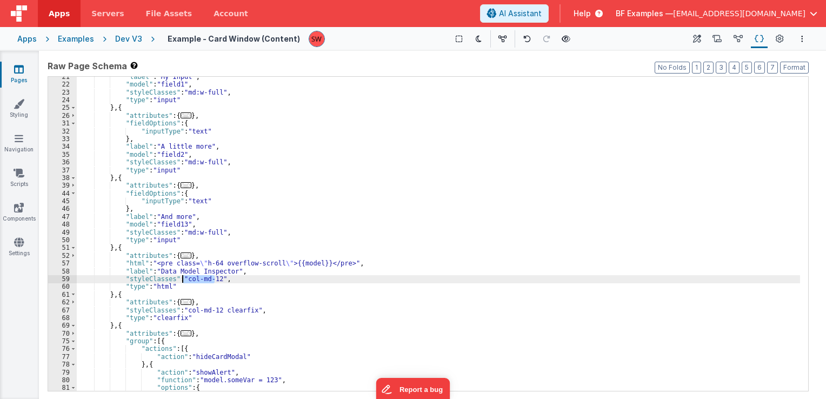
drag, startPoint x: 214, startPoint y: 278, endPoint x: 184, endPoint y: 279, distance: 30.3
click at [184, 279] on div ""label" : "My Input" , "model" : "field1" , "styleClasses" : "md:w-full" , "typ…" at bounding box center [438, 238] width 723 height 330
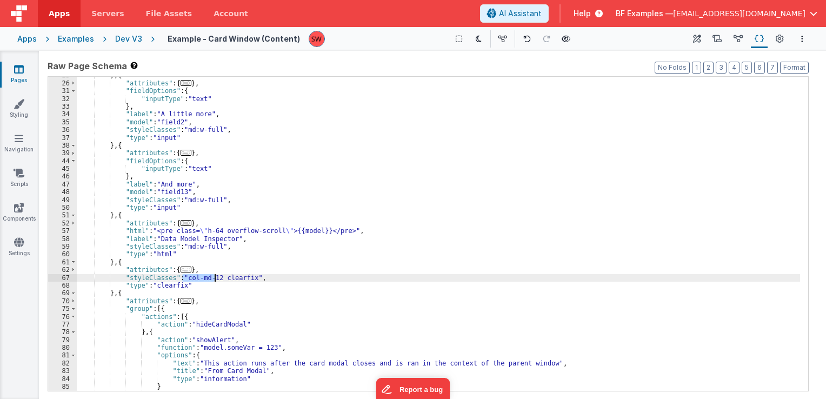
drag, startPoint x: 182, startPoint y: 279, endPoint x: 214, endPoint y: 279, distance: 31.4
click at [214, 279] on div "} , { "attributes" : { ... } , "fieldOptions" : { "inputType" : "text" } , "lab…" at bounding box center [438, 236] width 723 height 330
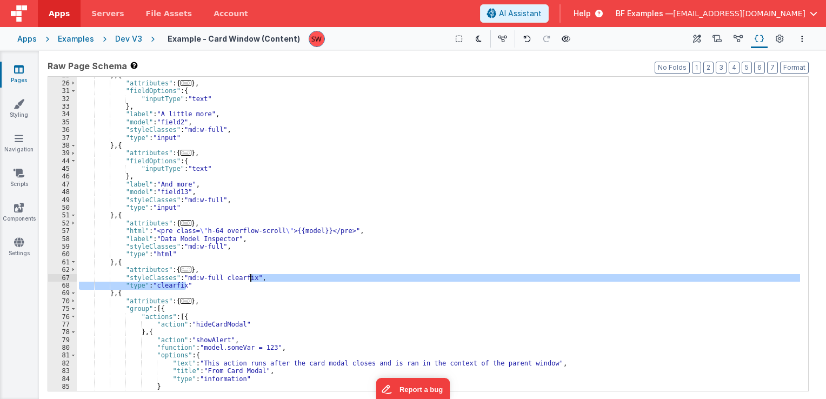
drag, startPoint x: 213, startPoint y: 286, endPoint x: 251, endPoint y: 278, distance: 39.2
click at [251, 278] on div "} , { "attributes" : { ... } , "fieldOptions" : { "inputType" : "text" } , "lab…" at bounding box center [438, 236] width 723 height 330
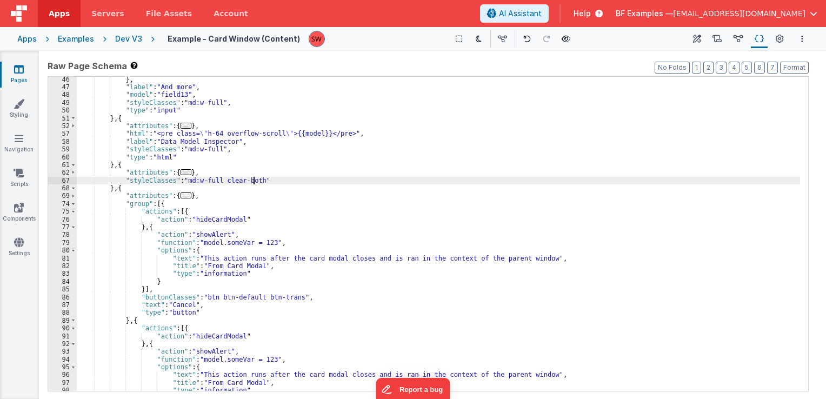
scroll to position [259, 0]
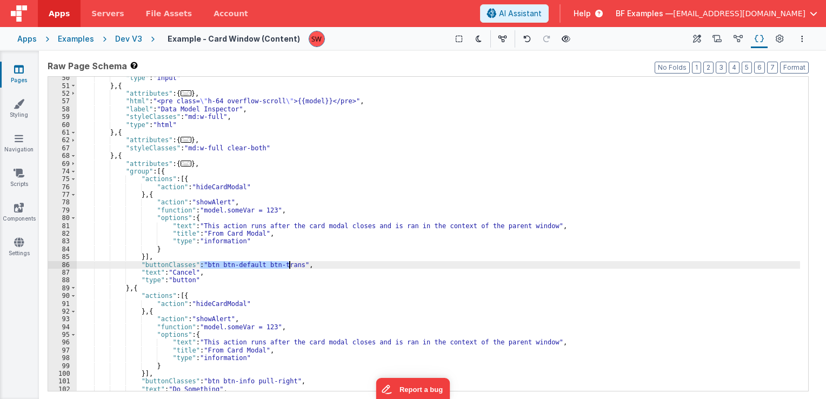
drag, startPoint x: 201, startPoint y: 265, endPoint x: 288, endPoint y: 266, distance: 87.6
click at [288, 266] on div ""type" : "input" } , { "attributes" : { ... } , "html" : "<pre class= \" h-64 o…" at bounding box center [438, 239] width 723 height 330
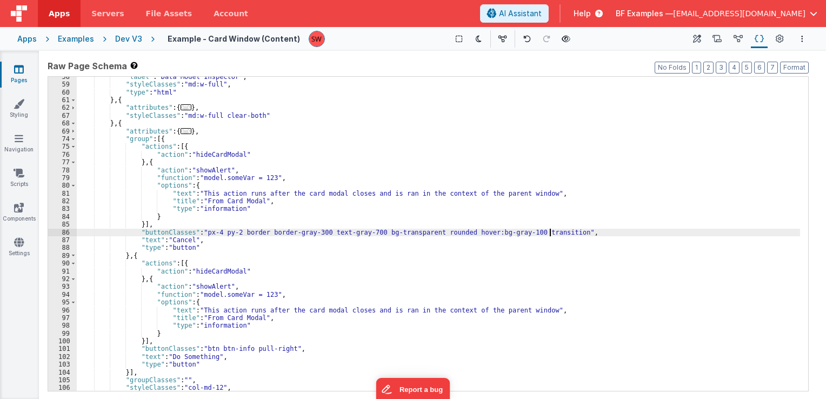
scroll to position [292, 0]
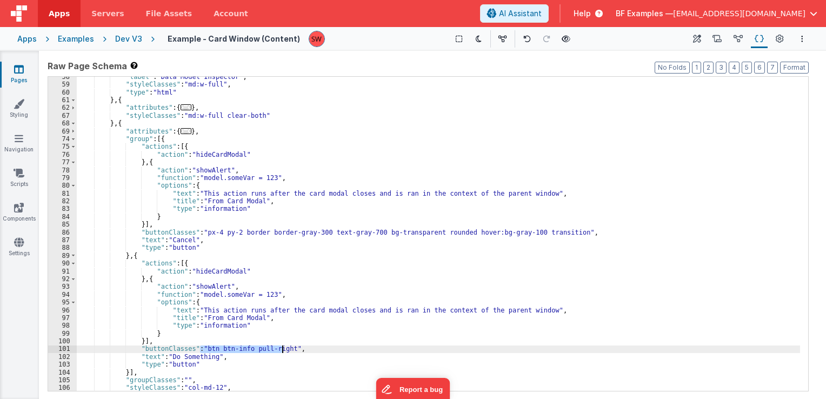
drag, startPoint x: 199, startPoint y: 350, endPoint x: 281, endPoint y: 349, distance: 82.2
click at [281, 349] on div ""label" : "Data Model Inspector" , "styleClasses" : "md:w-full" , "type" : "htm…" at bounding box center [438, 238] width 723 height 330
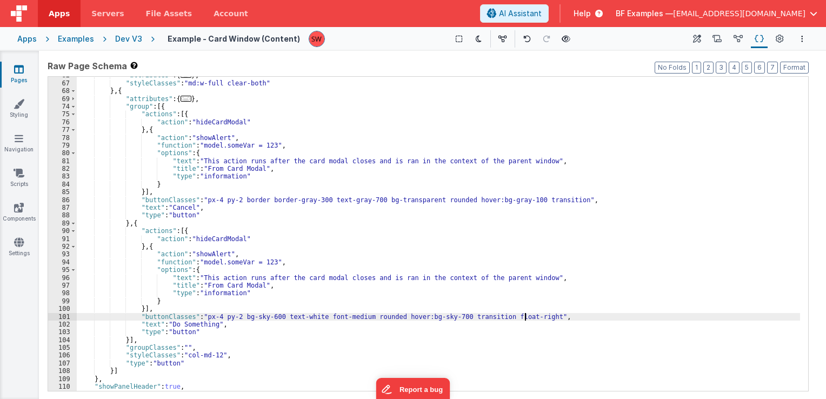
scroll to position [339, 0]
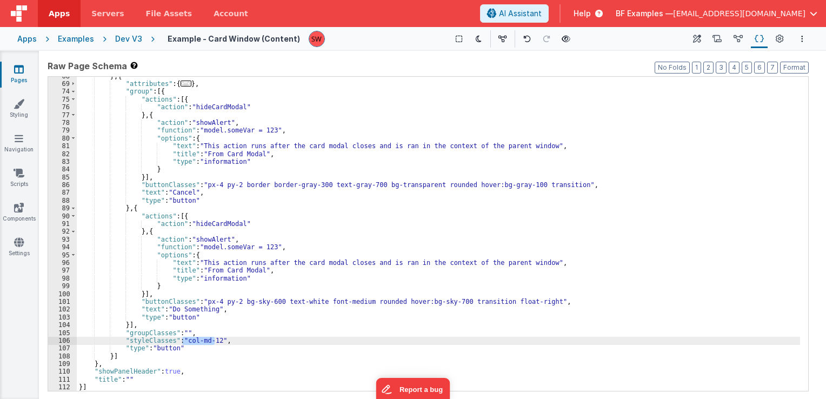
drag, startPoint x: 214, startPoint y: 341, endPoint x: 182, endPoint y: 341, distance: 31.9
click at [182, 341] on div "} , { "attributes" : { ... } , "group" : [{ "actions" : [{ "action" : "hideCard…" at bounding box center [438, 237] width 723 height 330
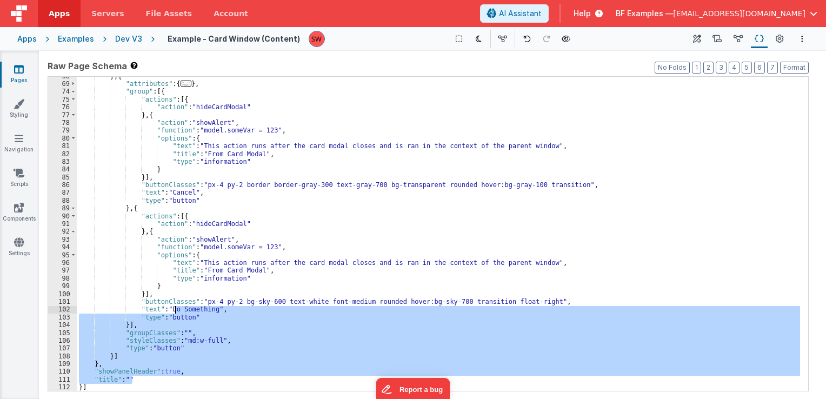
drag, startPoint x: 209, startPoint y: 380, endPoint x: 176, endPoint y: 312, distance: 75.4
click at [176, 312] on div "} , { "attributes" : { ... } , "group" : [{ "actions" : [{ "action" : "hideCard…" at bounding box center [438, 237] width 723 height 330
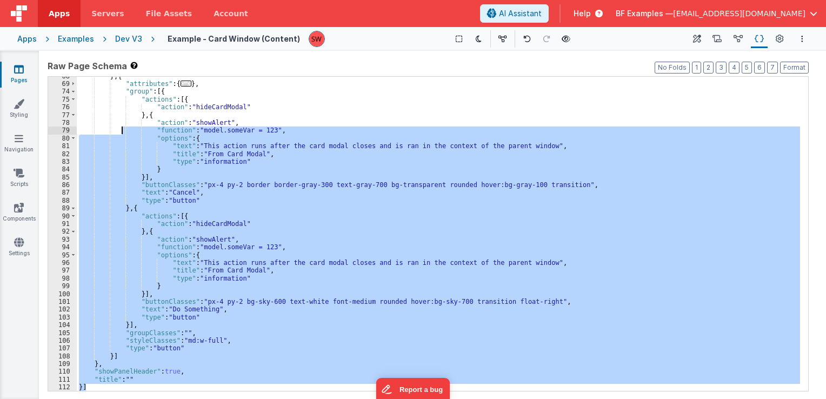
scroll to position [0, 0]
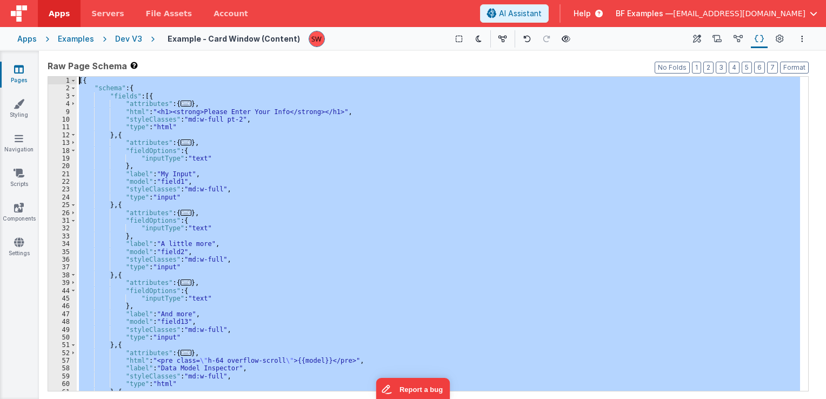
drag, startPoint x: 150, startPoint y: 389, endPoint x: 63, endPoint y: -31, distance: 429.5
click at [63, 0] on html "Apps Servers File Assets Account Some FUTURE Slot AI Assistant Help BF Examples…" at bounding box center [413, 199] width 826 height 399
click at [278, 238] on div "[{ "schema" : { "fields" : [{ "attributes" : { ... } , "html" : "<h1><strong>Pl…" at bounding box center [438, 234] width 723 height 314
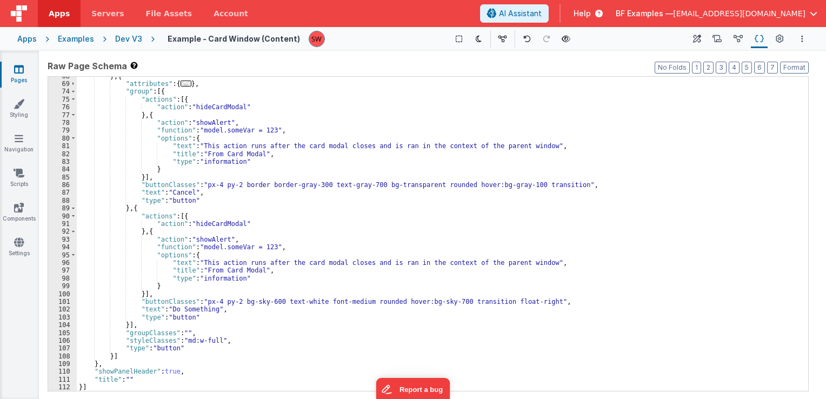
scroll to position [339, 0]
click at [121, 38] on div "Dev V3" at bounding box center [128, 39] width 27 height 11
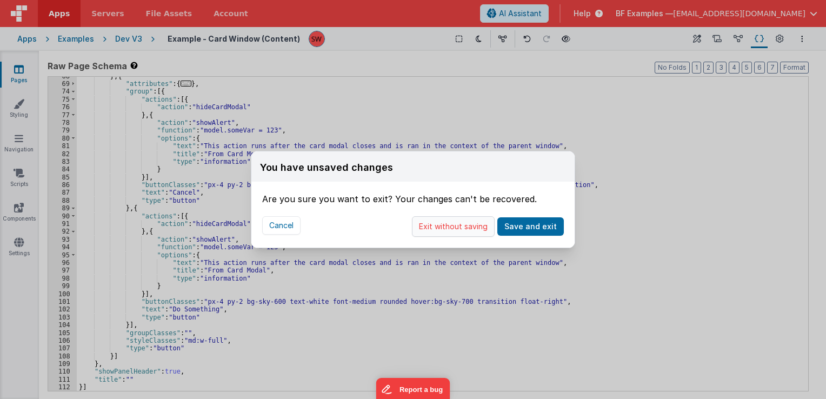
click at [443, 230] on button "Exit without saving" at bounding box center [453, 226] width 83 height 21
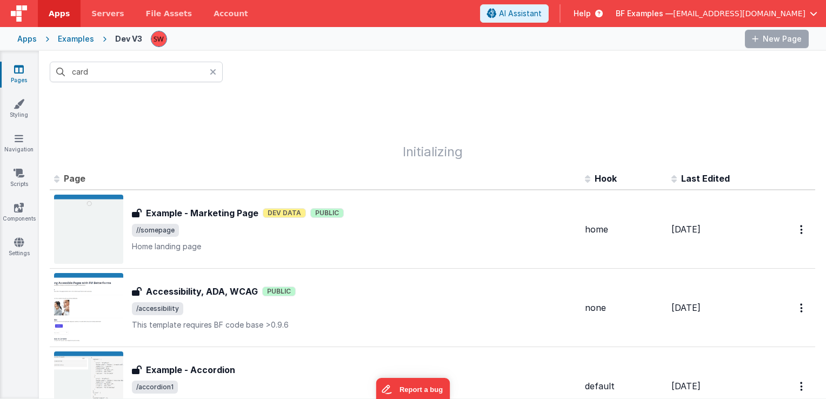
click at [136, 69] on div "You have unsaved changes Are you sure you want to exit? Your changes can't be r…" at bounding box center [413, 199] width 826 height 399
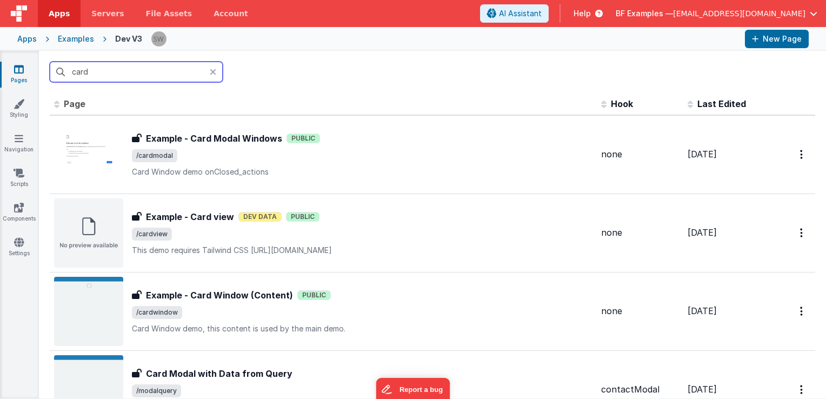
click at [136, 69] on input "card" at bounding box center [136, 72] width 173 height 21
click at [104, 75] on input "card" at bounding box center [136, 72] width 173 height 21
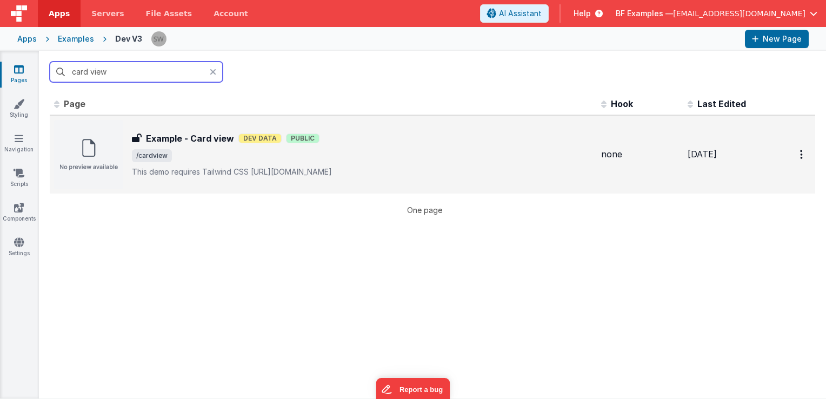
type input "card view"
click at [420, 144] on div "Example - Card view Dev Data Public" at bounding box center [362, 138] width 461 height 13
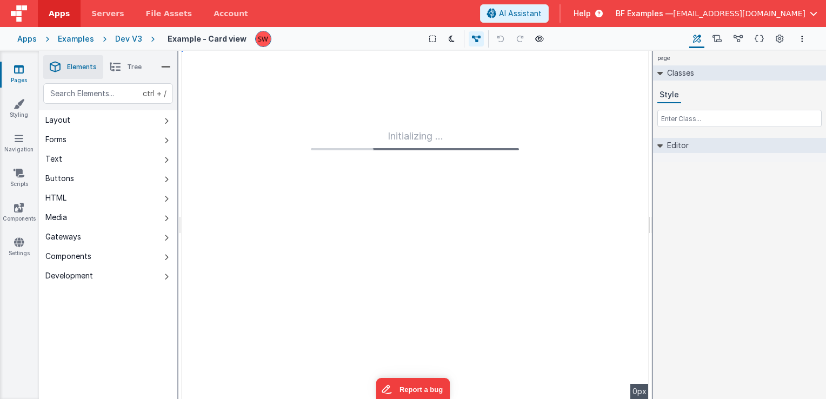
click at [748, 39] on div "Data Model Data Model" at bounding box center [738, 39] width 21 height 18
click at [758, 38] on icon at bounding box center [759, 39] width 9 height 11
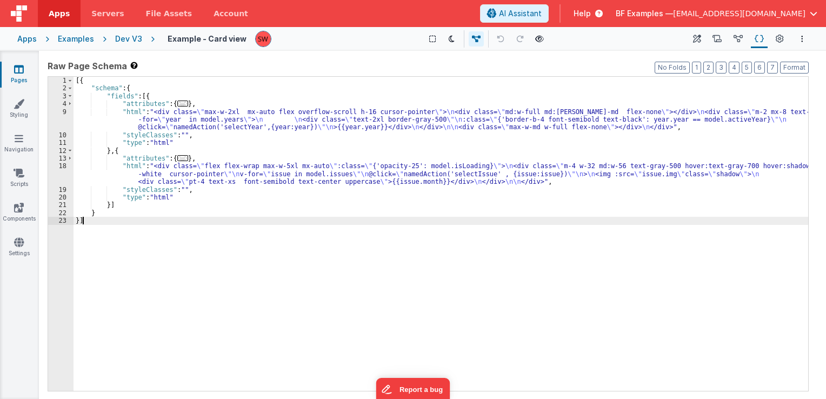
click at [138, 222] on div "[{ "schema" : { "fields" : [{ "attributes" : { ... } , "html" : "<div class= \"…" at bounding box center [441, 242] width 735 height 330
click at [136, 208] on div "[{ "schema" : { "fields" : [{ "attributes" : { ... } , "html" : "<div class= \"…" at bounding box center [441, 242] width 735 height 330
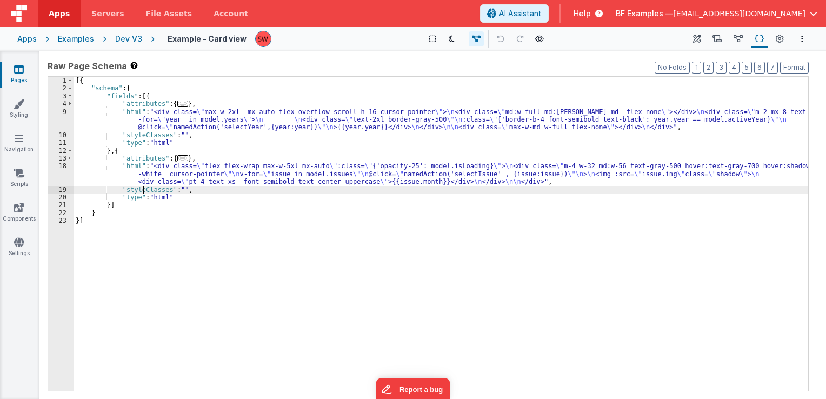
click at [143, 191] on div "[{ "schema" : { "fields" : [{ "attributes" : { ... } , "html" : "<div class= \"…" at bounding box center [441, 242] width 735 height 330
click at [149, 179] on div "[{ "schema" : { "fields" : [{ "attributes" : { ... } , "html" : "<div class= \"…" at bounding box center [441, 242] width 735 height 330
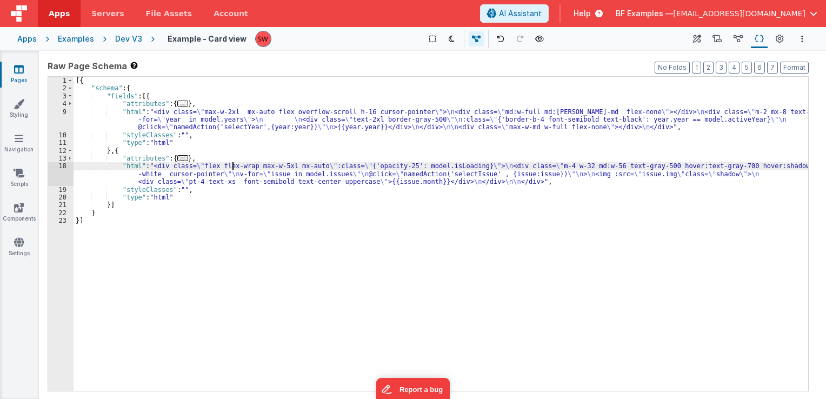
click at [232, 169] on div "[{ "schema" : { "fields" : [{ "attributes" : { ... } , "html" : "<div class= \"…" at bounding box center [441, 242] width 735 height 330
click at [510, 165] on div "[{ "schema" : { "fields" : [{ "attributes" : { ... } , "html" : "<div class= \"…" at bounding box center [441, 242] width 735 height 330
click at [569, 165] on div "[{ "schema" : { "fields" : [{ "attributes" : { ... } , "html" : "<div class= \"…" at bounding box center [441, 242] width 735 height 330
click at [591, 164] on div "[{ "schema" : { "fields" : [{ "attributes" : { ... } , "html" : "<div class= \"…" at bounding box center [441, 242] width 735 height 330
click at [361, 122] on div "[{ "schema" : { "fields" : [{ "attributes" : { ... } , "html" : "<div class= \"…" at bounding box center [441, 242] width 735 height 330
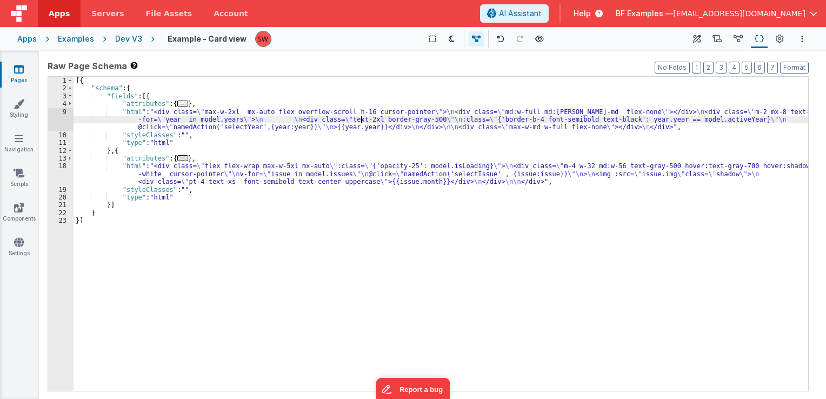
click at [305, 113] on div "[{ "schema" : { "fields" : [{ "attributes" : { ... } , "html" : "<div class= \"…" at bounding box center [441, 242] width 735 height 330
click at [122, 36] on div "Dev V3" at bounding box center [128, 39] width 27 height 11
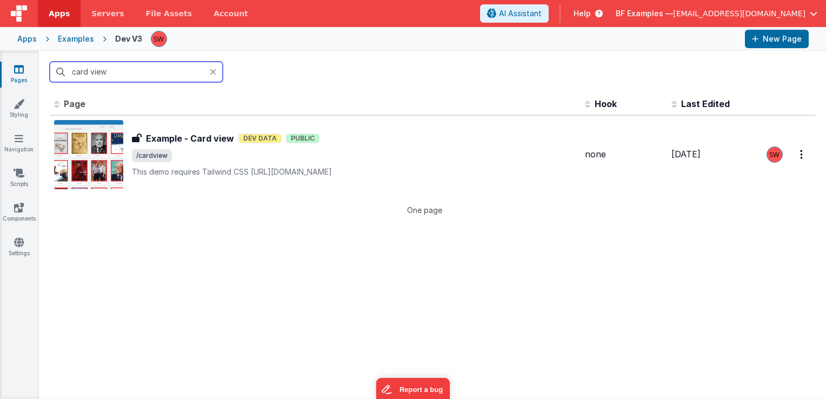
click at [155, 70] on input "card view" at bounding box center [136, 72] width 173 height 21
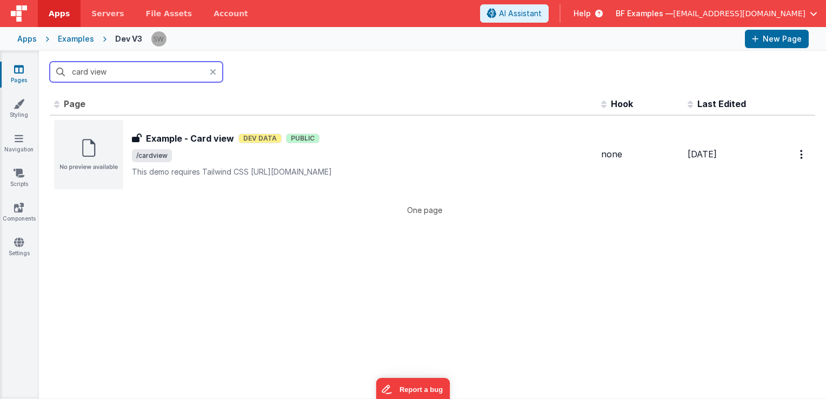
click at [150, 74] on input "card view" at bounding box center [136, 72] width 173 height 21
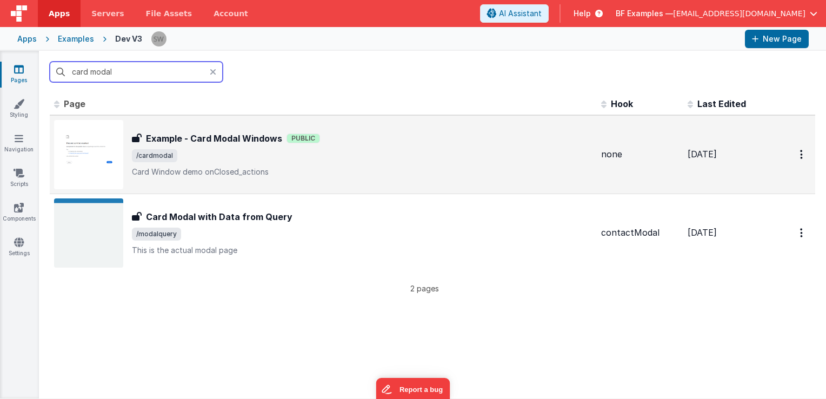
type input "card modal"
click at [411, 162] on div "Example - Card Modal Windows Example - Card Modal Windows Public /cardmodal Car…" at bounding box center [362, 154] width 461 height 45
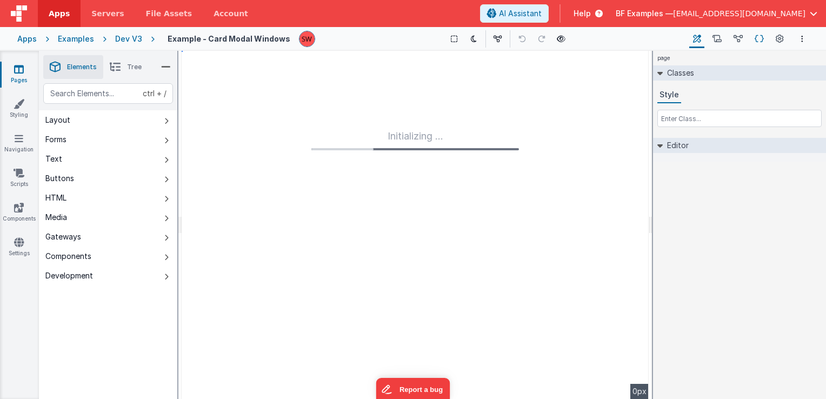
click at [756, 39] on icon at bounding box center [759, 39] width 9 height 11
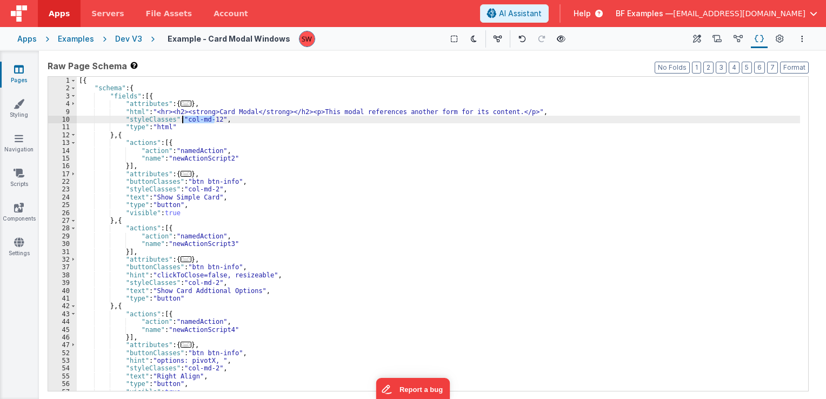
drag, startPoint x: 214, startPoint y: 118, endPoint x: 184, endPoint y: 121, distance: 30.4
click at [184, 121] on div "[{ "schema" : { "fields" : [{ "attributes" : { ... } , "html" : "<hr><h2><stron…" at bounding box center [438, 242] width 723 height 330
drag, startPoint x: 184, startPoint y: 121, endPoint x: 213, endPoint y: 122, distance: 29.2
click at [213, 122] on div "[{ "schema" : { "fields" : [{ "attributes" : { ... } , "html" : "<hr><h2><stron…" at bounding box center [438, 242] width 723 height 330
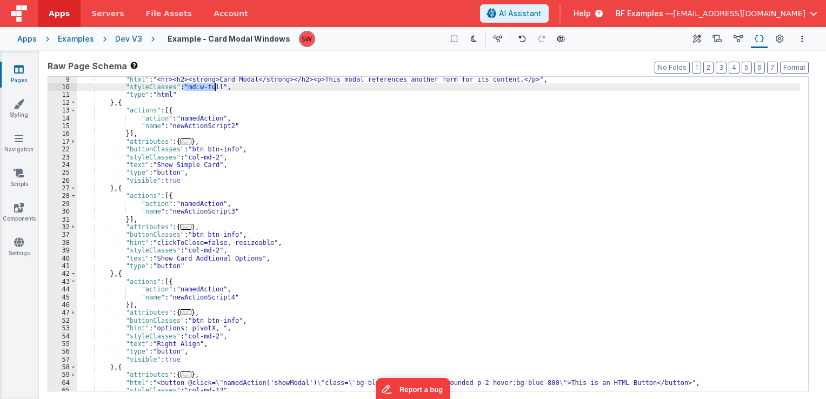
scroll to position [32, 0]
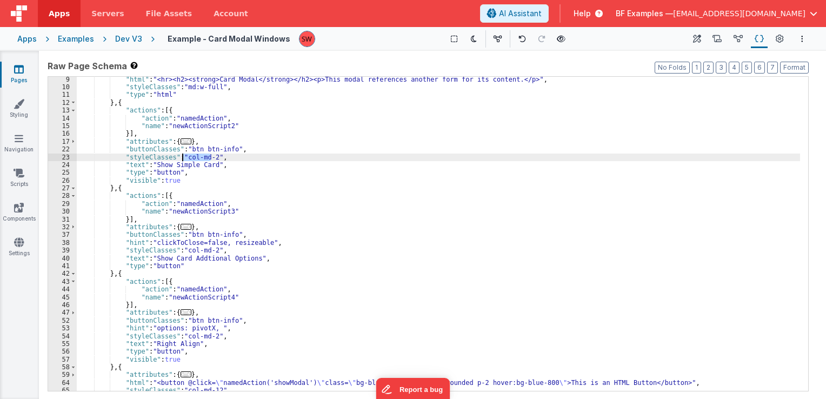
drag, startPoint x: 210, startPoint y: 158, endPoint x: 184, endPoint y: 157, distance: 26.0
click at [184, 157] on div ""html" : "<hr><h2><strong>Card Modal</strong></h2><p>This modal references anot…" at bounding box center [438, 241] width 723 height 330
paste textarea
drag, startPoint x: 182, startPoint y: 159, endPoint x: 210, endPoint y: 158, distance: 28.1
click at [210, 158] on div ""html" : "<hr><h2><strong>Card Modal</strong></h2><p>This modal references anot…" at bounding box center [438, 241] width 723 height 330
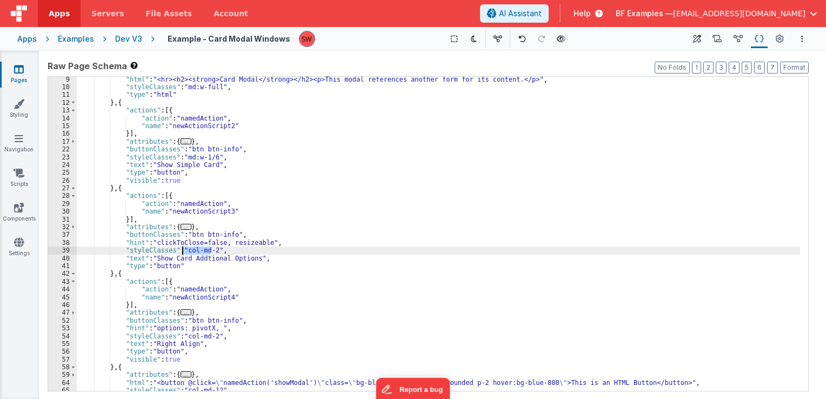
drag, startPoint x: 211, startPoint y: 249, endPoint x: 183, endPoint y: 250, distance: 28.1
click at [183, 250] on div ""html" : "<hr><h2><strong>Card Modal</strong></h2><p>This modal references anot…" at bounding box center [438, 241] width 723 height 330
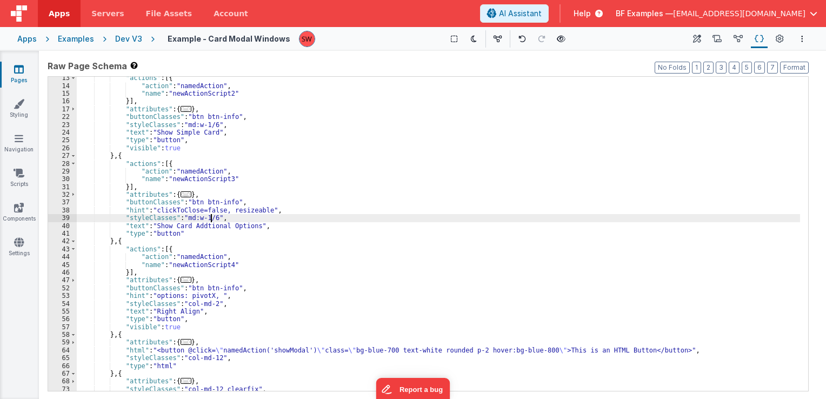
scroll to position [97, 0]
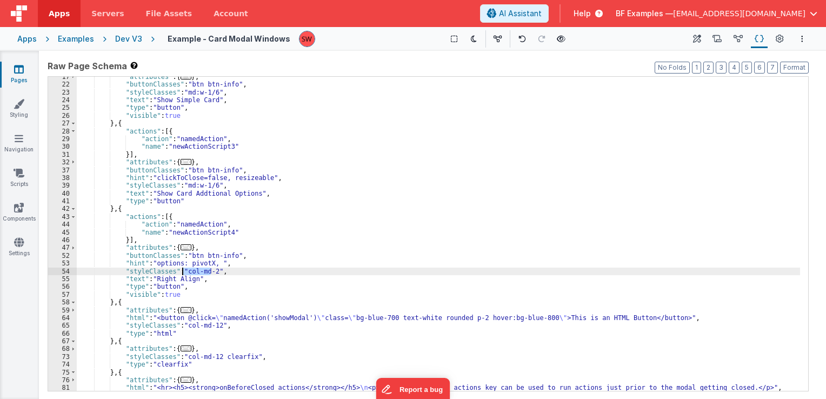
drag, startPoint x: 210, startPoint y: 271, endPoint x: 183, endPoint y: 271, distance: 26.5
click at [183, 271] on div ""attributes" : { ... } , "buttonClasses" : "btn btn-info" , "styleClasses" : "m…" at bounding box center [438, 238] width 723 height 330
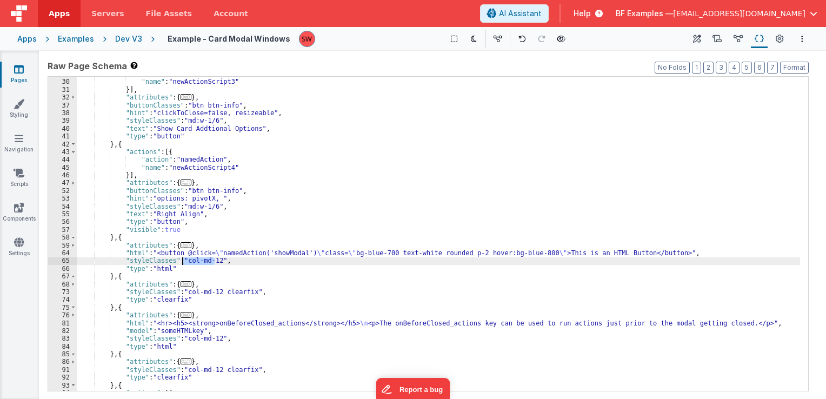
drag, startPoint x: 213, startPoint y: 261, endPoint x: 183, endPoint y: 261, distance: 29.7
click at [183, 261] on div ""action" : "namedAction" , "name" : "newActionScript3" }] , "attributes" : { ..…" at bounding box center [438, 235] width 723 height 330
paste textarea
drag, startPoint x: 183, startPoint y: 261, endPoint x: 213, endPoint y: 263, distance: 29.8
click at [213, 263] on div ""action" : "namedAction" , "name" : "newActionScript3" }] , "attributes" : { ..…" at bounding box center [438, 235] width 723 height 330
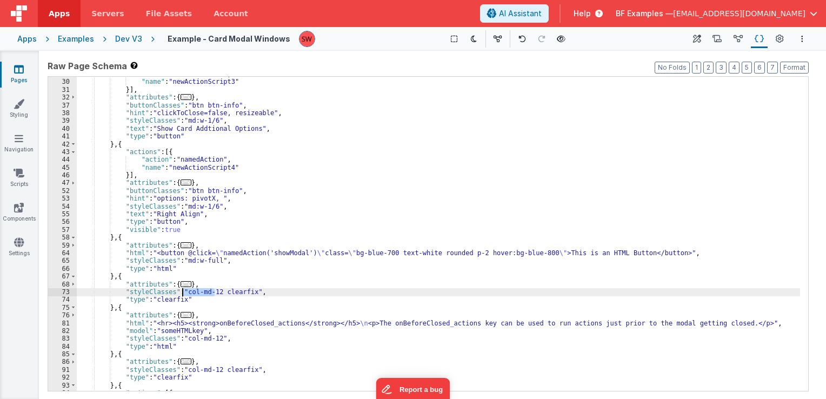
drag, startPoint x: 214, startPoint y: 291, endPoint x: 184, endPoint y: 294, distance: 30.3
click at [184, 294] on div ""action" : "namedAction" , "name" : "newActionScript3" }] , "attributes" : { ..…" at bounding box center [438, 235] width 723 height 330
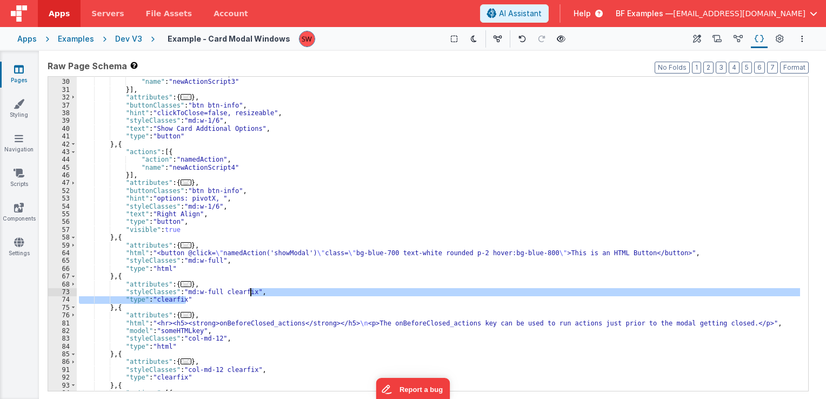
drag, startPoint x: 188, startPoint y: 299, endPoint x: 251, endPoint y: 292, distance: 63.1
click at [251, 292] on div ""action" : "namedAction" , "name" : "newActionScript3" }] , "attributes" : { ..…" at bounding box center [438, 235] width 723 height 330
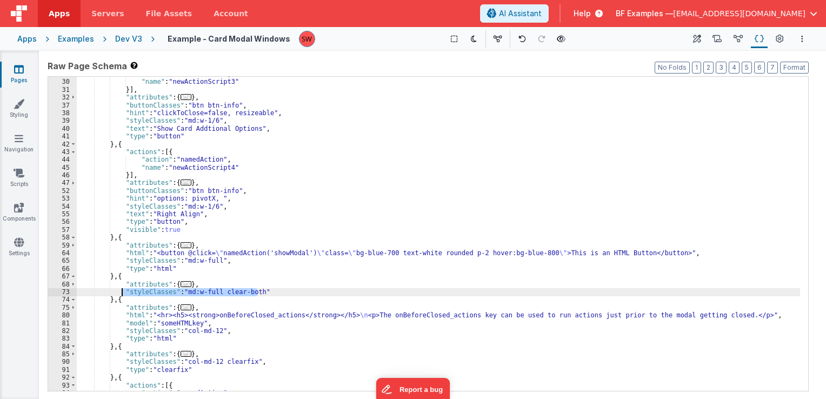
drag, startPoint x: 257, startPoint y: 290, endPoint x: 121, endPoint y: 294, distance: 136.3
click at [121, 294] on div ""action" : "namedAction" , "name" : "newActionScript3" }] , "attributes" : { ..…" at bounding box center [438, 235] width 723 height 330
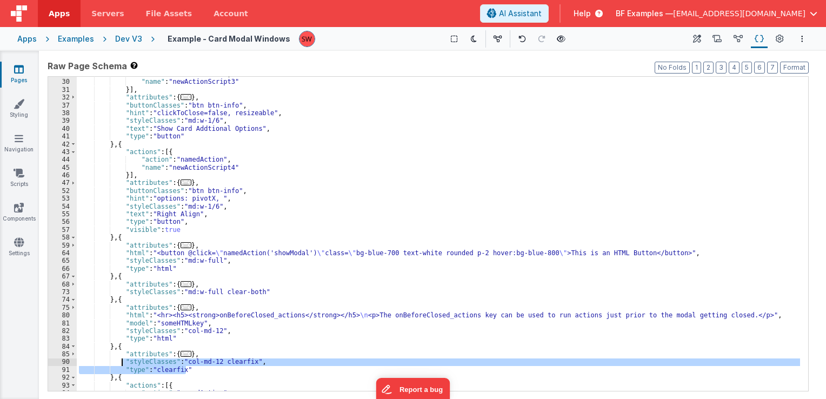
drag, startPoint x: 189, startPoint y: 369, endPoint x: 121, endPoint y: 362, distance: 67.9
click at [121, 362] on div ""action" : "namedAction" , "name" : "newActionScript3" }] , "attributes" : { ..…" at bounding box center [438, 235] width 723 height 330
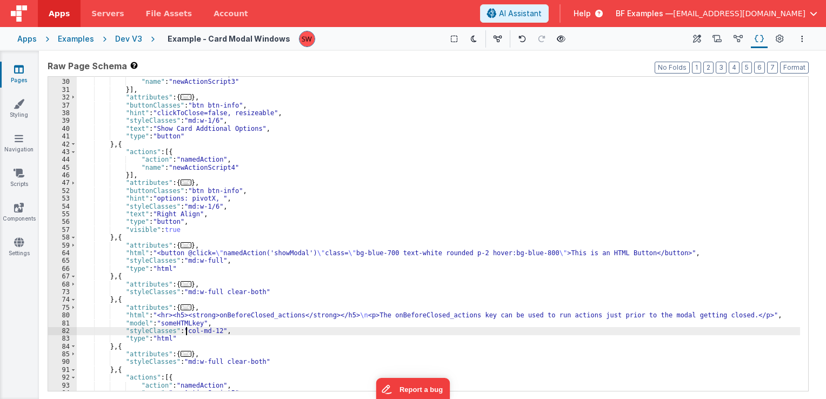
click at [186, 331] on div ""action" : "namedAction" , "name" : "newActionScript3" }] , "attributes" : { ..…" at bounding box center [438, 235] width 723 height 330
drag, startPoint x: 214, startPoint y: 330, endPoint x: 183, endPoint y: 330, distance: 31.4
click at [183, 330] on div ""action" : "namedAction" , "name" : "newActionScript3" }] , "attributes" : { ..…" at bounding box center [438, 235] width 723 height 330
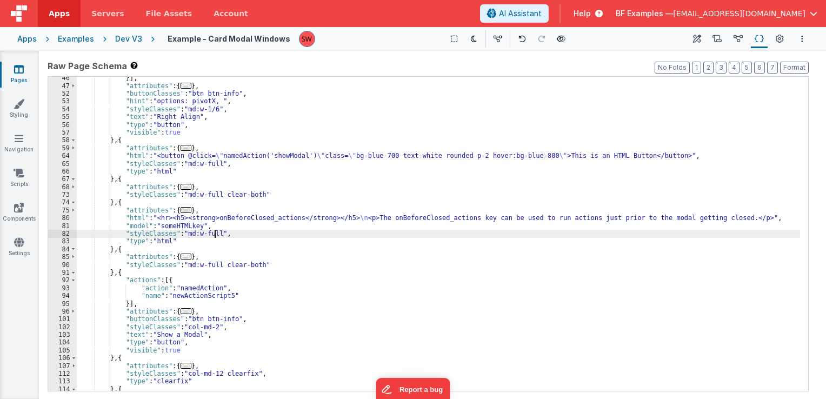
scroll to position [259, 0]
drag, startPoint x: 182, startPoint y: 236, endPoint x: 213, endPoint y: 235, distance: 31.4
click at [213, 235] on div "}] , "attributes" : { ... } , "buttonClasses" : "btn btn-info" , "hint" : "opti…" at bounding box center [438, 239] width 723 height 330
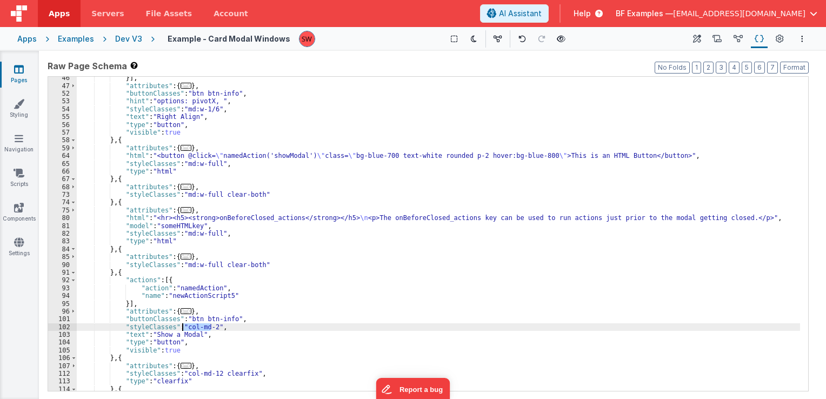
drag, startPoint x: 210, startPoint y: 327, endPoint x: 184, endPoint y: 328, distance: 26.0
click at [184, 328] on div "}] , "attributes" : { ... } , "buttonClasses" : "btn btn-info" , "hint" : "opti…" at bounding box center [438, 239] width 723 height 330
paste textarea
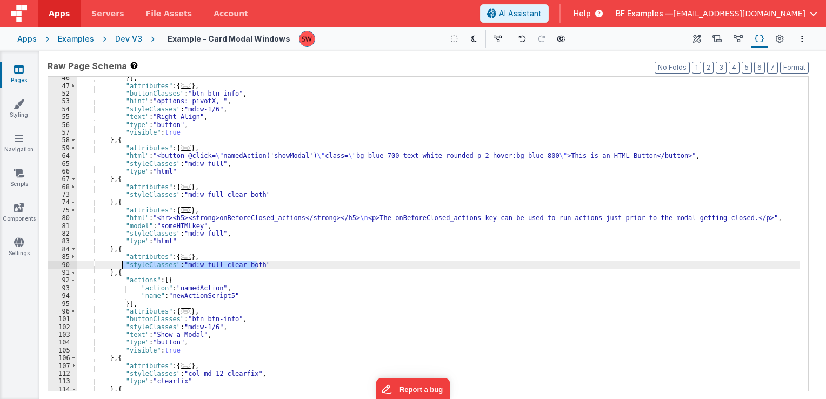
drag, startPoint x: 256, startPoint y: 263, endPoint x: 120, endPoint y: 266, distance: 136.3
click at [120, 266] on div "}] , "attributes" : { ... } , "buttonClasses" : "btn btn-info" , "hint" : "opti…" at bounding box center [438, 239] width 723 height 330
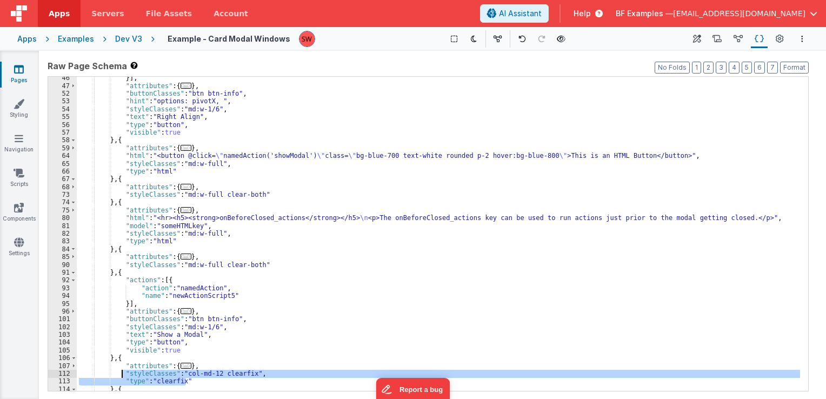
drag, startPoint x: 188, startPoint y: 382, endPoint x: 122, endPoint y: 374, distance: 66.9
click at [122, 374] on div "}] , "attributes" : { ... } , "buttonClasses" : "btn btn-info" , "hint" : "opti…" at bounding box center [438, 239] width 723 height 330
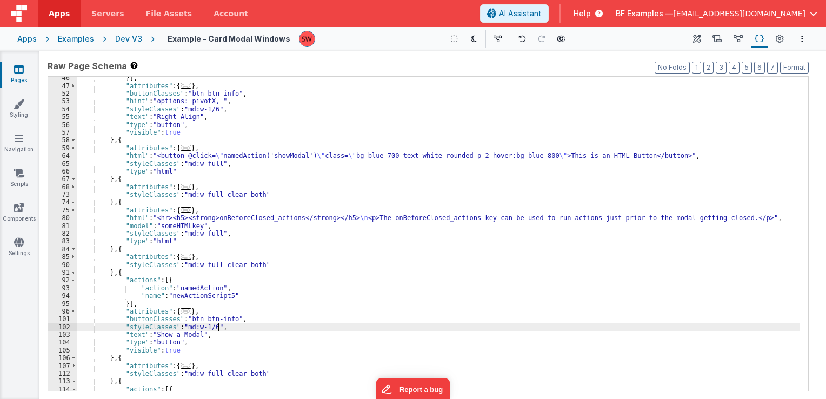
click at [236, 329] on div "}] , "attributes" : { ... } , "buttonClasses" : "btn btn-info" , "hint" : "opti…" at bounding box center [438, 239] width 723 height 330
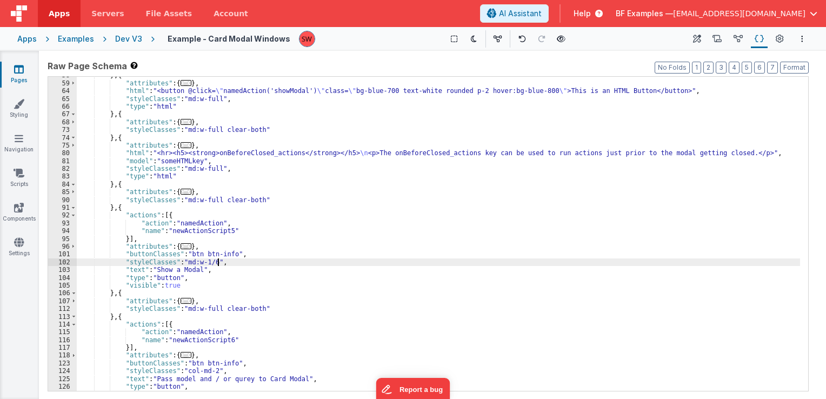
scroll to position [357, 0]
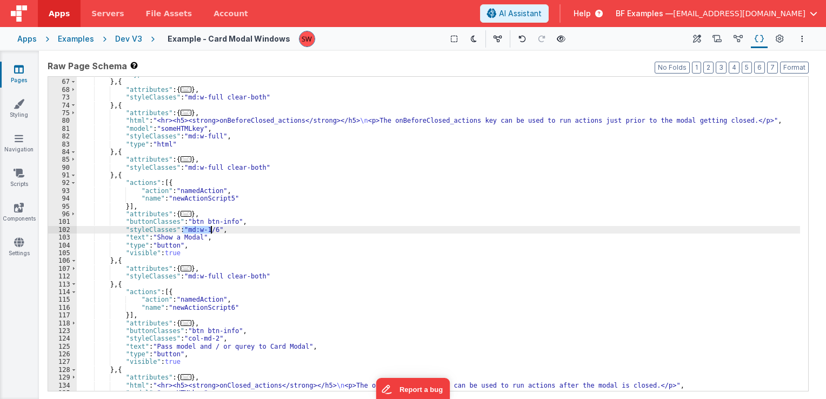
drag, startPoint x: 182, startPoint y: 230, endPoint x: 210, endPoint y: 232, distance: 28.7
click at [210, 232] on div ""type" : "html" } , { "attributes" : { ... } , "styleClasses" : "md:w-full clea…" at bounding box center [438, 235] width 723 height 330
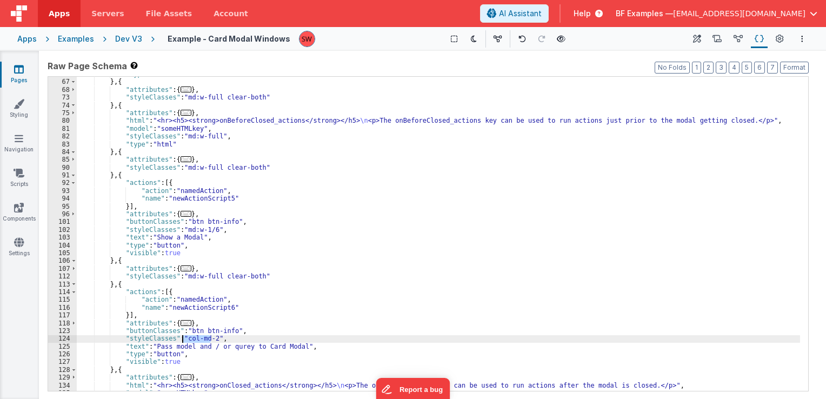
drag, startPoint x: 212, startPoint y: 339, endPoint x: 183, endPoint y: 338, distance: 29.2
click at [183, 338] on div ""type" : "html" } , { "attributes" : { ... } , "styleClasses" : "md:w-full clea…" at bounding box center [438, 235] width 723 height 330
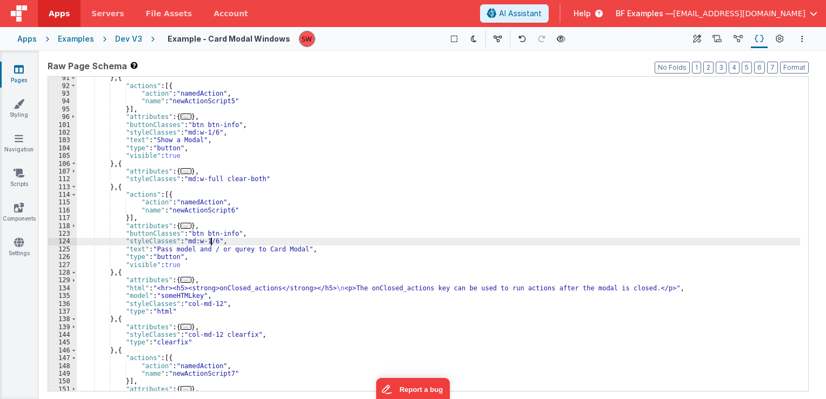
scroll to position [454, 0]
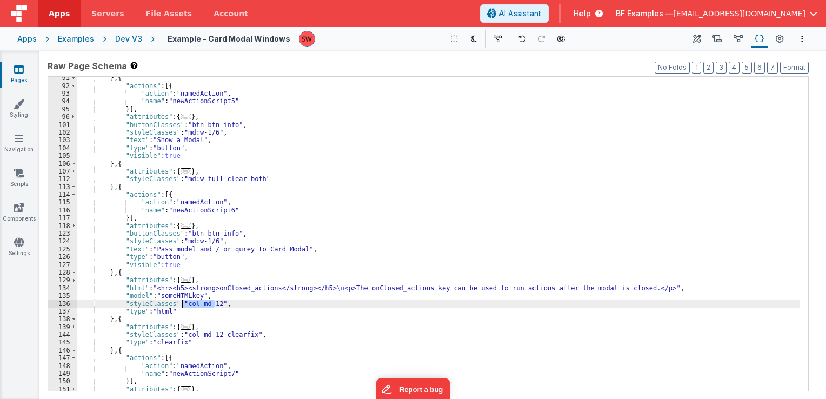
drag, startPoint x: 213, startPoint y: 305, endPoint x: 183, endPoint y: 305, distance: 29.7
click at [183, 305] on div "} , { "actions" : [{ "action" : "namedAction" , "name" : "newActionScript5" }] …" at bounding box center [438, 239] width 723 height 330
paste textarea
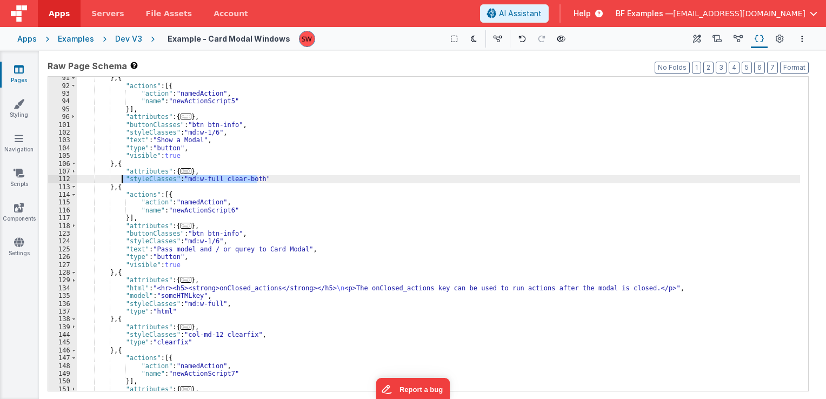
drag, startPoint x: 257, startPoint y: 178, endPoint x: 122, endPoint y: 179, distance: 135.7
click at [122, 179] on div "} , { "actions" : [{ "action" : "namedAction" , "name" : "newActionScript5" }] …" at bounding box center [438, 239] width 723 height 330
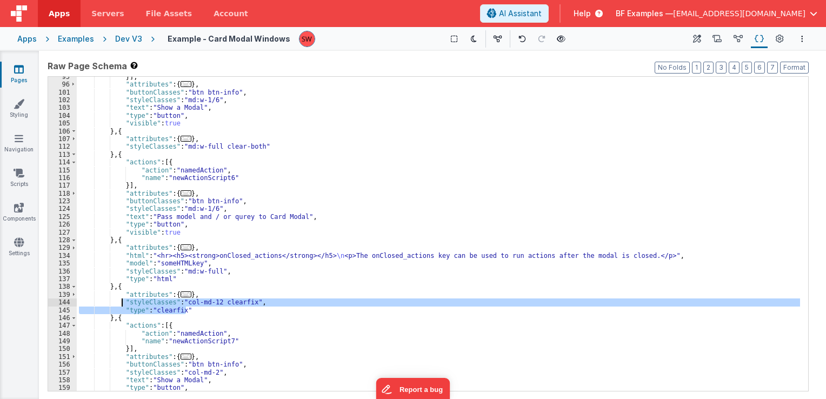
drag, startPoint x: 188, startPoint y: 310, endPoint x: 121, endPoint y: 303, distance: 67.9
click at [121, 303] on div "}] , "attributes" : { ... } , "buttonClasses" : "btn btn-info" , "styleClasses"…" at bounding box center [438, 238] width 723 height 330
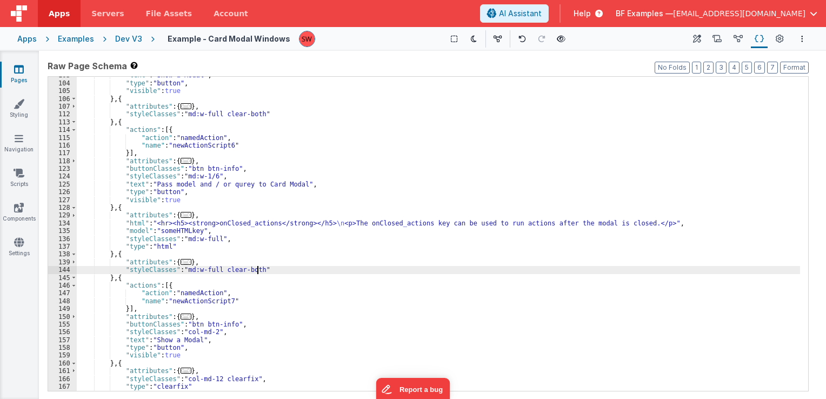
scroll to position [551, 0]
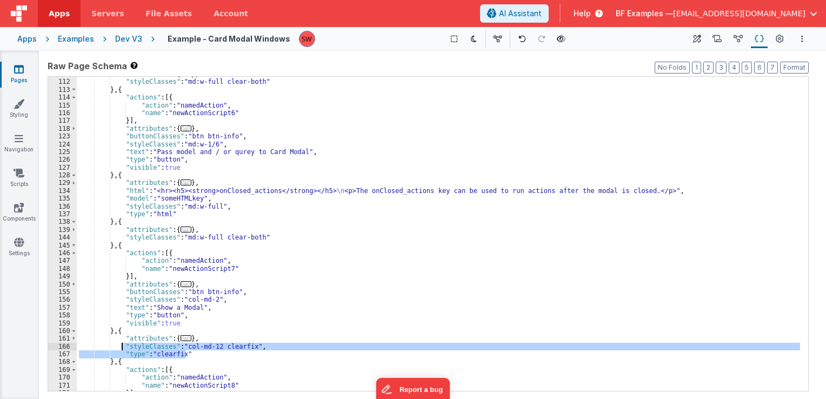
drag, startPoint x: 192, startPoint y: 351, endPoint x: 123, endPoint y: 344, distance: 69.1
click at [123, 344] on div ""attributes" : { ... } , "styleClasses" : "md:w-full clear-both" } , { "actions…" at bounding box center [438, 235] width 723 height 330
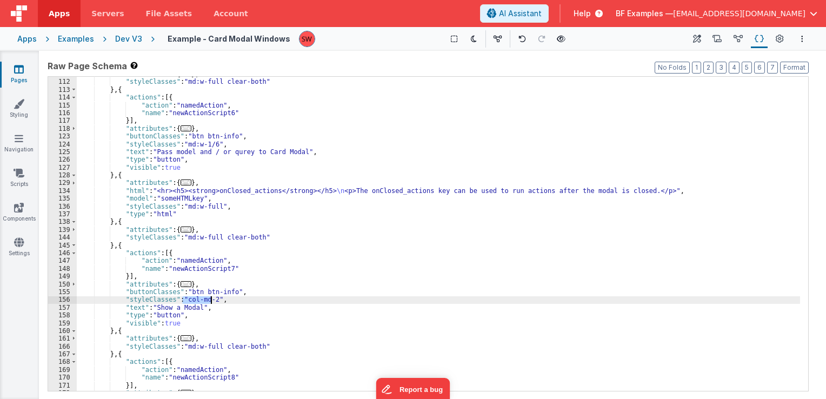
drag, startPoint x: 183, startPoint y: 299, endPoint x: 210, endPoint y: 301, distance: 27.1
click at [210, 301] on div ""attributes" : { ... } , "styleClasses" : "md:w-full clear-both" } , { "actions…" at bounding box center [438, 235] width 723 height 330
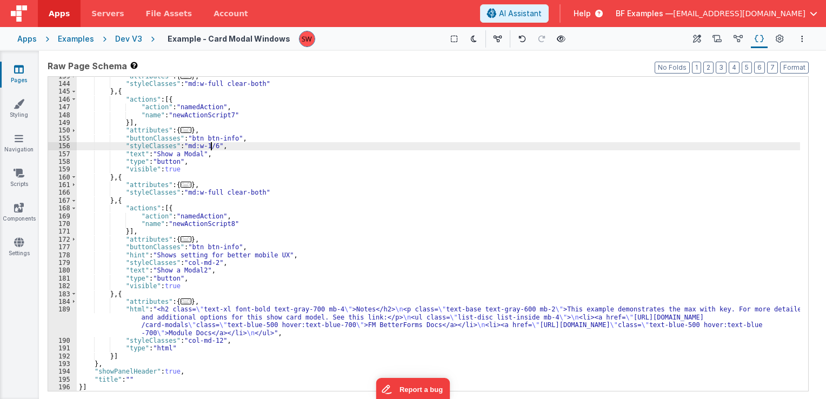
scroll to position [705, 0]
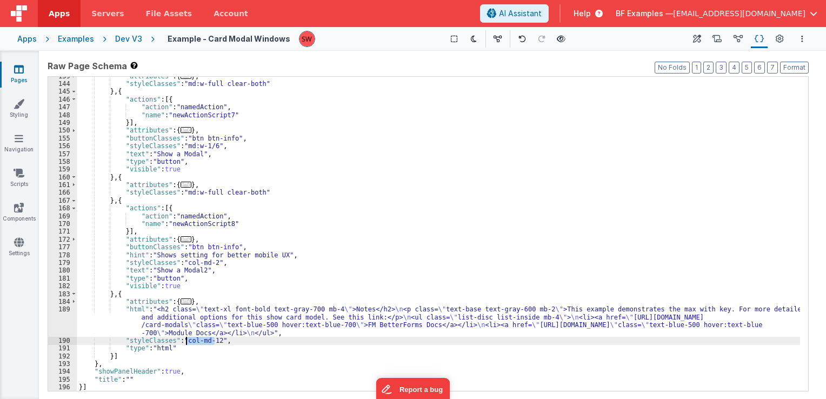
drag, startPoint x: 214, startPoint y: 341, endPoint x: 183, endPoint y: 339, distance: 31.4
click at [183, 339] on div ""attributes" : { ... } , "styleClasses" : "md:w-full clear-both" } , { "actions…" at bounding box center [438, 237] width 723 height 330
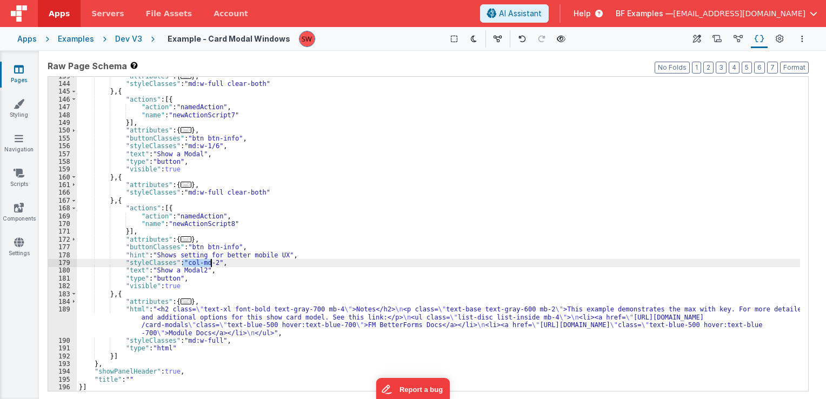
drag, startPoint x: 182, startPoint y: 264, endPoint x: 210, endPoint y: 264, distance: 28.1
click at [210, 264] on div ""attributes" : { ... } , "styleClasses" : "md:w-full clear-both" } , { "actions…" at bounding box center [438, 237] width 723 height 330
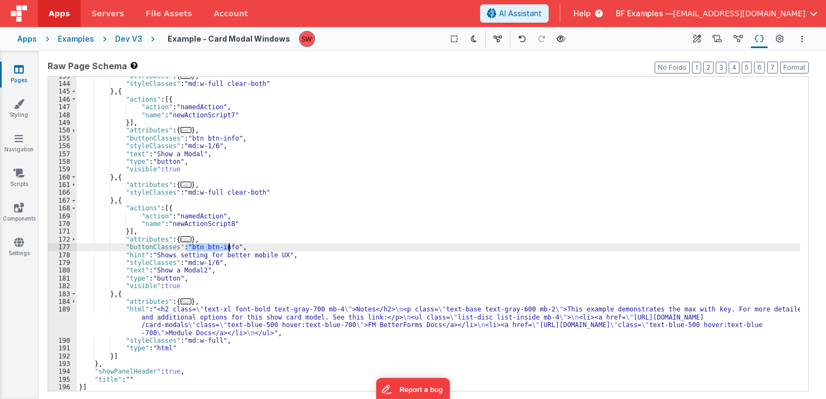
drag, startPoint x: 186, startPoint y: 247, endPoint x: 228, endPoint y: 247, distance: 42.2
click at [228, 247] on div ""attributes" : { ... } , "styleClasses" : "md:w-full clear-both" } , { "actions…" at bounding box center [438, 237] width 723 height 330
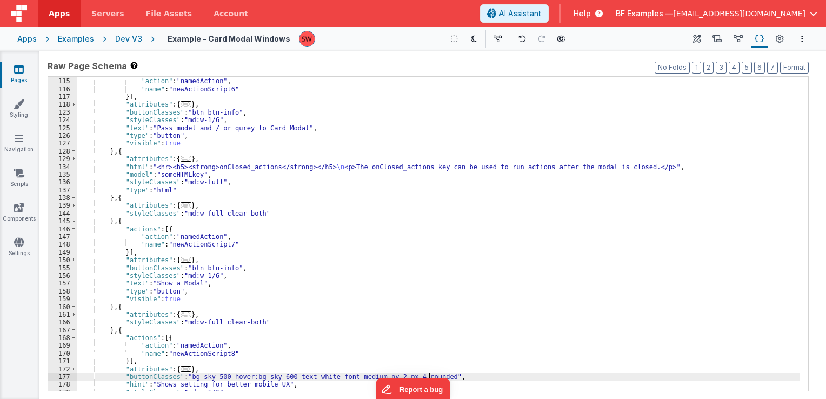
scroll to position [575, 0]
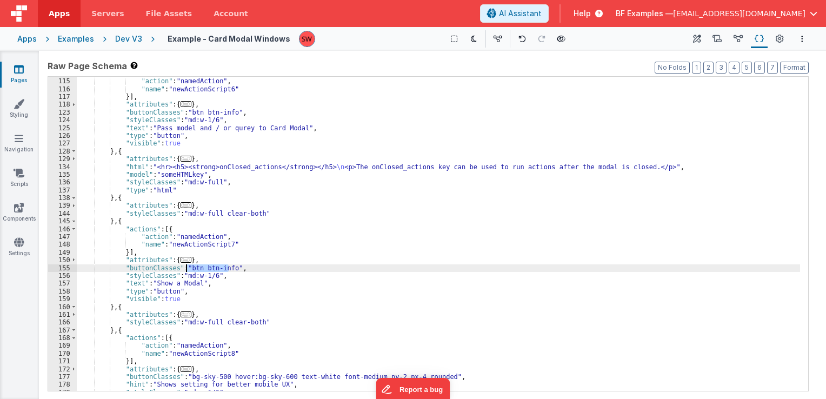
drag, startPoint x: 229, startPoint y: 266, endPoint x: 186, endPoint y: 266, distance: 42.7
click at [186, 266] on div ""actions" : [{ "action" : "namedAction" , "name" : "newActionScript6" }] , "att…" at bounding box center [438, 235] width 723 height 330
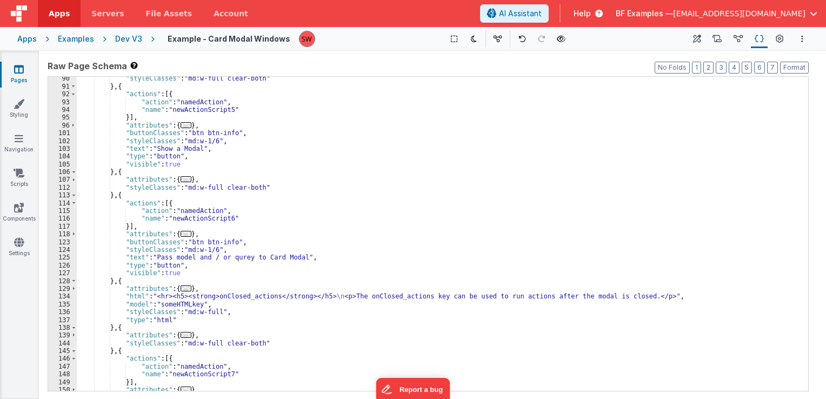
scroll to position [445, 0]
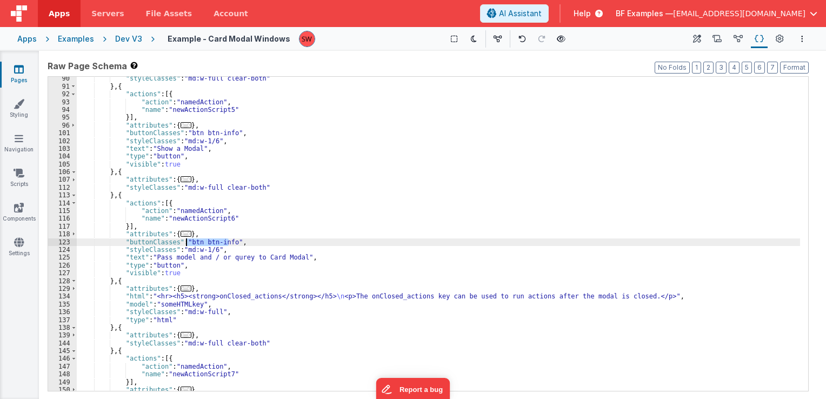
drag, startPoint x: 228, startPoint y: 242, endPoint x: 186, endPoint y: 241, distance: 42.2
click at [186, 241] on div ""styleClasses" : "md:w-full clear-both" } , { "actions" : [{ "action" : "namedA…" at bounding box center [438, 240] width 723 height 330
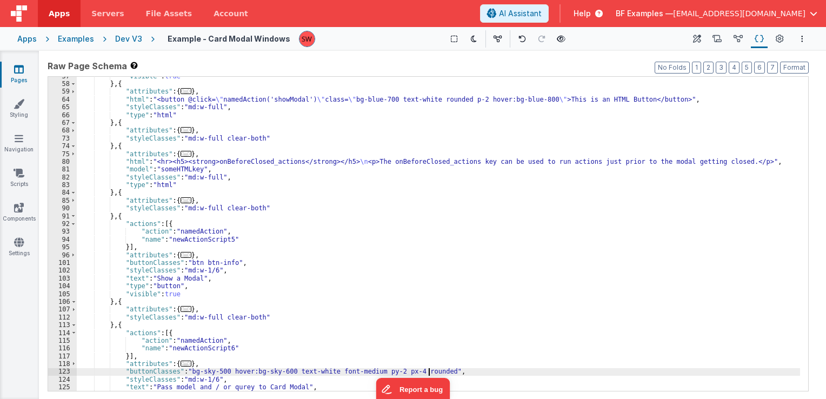
scroll to position [316, 0]
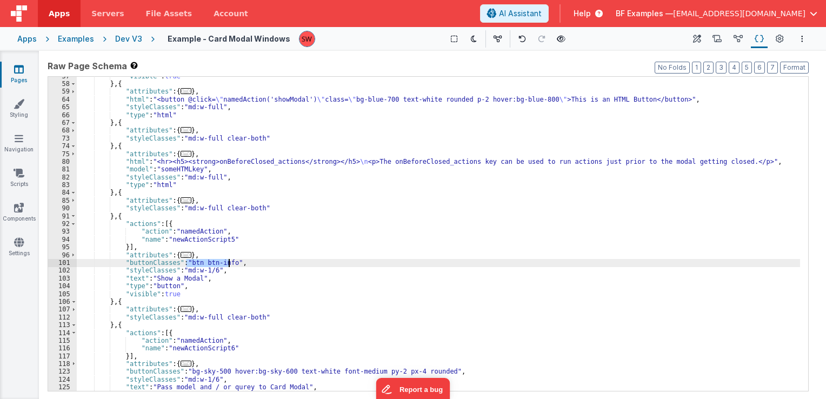
drag, startPoint x: 186, startPoint y: 261, endPoint x: 228, endPoint y: 263, distance: 41.7
click at [228, 263] on div ""visible" : true } , { "attributes" : { ... } , "html" : "<button @click= \" na…" at bounding box center [438, 237] width 723 height 330
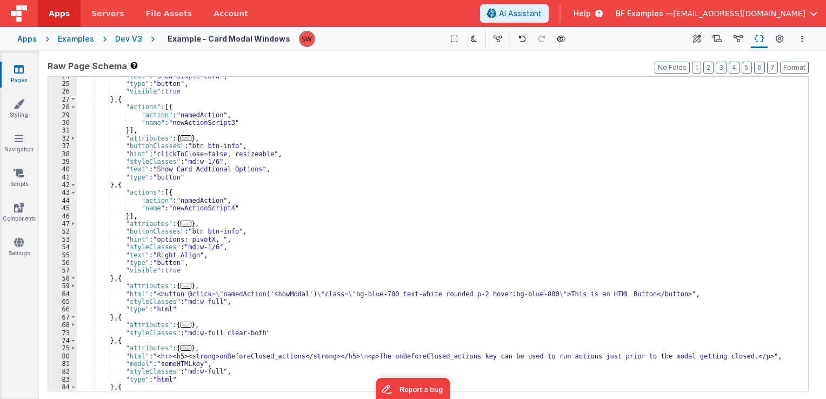
scroll to position [89, 0]
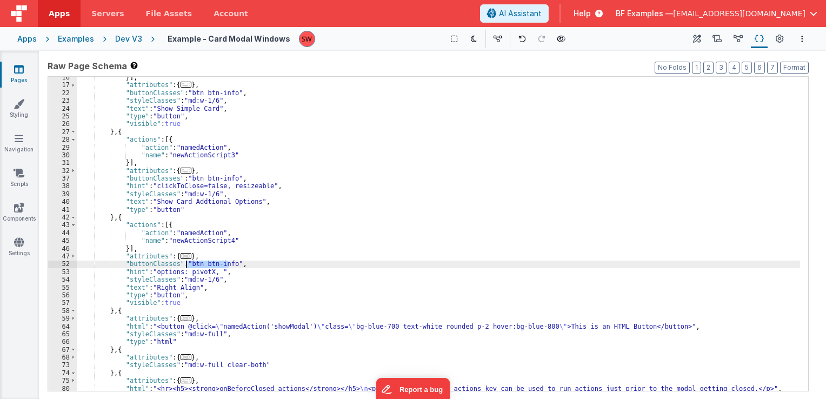
drag, startPoint x: 228, startPoint y: 263, endPoint x: 186, endPoint y: 264, distance: 42.2
click at [186, 264] on div "}] , "attributes" : { ... } , "buttonClasses" : "btn btn-info" , "styleClasses"…" at bounding box center [438, 239] width 723 height 330
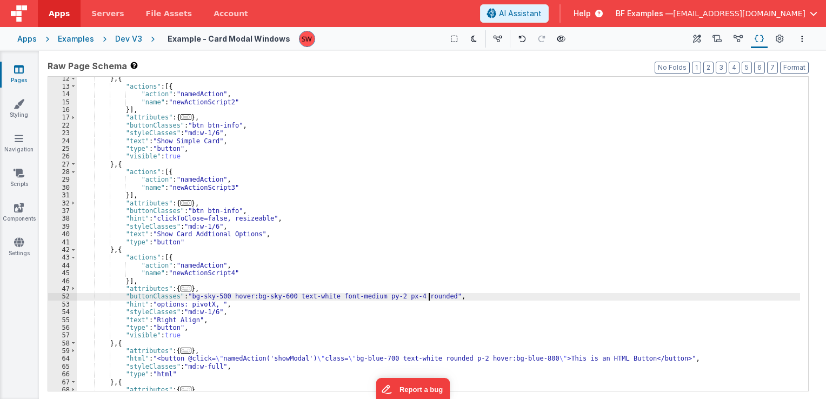
scroll to position [24, 0]
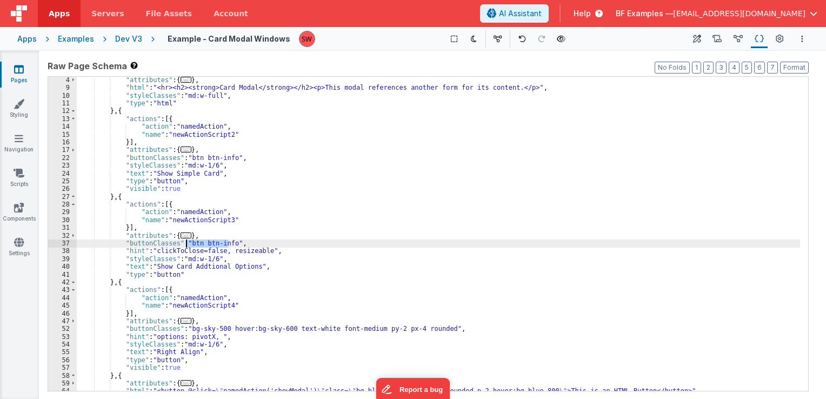
drag, startPoint x: 228, startPoint y: 244, endPoint x: 187, endPoint y: 244, distance: 40.5
click at [187, 244] on div ""attributes" : { ... } , "html" : "<hr><h2><strong>Card Modal</strong></h2><p>T…" at bounding box center [438, 241] width 723 height 330
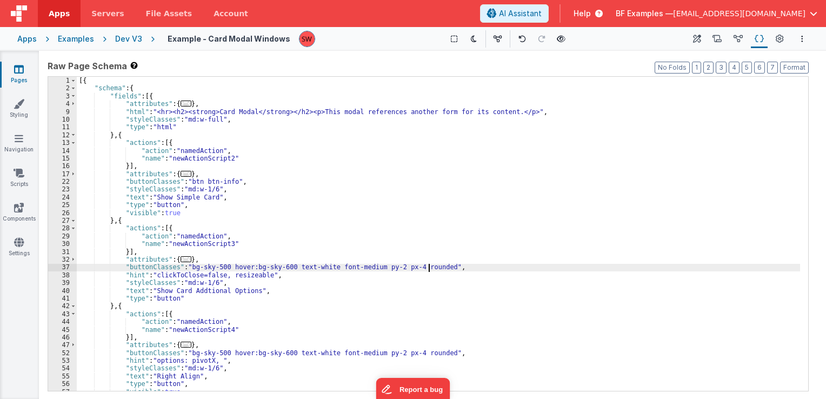
scroll to position [0, 0]
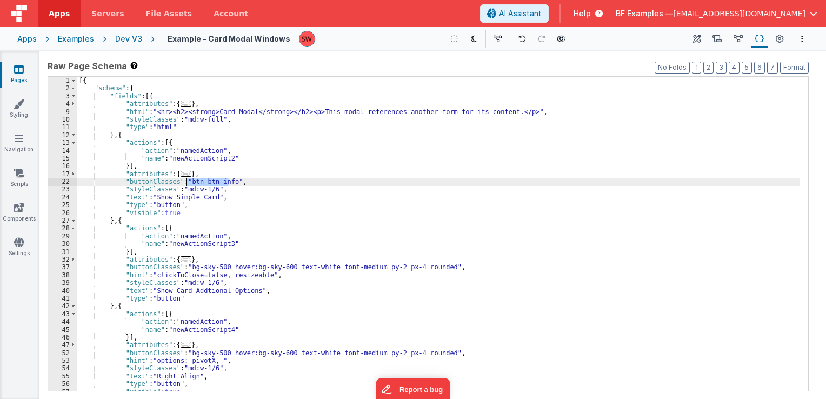
drag, startPoint x: 229, startPoint y: 180, endPoint x: 186, endPoint y: 181, distance: 43.2
click at [186, 181] on div "[{ "schema" : { "fields" : [{ "attributes" : { ... } , "html" : "<hr><h2><stron…" at bounding box center [438, 242] width 723 height 330
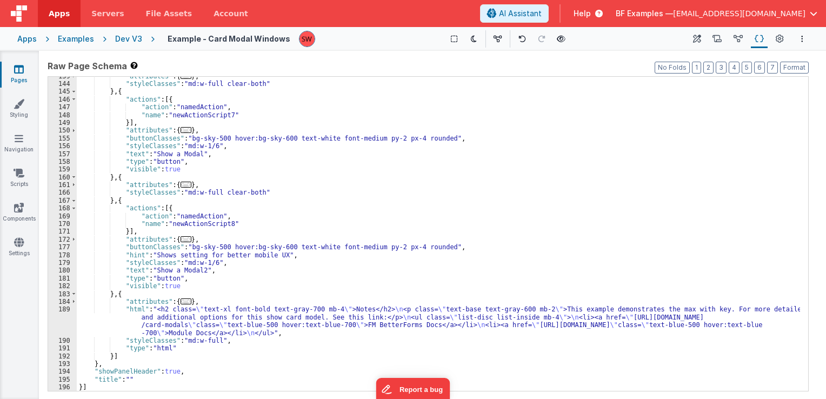
scroll to position [705, 0]
click at [561, 38] on button at bounding box center [561, 38] width 15 height 15
click at [403, 199] on div ""attributes" : { ... } , "styleClasses" : "md:w-full clear-both" } , { "actions…" at bounding box center [438, 237] width 723 height 330
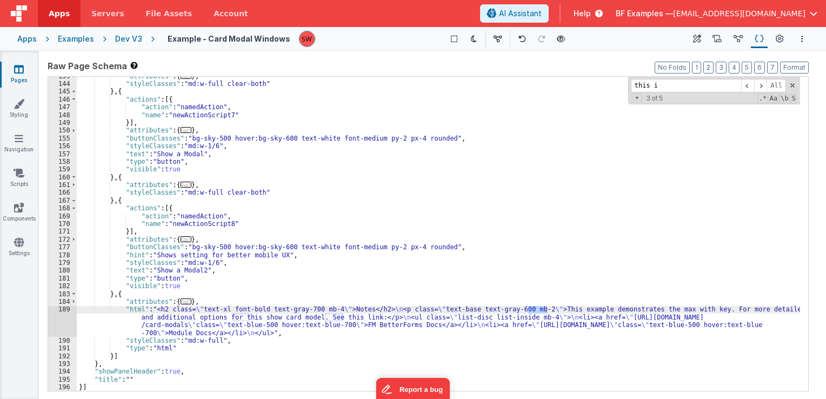
scroll to position [177, 0]
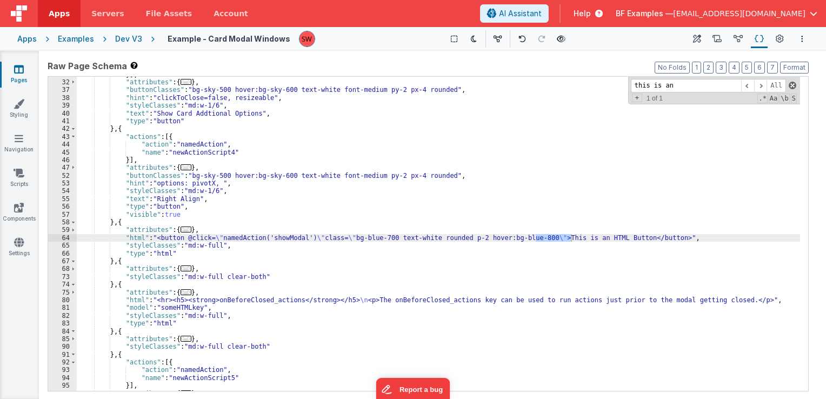
type input "this is an"
click at [792, 85] on span at bounding box center [793, 86] width 8 height 8
click at [126, 41] on div "Dev V3" at bounding box center [128, 39] width 27 height 11
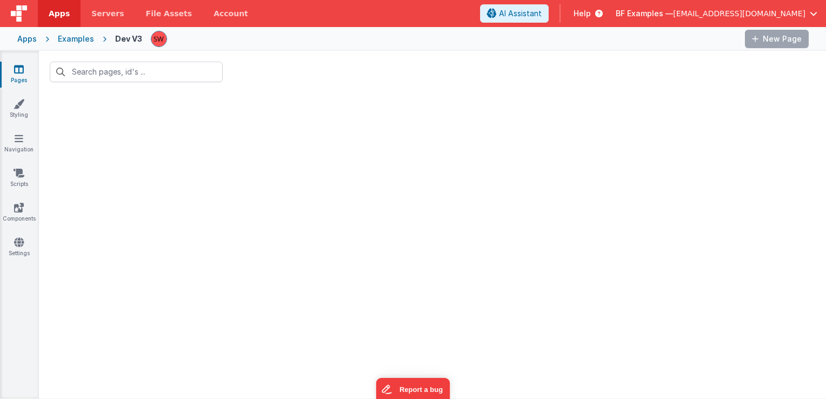
type input "card modal"
